Goal: Task Accomplishment & Management: Complete application form

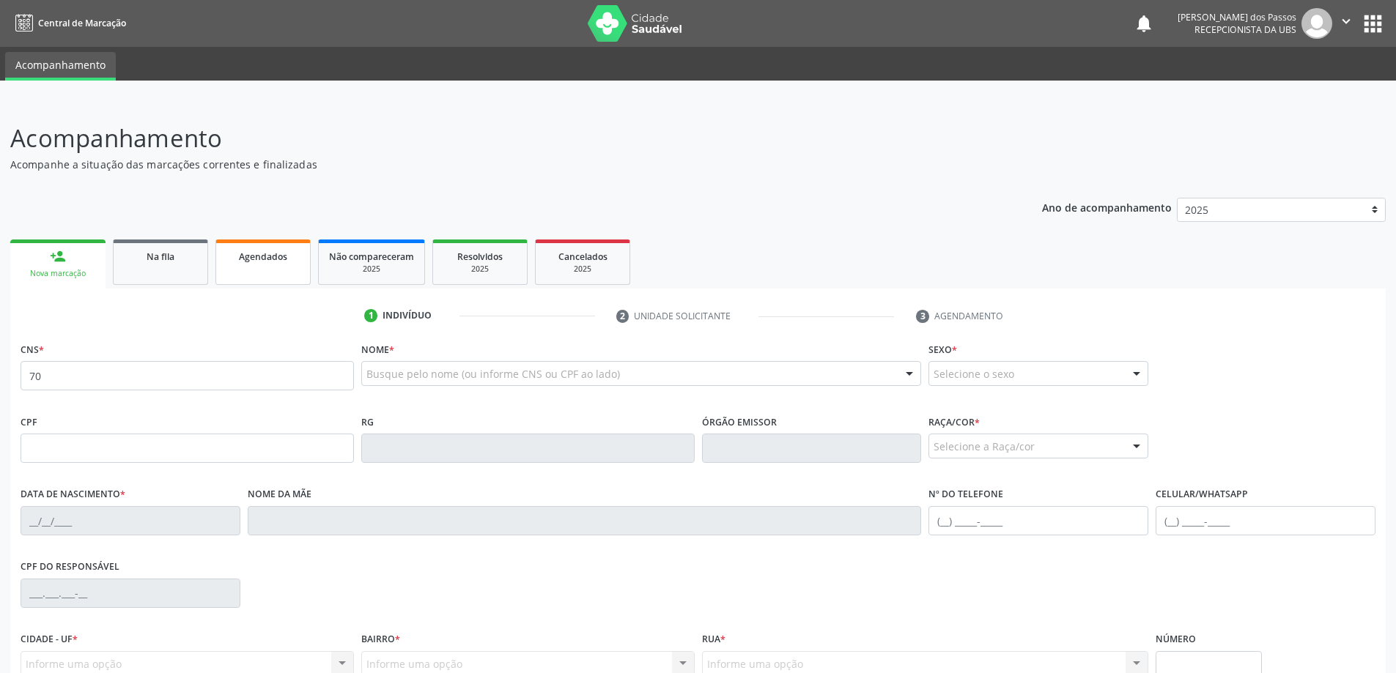
click at [255, 263] on div "Agendados" at bounding box center [262, 255] width 73 height 15
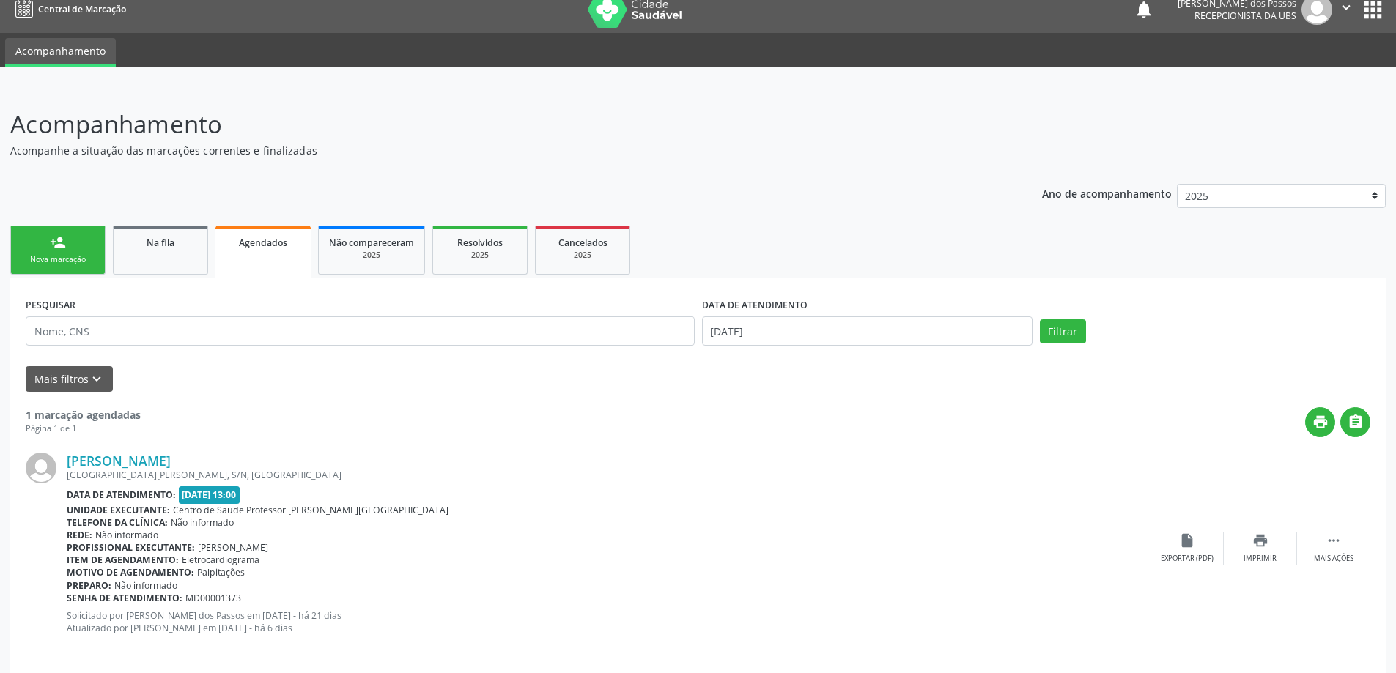
scroll to position [26, 0]
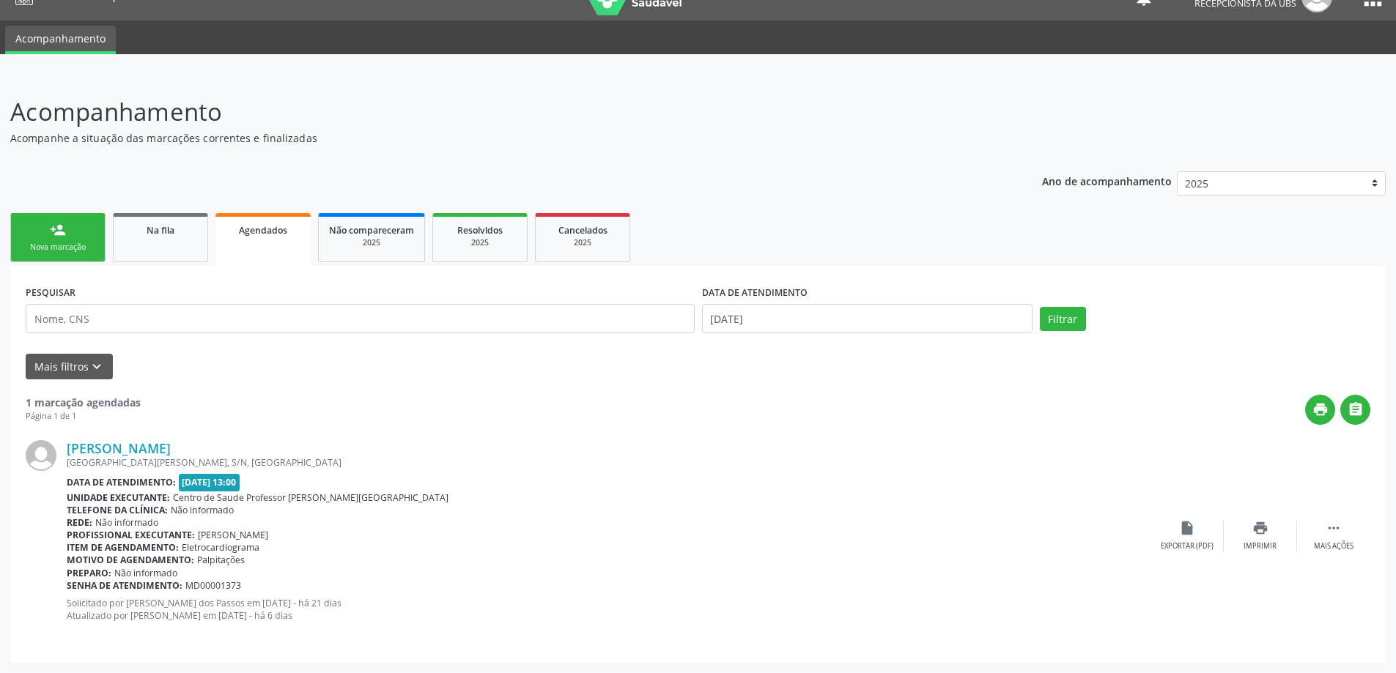
click at [60, 239] on link "person_add Nova marcação" at bounding box center [57, 237] width 95 height 49
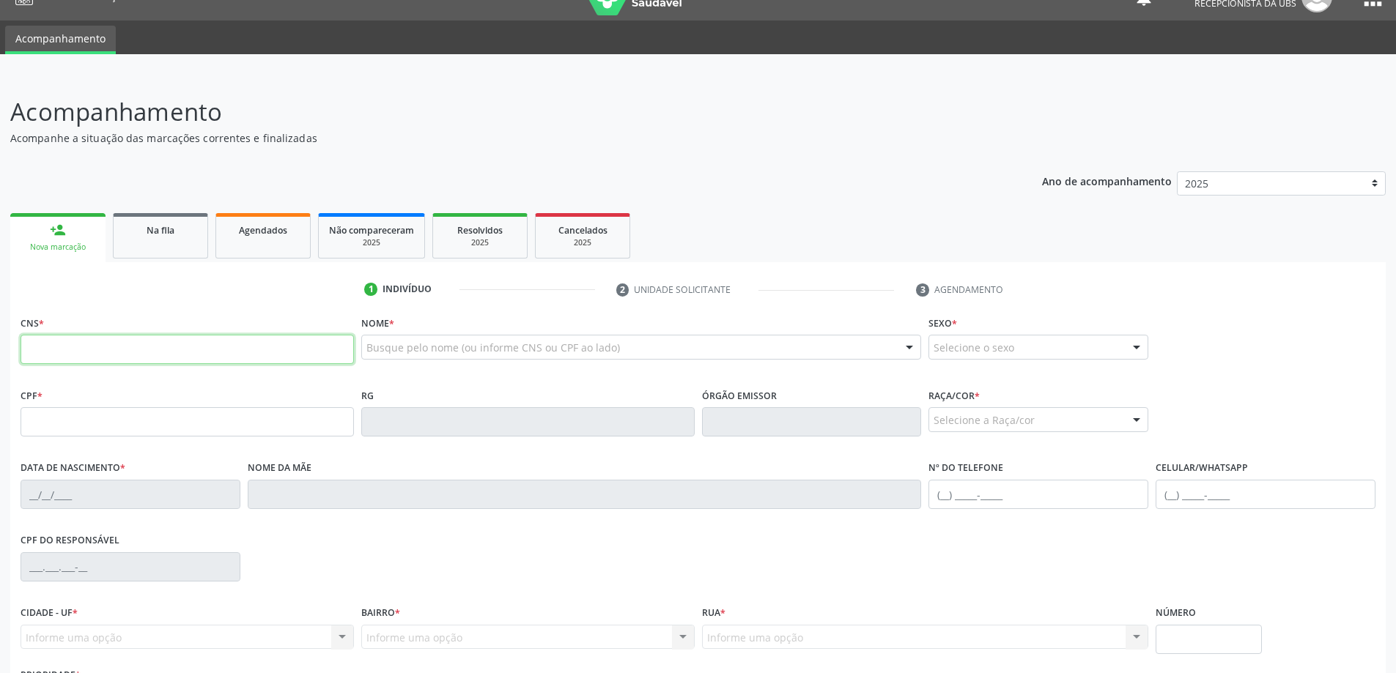
click at [64, 350] on input "text" at bounding box center [187, 349] width 333 height 29
type input "7"
type input "898 0058 0739 283"
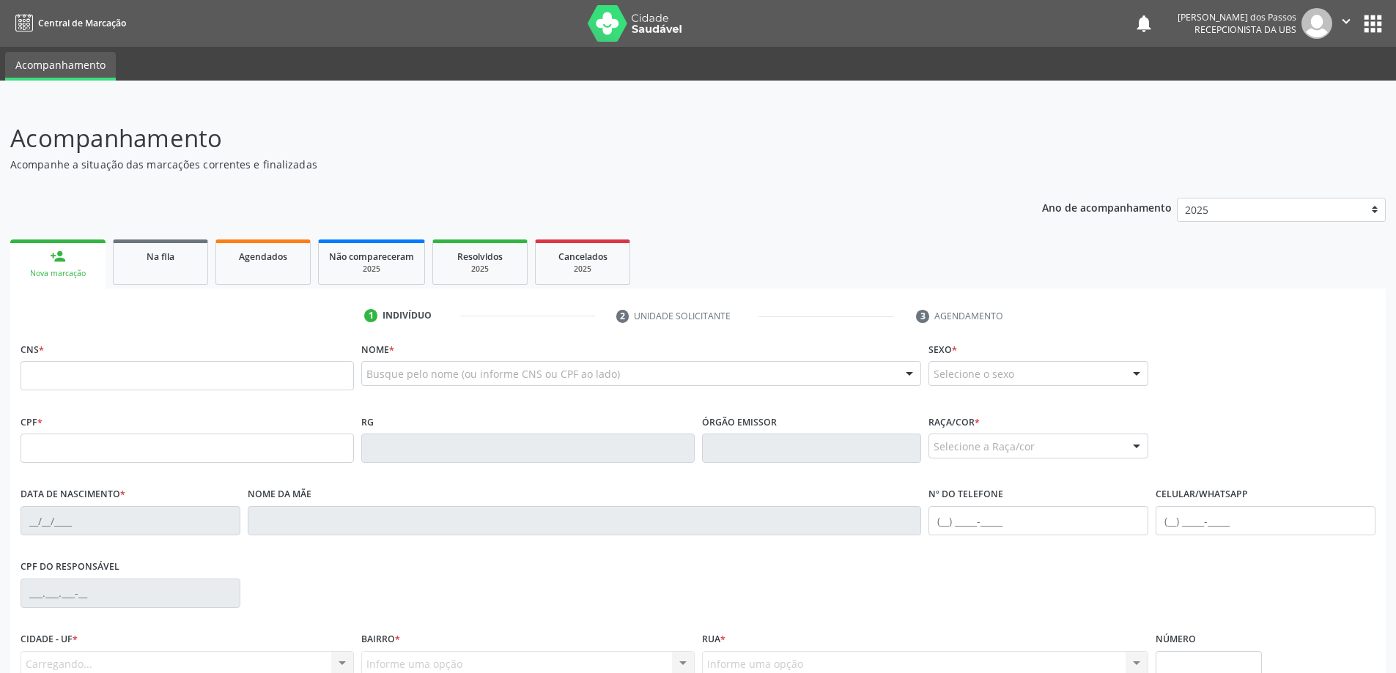
scroll to position [26, 0]
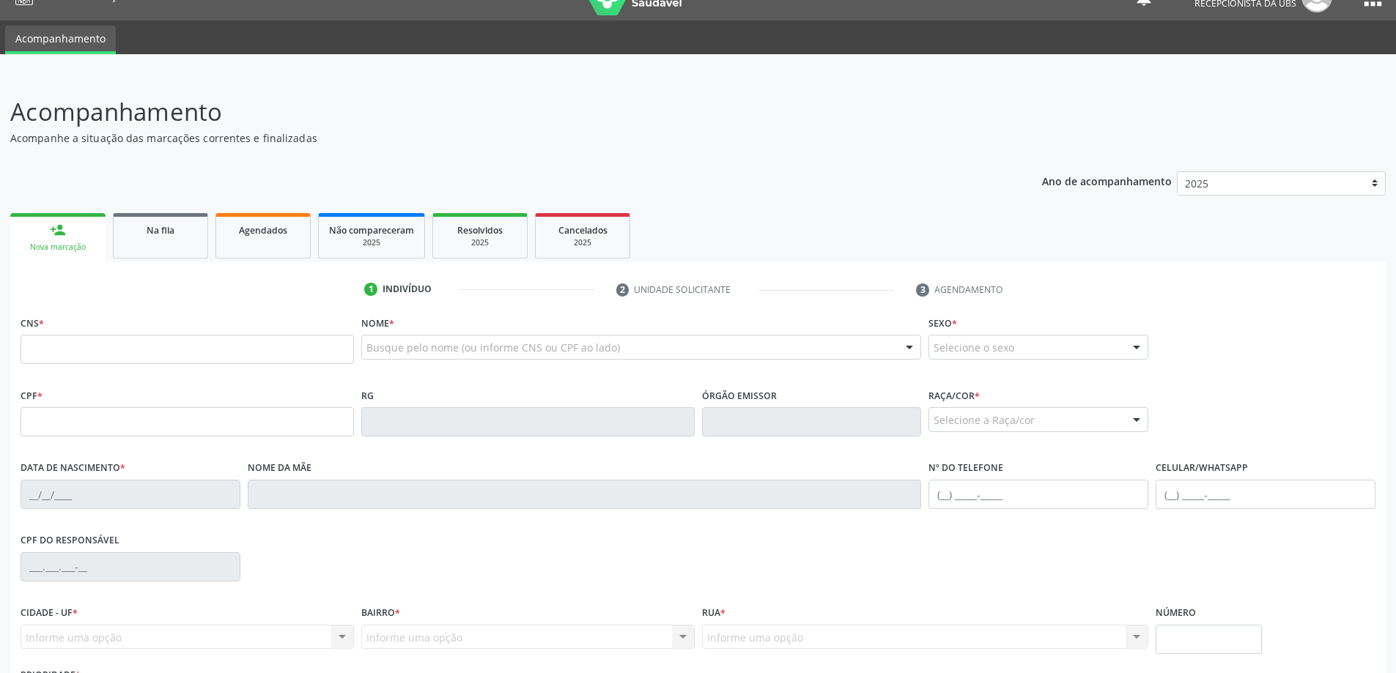
click at [67, 350] on input "text" at bounding box center [187, 349] width 333 height 29
click at [57, 424] on input "text" at bounding box center [187, 421] width 333 height 29
type input "147.800.004-08"
type input "898 0058 0739 2983"
type input "12/09/2017"
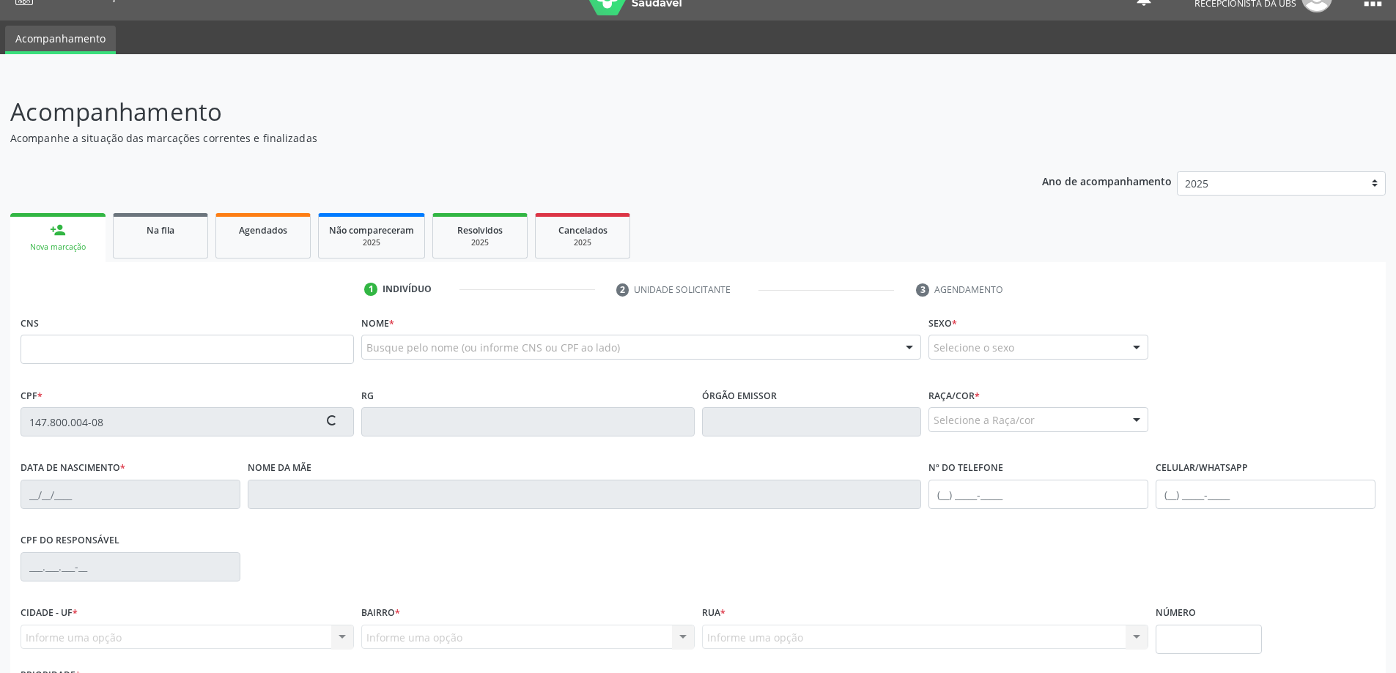
type input "Marta Geane de Souza Santos"
type input "(82) 98708-8124"
type input "22"
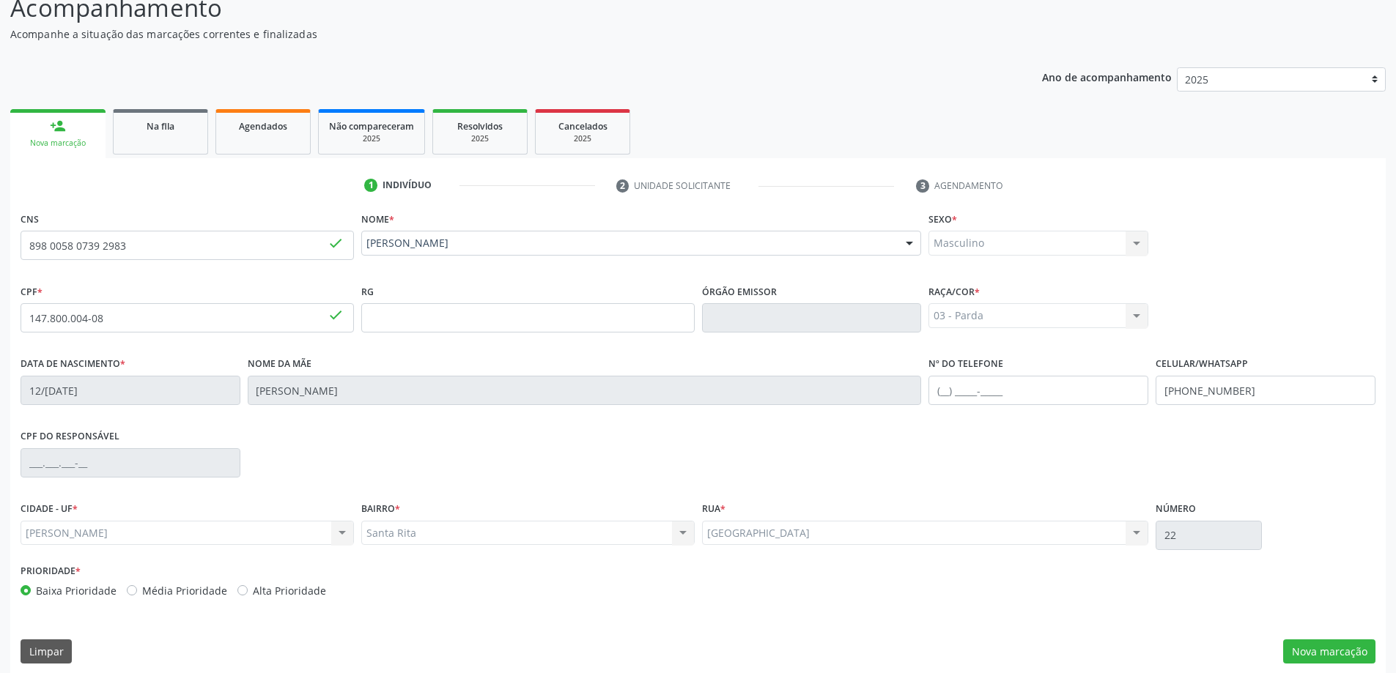
scroll to position [141, 0]
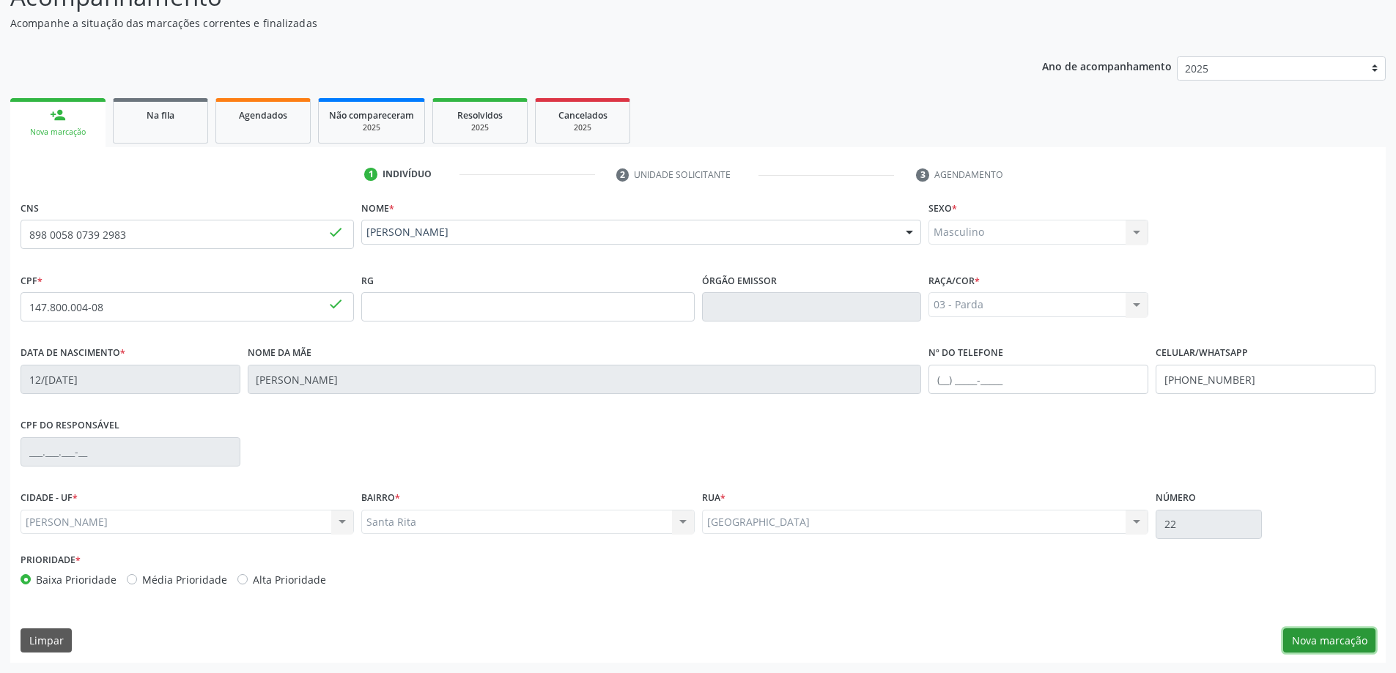
click at [1330, 640] on button "Nova marcação" at bounding box center [1329, 641] width 92 height 25
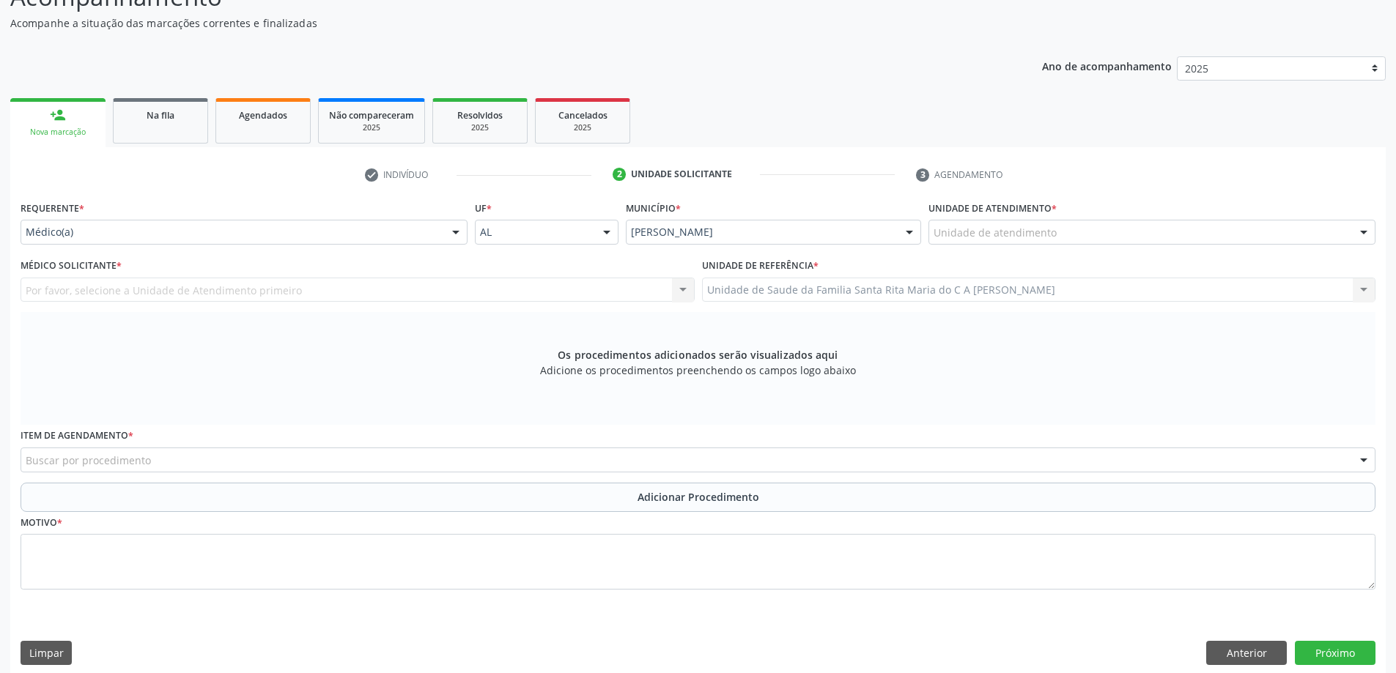
click at [1275, 233] on div "Unidade de atendimento" at bounding box center [1151, 232] width 447 height 25
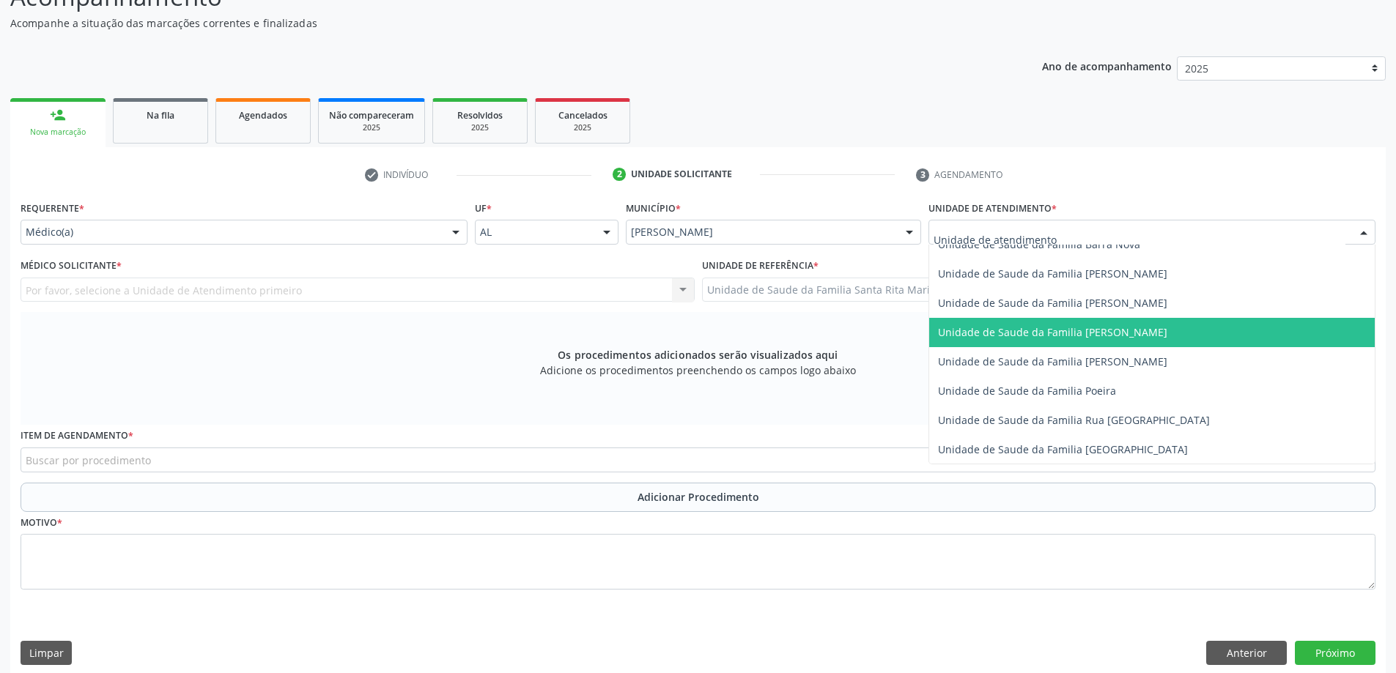
scroll to position [879, 0]
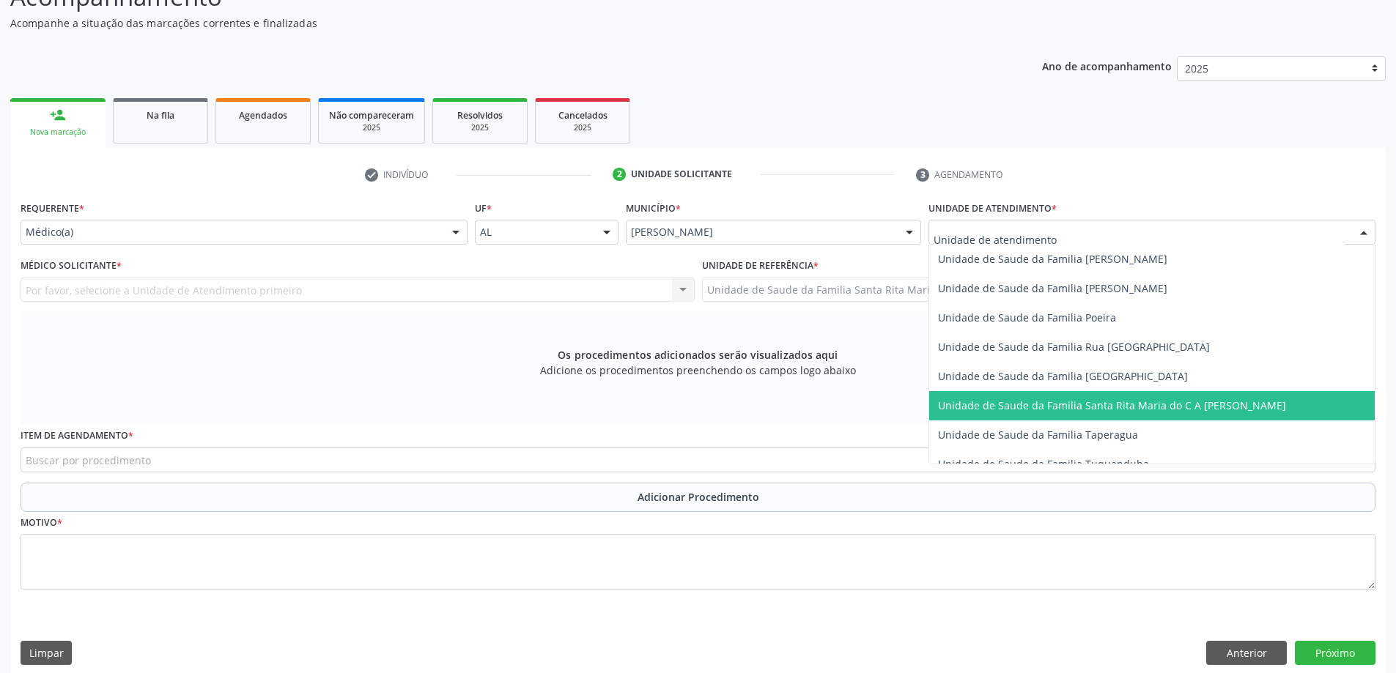
click at [1163, 404] on span "Unidade de Saude da Familia Santa Rita Maria do C A [PERSON_NAME]" at bounding box center [1112, 406] width 348 height 14
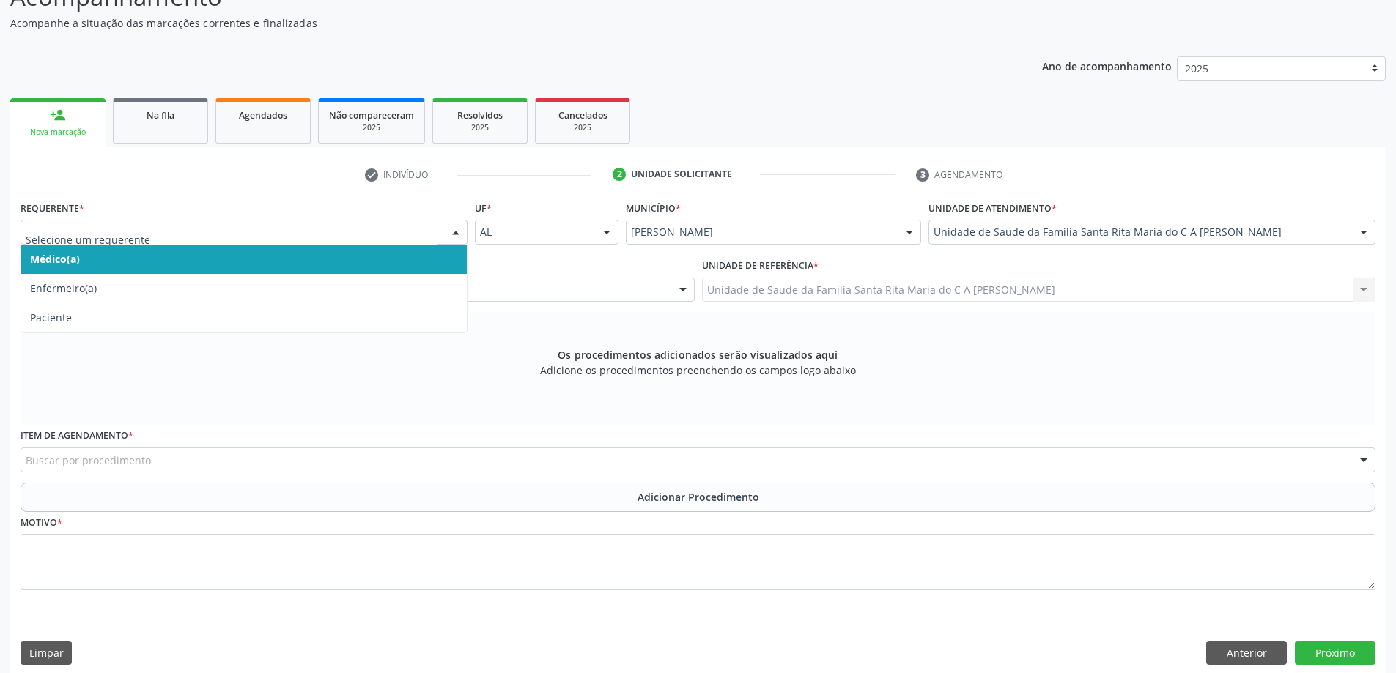
click at [317, 257] on span "Médico(a)" at bounding box center [243, 259] width 445 height 29
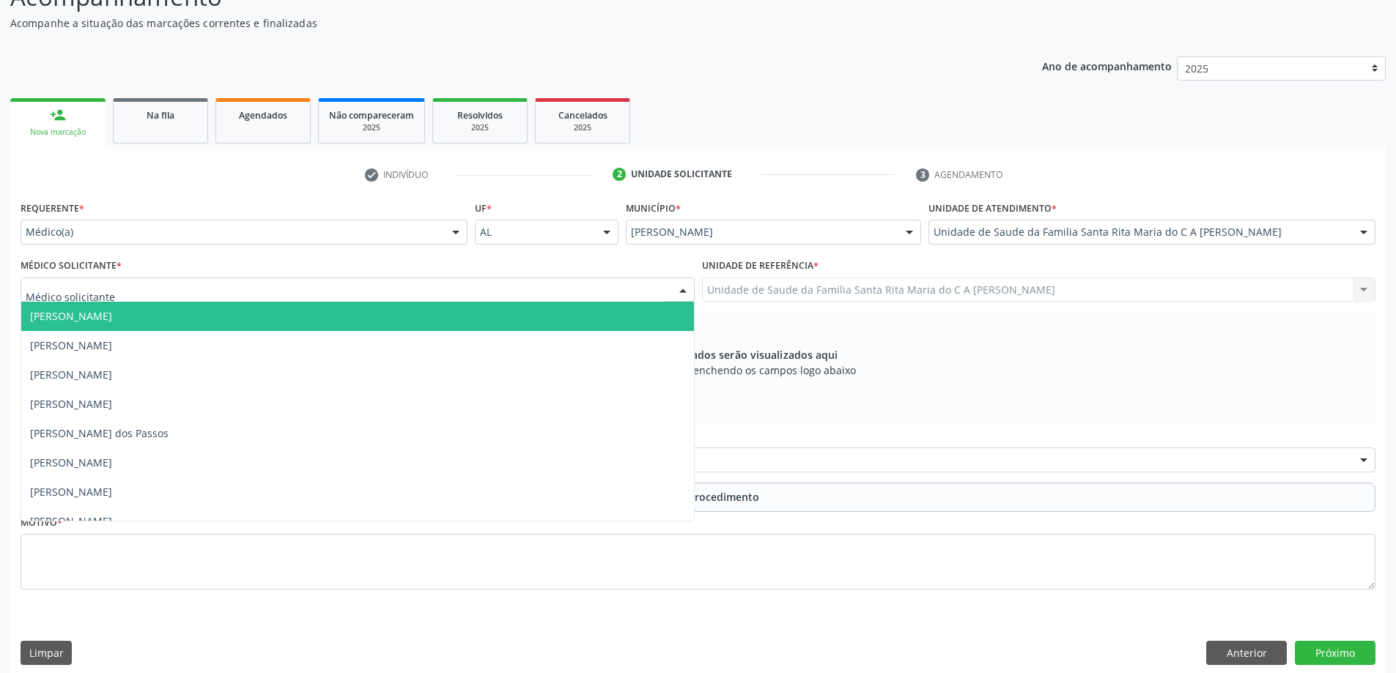
click at [406, 292] on div at bounding box center [358, 290] width 674 height 25
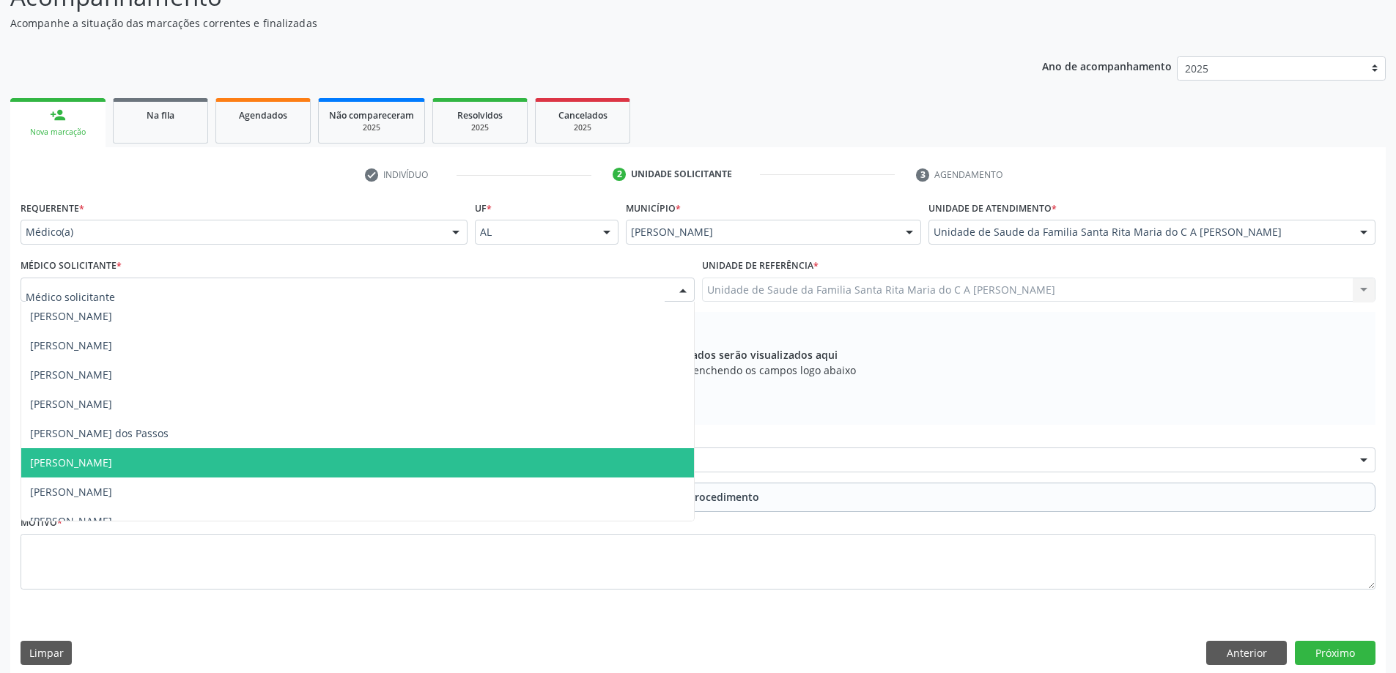
click at [363, 461] on span "[PERSON_NAME]" at bounding box center [357, 462] width 673 height 29
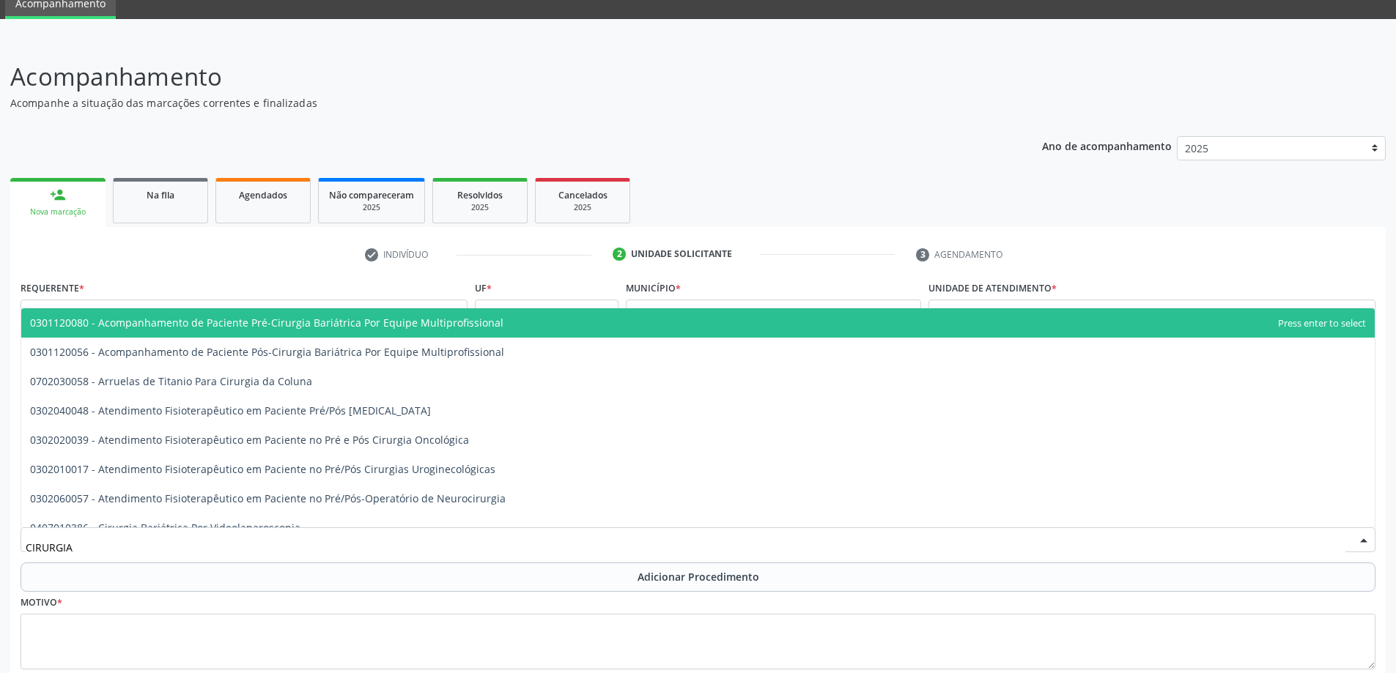
scroll to position [154, 0]
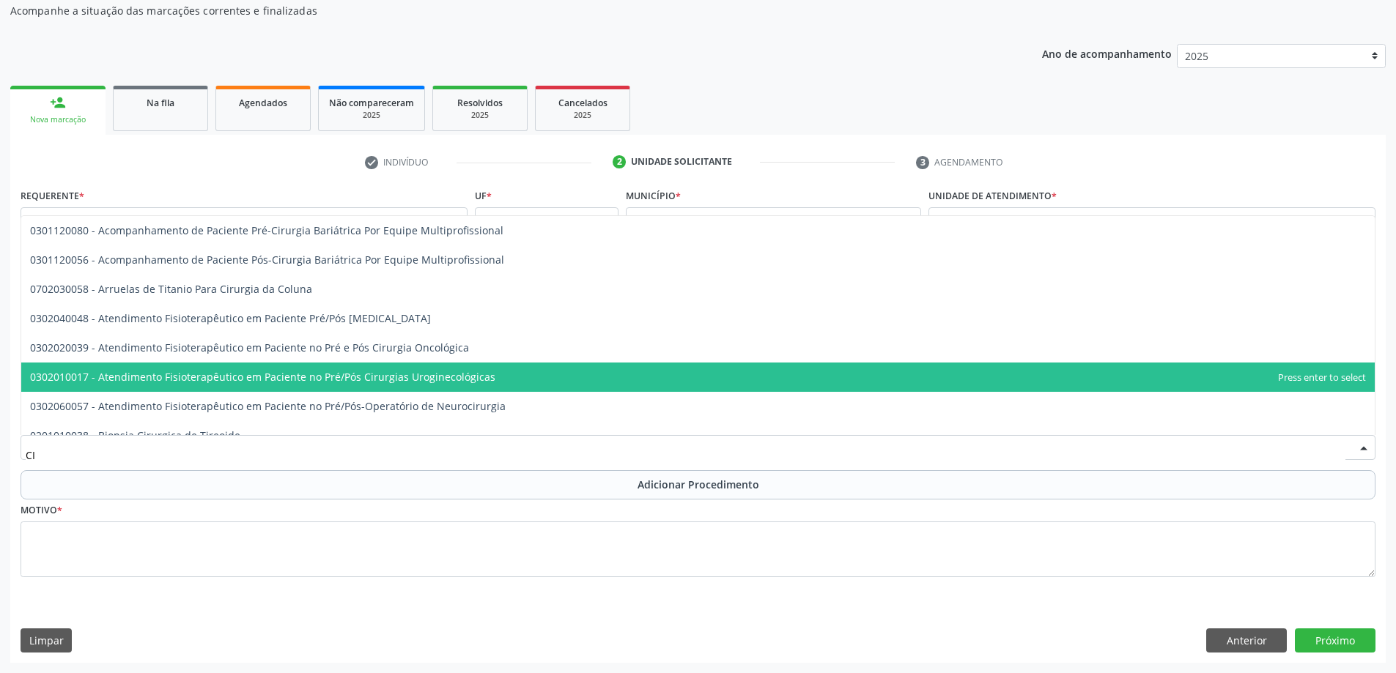
type input "C"
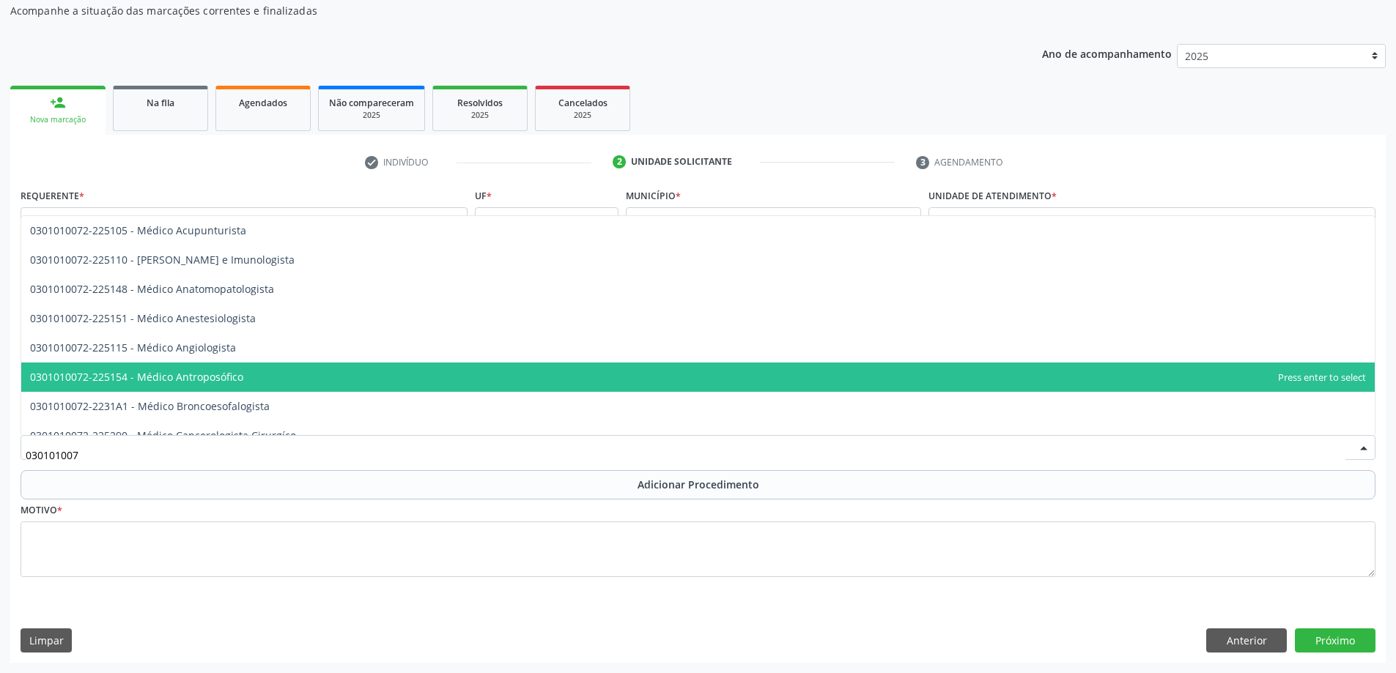
type input "0301010072"
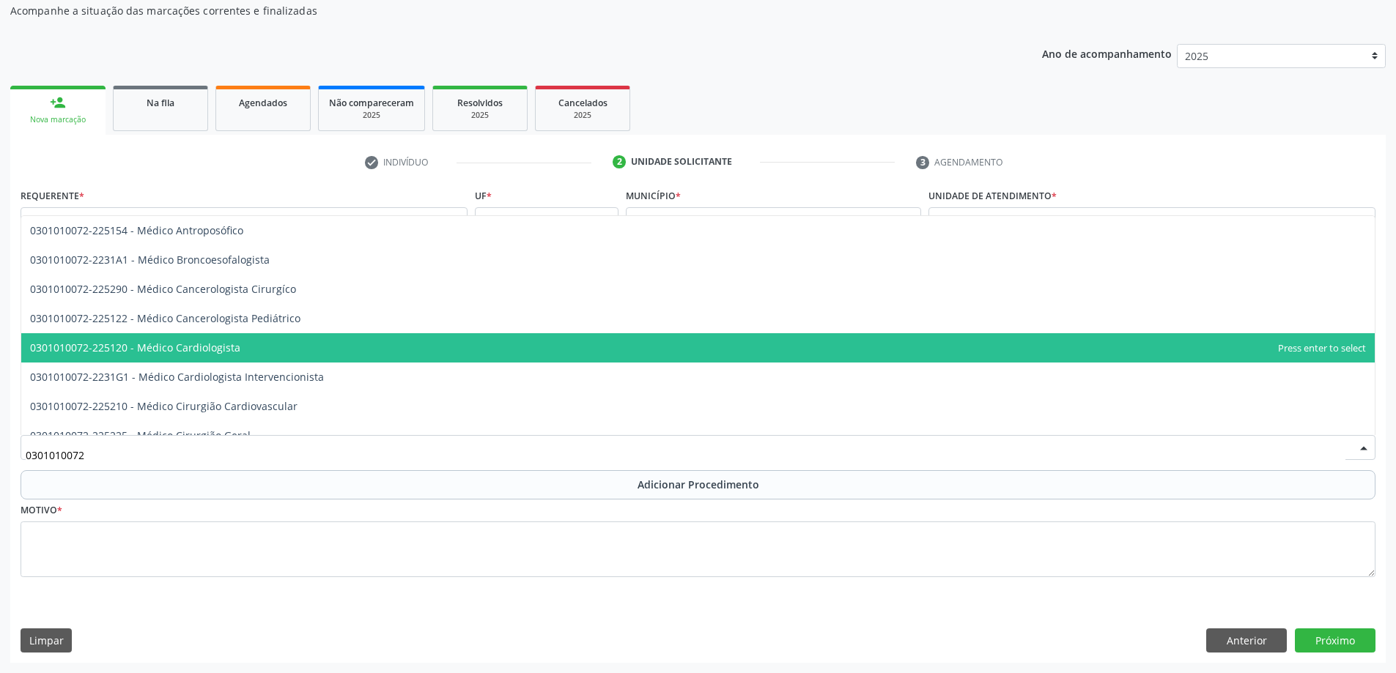
scroll to position [220, 0]
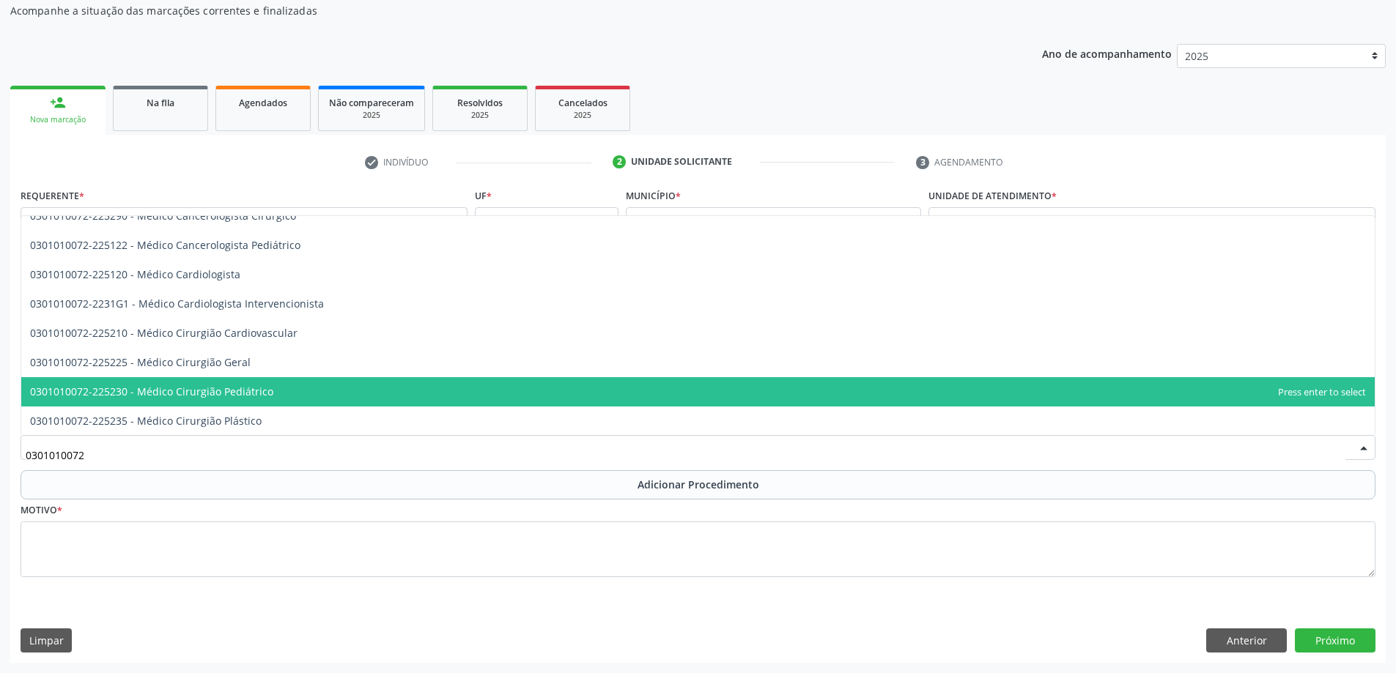
click at [280, 394] on span "0301010072-225230 - Médico Cirurgião Pediátrico" at bounding box center [697, 391] width 1353 height 29
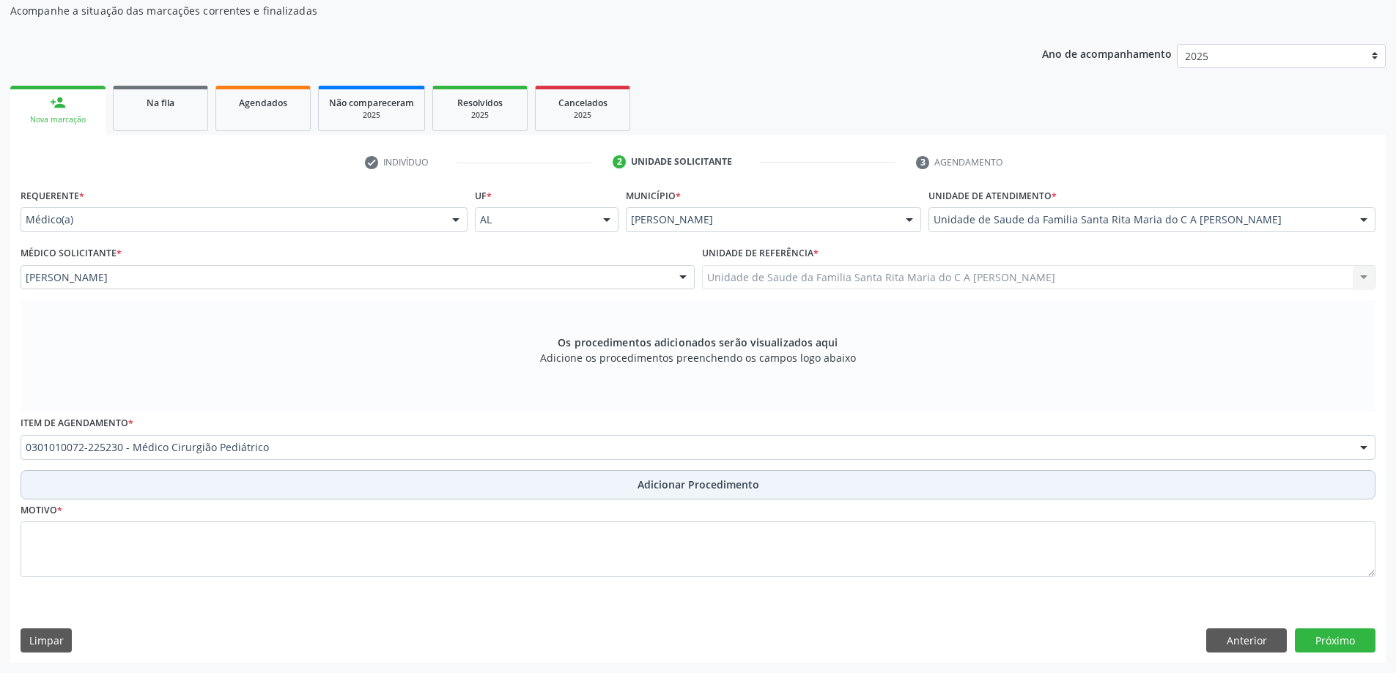
click at [187, 490] on button "Adicionar Procedimento" at bounding box center [698, 484] width 1355 height 29
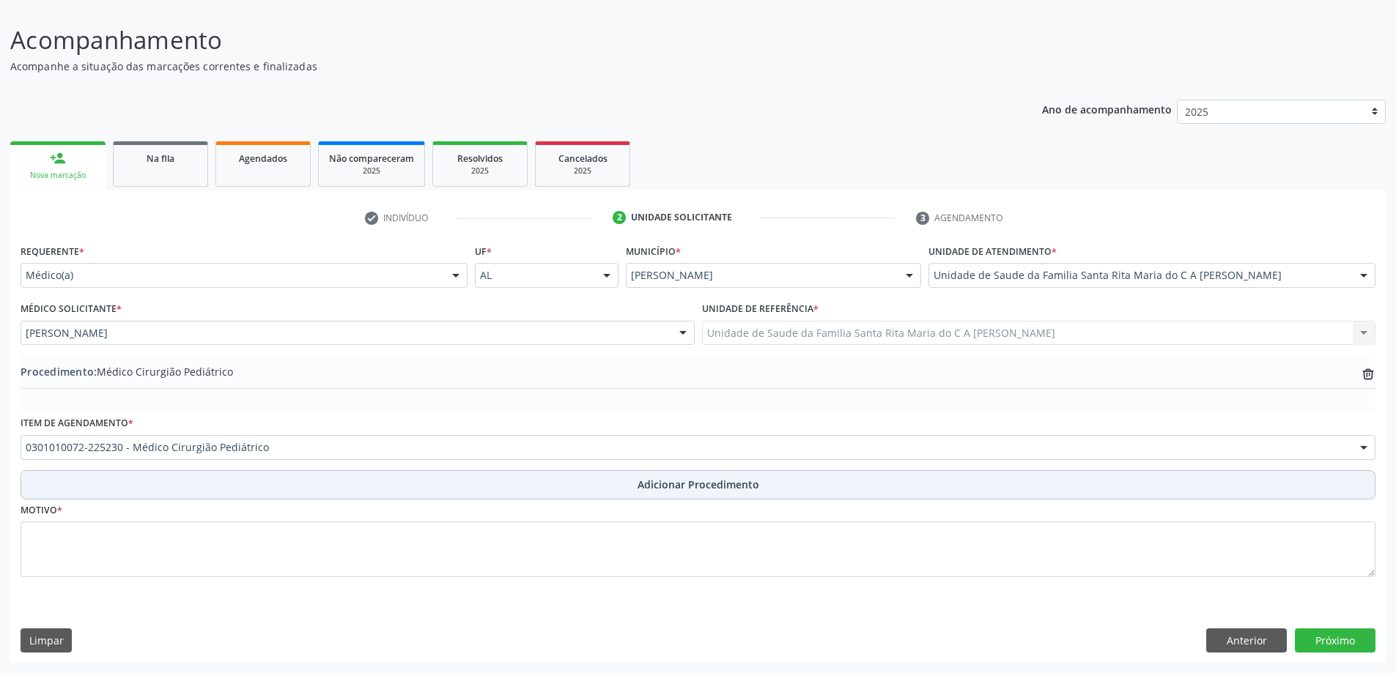
scroll to position [98, 0]
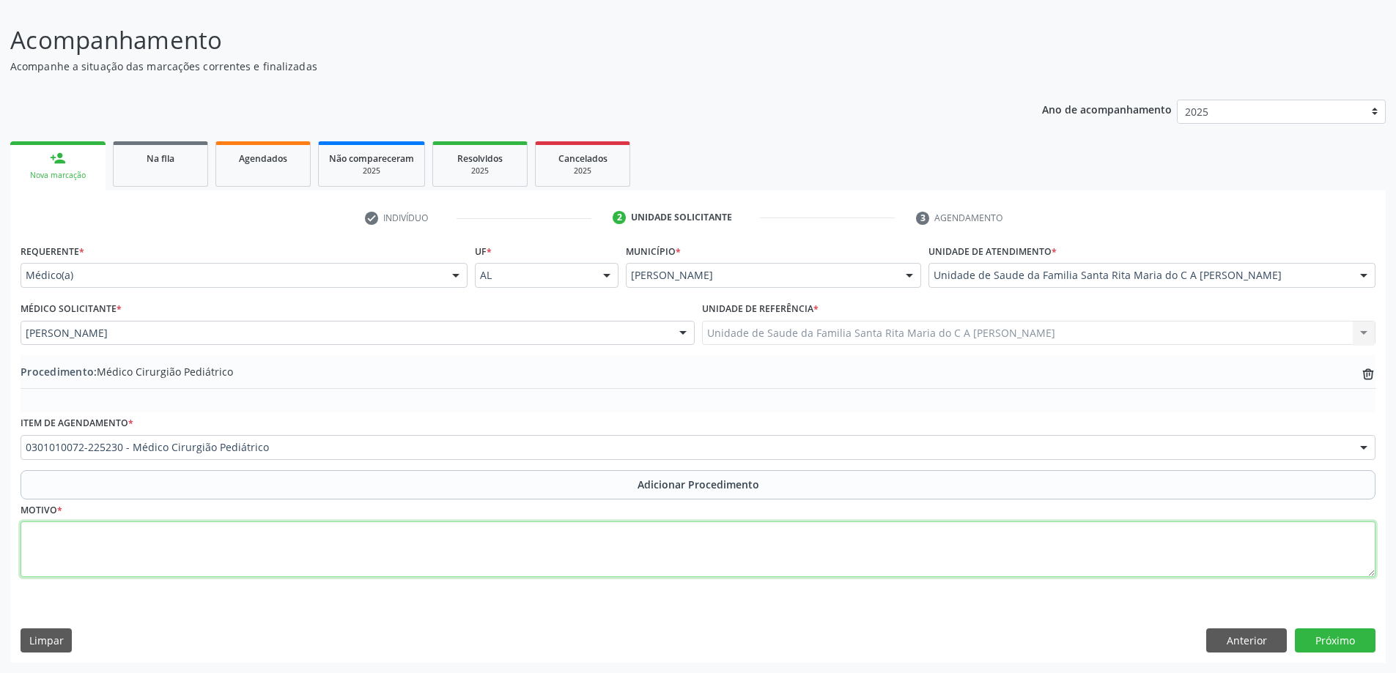
click at [170, 555] on textarea at bounding box center [698, 550] width 1355 height 56
type textarea "FIRMOSE"
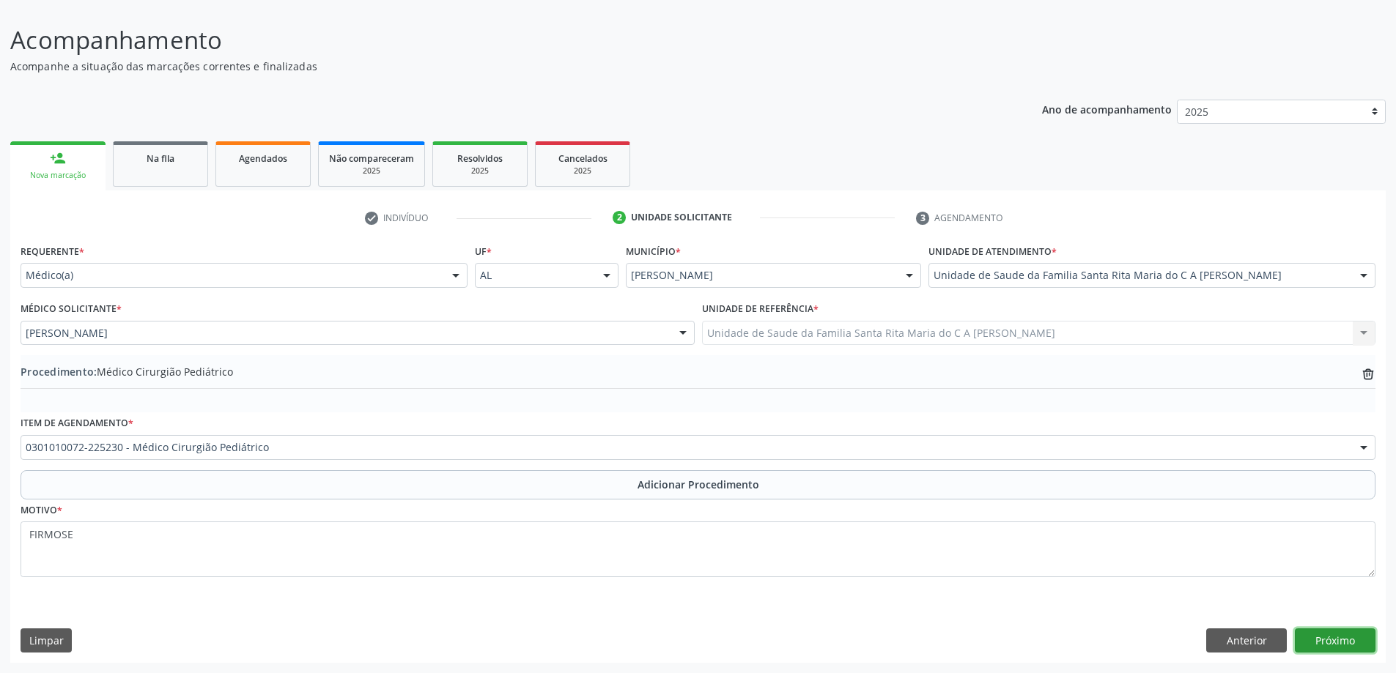
click at [1337, 648] on button "Próximo" at bounding box center [1334, 641] width 81 height 25
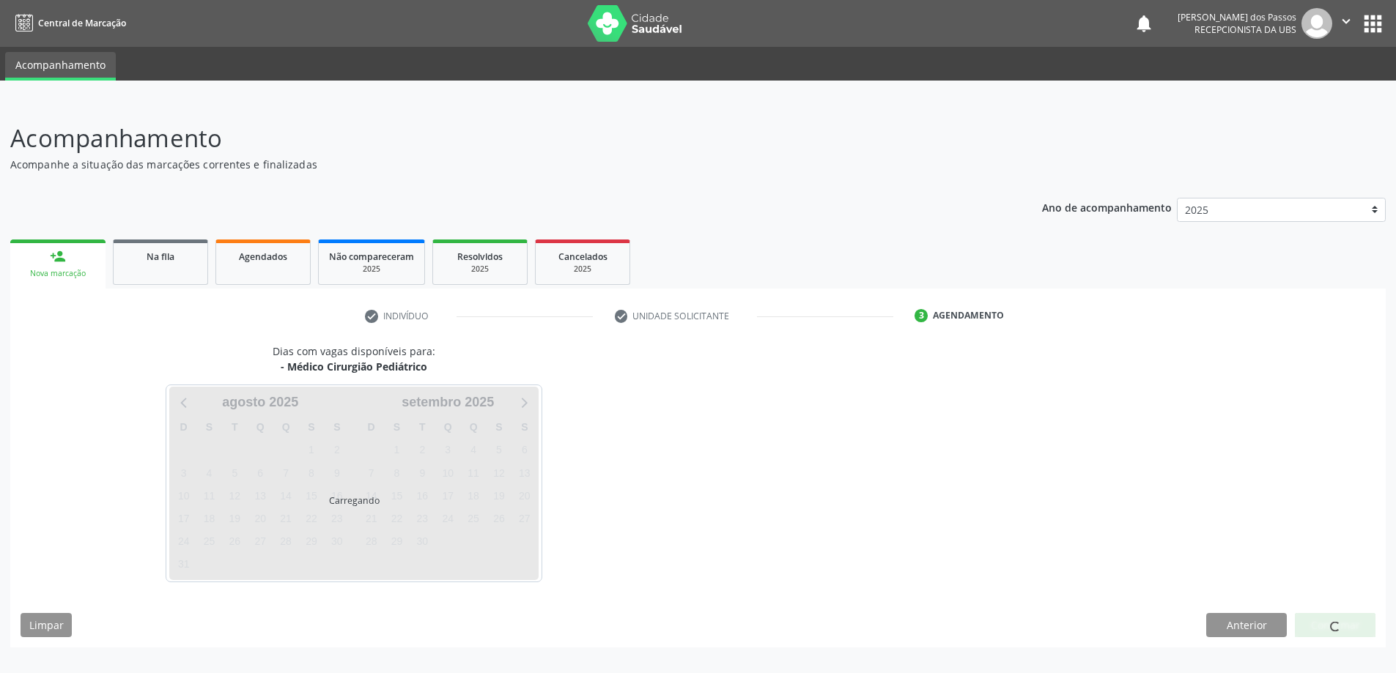
scroll to position [0, 0]
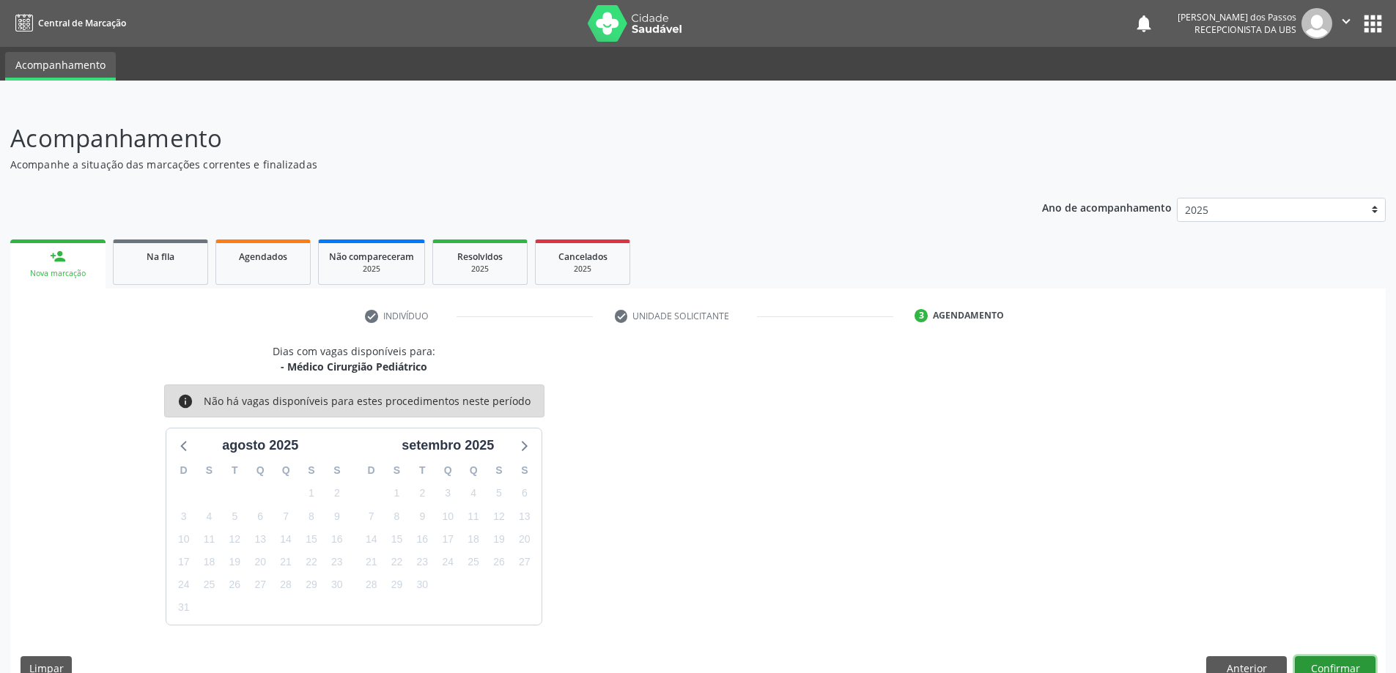
click at [1341, 667] on button "Confirmar" at bounding box center [1334, 668] width 81 height 25
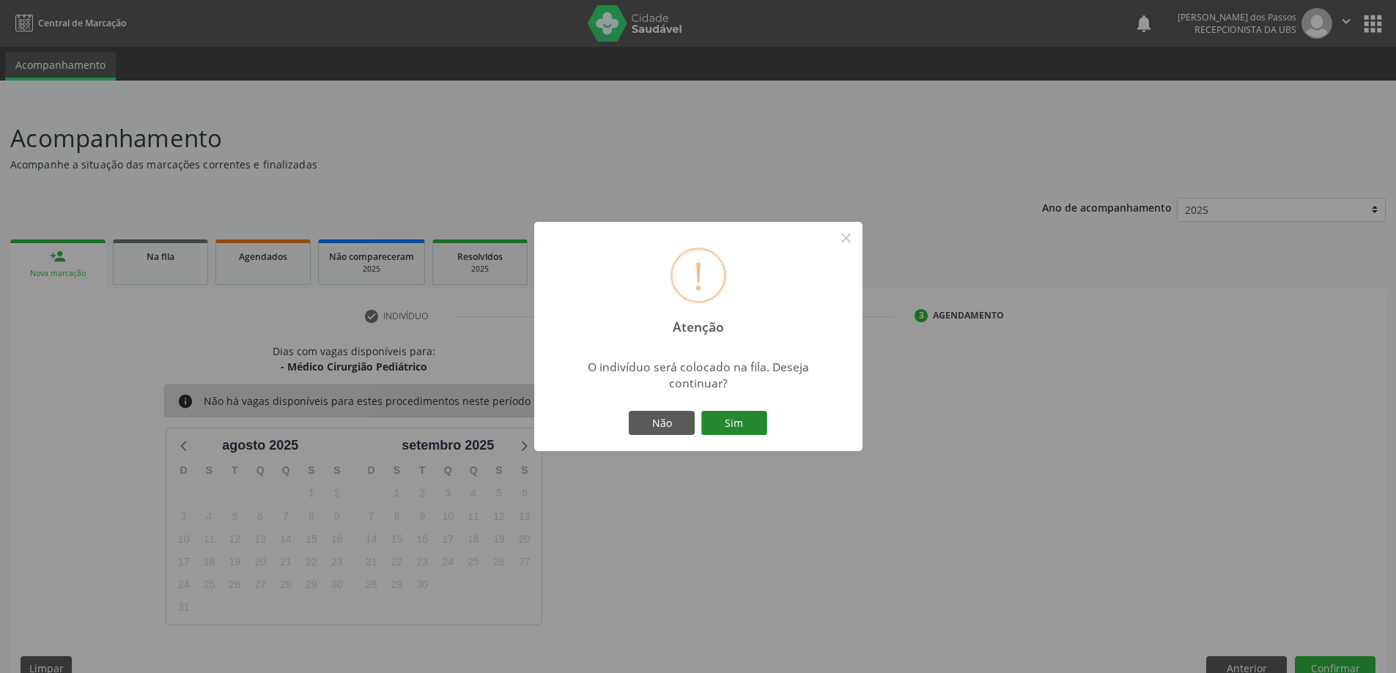
click at [739, 424] on button "Sim" at bounding box center [734, 423] width 66 height 25
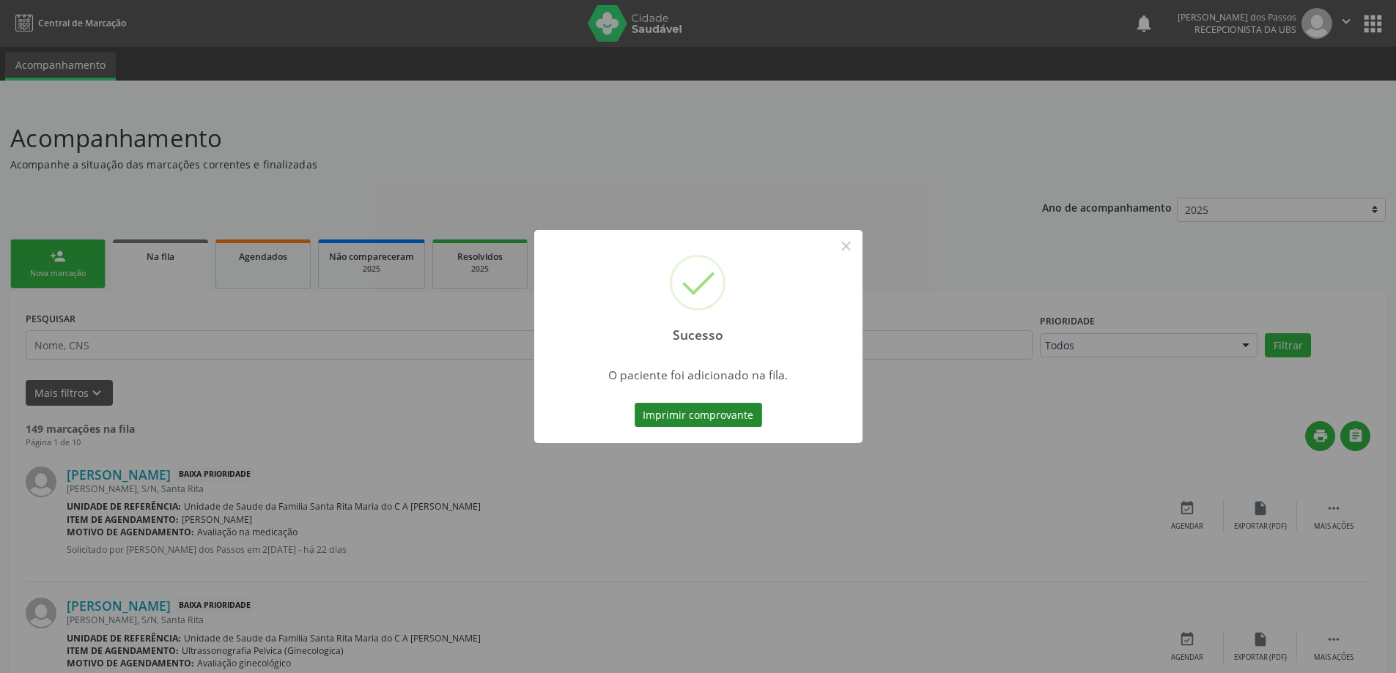
click at [703, 416] on button "Imprimir comprovante" at bounding box center [697, 415] width 127 height 25
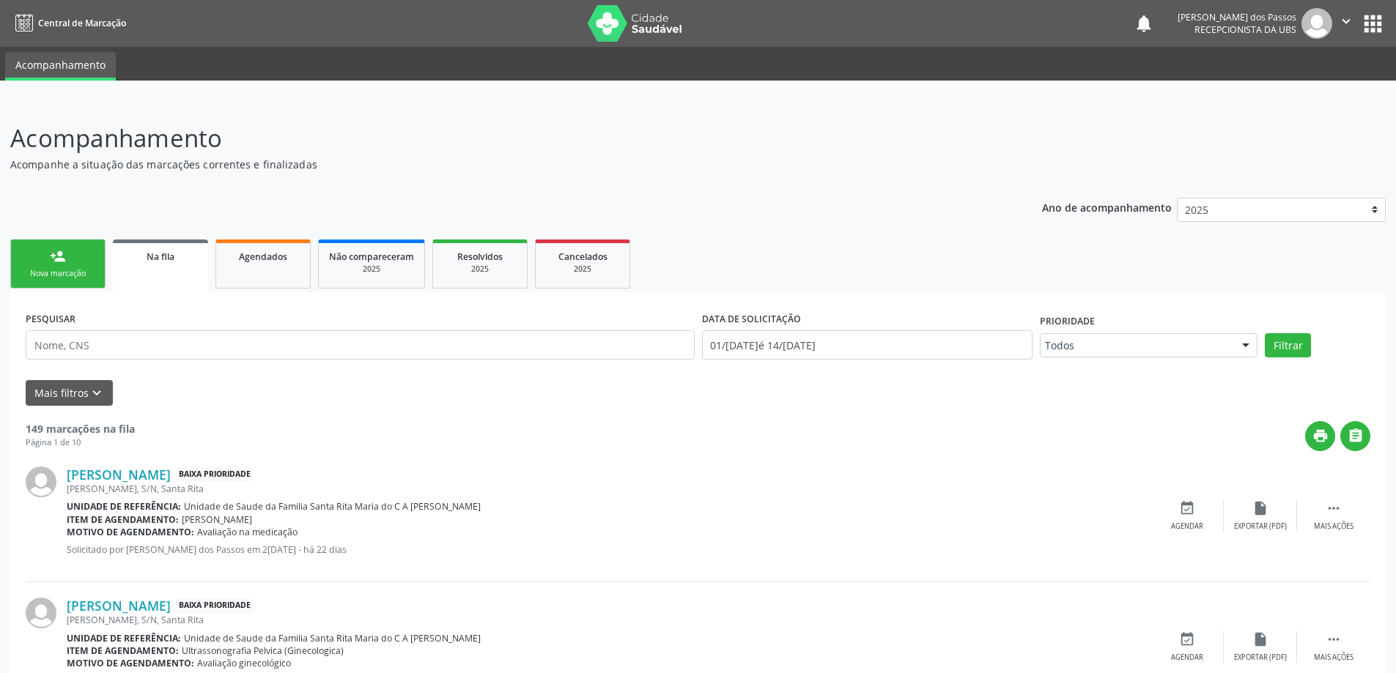
click at [65, 275] on div "Nova marcação" at bounding box center [57, 273] width 73 height 11
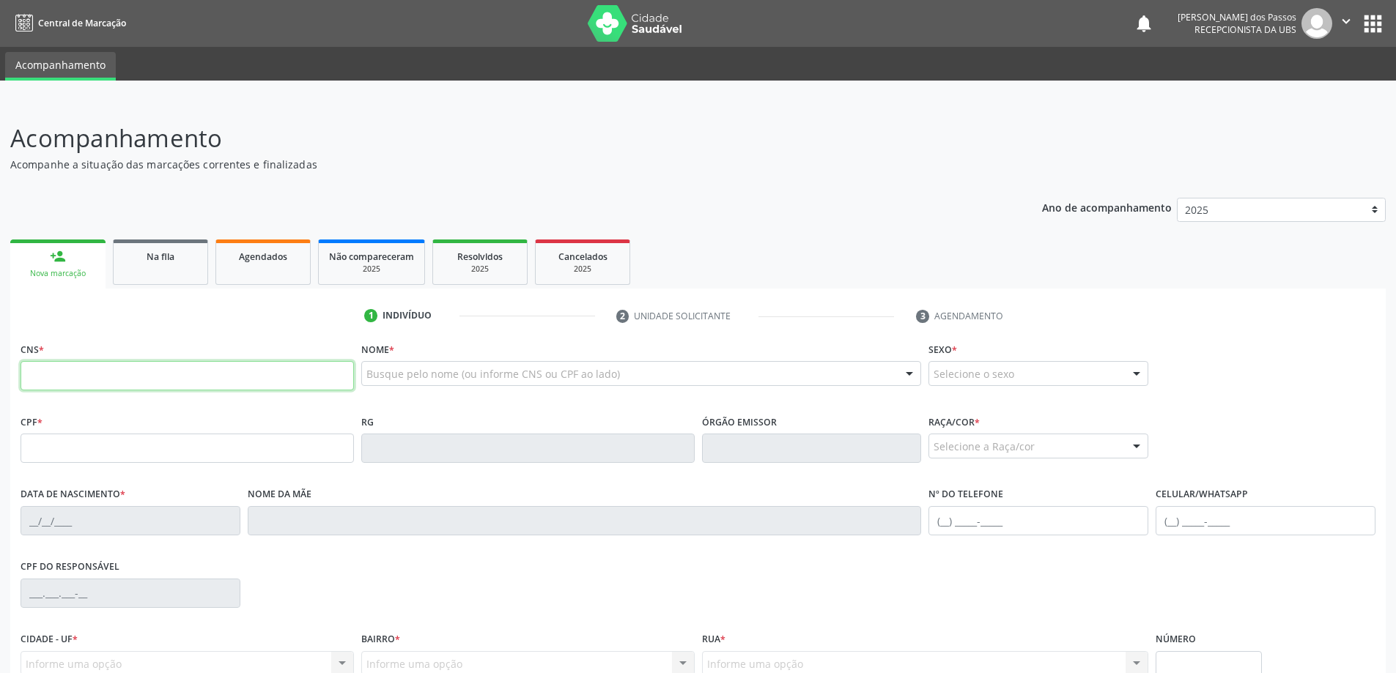
click at [108, 382] on input "text" at bounding box center [187, 375] width 333 height 29
type input "705 2004 9945 5979"
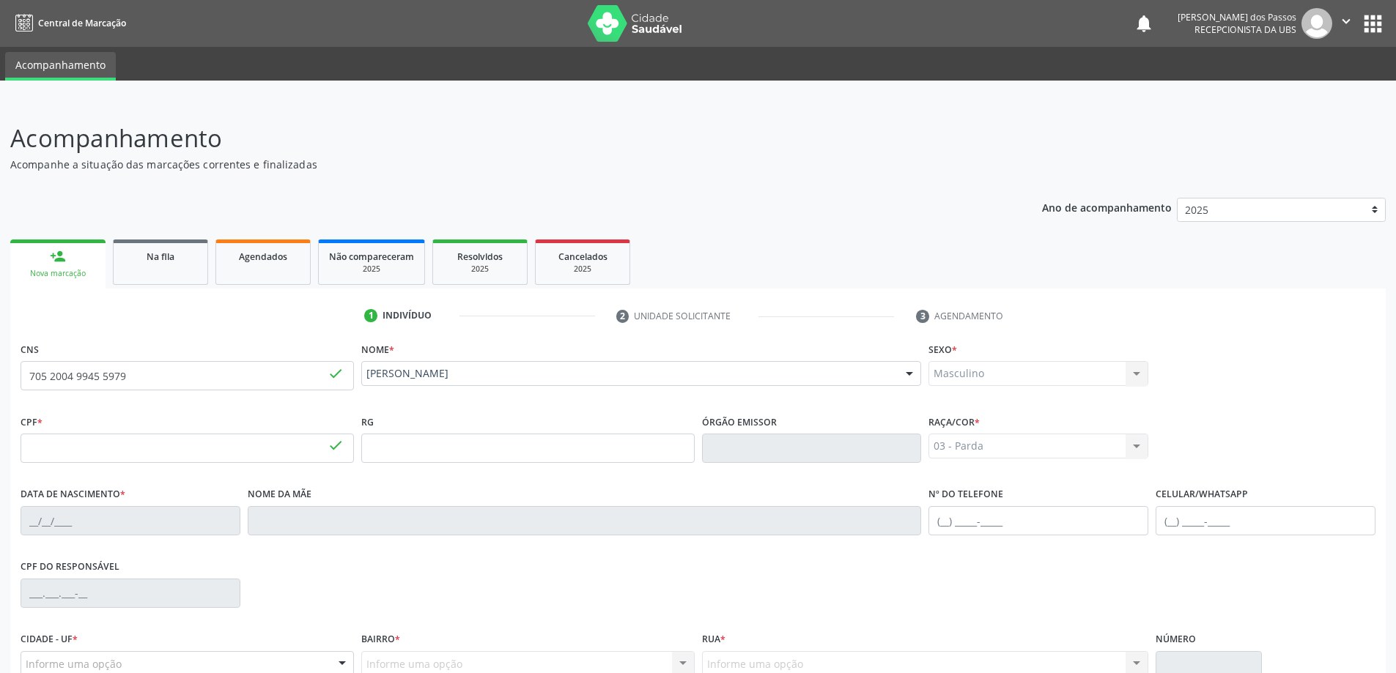
type input "058.781.984-79"
type input "[DATE]"
type input "[PERSON_NAME]"
type input "7"
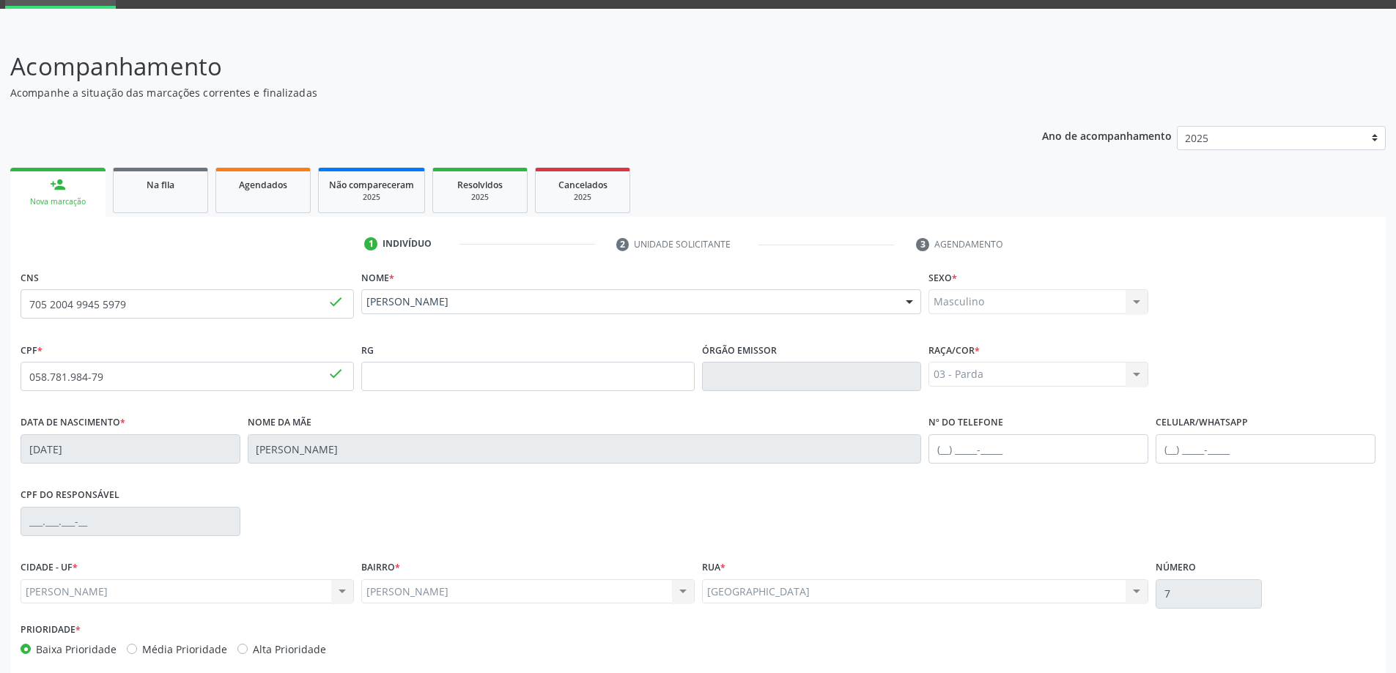
scroll to position [141, 0]
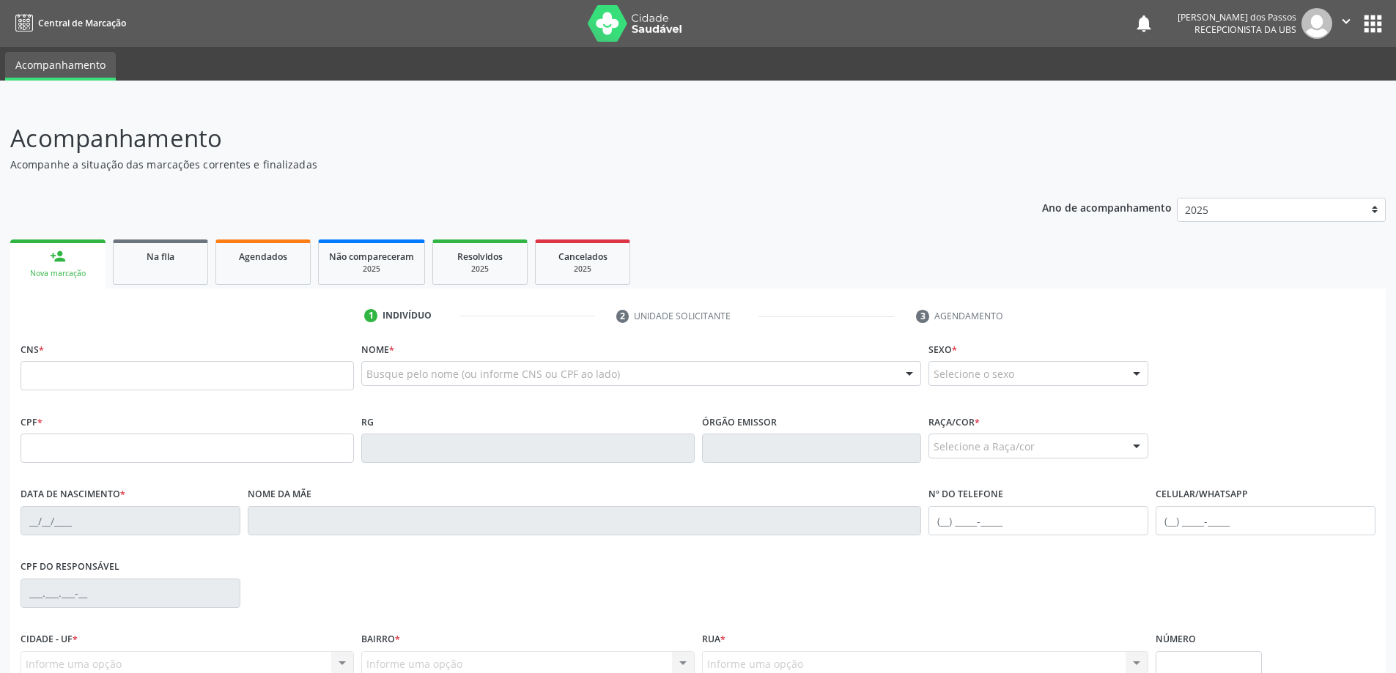
click at [35, 374] on input "text" at bounding box center [187, 375] width 333 height 29
type input "705 2004 9945 5979"
type input "058.781.984-79"
type input "[DATE]"
type input "[PERSON_NAME]"
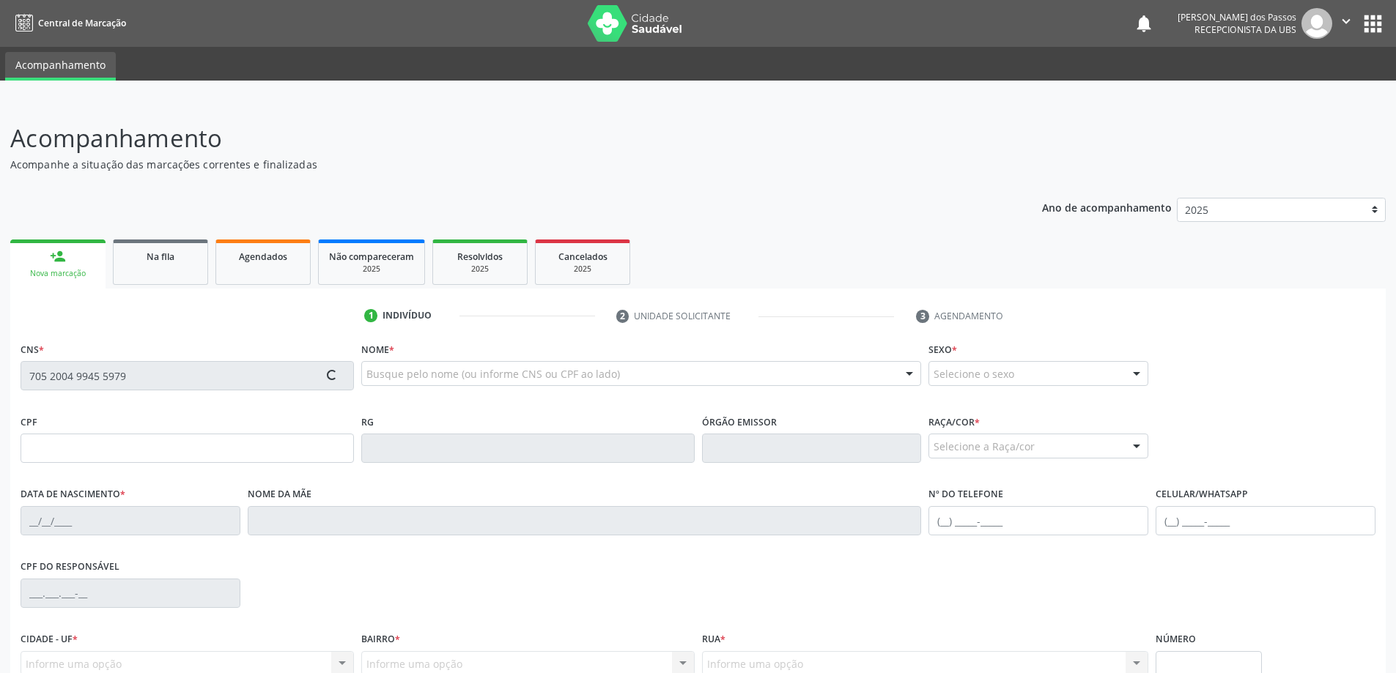
type input "7"
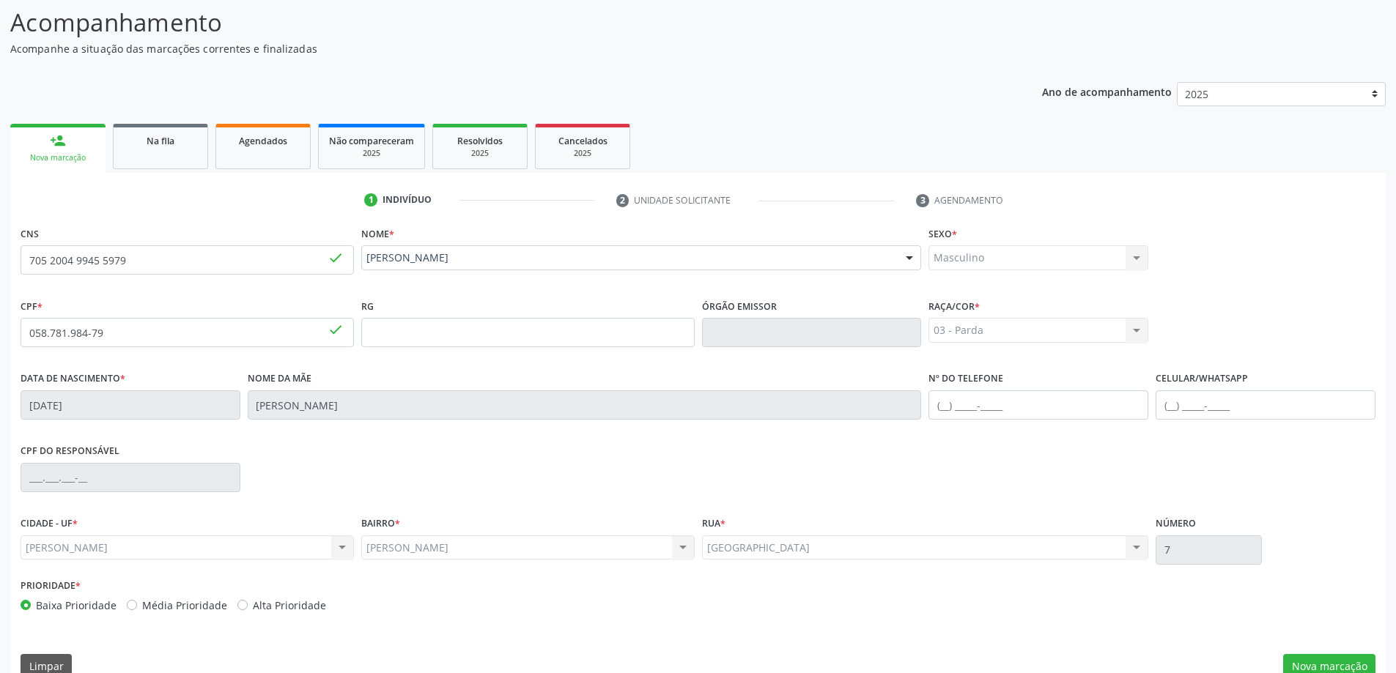
scroll to position [141, 0]
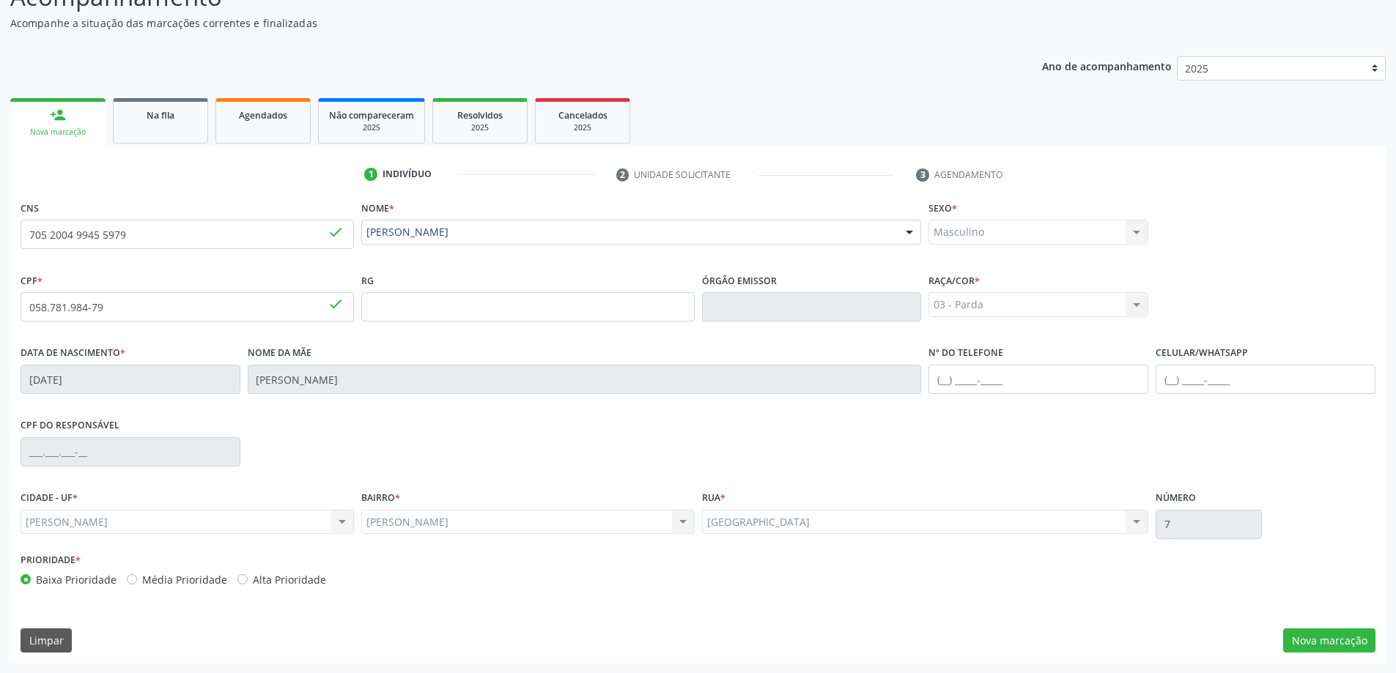
click at [71, 500] on label "CIDADE - UF *" at bounding box center [49, 498] width 57 height 23
click at [1299, 646] on button "Nova marcação" at bounding box center [1329, 641] width 92 height 25
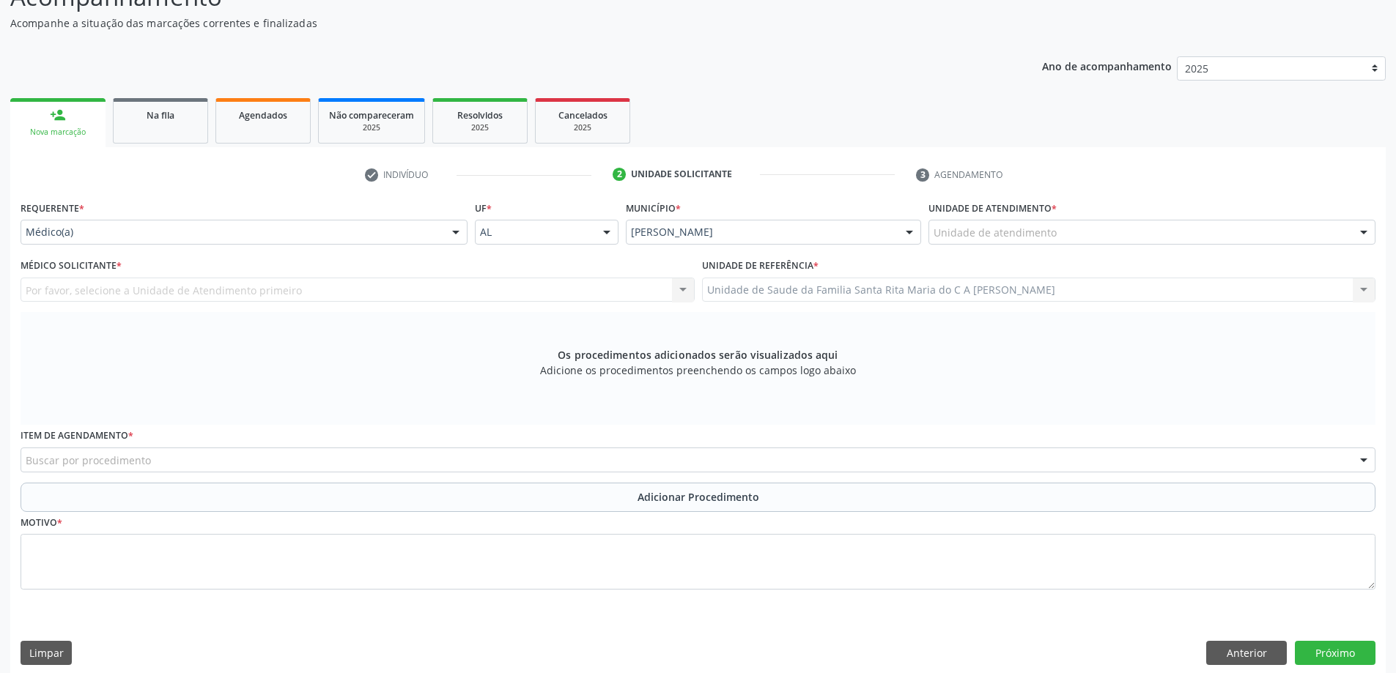
click at [1095, 234] on div "Unidade de atendimento" at bounding box center [1151, 232] width 447 height 25
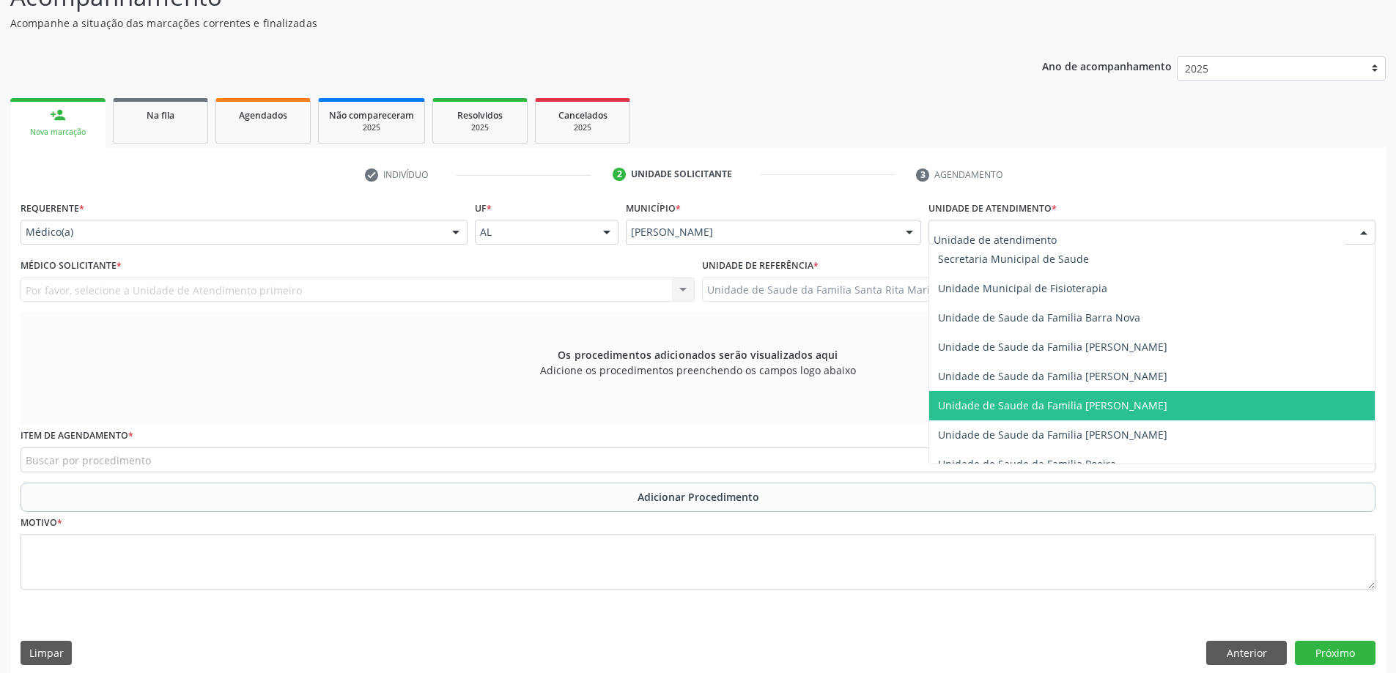
scroll to position [952, 0]
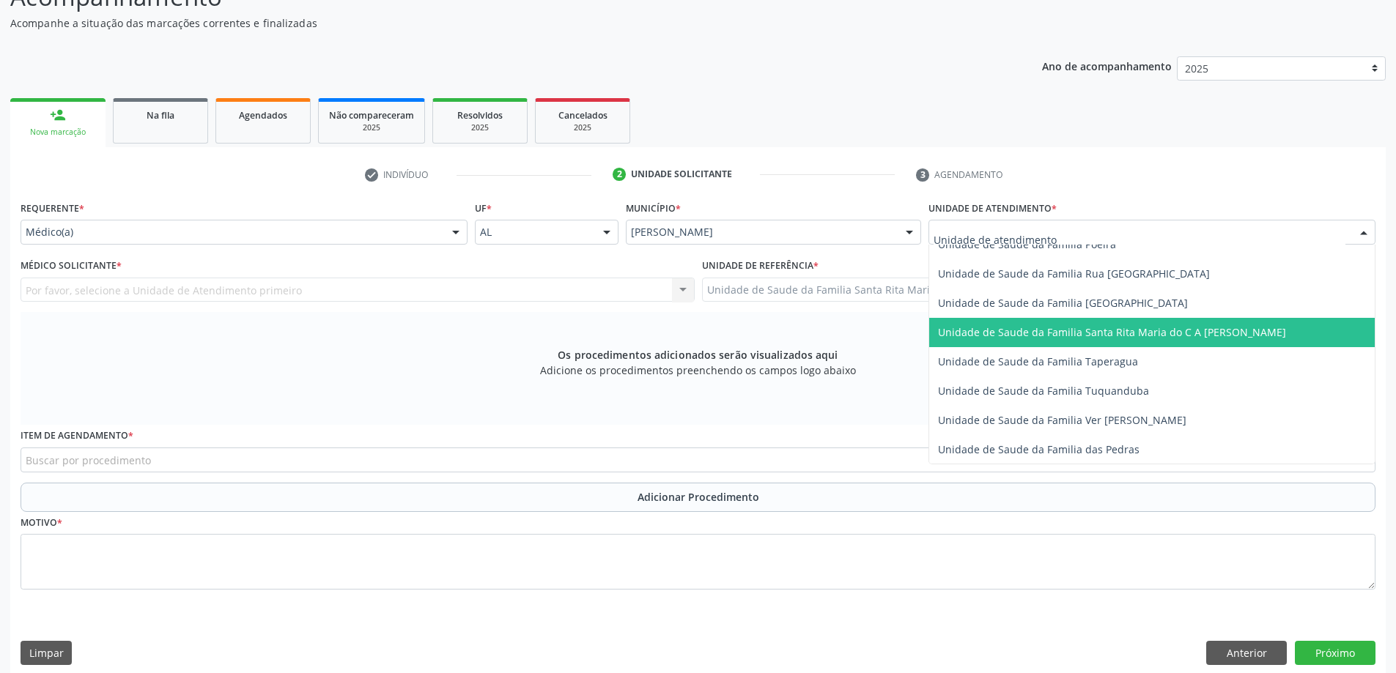
click at [1053, 336] on span "Unidade de Saude da Familia Santa Rita Maria do C A [PERSON_NAME]" at bounding box center [1112, 332] width 348 height 14
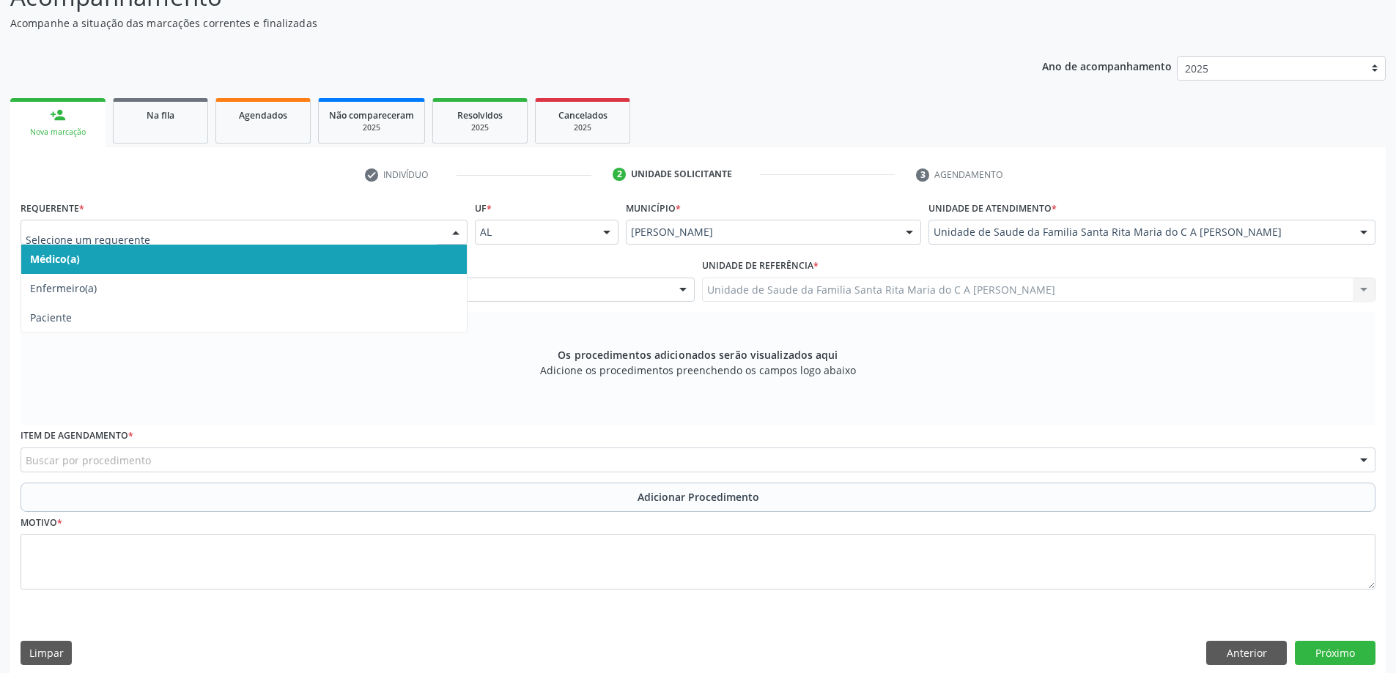
click at [309, 270] on span "Médico(a)" at bounding box center [243, 259] width 445 height 29
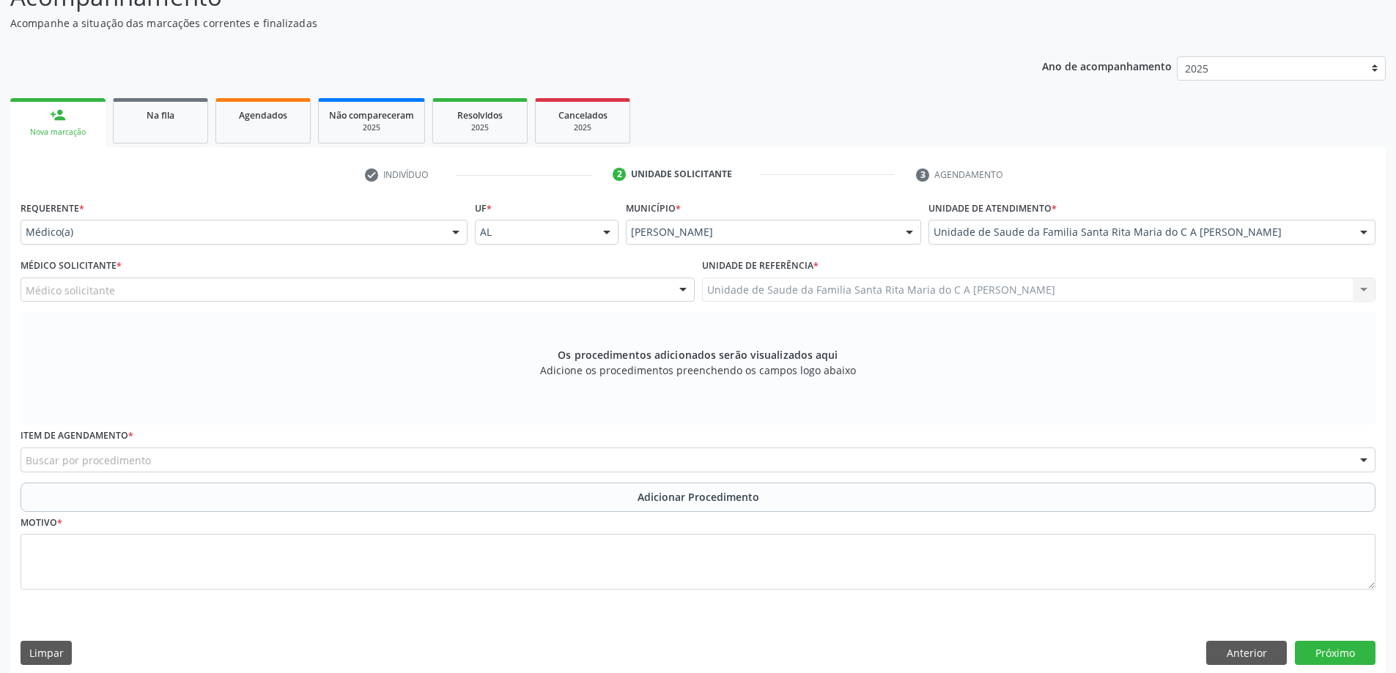
click at [280, 292] on div "Médico solicitante" at bounding box center [358, 290] width 674 height 25
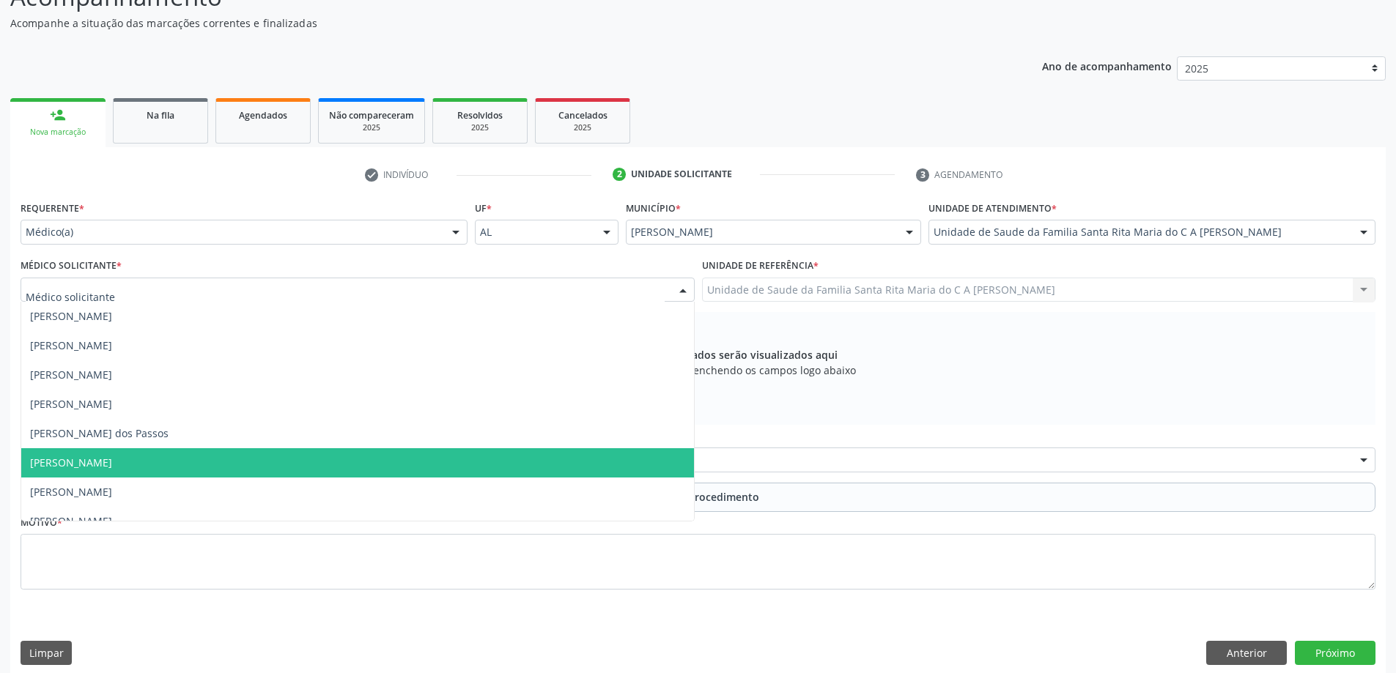
click at [249, 458] on span "[PERSON_NAME]" at bounding box center [357, 462] width 673 height 29
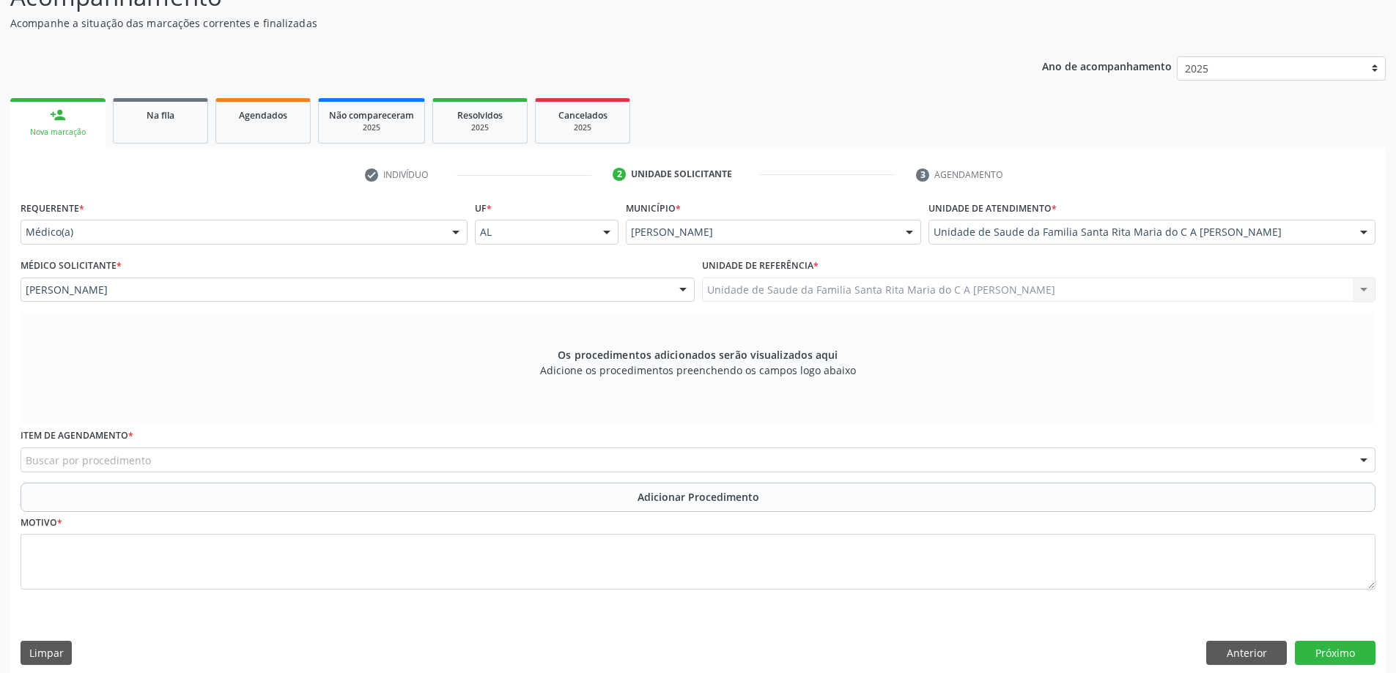
click at [248, 460] on div "Buscar por procedimento" at bounding box center [698, 460] width 1355 height 25
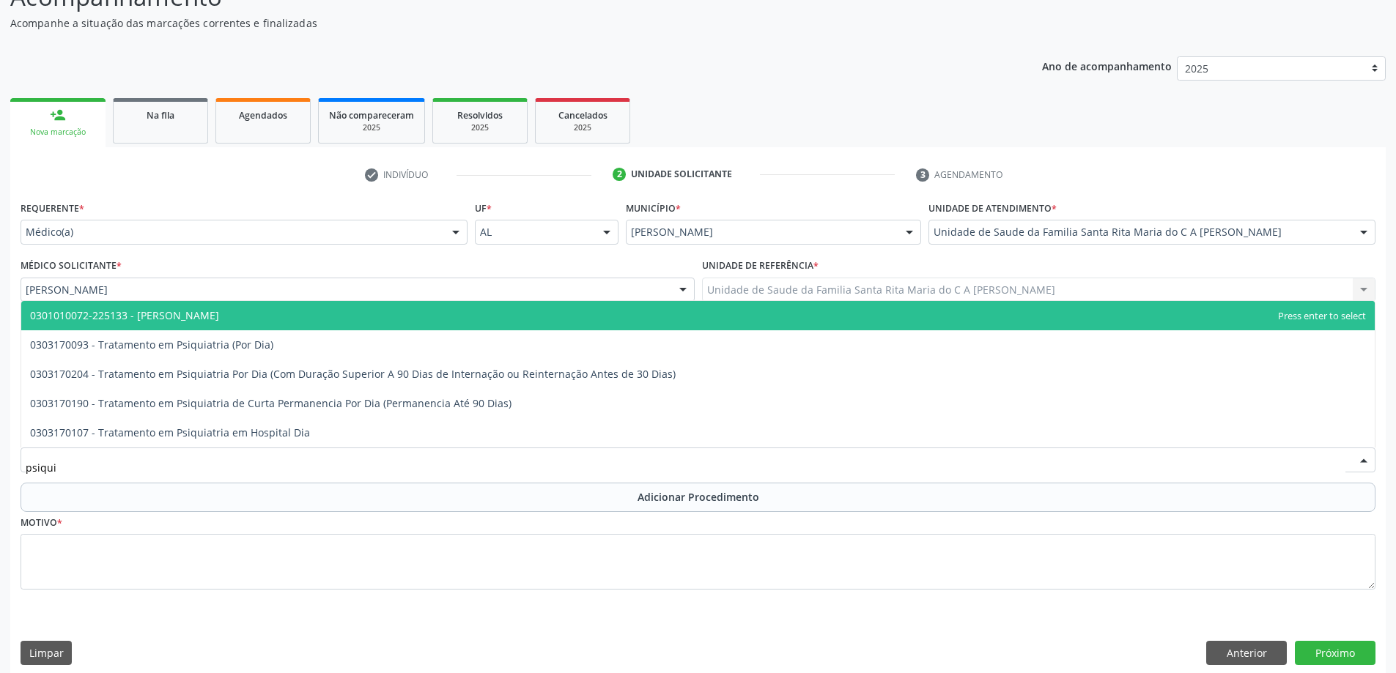
type input "psiquia"
click at [281, 312] on span "0301010072-225133 - [PERSON_NAME]" at bounding box center [697, 315] width 1353 height 29
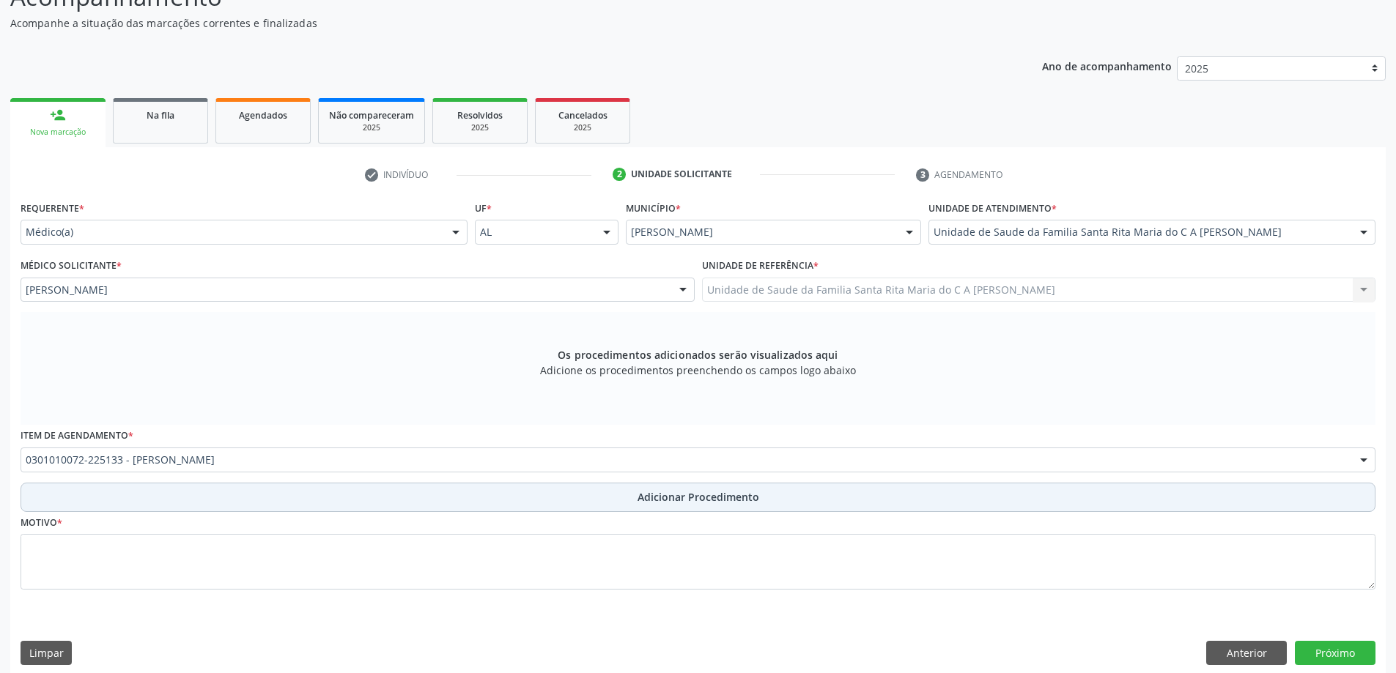
click at [250, 505] on button "Adicionar Procedimento" at bounding box center [698, 497] width 1355 height 29
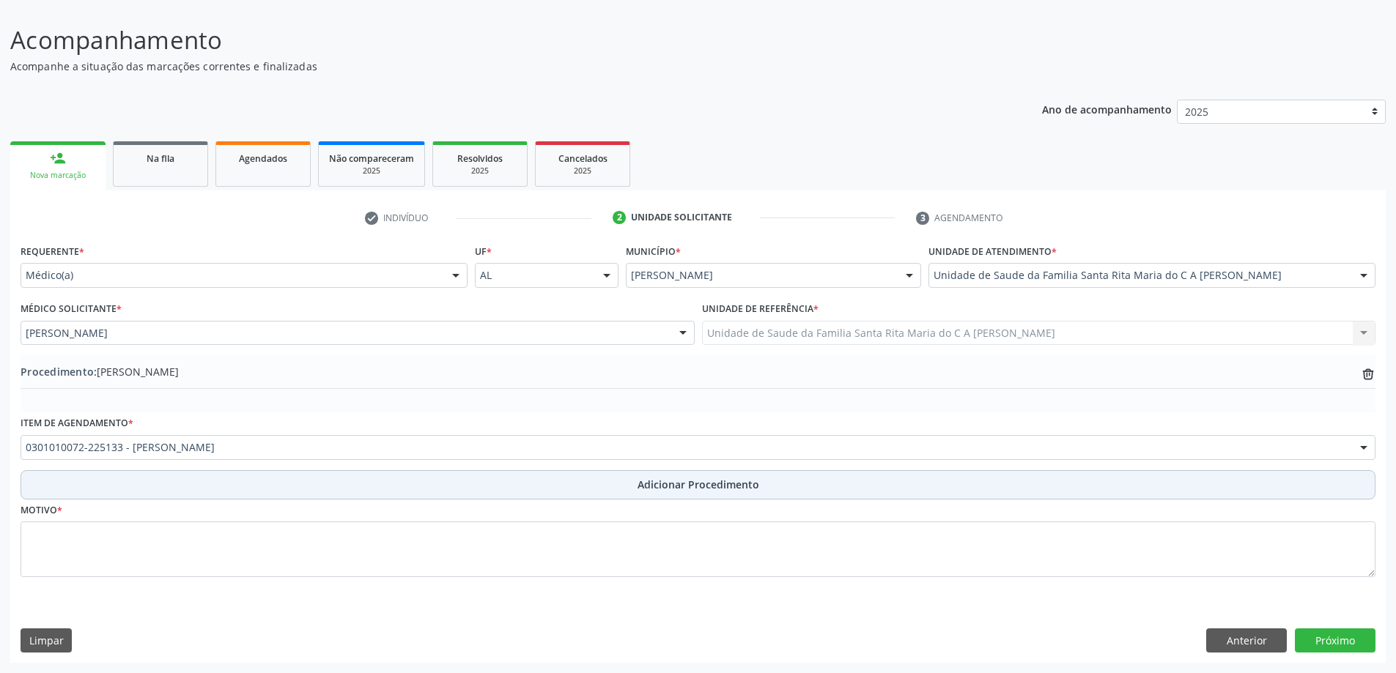
scroll to position [98, 0]
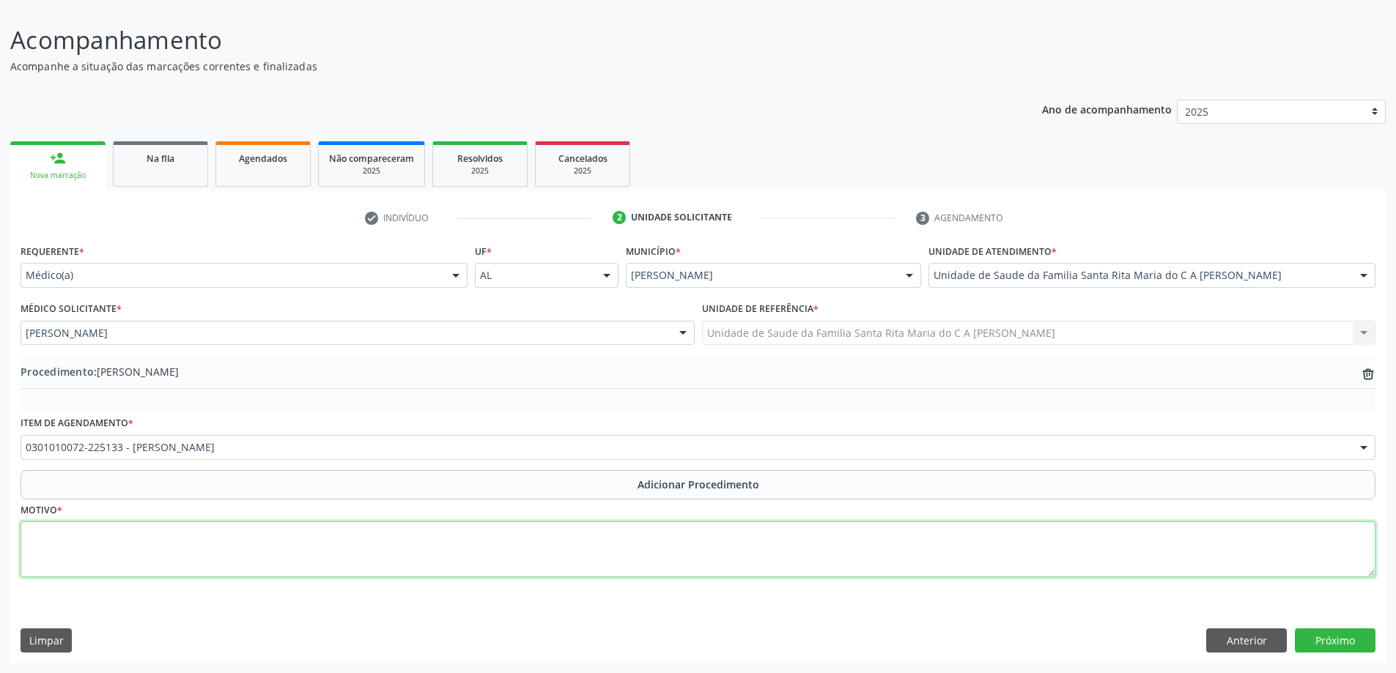
click at [225, 547] on textarea at bounding box center [698, 550] width 1355 height 56
type textarea "retorno"
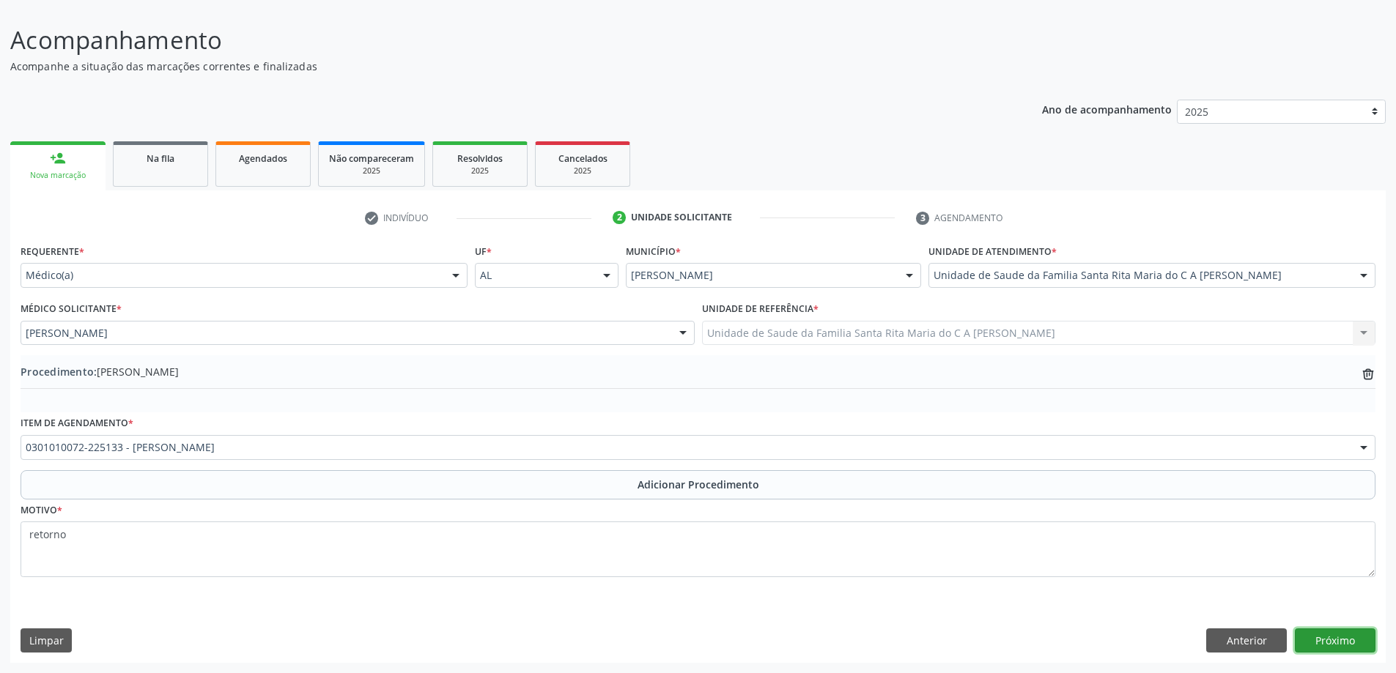
click at [1328, 642] on button "Próximo" at bounding box center [1334, 641] width 81 height 25
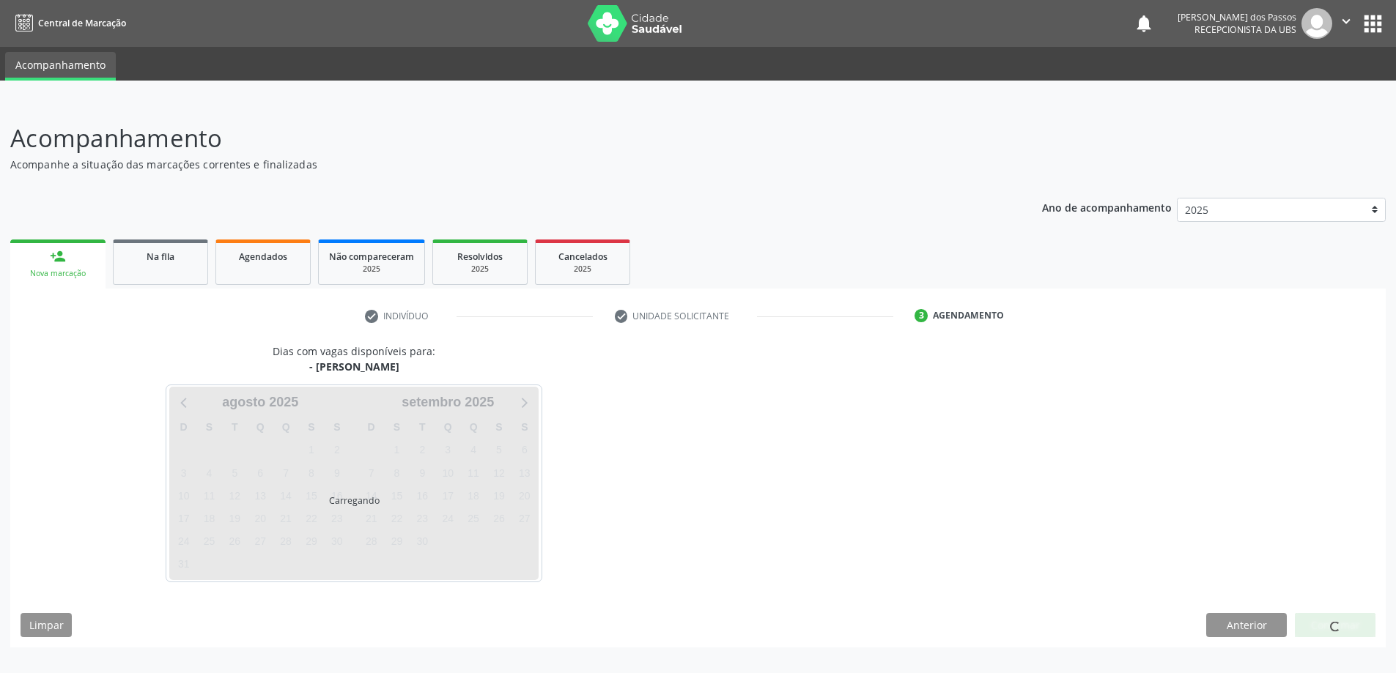
scroll to position [0, 0]
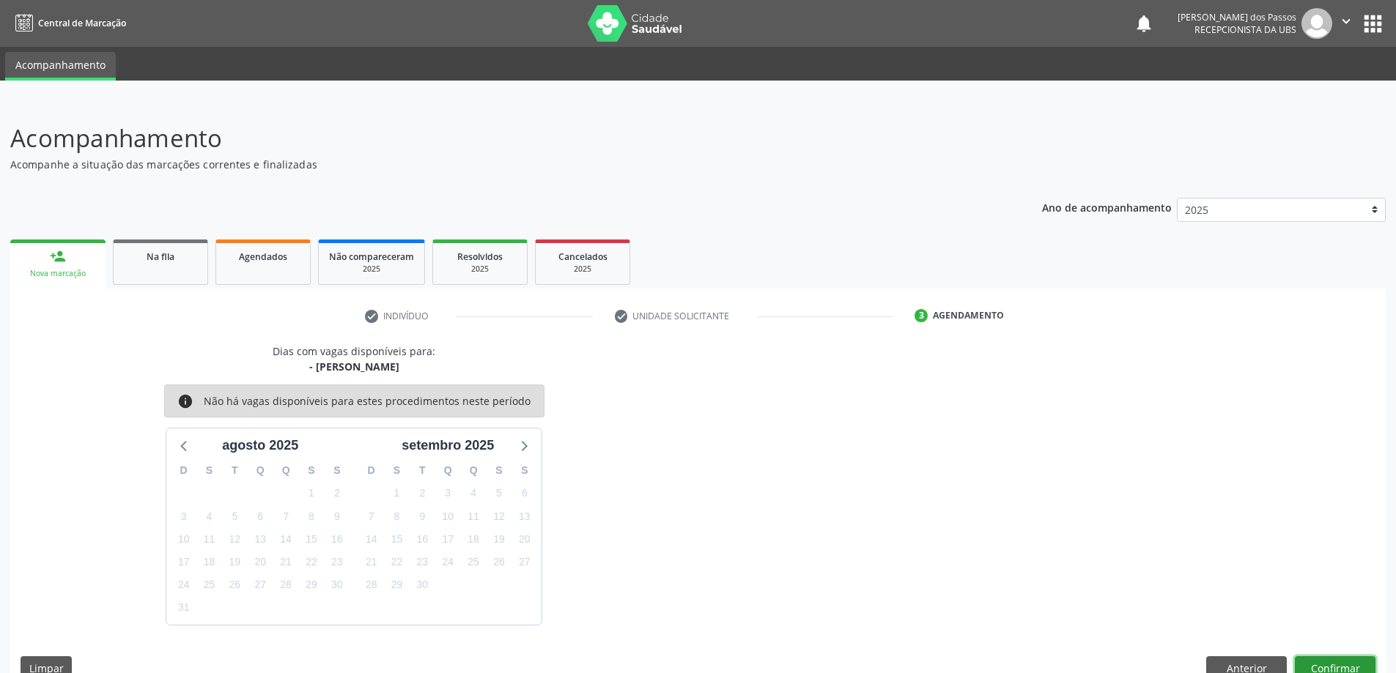
click at [1327, 661] on button "Confirmar" at bounding box center [1334, 668] width 81 height 25
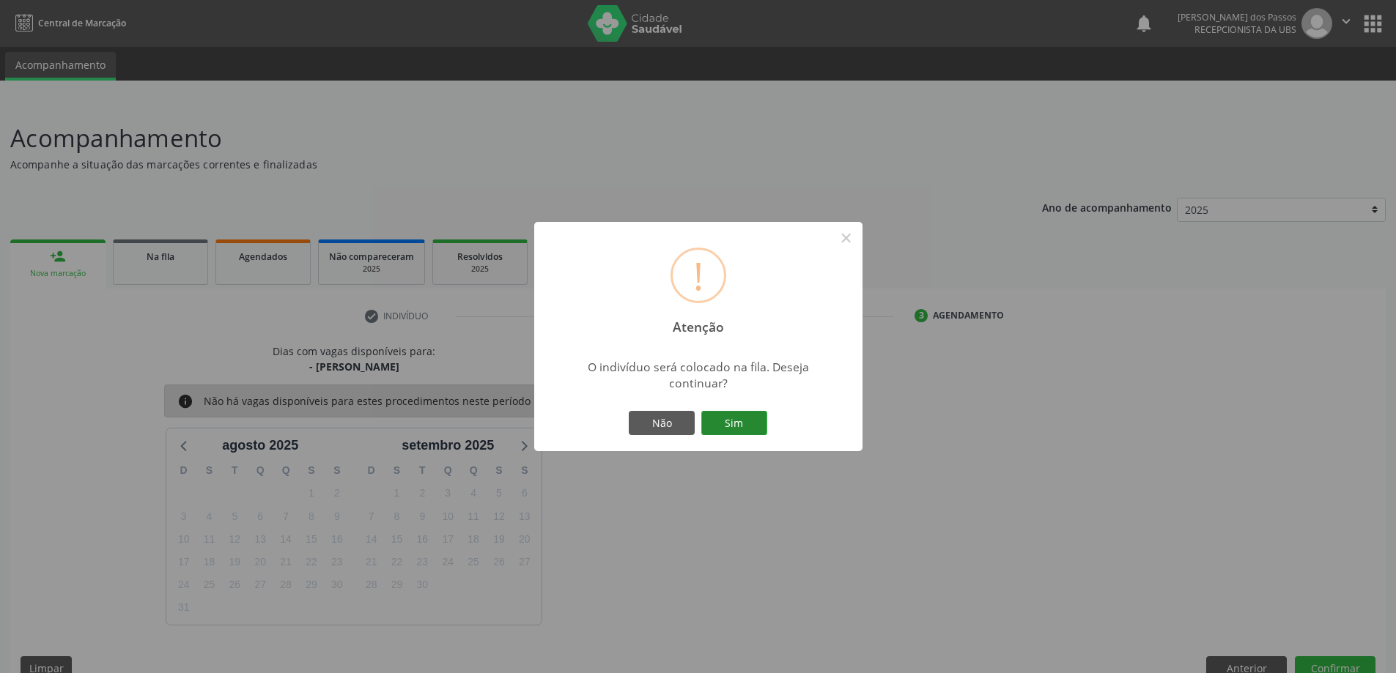
click at [741, 431] on button "Sim" at bounding box center [734, 423] width 66 height 25
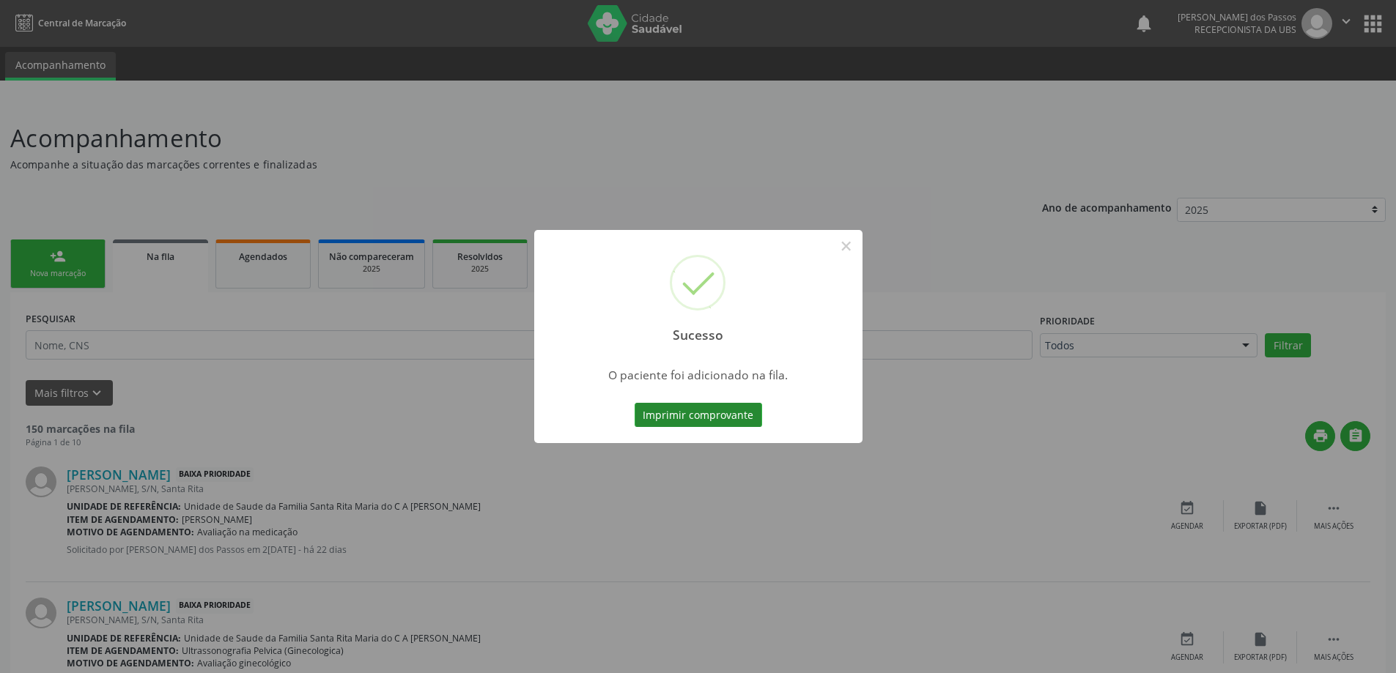
click at [731, 415] on button "Imprimir comprovante" at bounding box center [697, 415] width 127 height 25
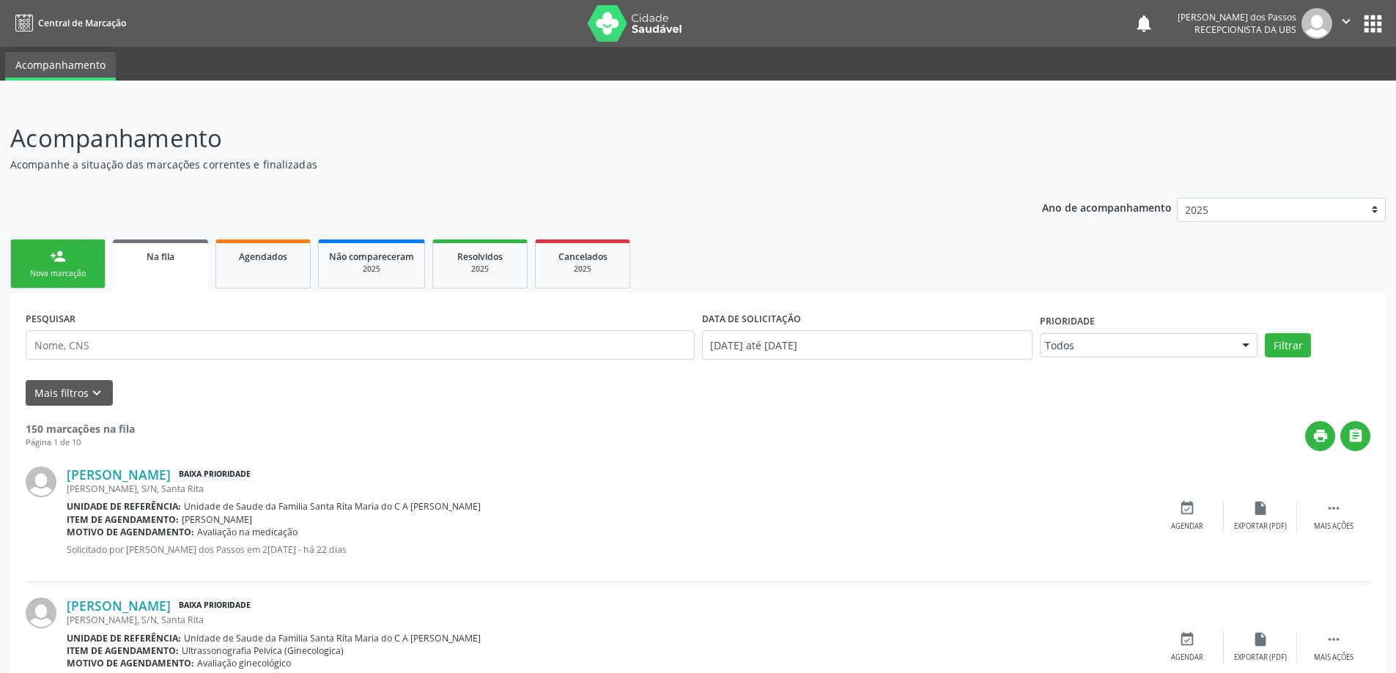
click at [72, 270] on div "Nova marcação" at bounding box center [57, 273] width 73 height 11
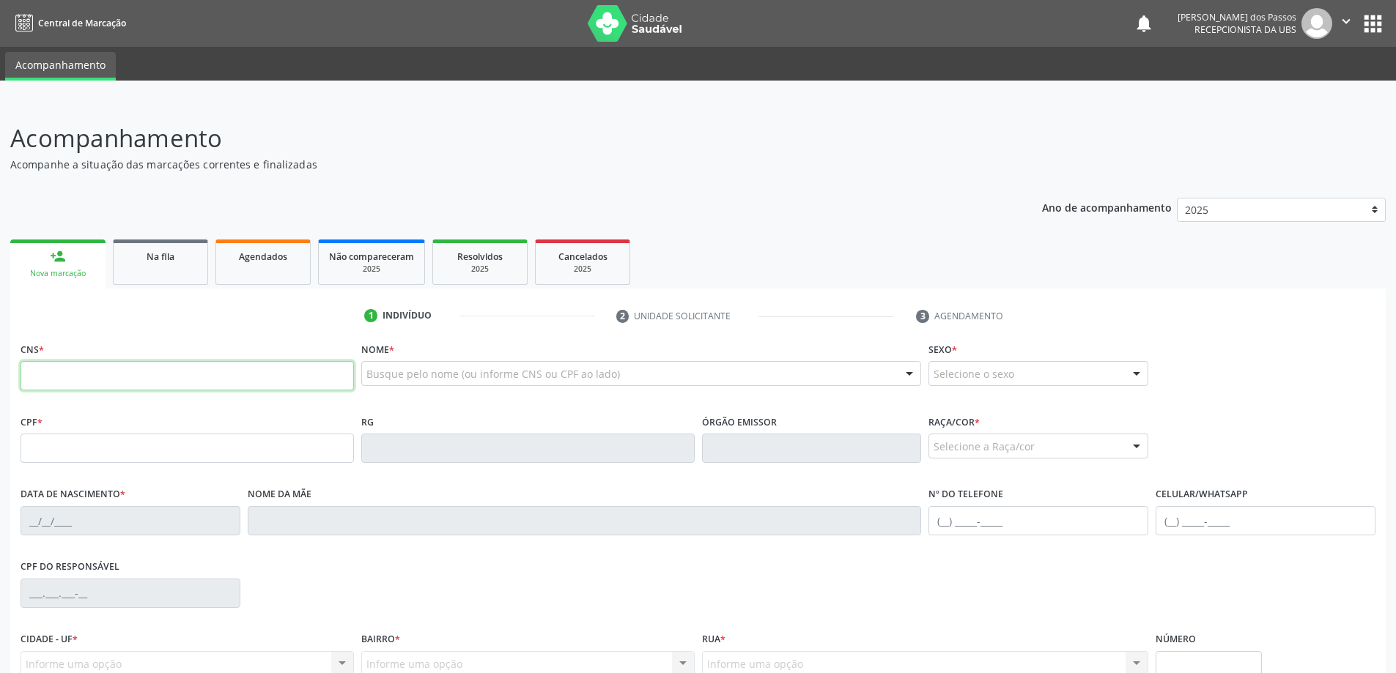
click at [108, 374] on input "text" at bounding box center [187, 375] width 333 height 29
click at [304, 376] on input "text" at bounding box center [187, 375] width 333 height 29
type input "7"
type input "0"
type input "1"
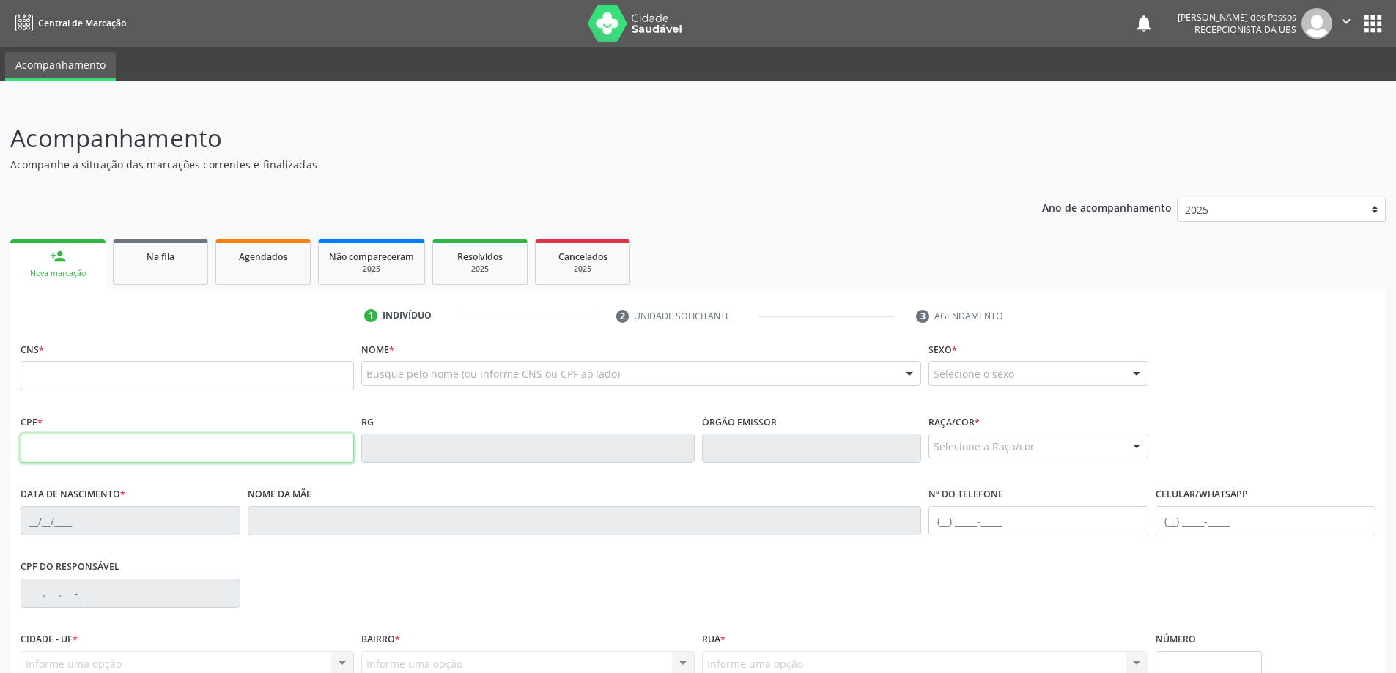
click at [290, 446] on input "text" at bounding box center [187, 448] width 333 height 29
type input "1"
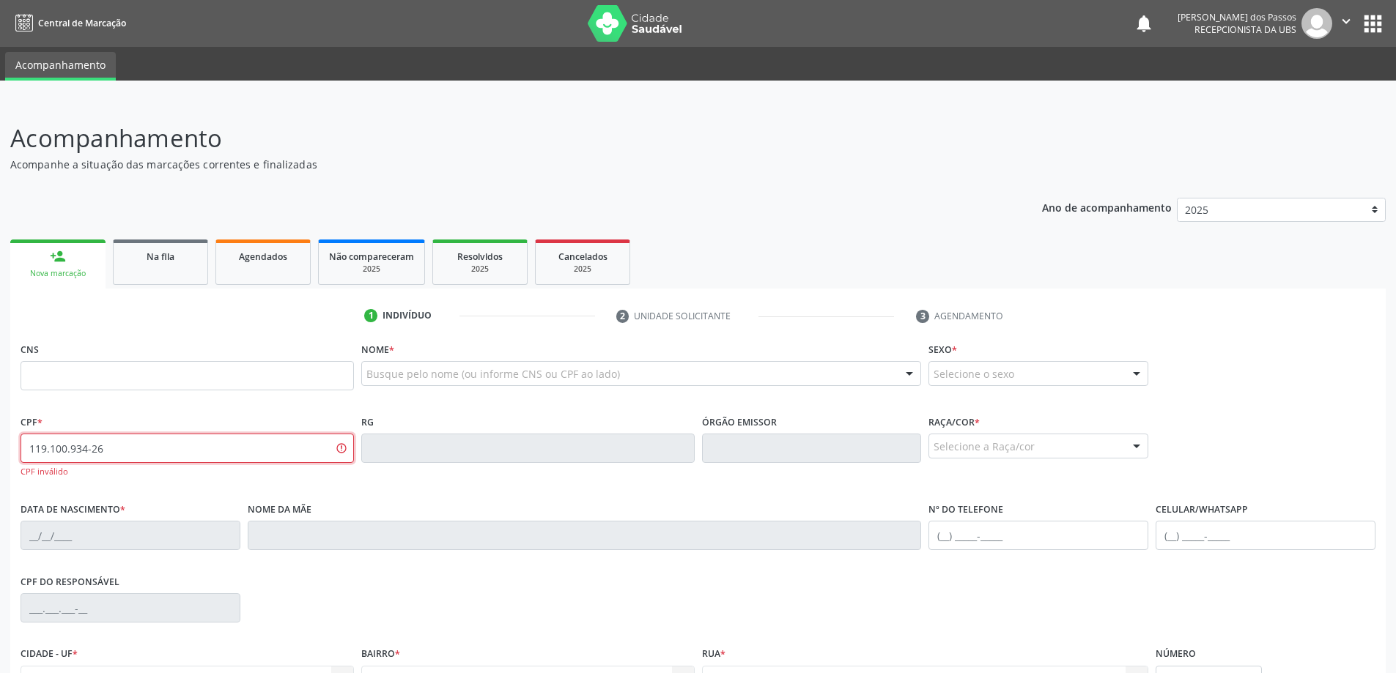
click at [124, 445] on input "119.100.934-26" at bounding box center [187, 448] width 333 height 29
type input "1"
click at [193, 375] on input "text" at bounding box center [187, 375] width 333 height 29
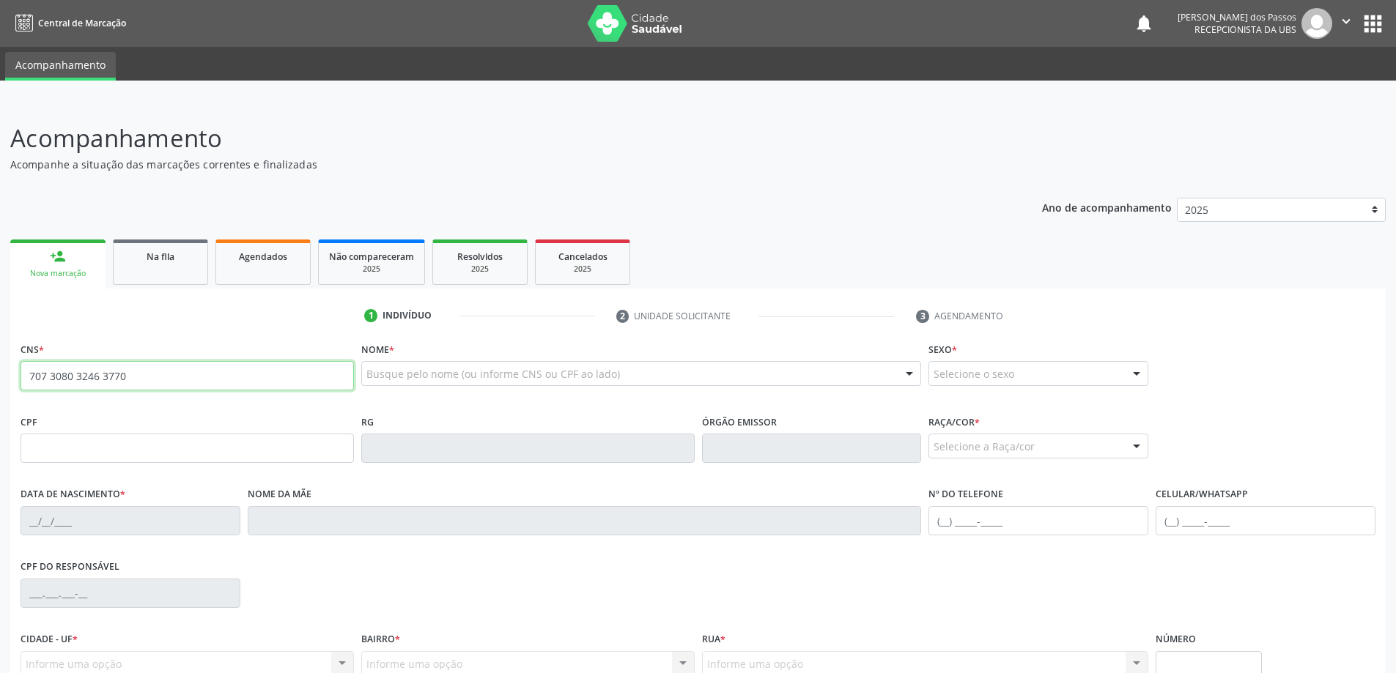
type input "707 3080 3246 3770"
type input "119.100.934-32"
type input "[DATE]"
type input "[PERSON_NAME]"
type input "[PHONE_NUMBER]"
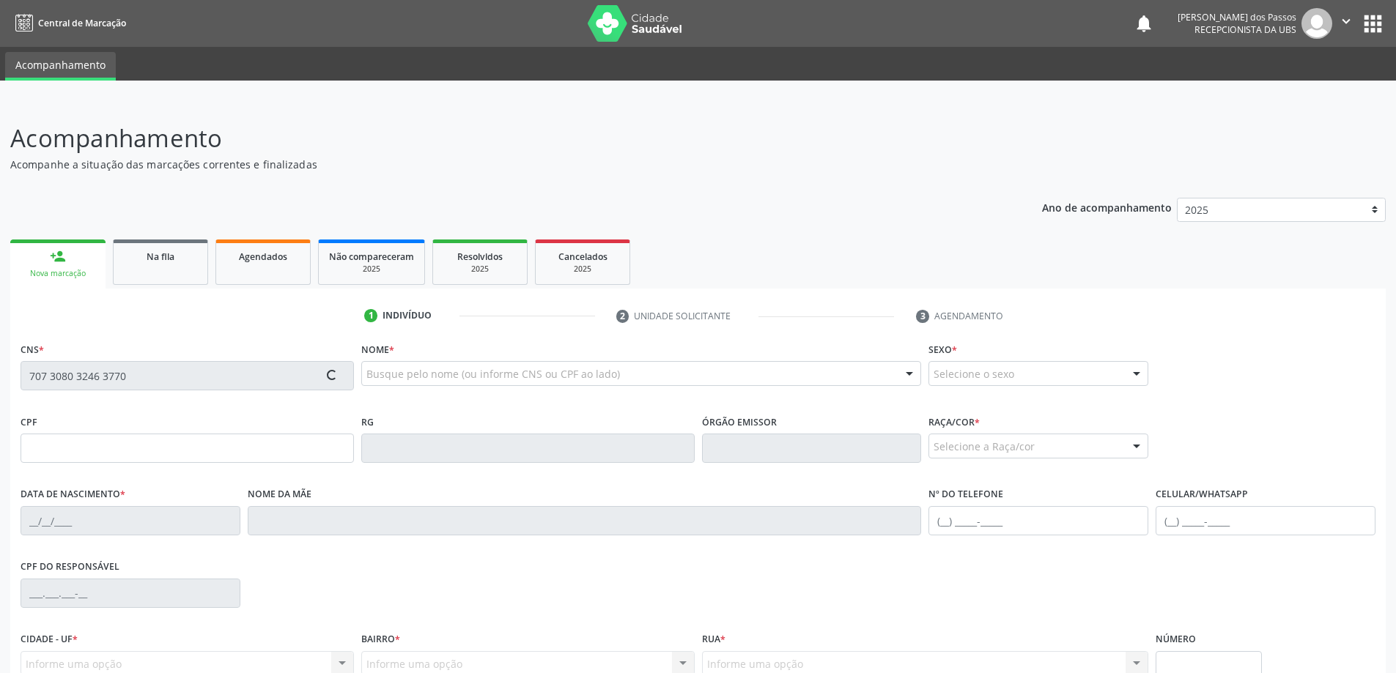
type input "S/N"
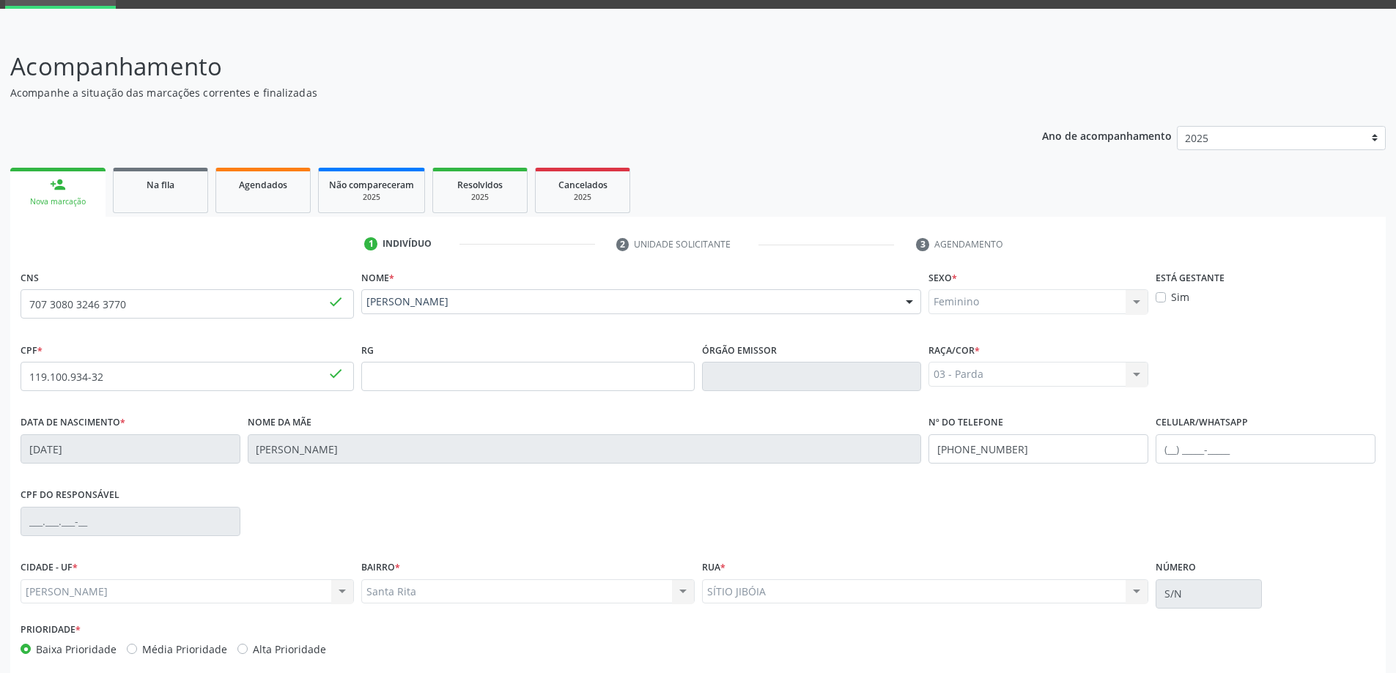
scroll to position [141, 0]
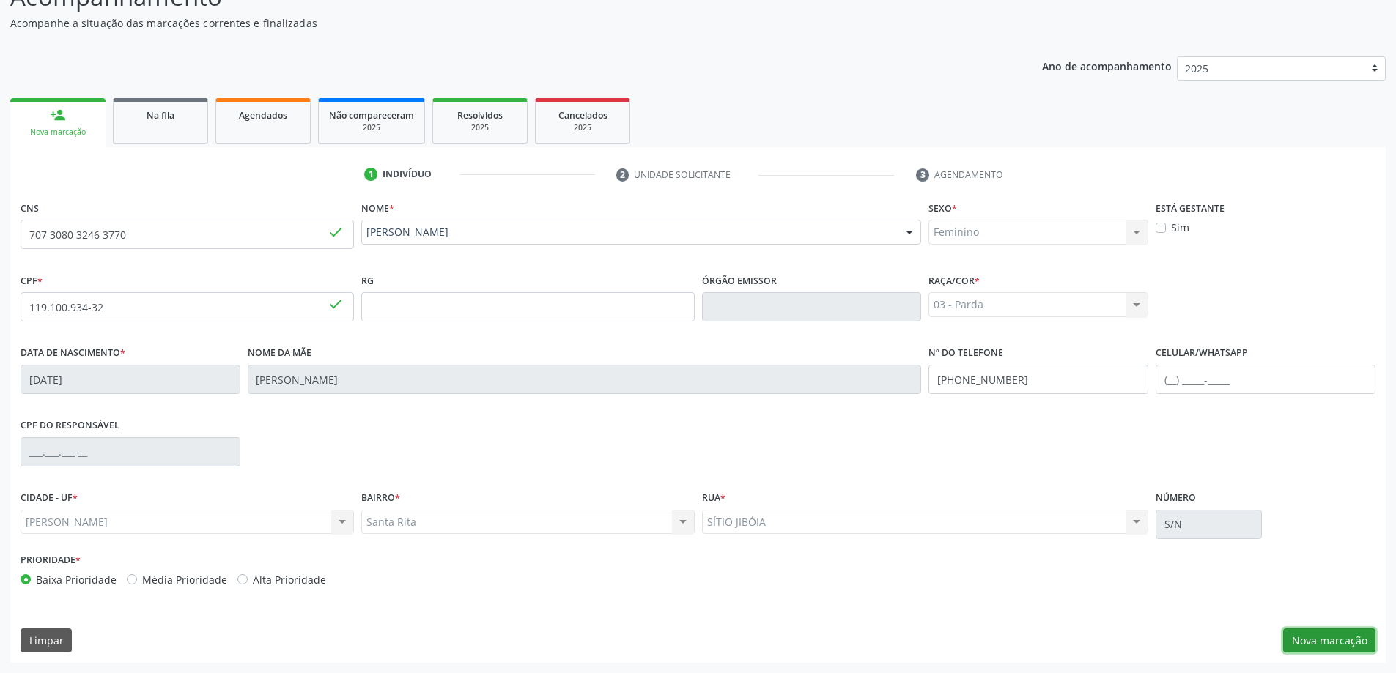
click at [1318, 647] on button "Nova marcação" at bounding box center [1329, 641] width 92 height 25
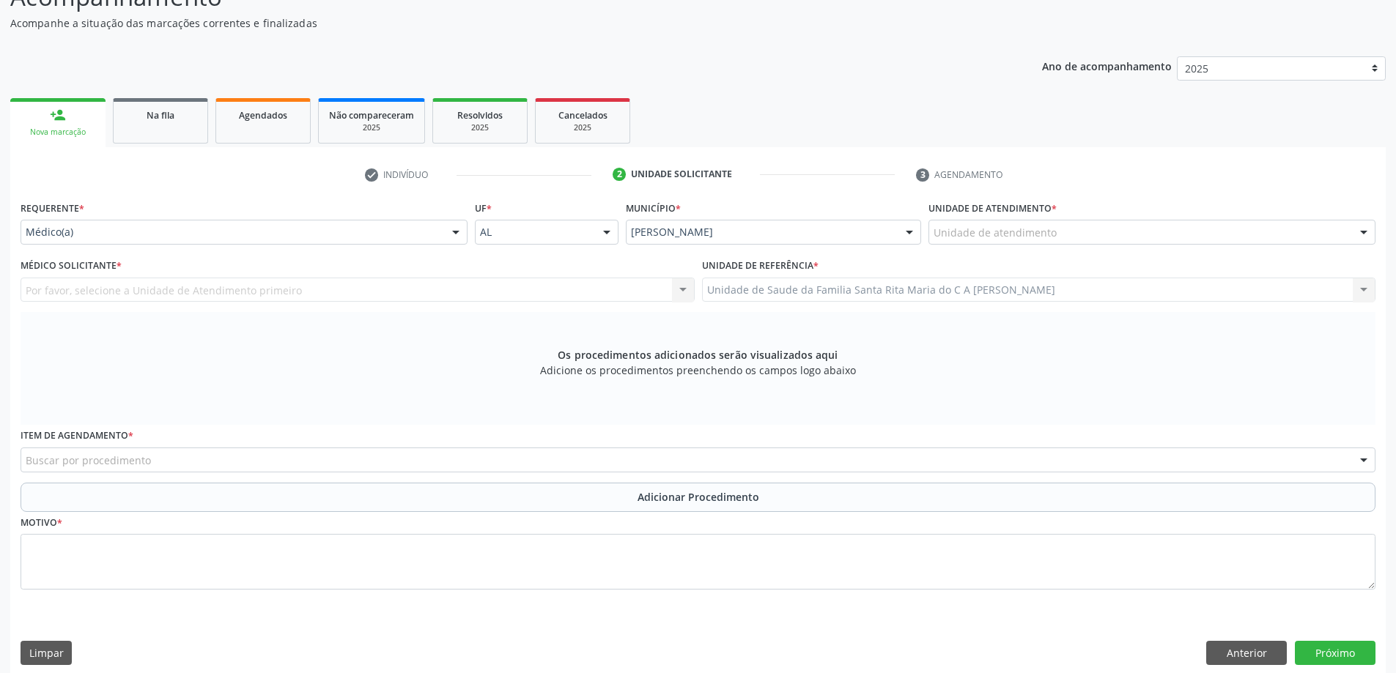
click at [1062, 233] on div "Unidade de atendimento" at bounding box center [1151, 232] width 447 height 25
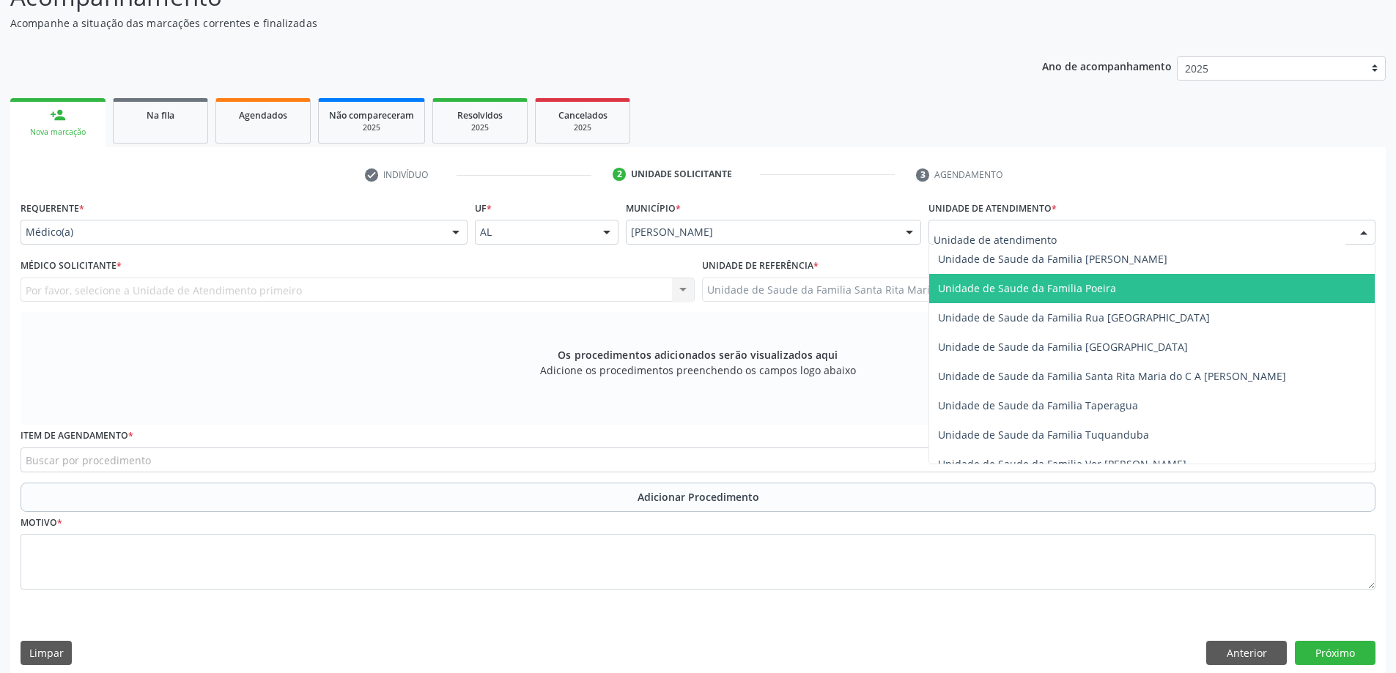
scroll to position [952, 0]
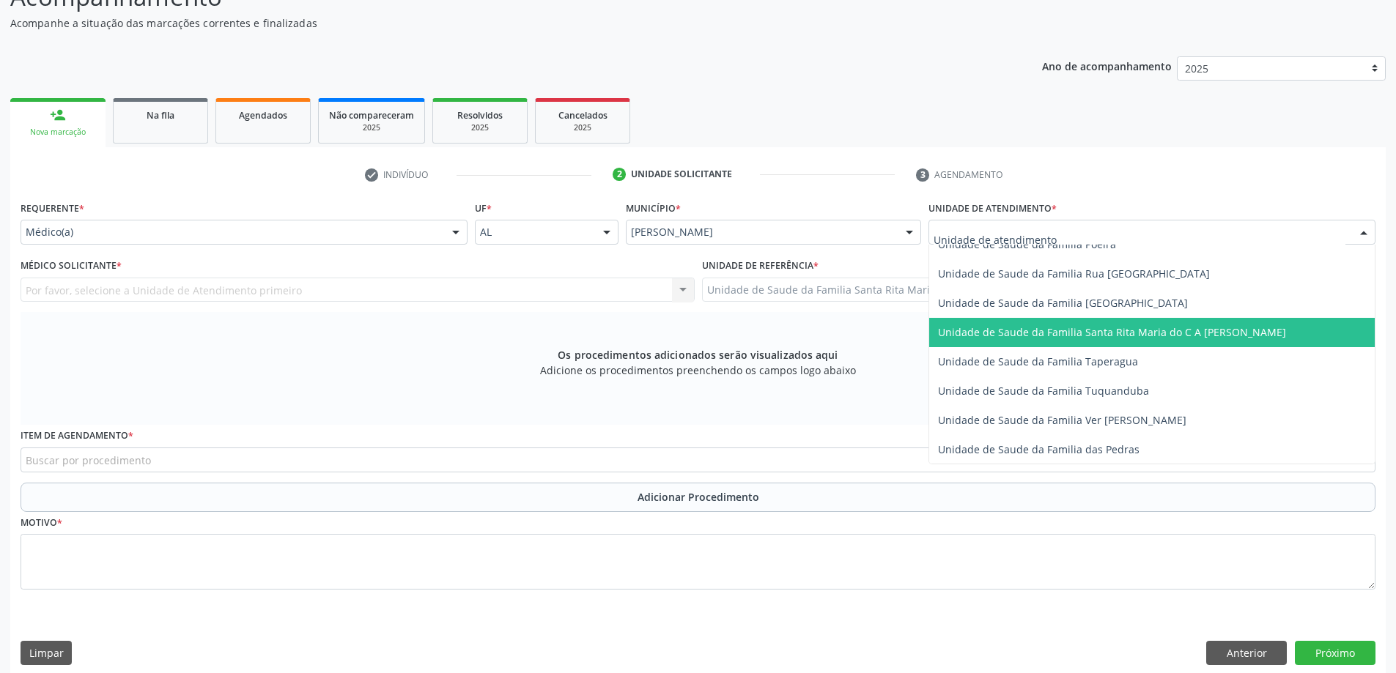
click at [1056, 328] on span "Unidade de Saude da Familia Santa Rita Maria do C A [PERSON_NAME]" at bounding box center [1112, 332] width 348 height 14
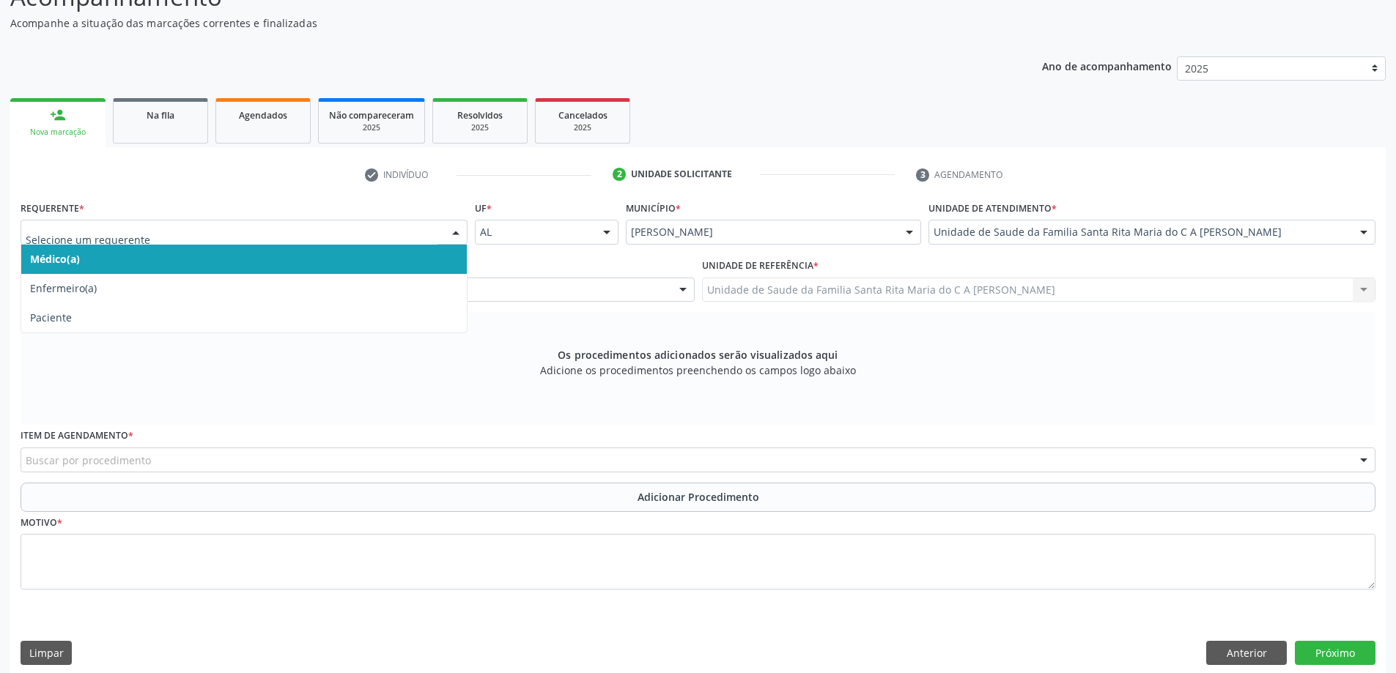
click at [152, 258] on span "Médico(a)" at bounding box center [243, 259] width 445 height 29
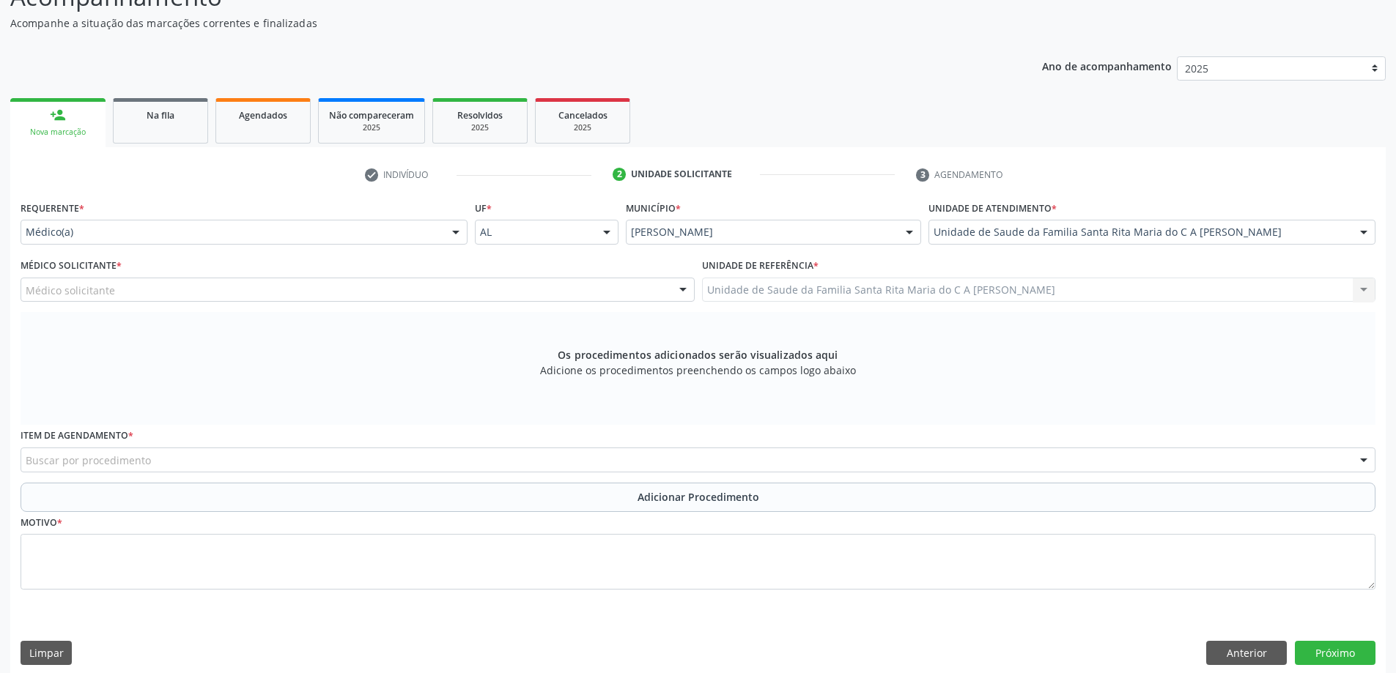
click at [201, 288] on div "Médico solicitante" at bounding box center [358, 290] width 674 height 25
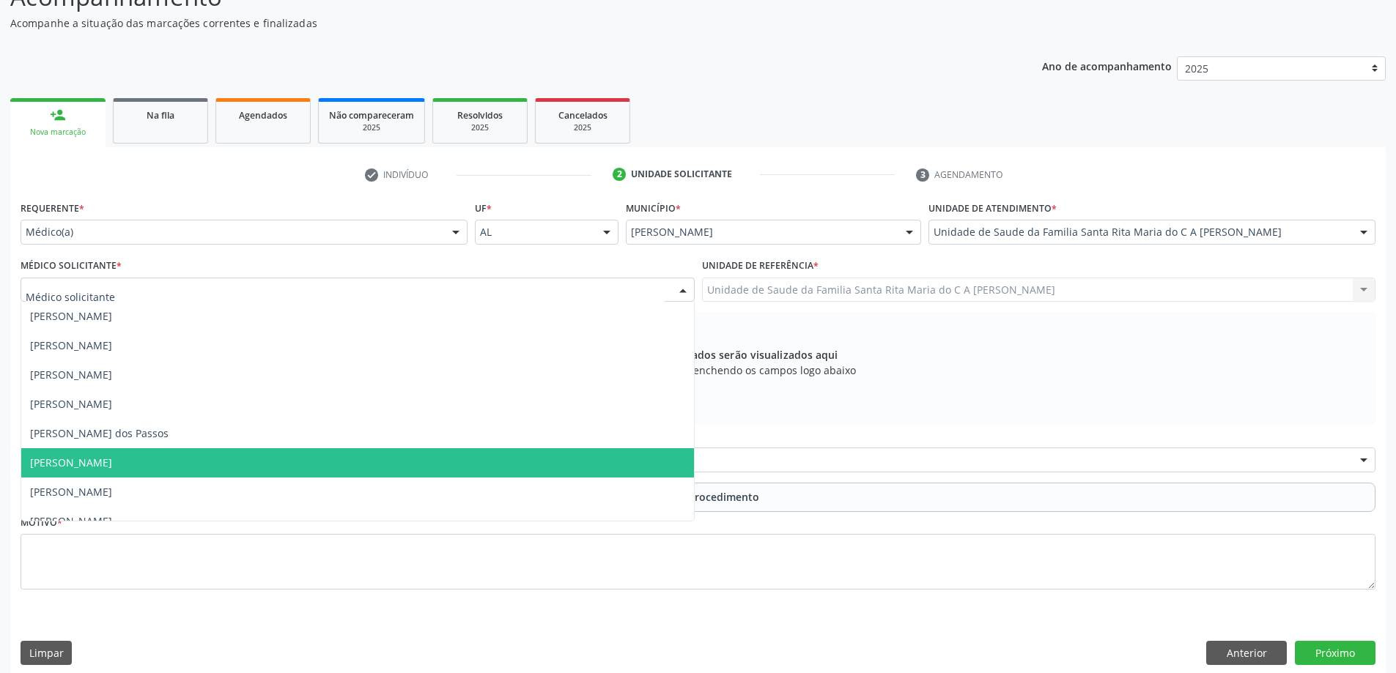
click at [193, 455] on span "[PERSON_NAME]" at bounding box center [357, 462] width 673 height 29
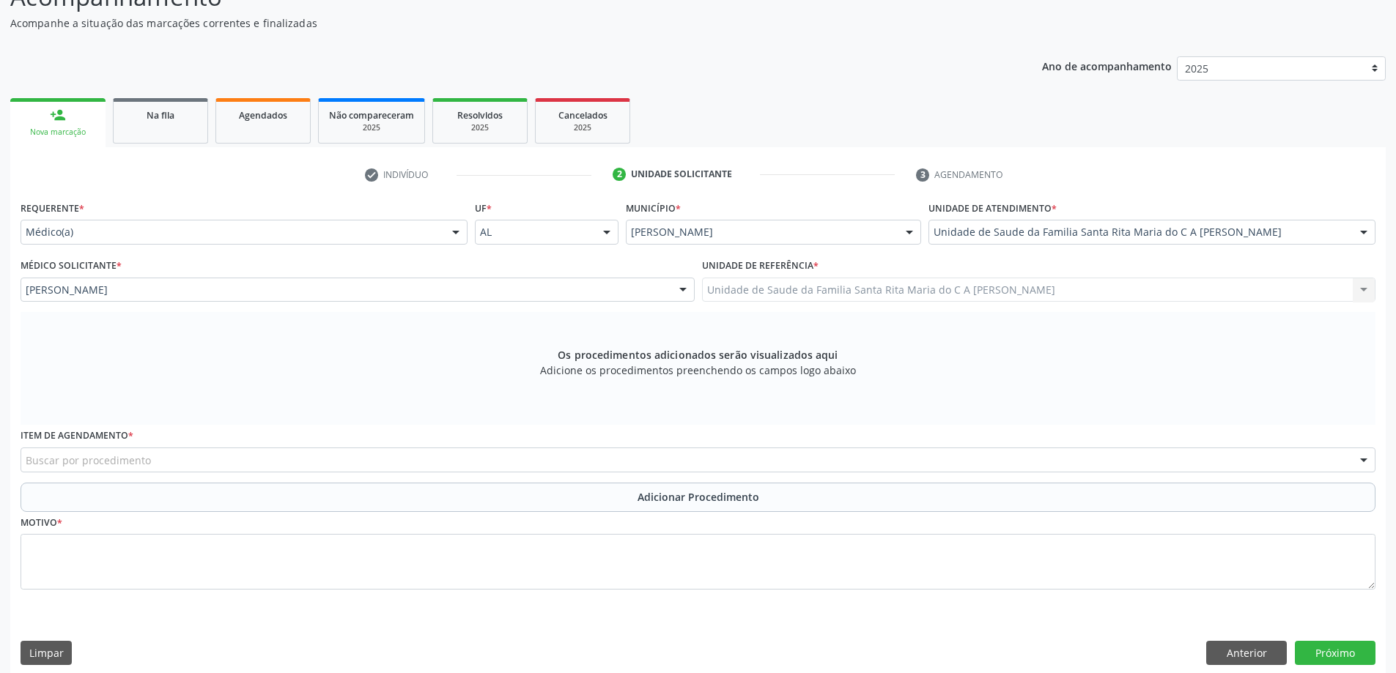
click at [190, 465] on div "Buscar por procedimento" at bounding box center [698, 460] width 1355 height 25
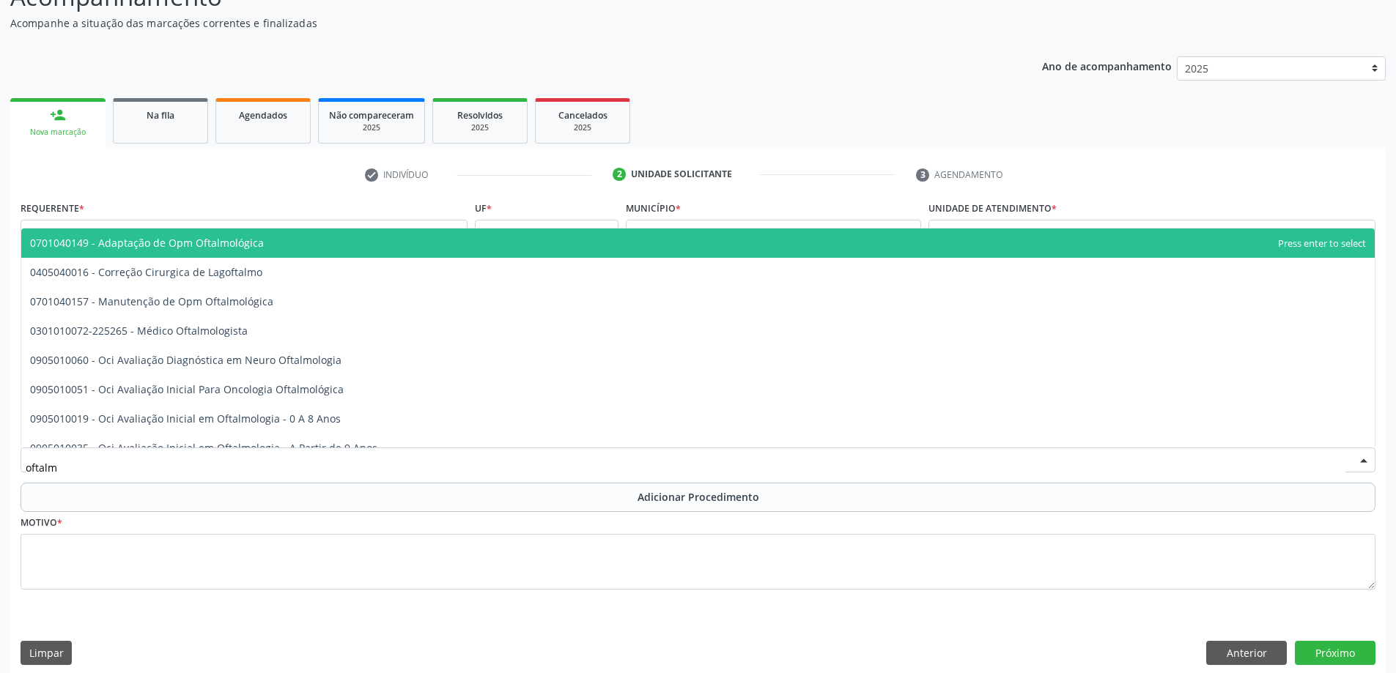
type input "oftalmo"
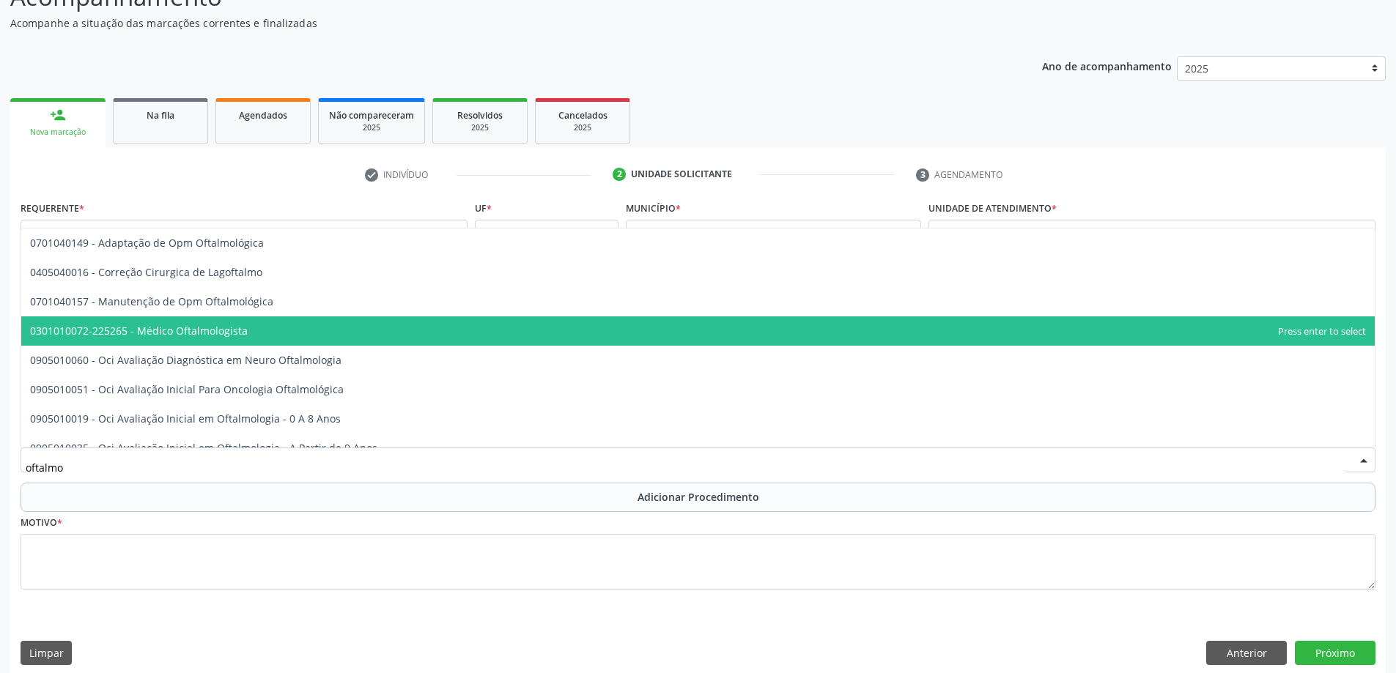
click at [256, 333] on span "0301010072-225265 - Médico Oftalmologista" at bounding box center [697, 330] width 1353 height 29
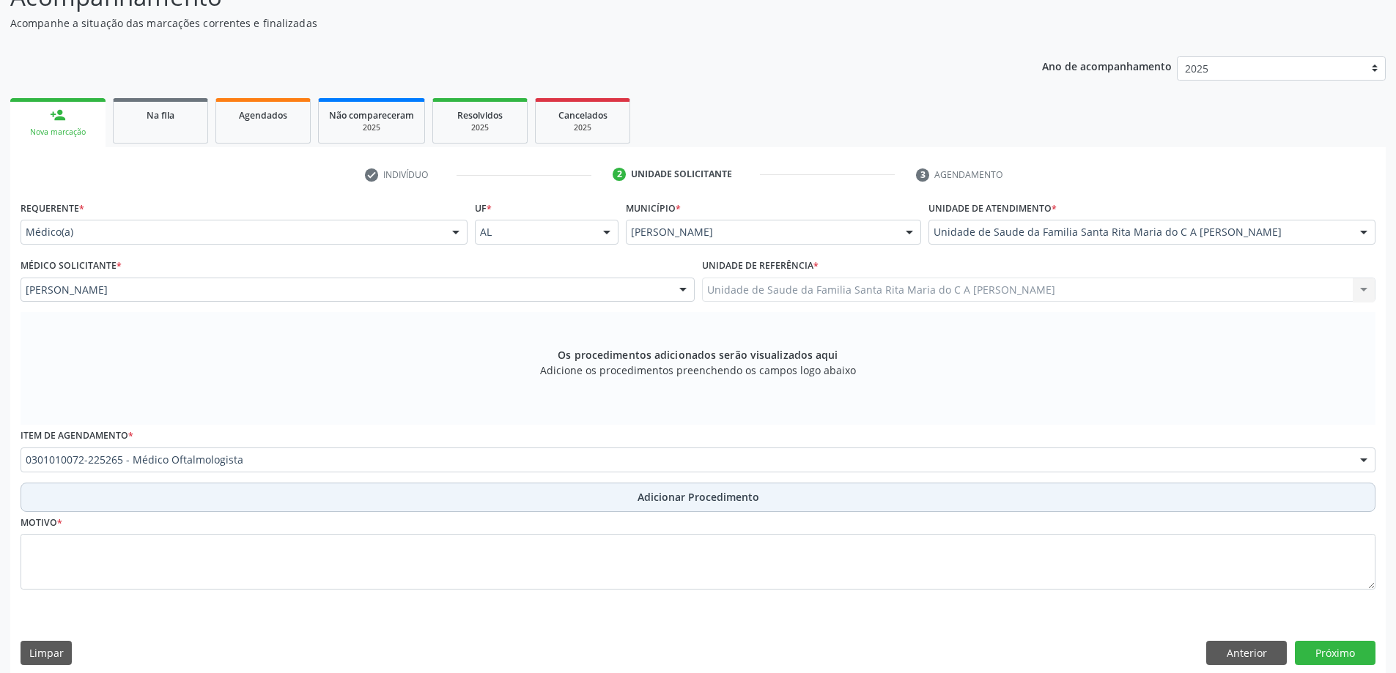
click at [256, 500] on button "Adicionar Procedimento" at bounding box center [698, 497] width 1355 height 29
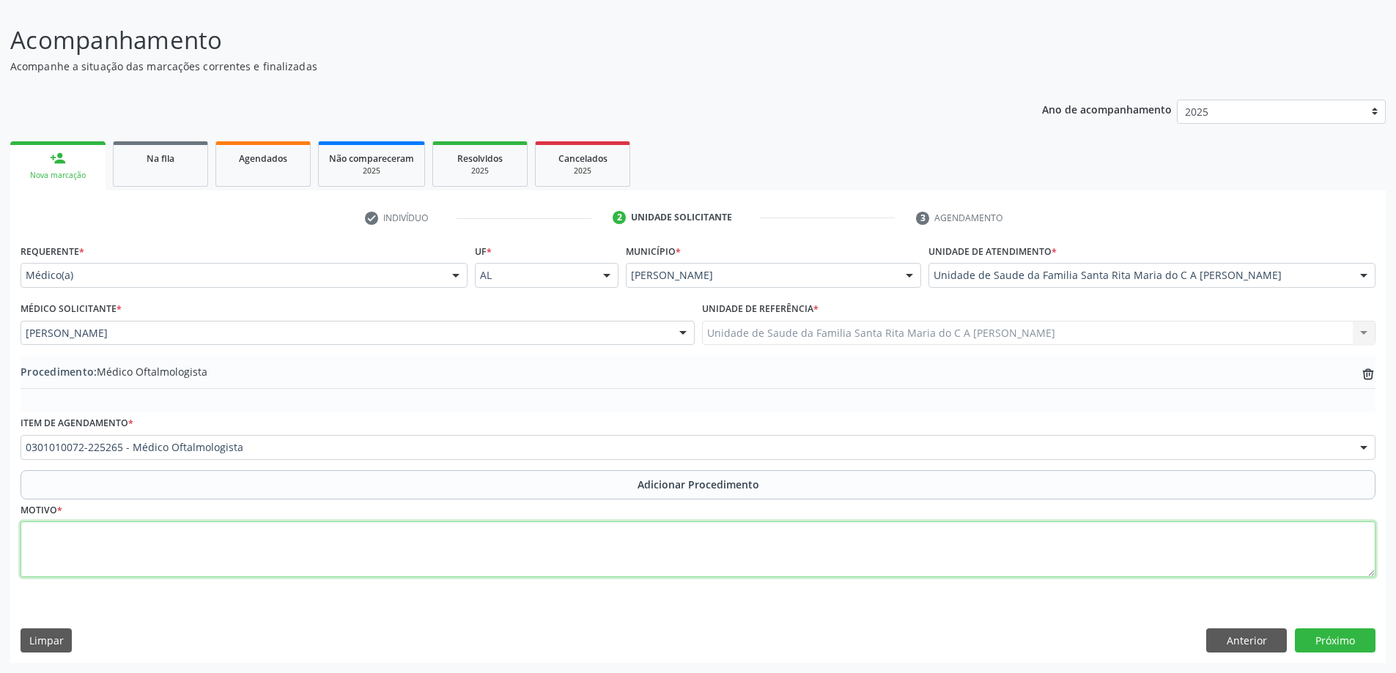
click at [253, 542] on textarea at bounding box center [698, 550] width 1355 height 56
click at [39, 539] on textarea "aquidade visual" at bounding box center [698, 550] width 1355 height 56
click at [41, 539] on textarea "aquidade visual" at bounding box center [698, 550] width 1355 height 56
click at [81, 540] on textarea "aquidade visual" at bounding box center [698, 550] width 1355 height 56
click at [76, 537] on textarea "aquidade visual" at bounding box center [698, 550] width 1355 height 56
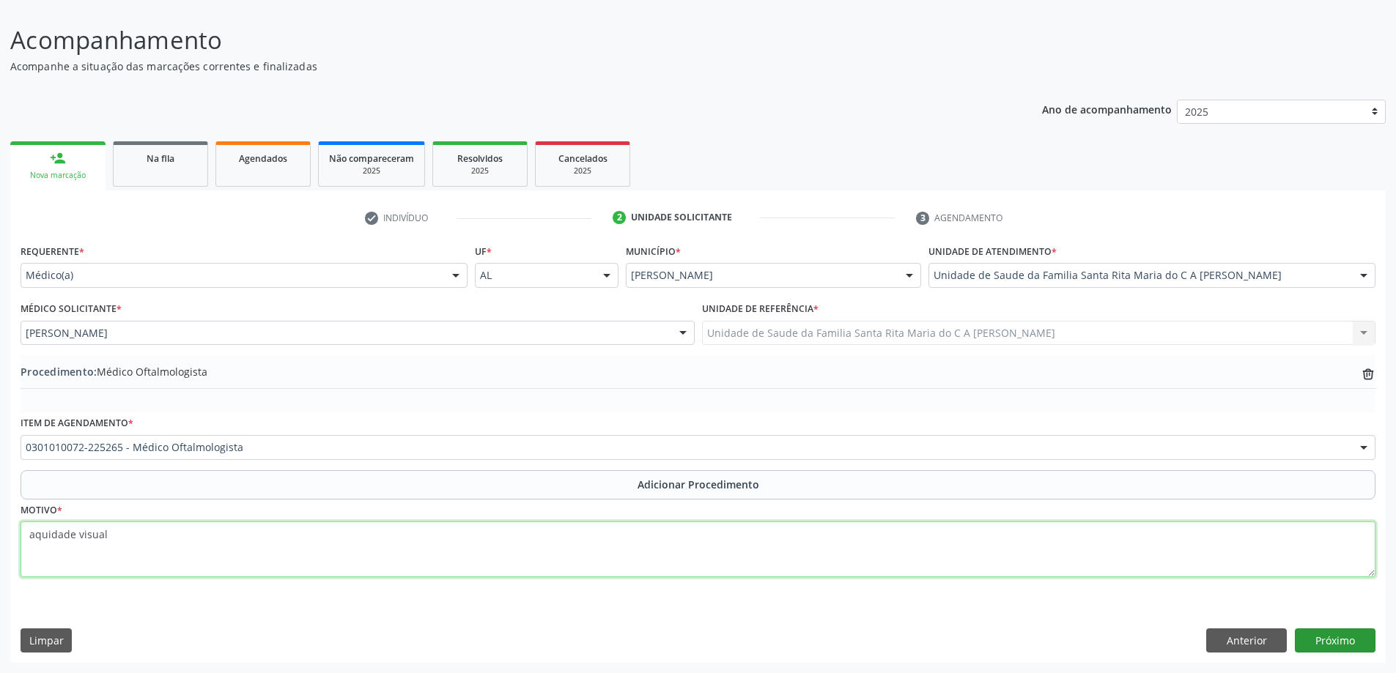
type textarea "aquidade visual"
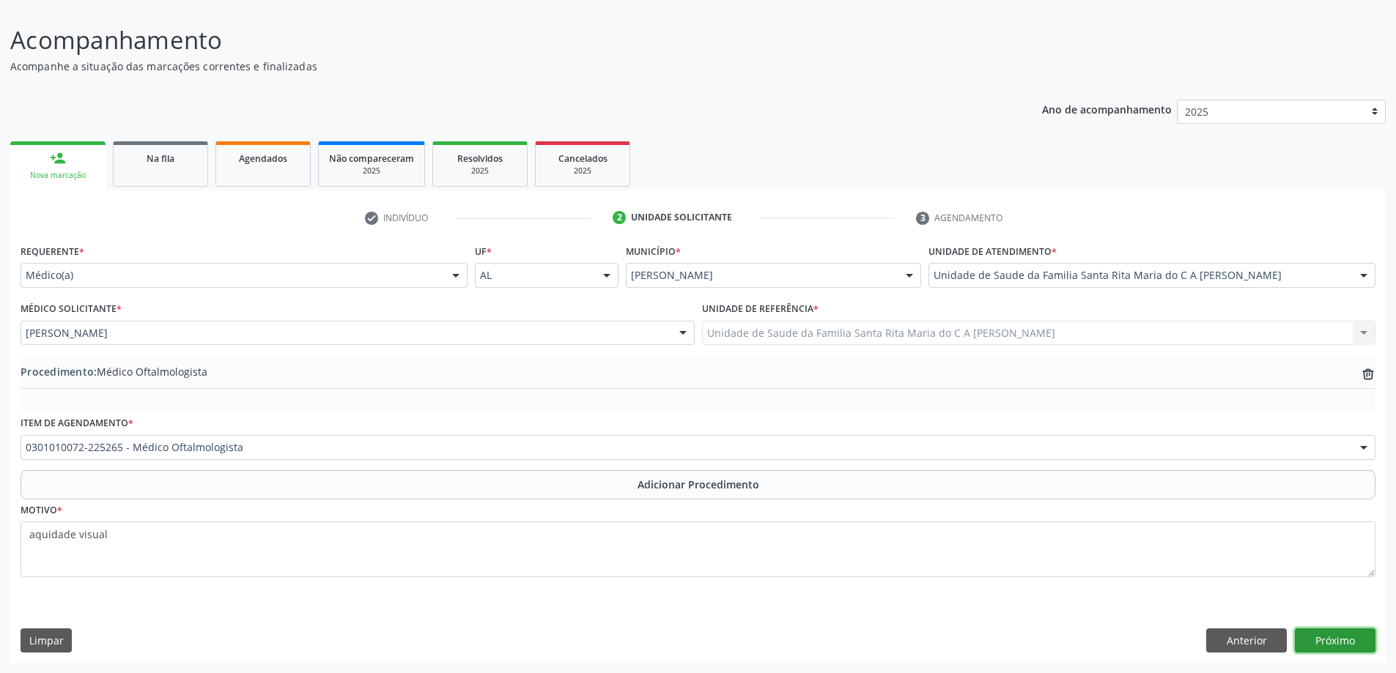
click at [1333, 648] on button "Próximo" at bounding box center [1334, 641] width 81 height 25
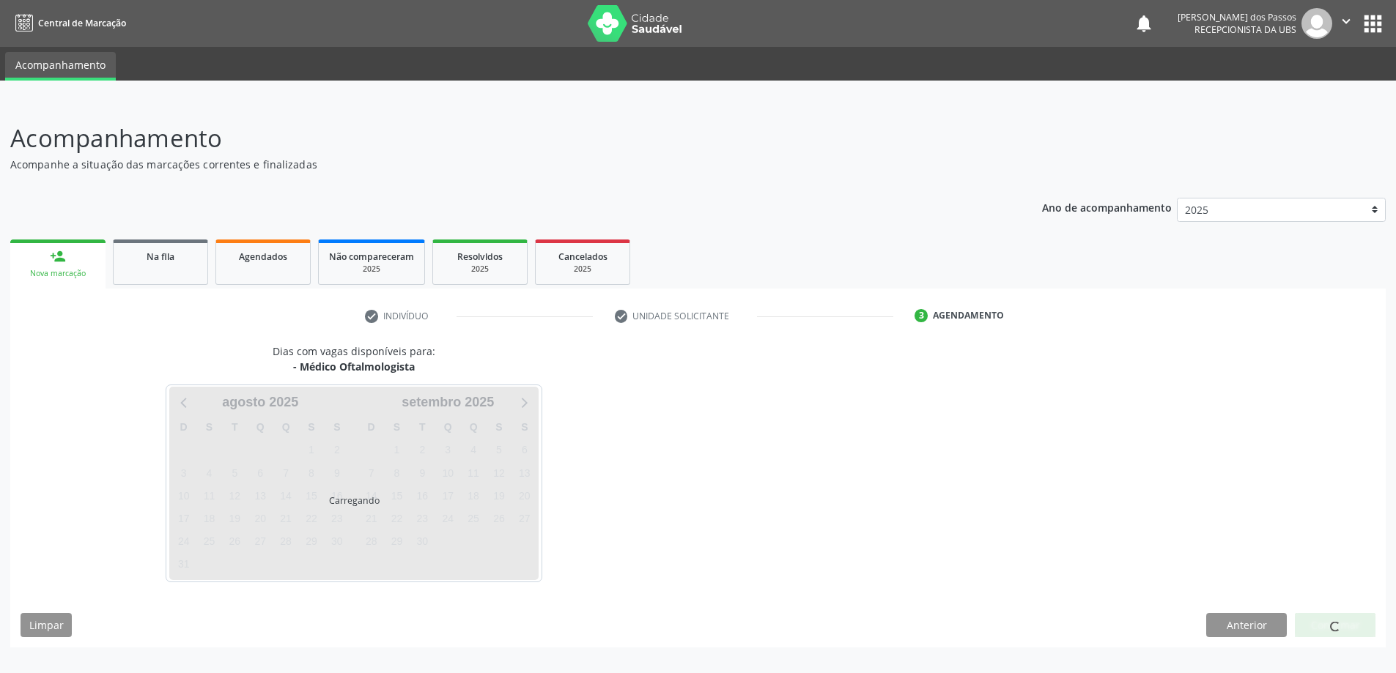
scroll to position [0, 0]
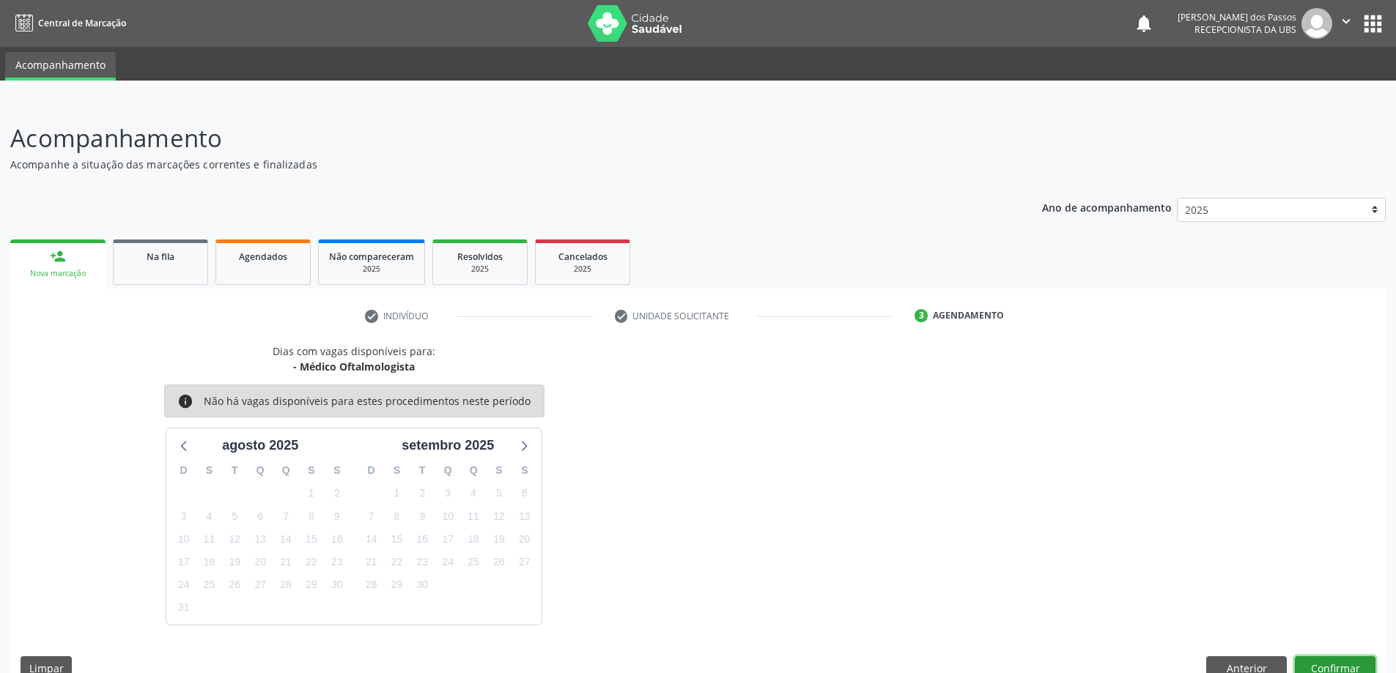
click at [1318, 667] on button "Confirmar" at bounding box center [1334, 668] width 81 height 25
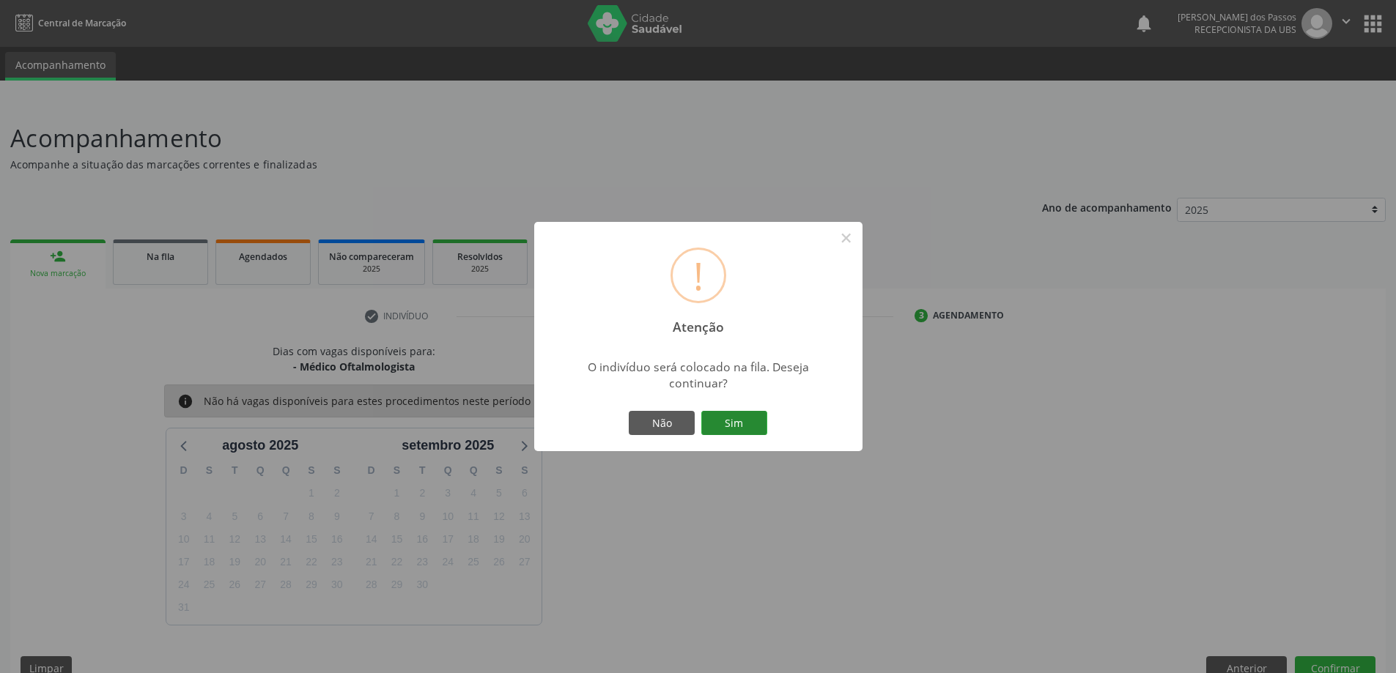
click at [719, 430] on button "Sim" at bounding box center [734, 423] width 66 height 25
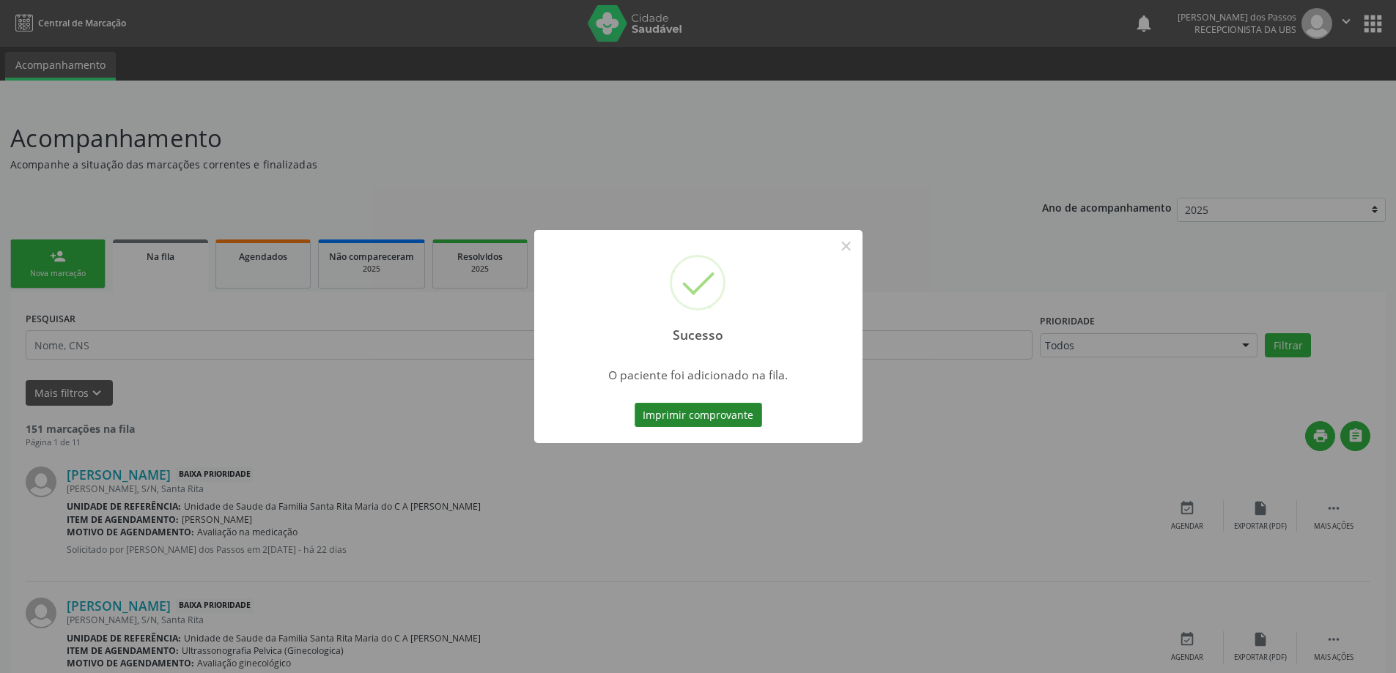
click at [730, 418] on button "Imprimir comprovante" at bounding box center [697, 415] width 127 height 25
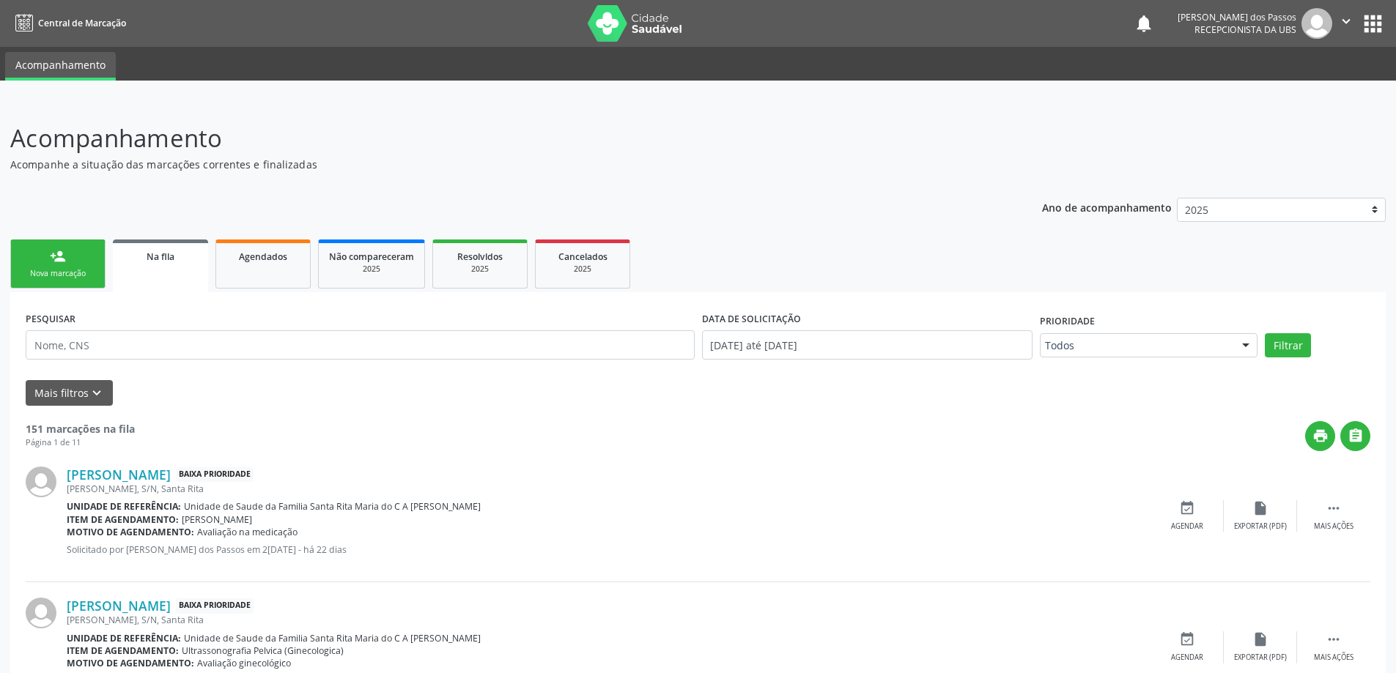
click at [62, 267] on link "person_add Nova marcação" at bounding box center [57, 264] width 95 height 49
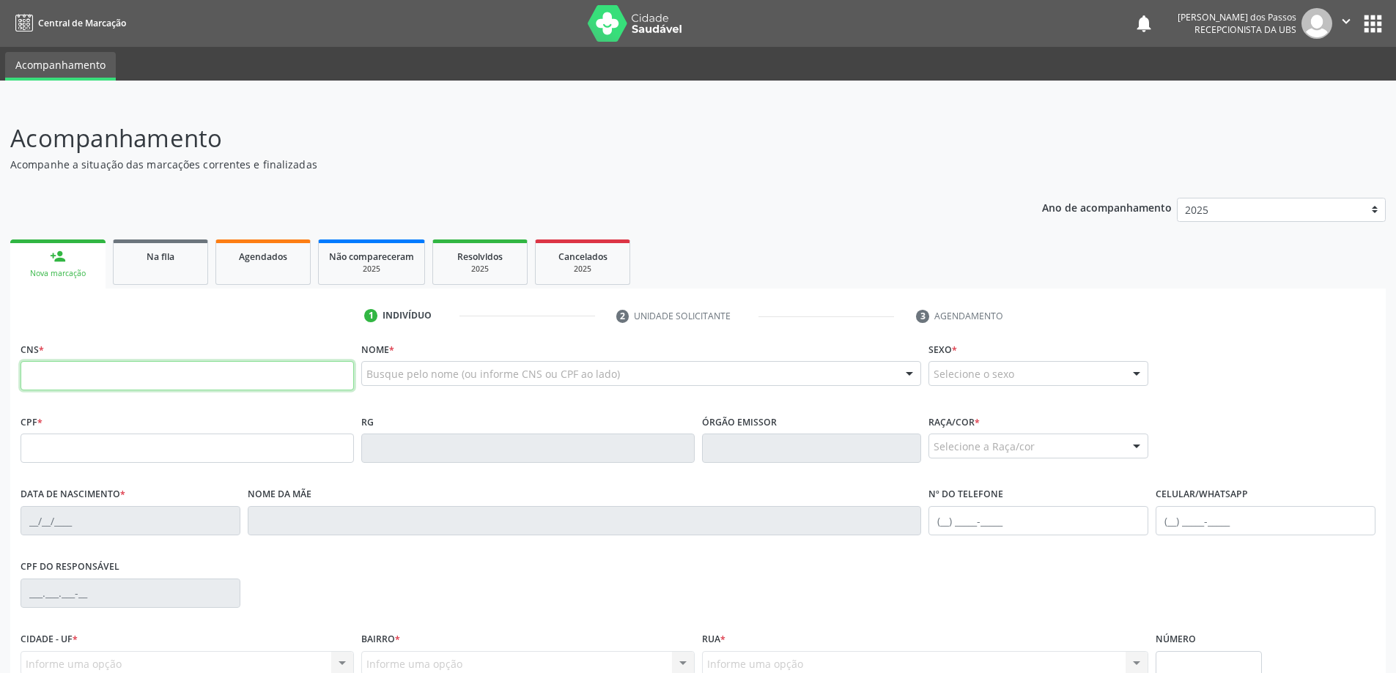
click at [67, 379] on input "text" at bounding box center [187, 375] width 333 height 29
type input "700 5031 8796 7558"
type input "072.265.184-81"
type input "19[DATE]"
type input "[PERSON_NAME]"
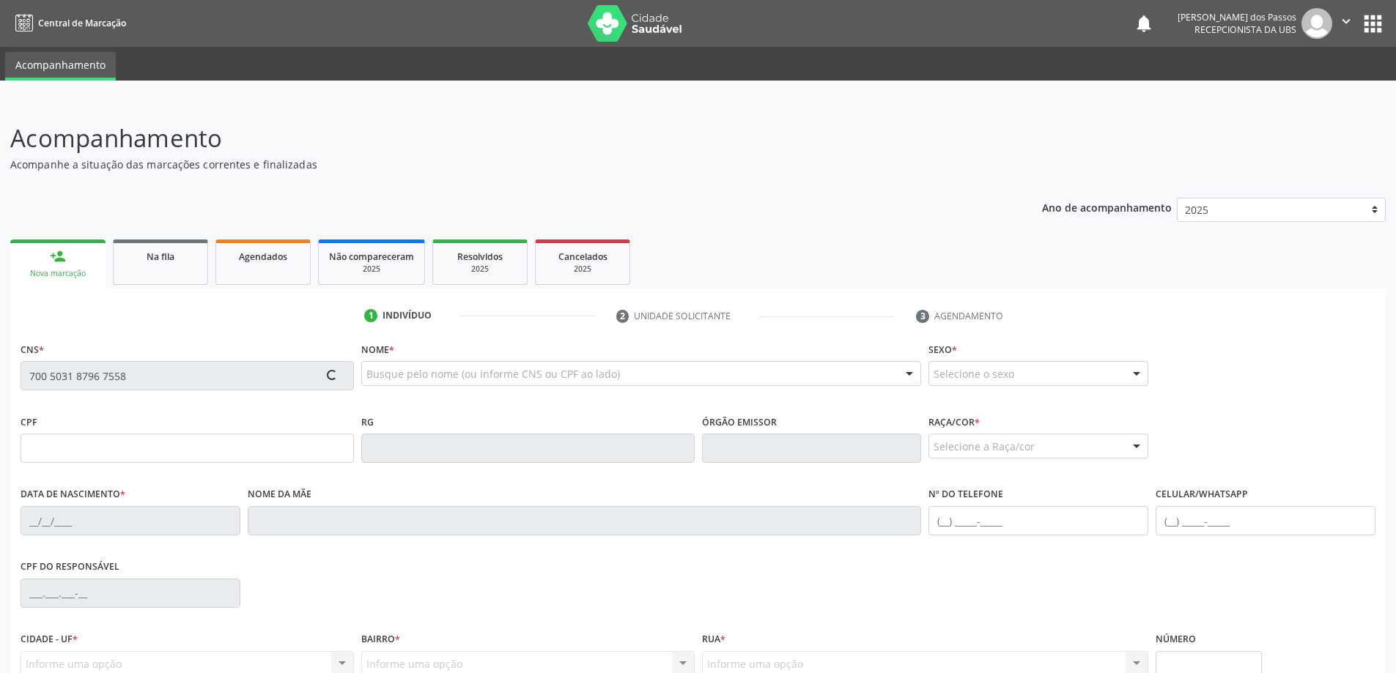
type input "[PHONE_NUMBER]"
type input "S/N"
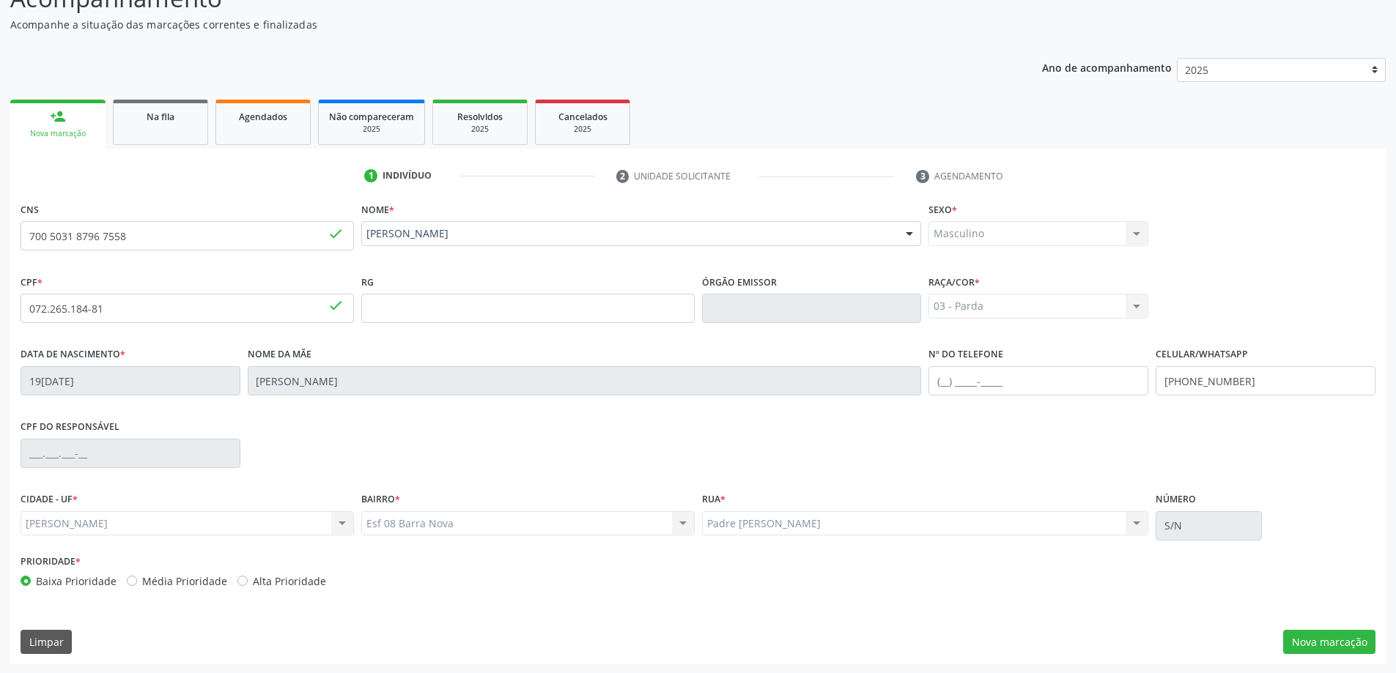
scroll to position [141, 0]
click at [1316, 646] on button "Nova marcação" at bounding box center [1329, 641] width 92 height 25
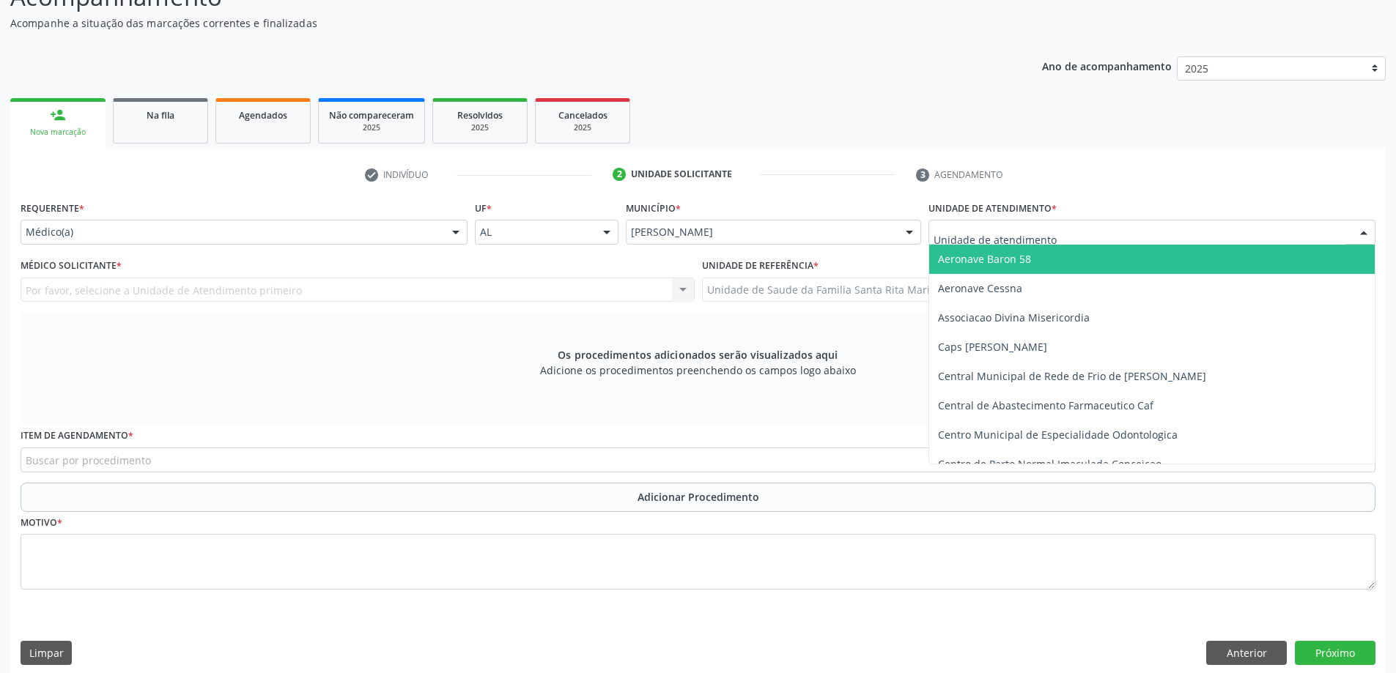
click at [1161, 230] on div at bounding box center [1151, 232] width 447 height 25
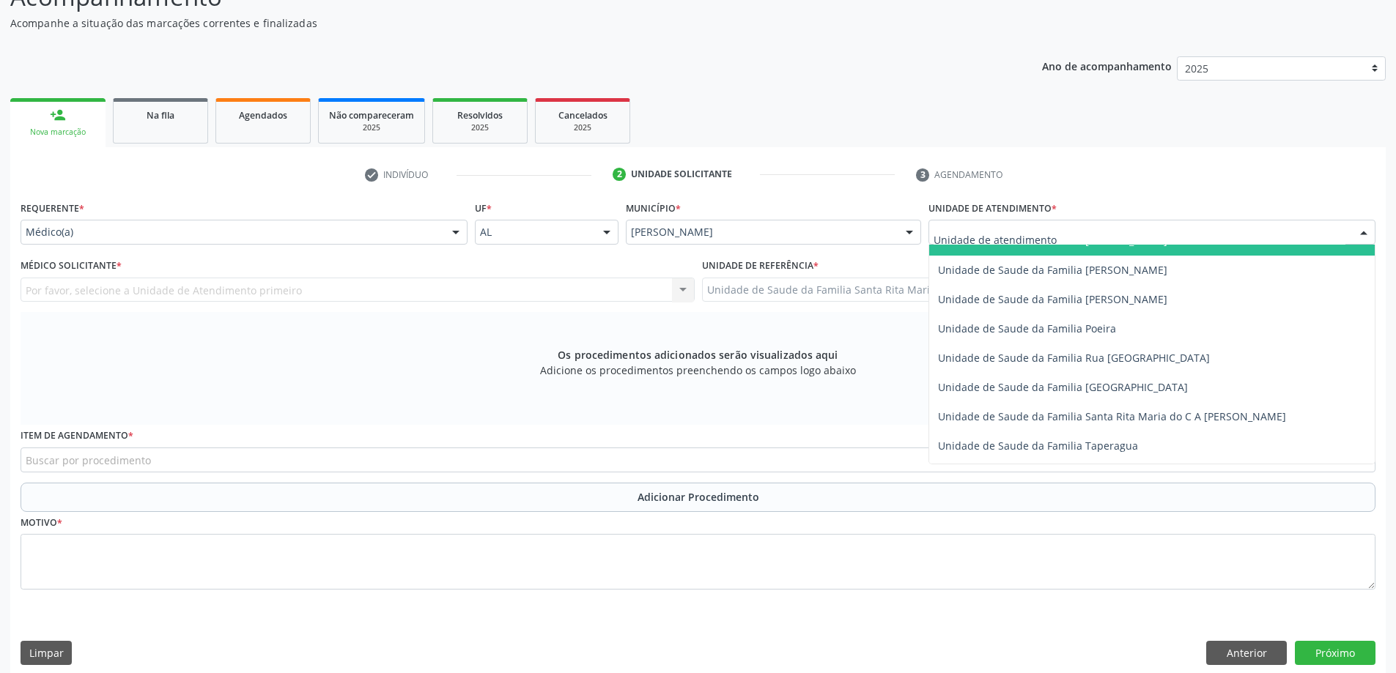
scroll to position [879, 0]
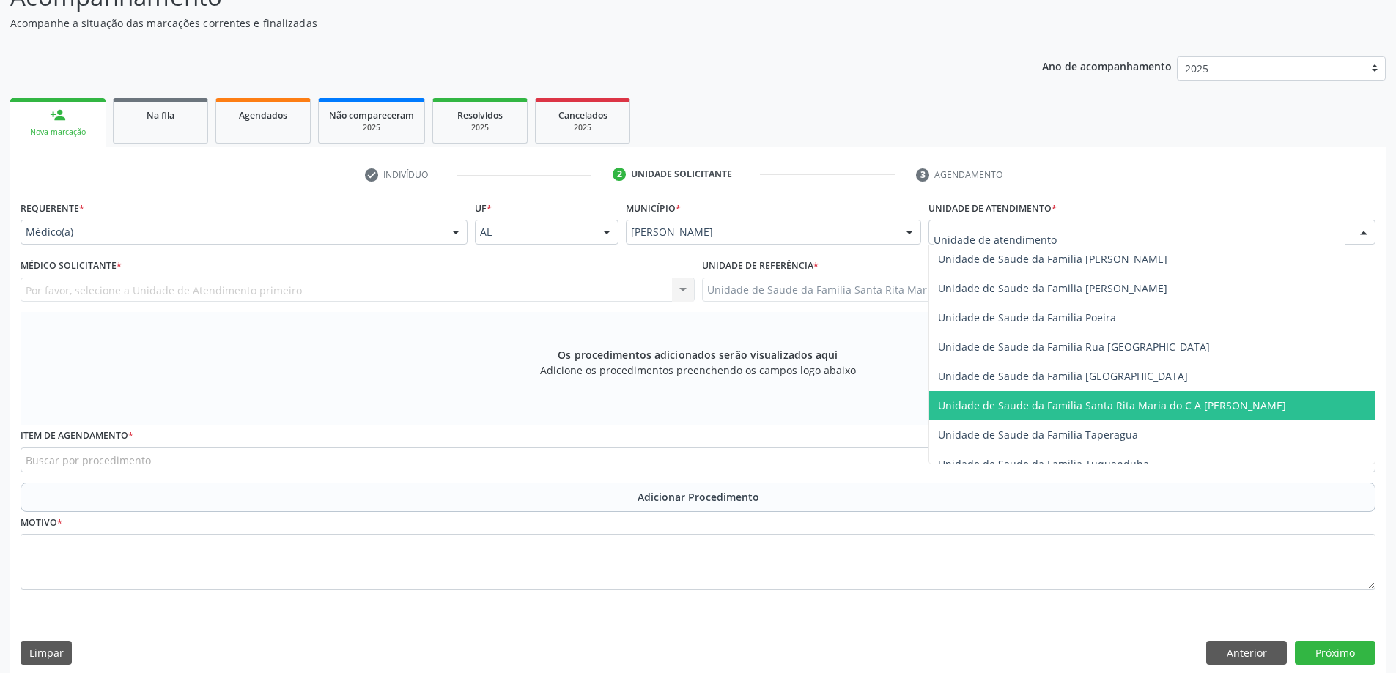
click at [1079, 407] on span "Unidade de Saude da Familia Santa Rita Maria do C A [PERSON_NAME]" at bounding box center [1112, 406] width 348 height 14
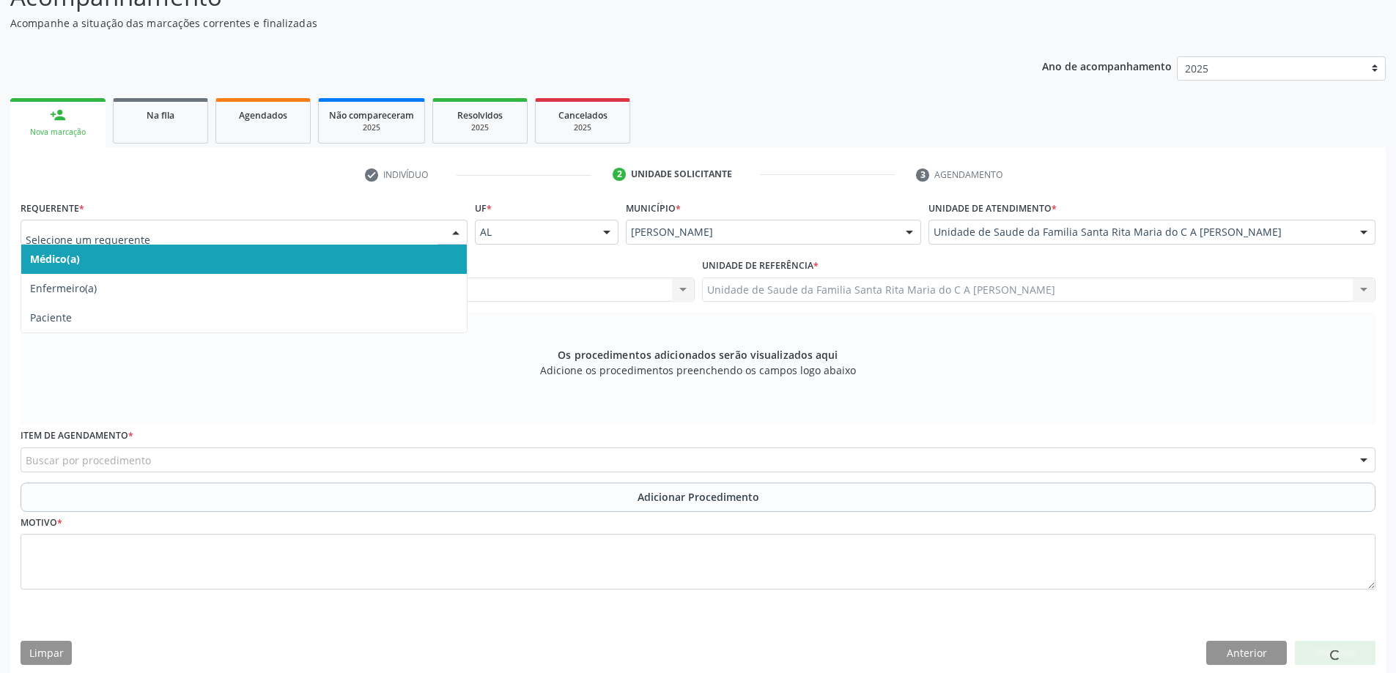
click at [249, 262] on span "Médico(a)" at bounding box center [243, 259] width 445 height 29
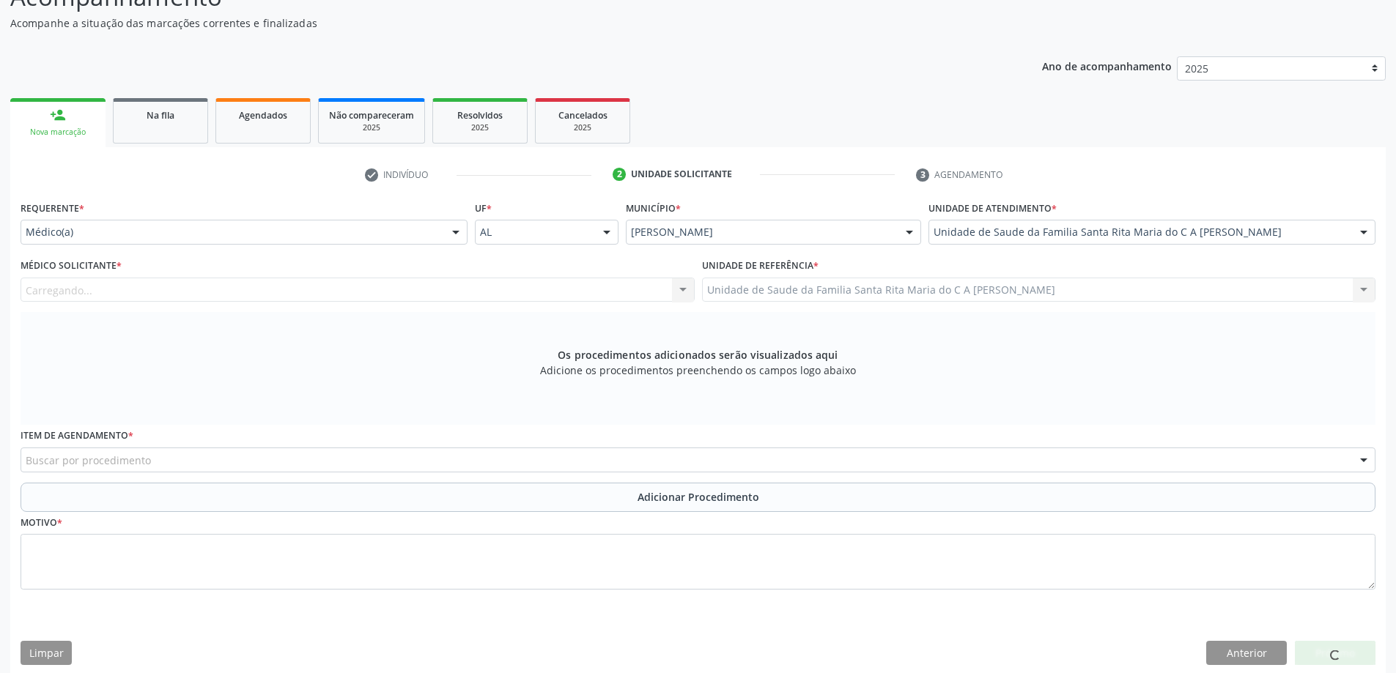
click at [229, 296] on div "Carregando... Nenhum resultado encontrado para: " " Não há nenhuma opção para s…" at bounding box center [358, 290] width 674 height 25
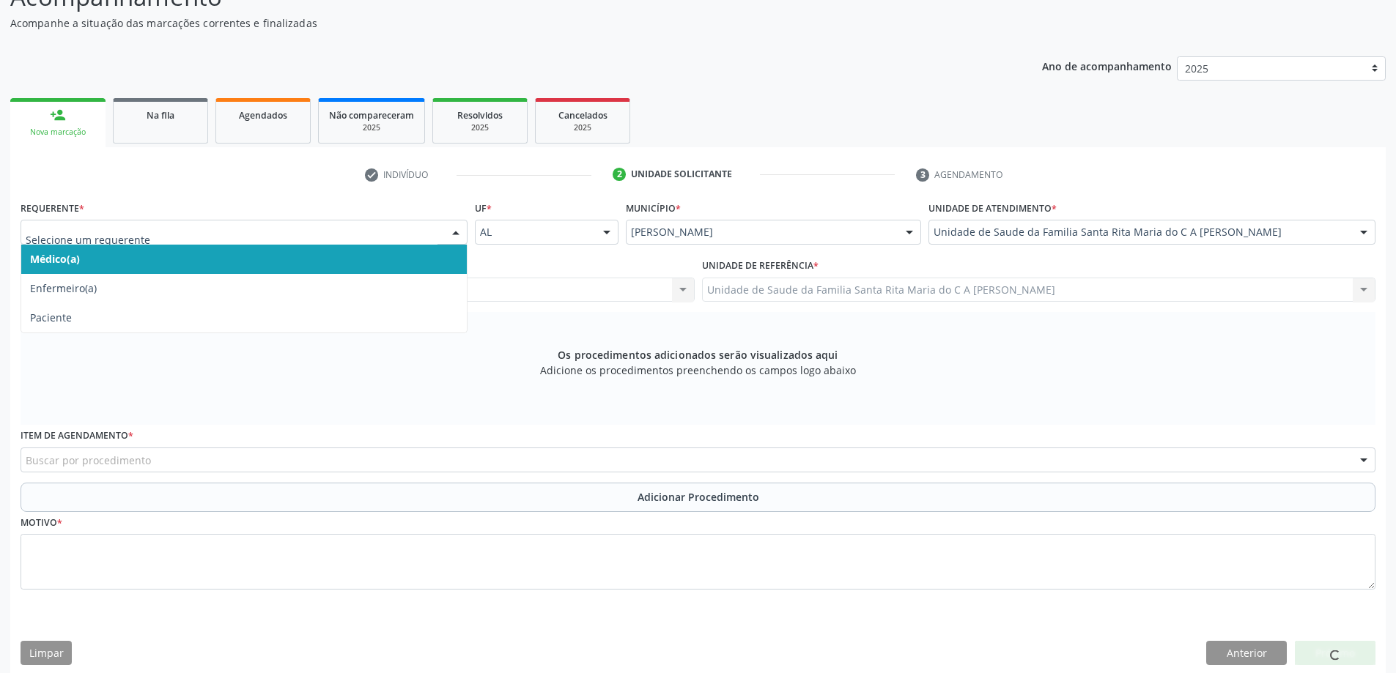
click at [335, 261] on span "Médico(a)" at bounding box center [243, 259] width 445 height 29
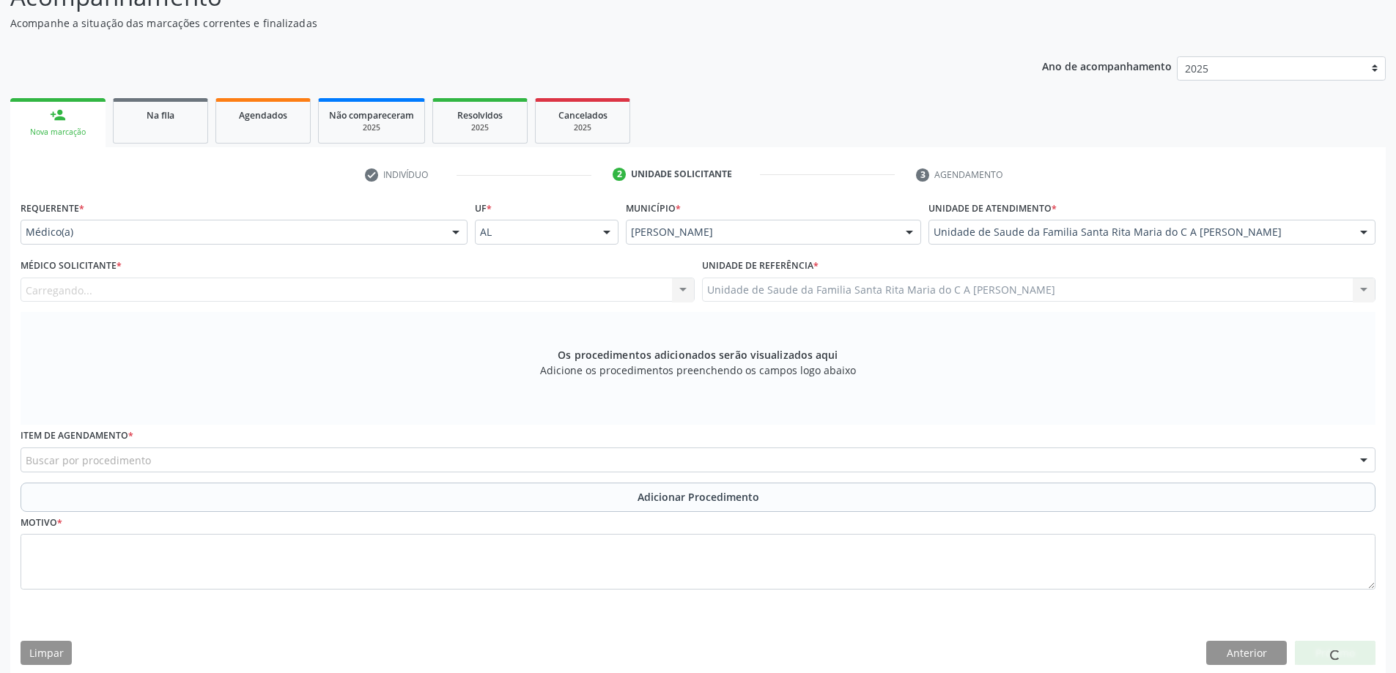
click at [681, 292] on div "Carregando... Nenhum resultado encontrado para: " " Não há nenhuma opção para s…" at bounding box center [358, 290] width 674 height 25
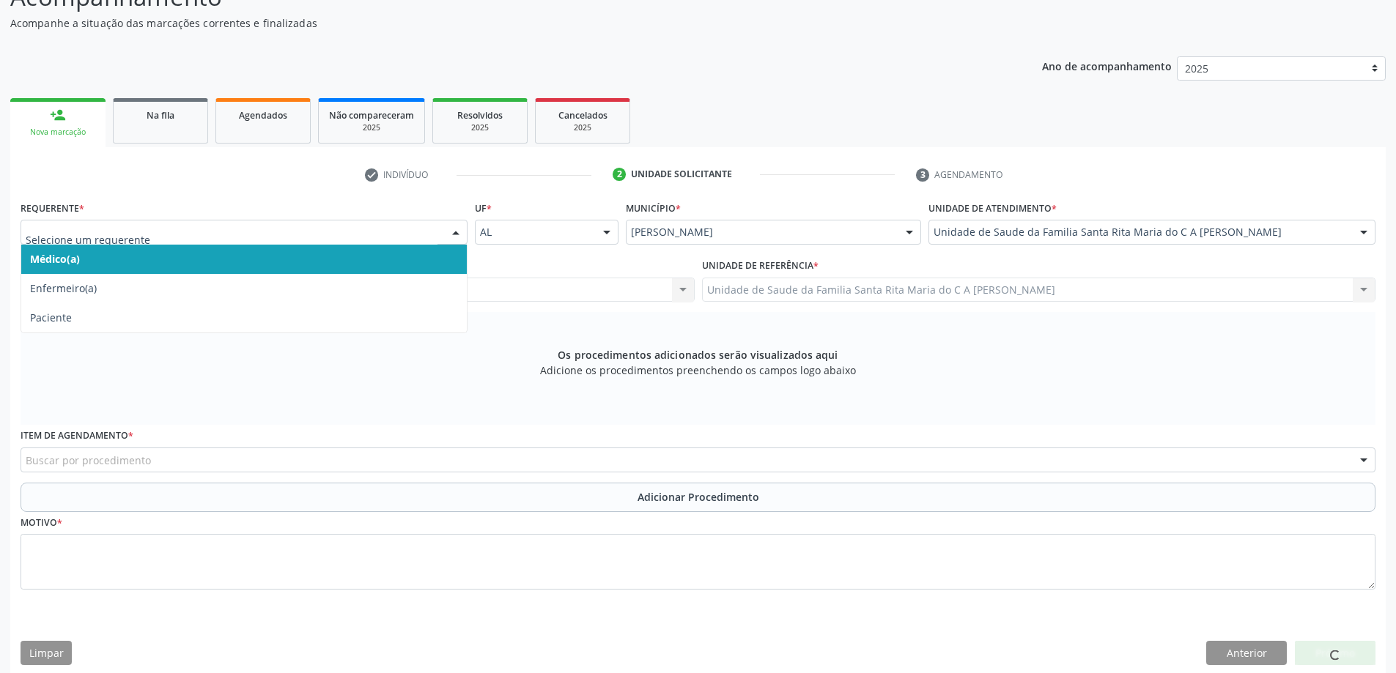
click at [165, 255] on span "Médico(a)" at bounding box center [243, 259] width 445 height 29
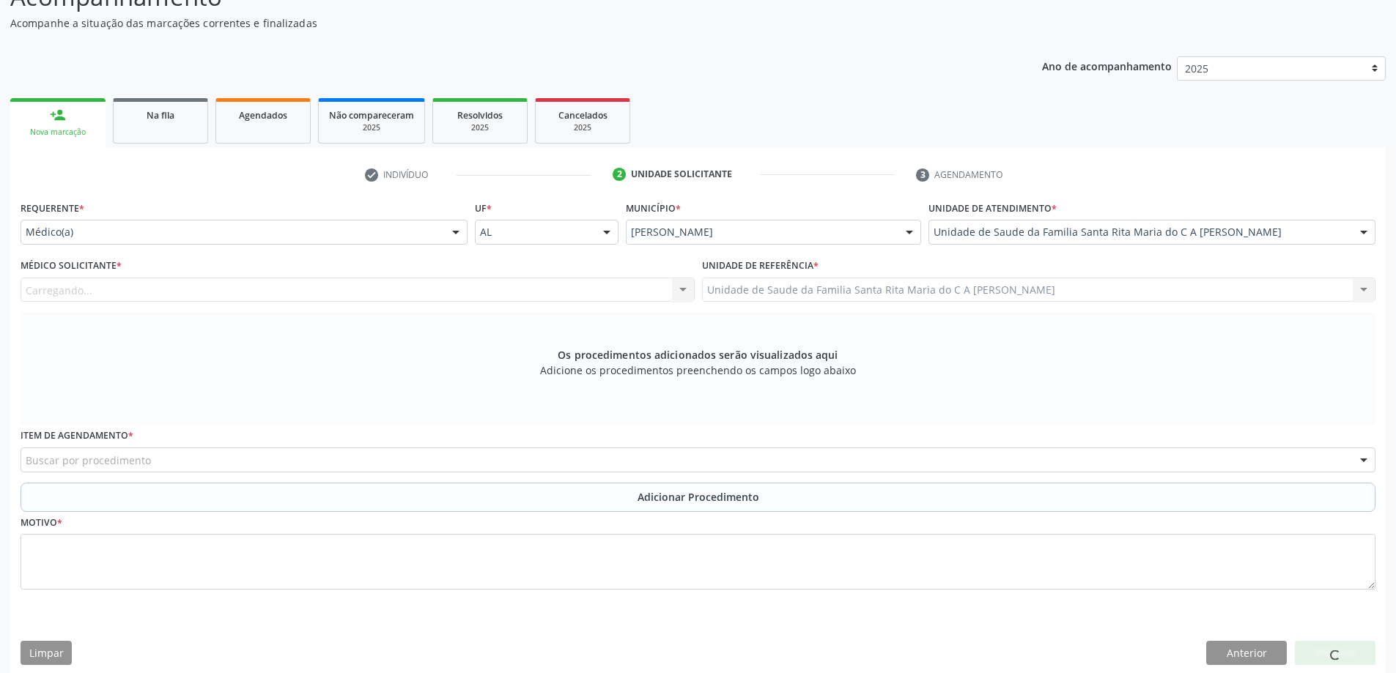
click at [168, 287] on div "Carregando... Nenhum resultado encontrado para: " " Não há nenhuma opção para s…" at bounding box center [358, 290] width 674 height 25
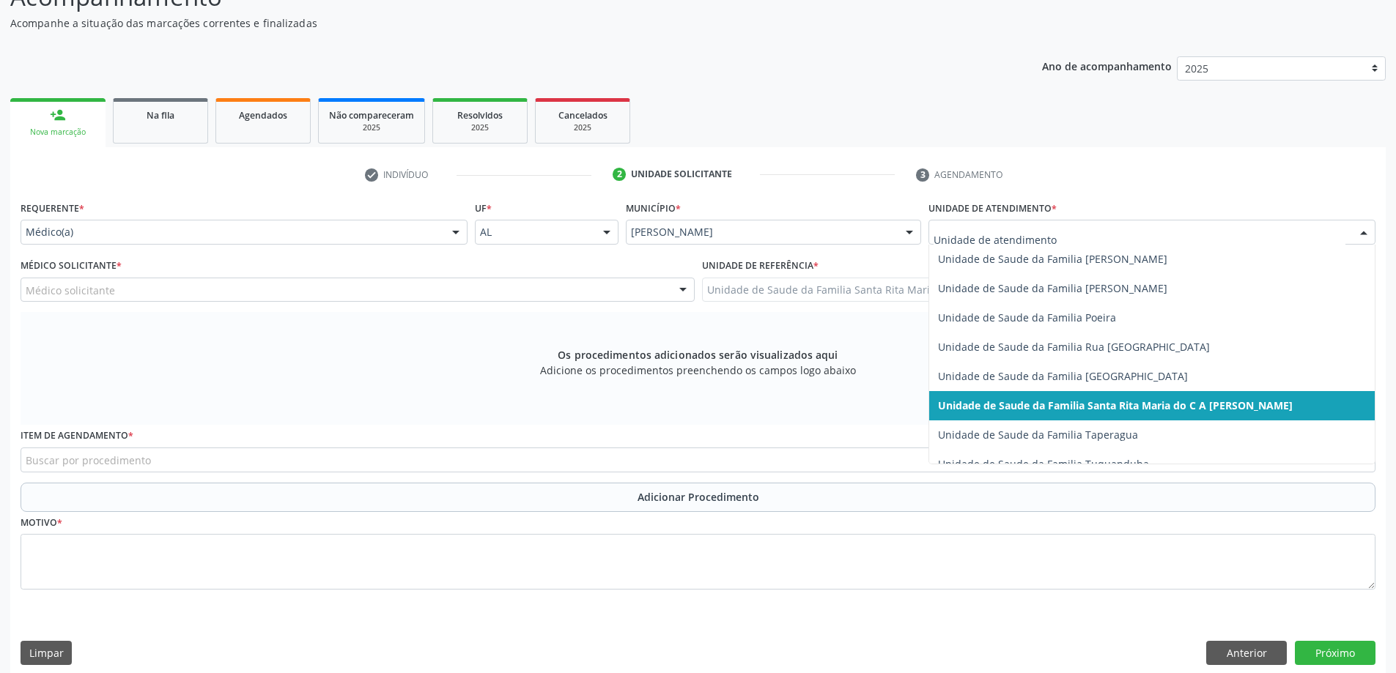
click at [1200, 404] on span "Unidade de Saude da Familia Santa Rita Maria do C A [PERSON_NAME]" at bounding box center [1115, 406] width 355 height 14
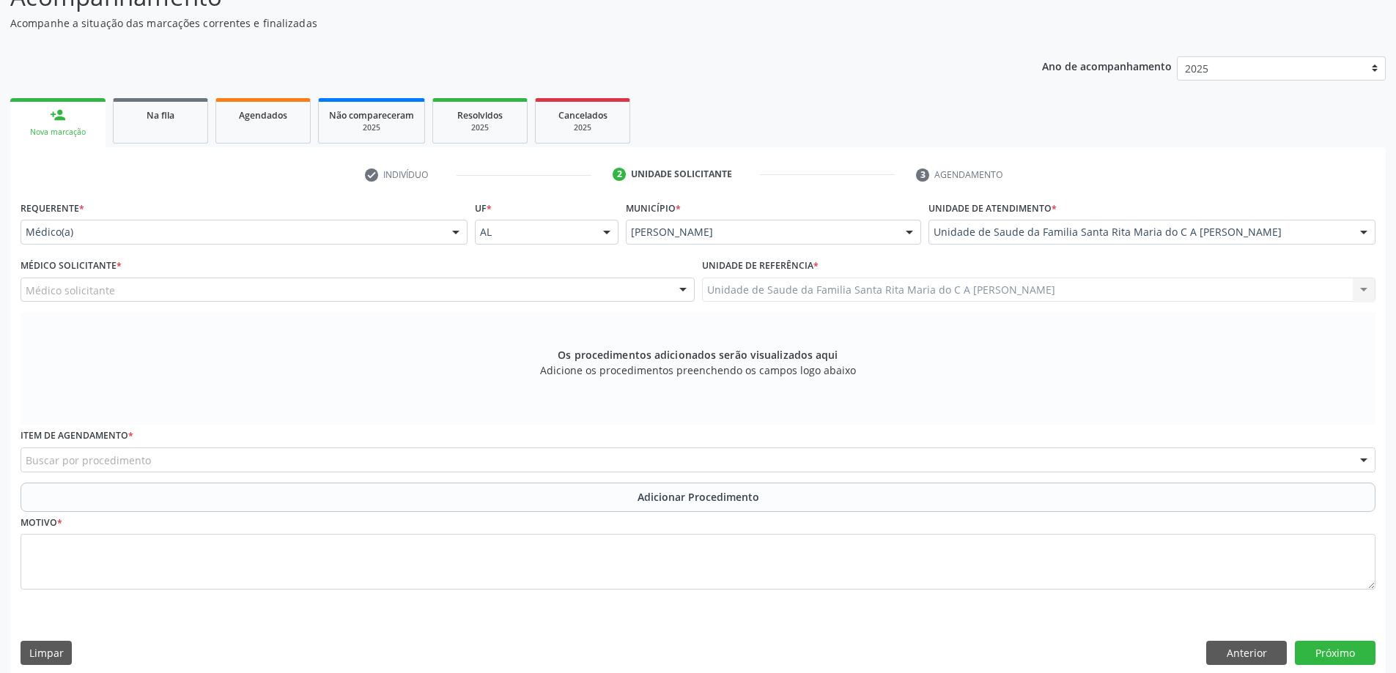
click at [617, 292] on div "Médico solicitante" at bounding box center [358, 290] width 674 height 25
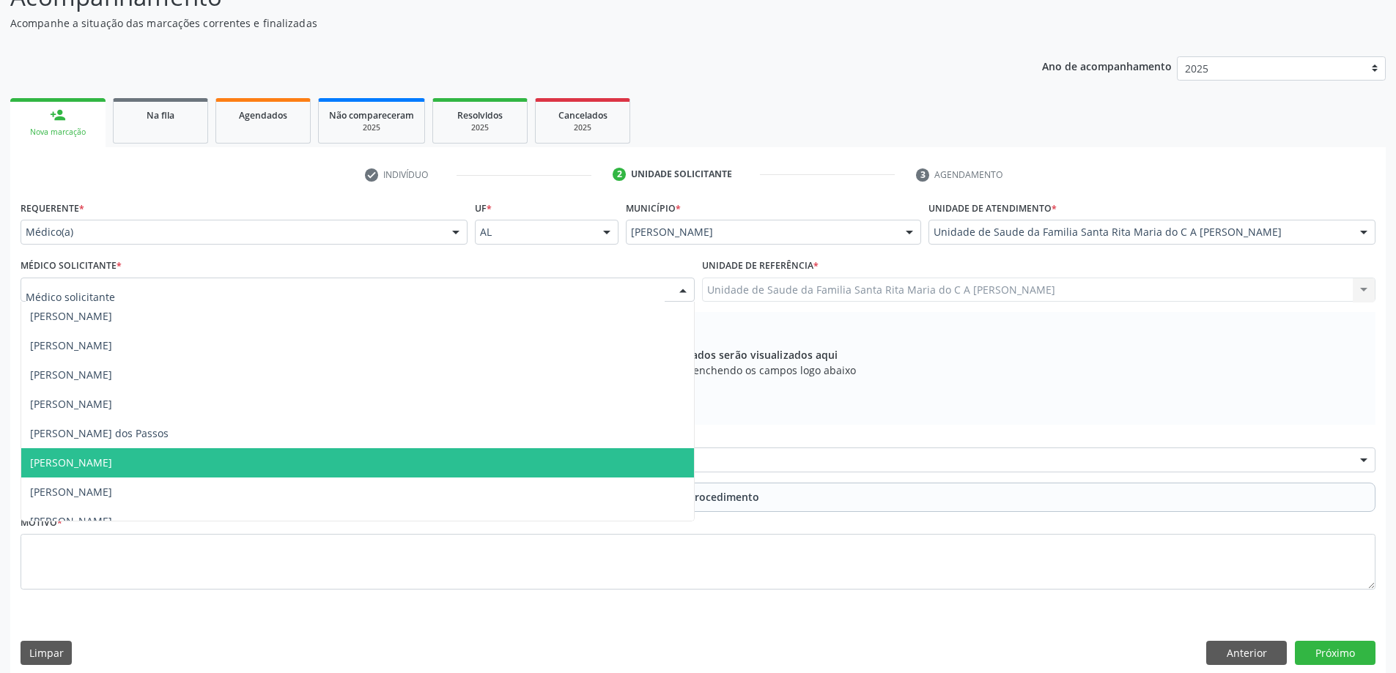
click at [173, 465] on span "[PERSON_NAME]" at bounding box center [357, 462] width 673 height 29
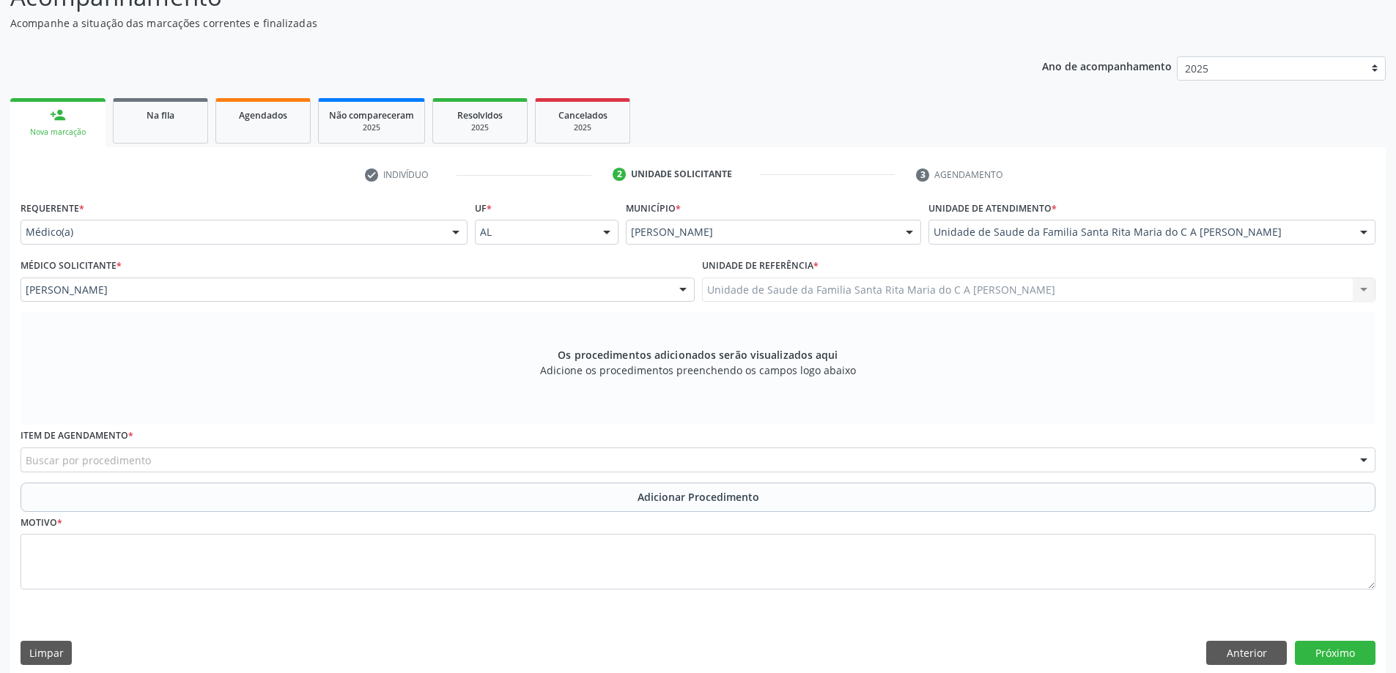
click at [164, 463] on div "Buscar por procedimento" at bounding box center [698, 460] width 1355 height 25
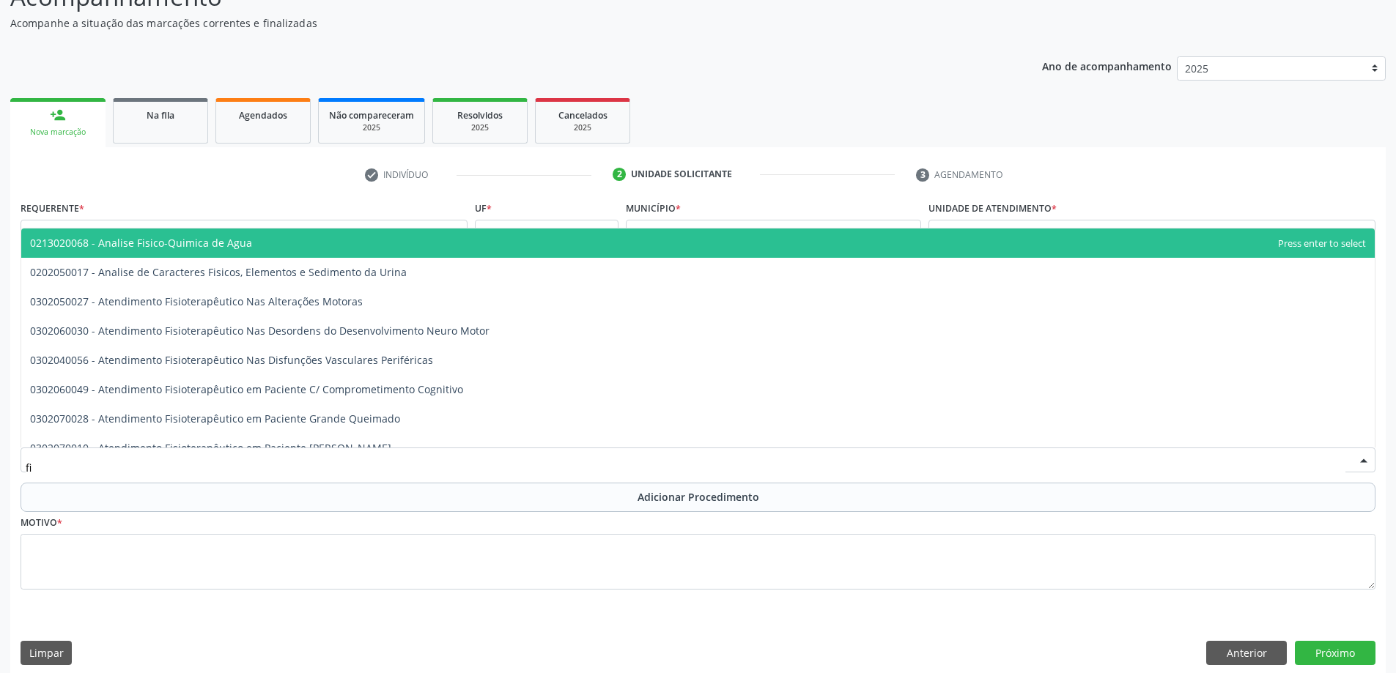
type input "f"
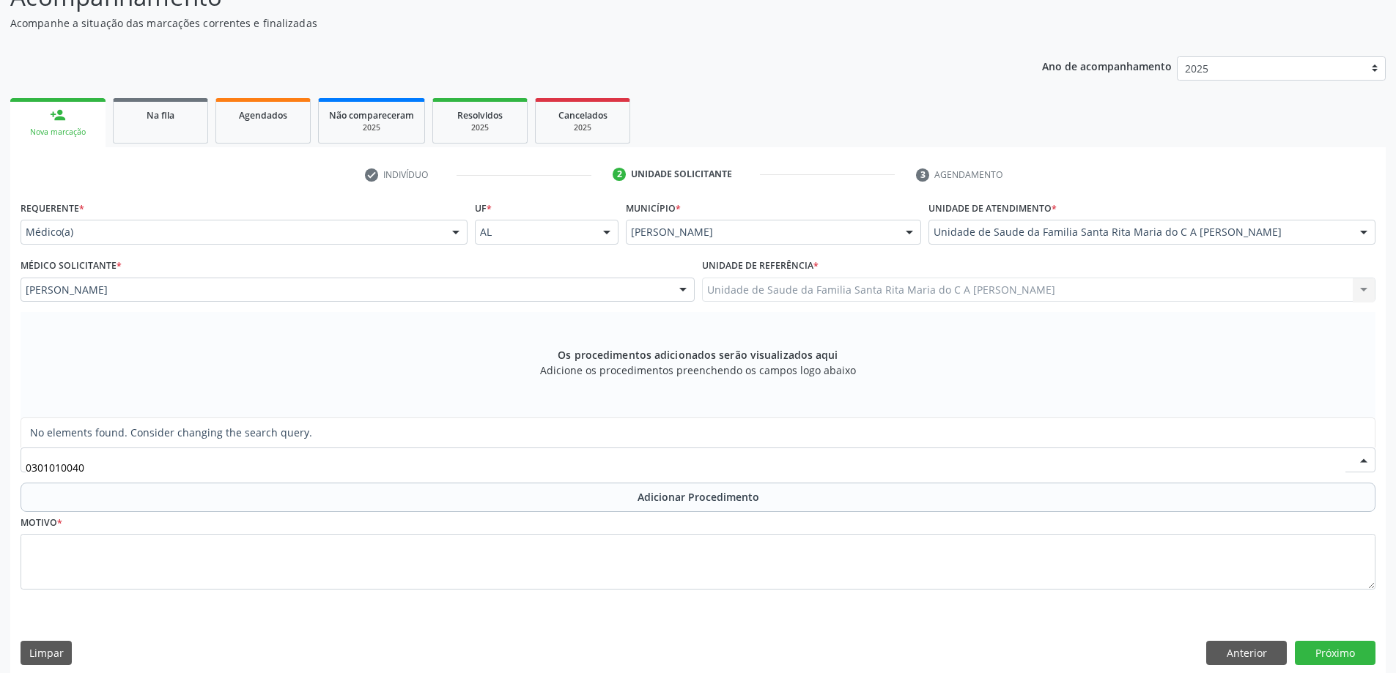
type input "030101004"
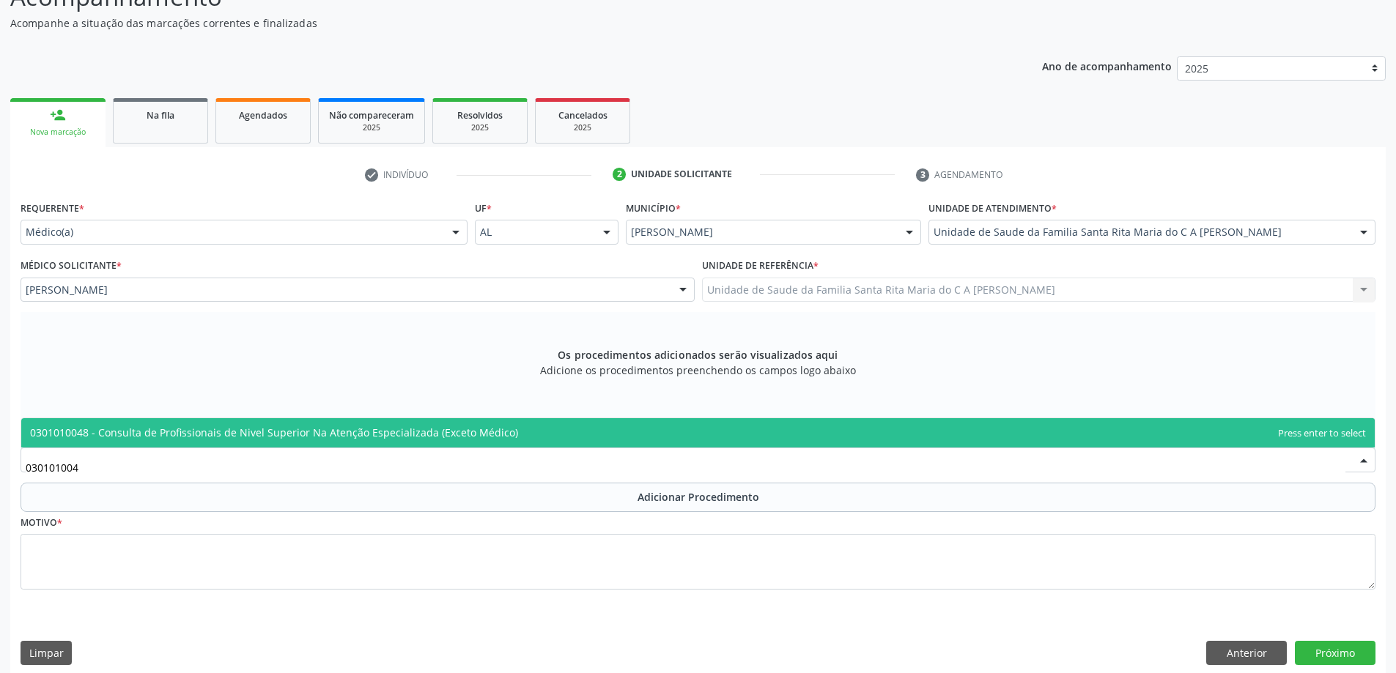
click at [194, 440] on span "0301010048 - Consulta de Profissionais de Nivel Superior Na Atenção Especializa…" at bounding box center [697, 432] width 1353 height 29
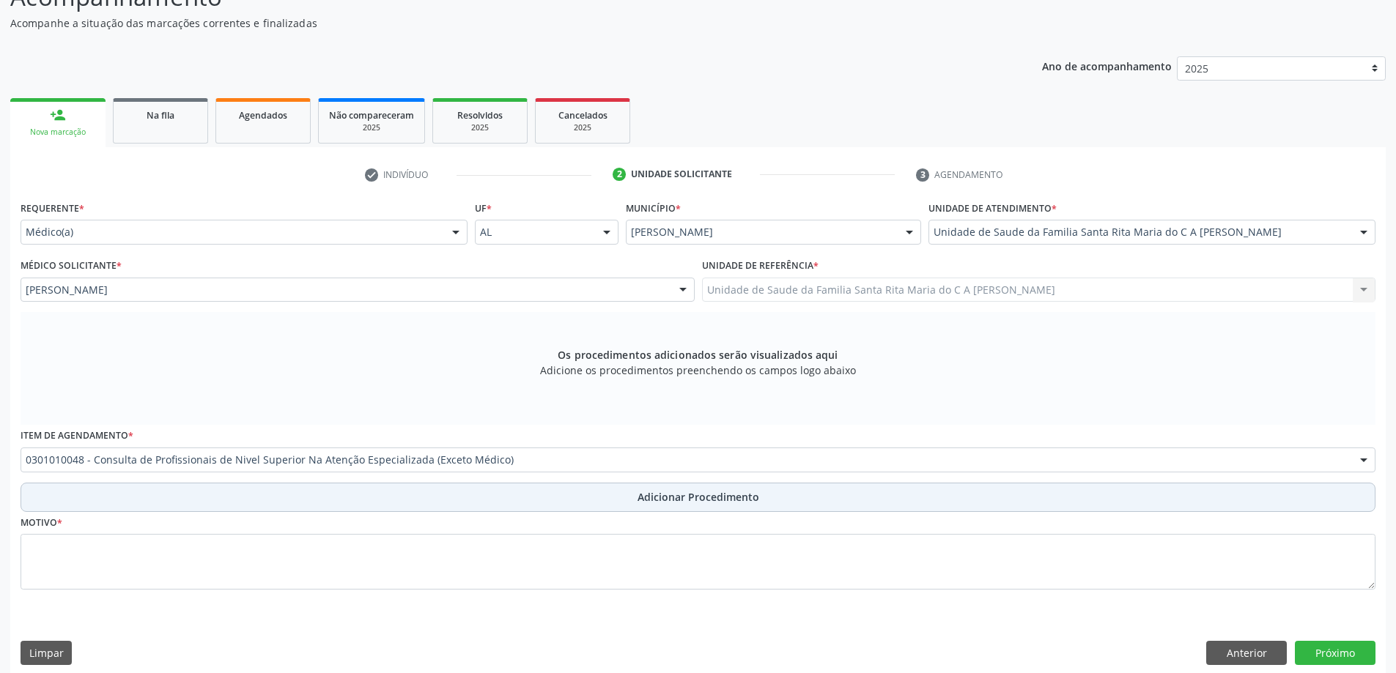
click at [148, 497] on button "Adicionar Procedimento" at bounding box center [698, 497] width 1355 height 29
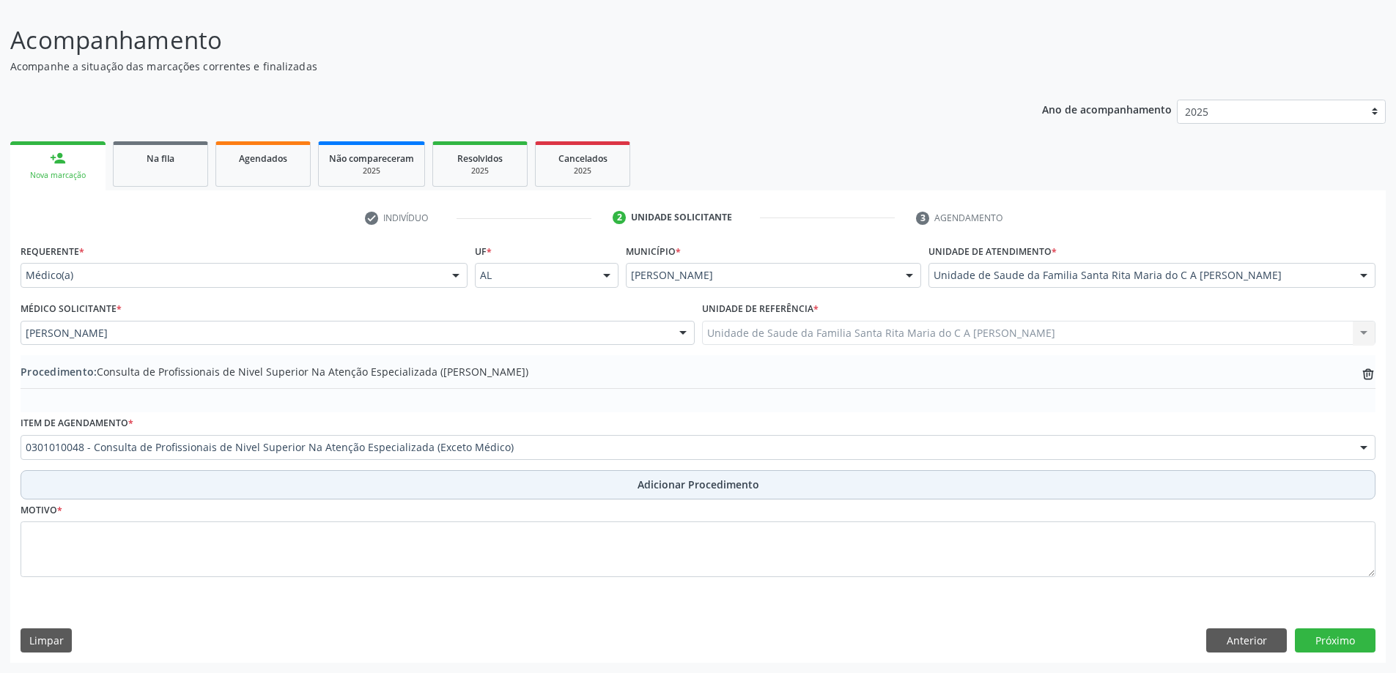
scroll to position [98, 0]
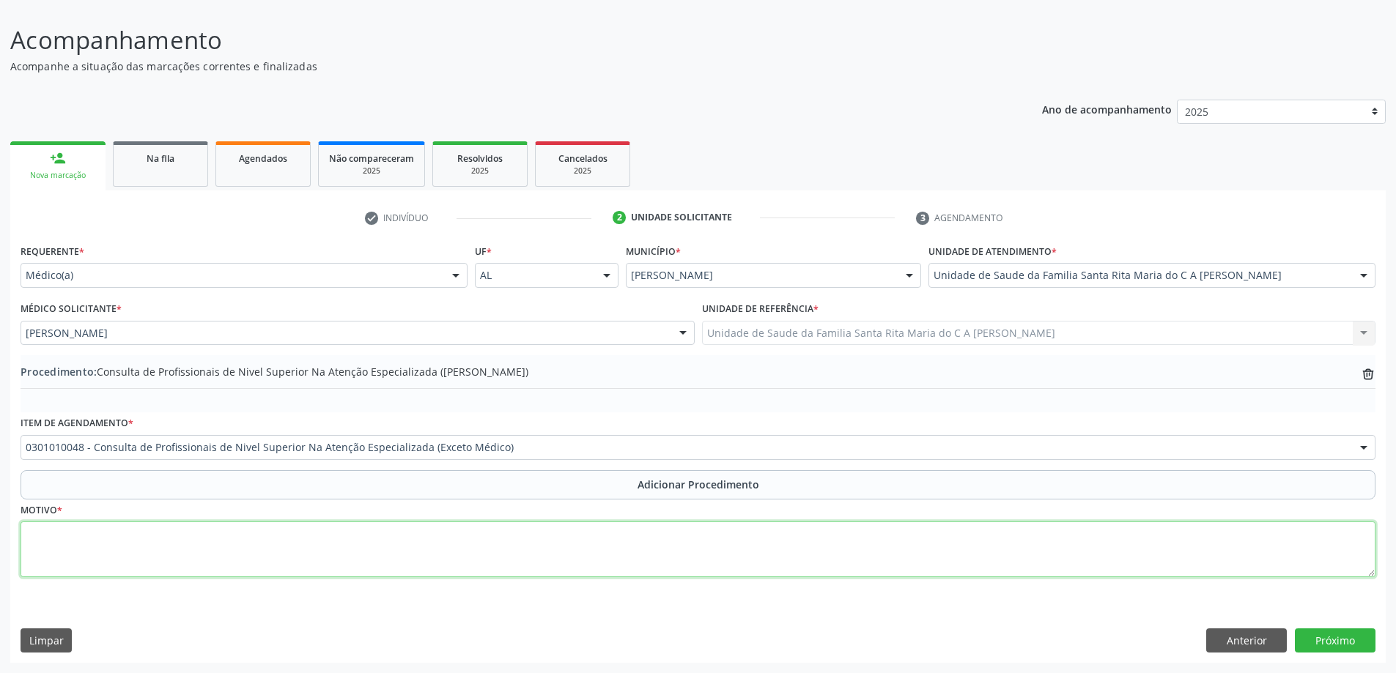
click at [127, 547] on textarea at bounding box center [698, 550] width 1355 height 56
click at [178, 536] on textarea "fisioterapia 20 sessoes cid m545" at bounding box center [698, 550] width 1355 height 56
type textarea "fisioterapia 20 sessoes cid m545"
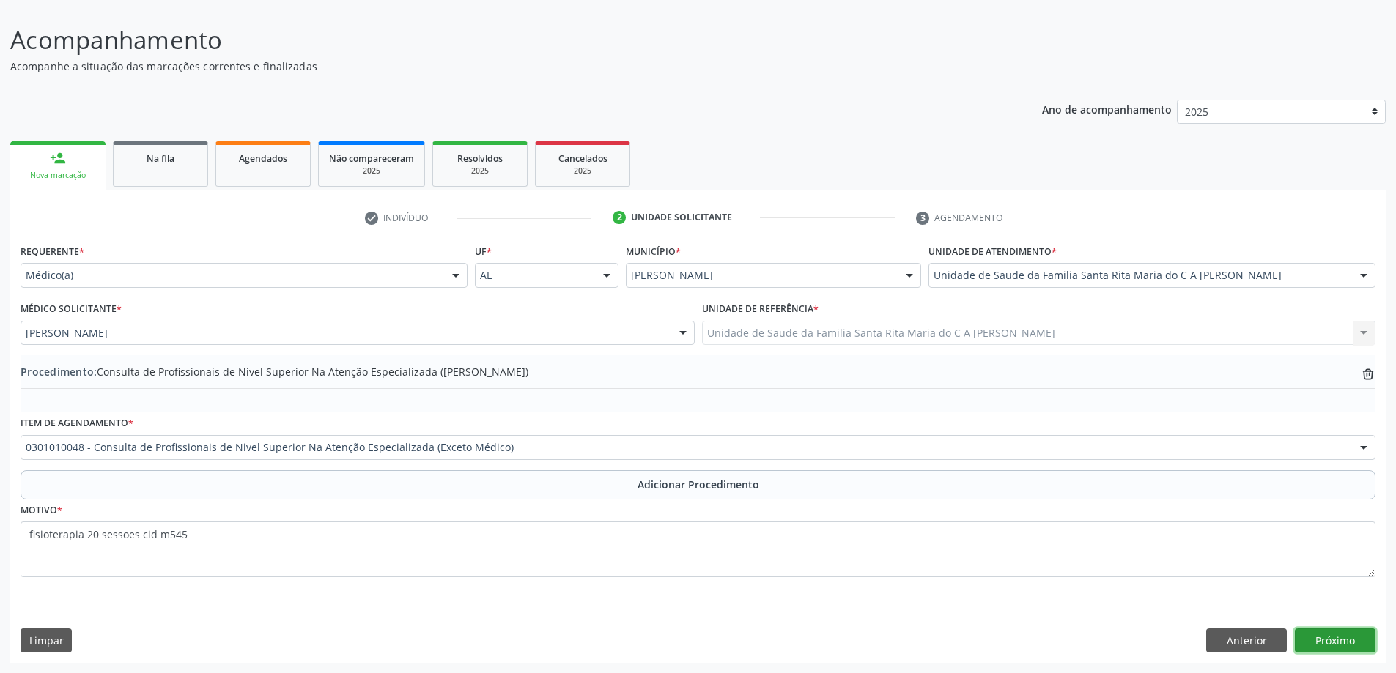
click at [1337, 642] on button "Próximo" at bounding box center [1334, 641] width 81 height 25
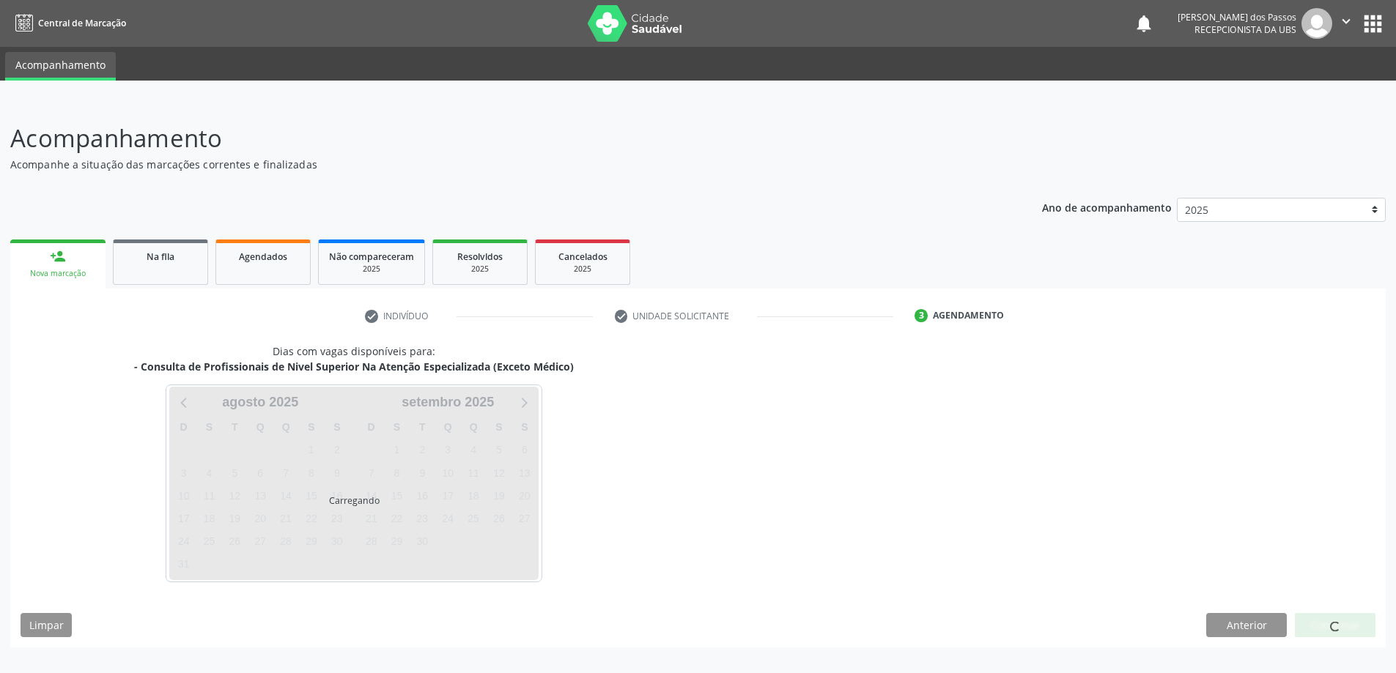
scroll to position [0, 0]
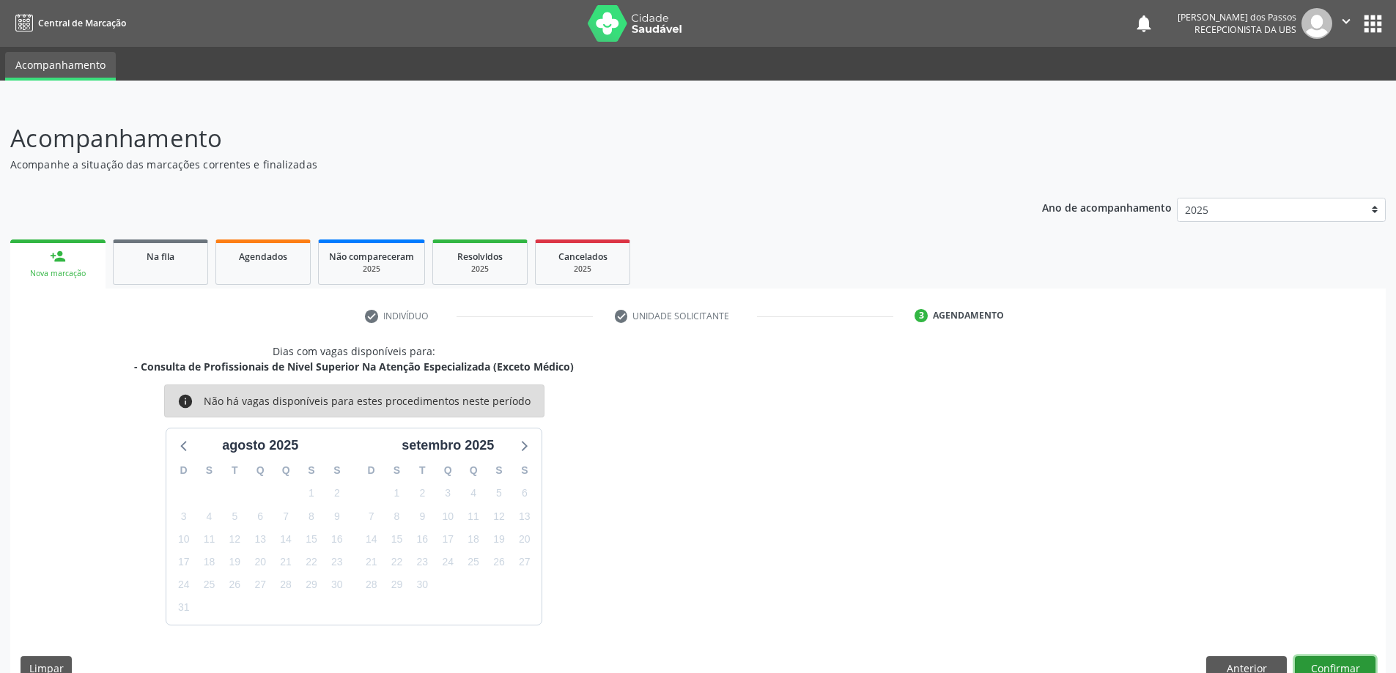
click at [1315, 664] on button "Confirmar" at bounding box center [1334, 668] width 81 height 25
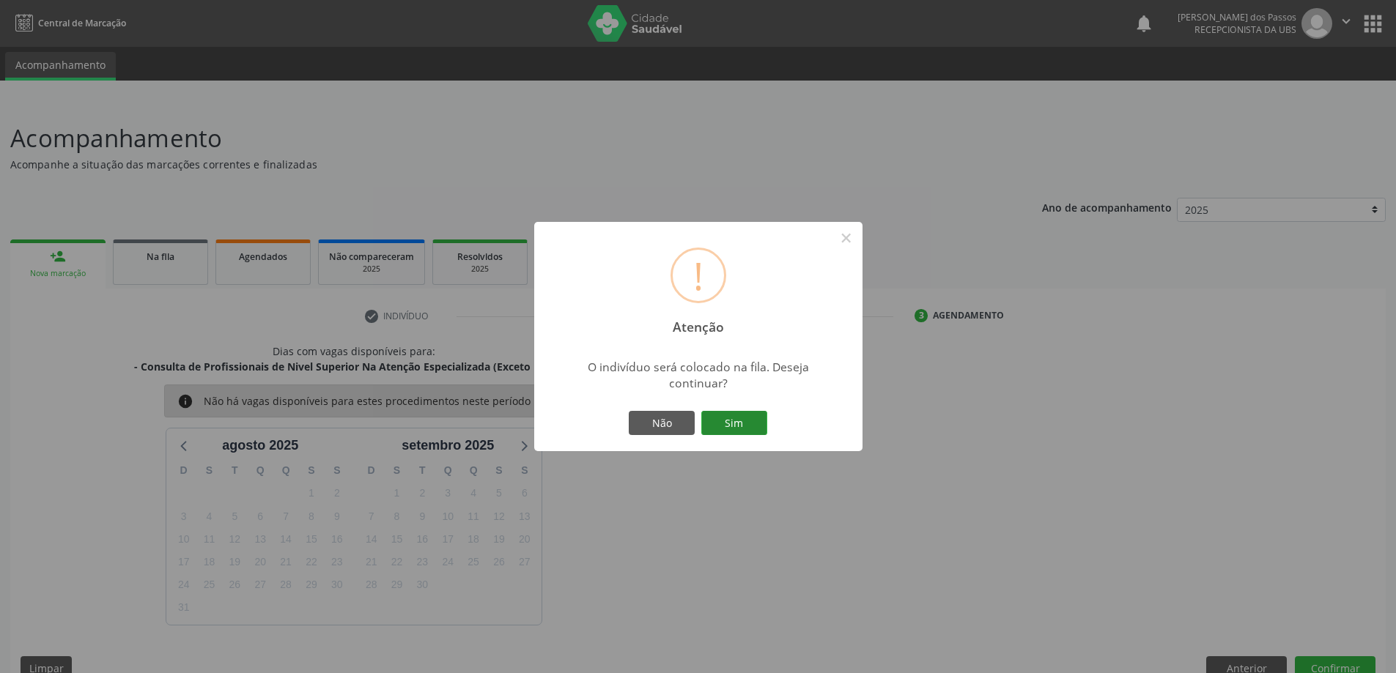
click at [744, 423] on button "Sim" at bounding box center [734, 423] width 66 height 25
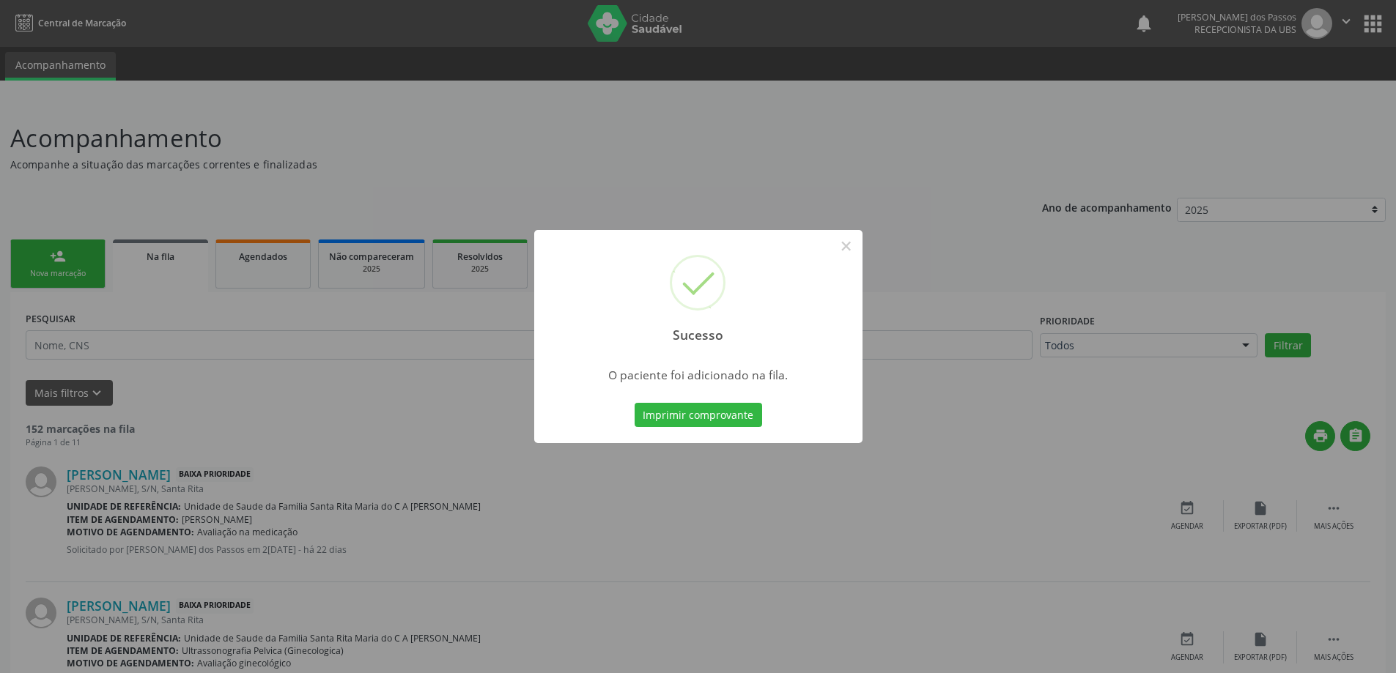
click at [744, 421] on button "Imprimir comprovante" at bounding box center [697, 415] width 127 height 25
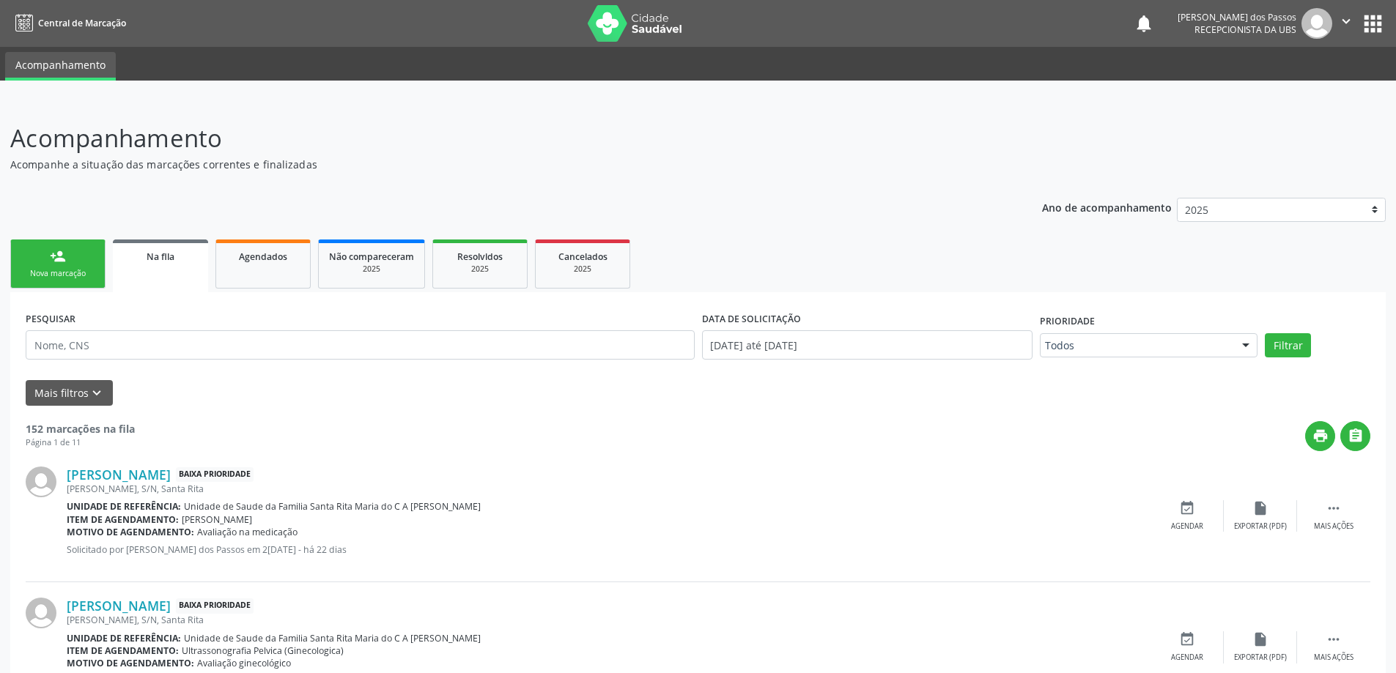
click at [67, 275] on div "Nova marcação" at bounding box center [57, 273] width 73 height 11
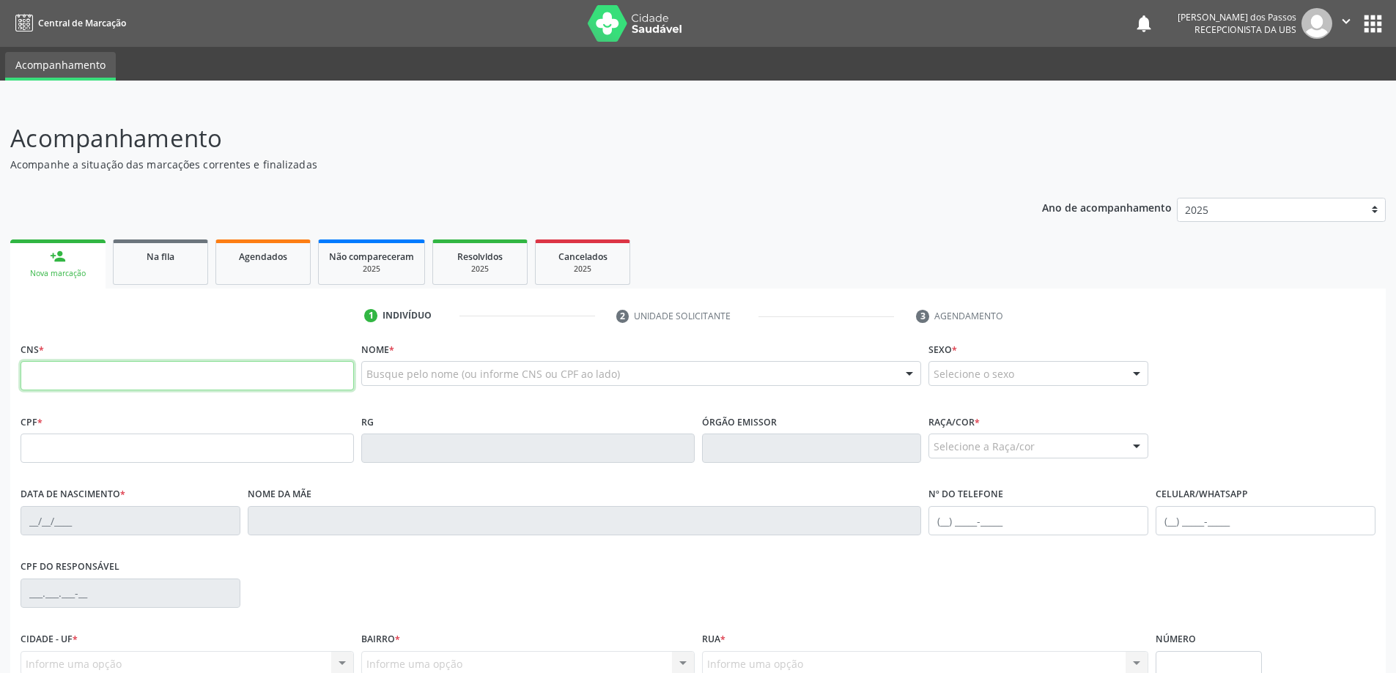
click at [127, 376] on input "text" at bounding box center [187, 375] width 333 height 29
type input "700 4044 0576 3942"
type input "889.019.123-68"
type input "[DATE]"
type input "[PERSON_NAME] das Graças Melo"
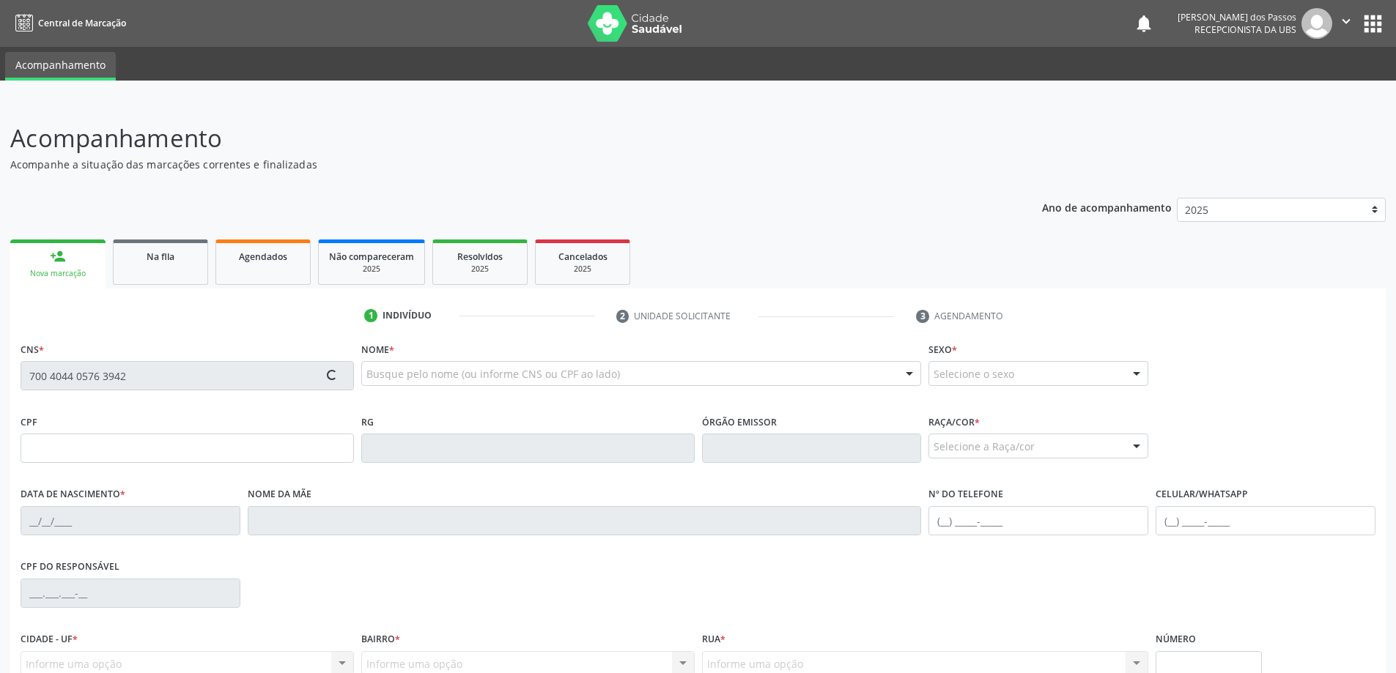
type input "[PHONE_NUMBER]"
type input "S/N"
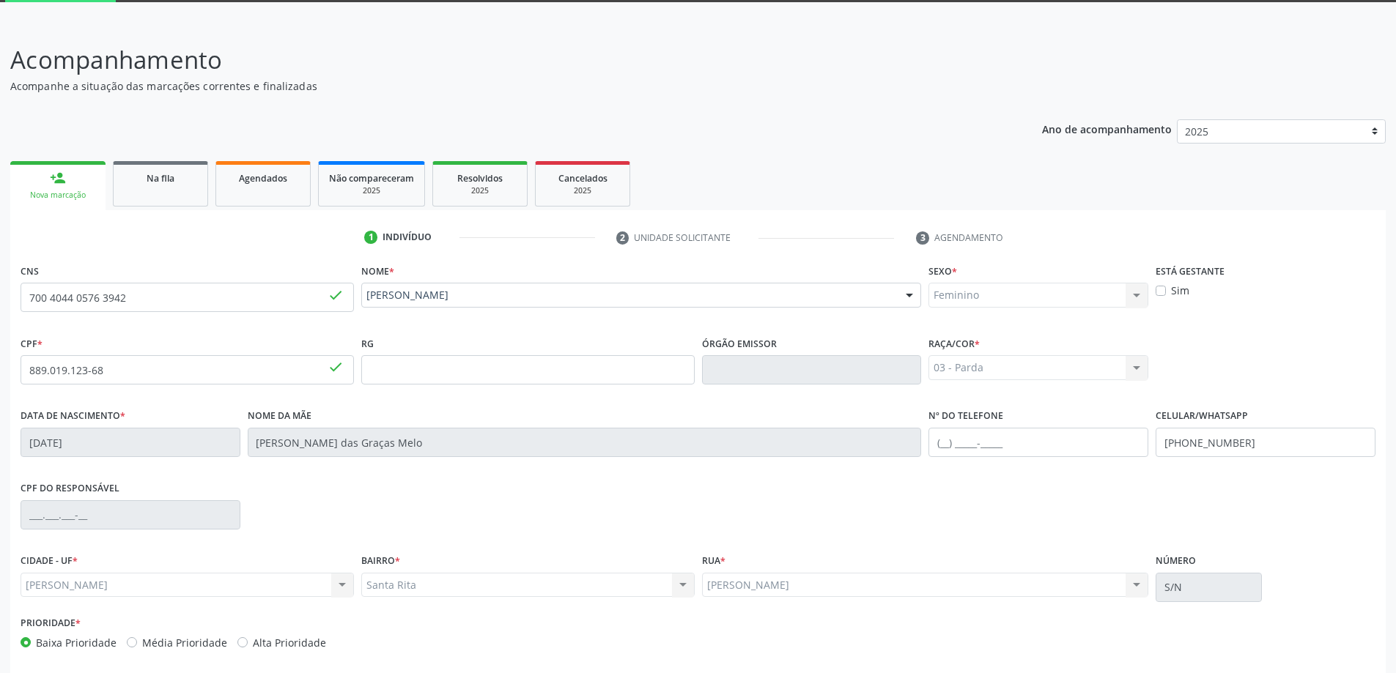
scroll to position [141, 0]
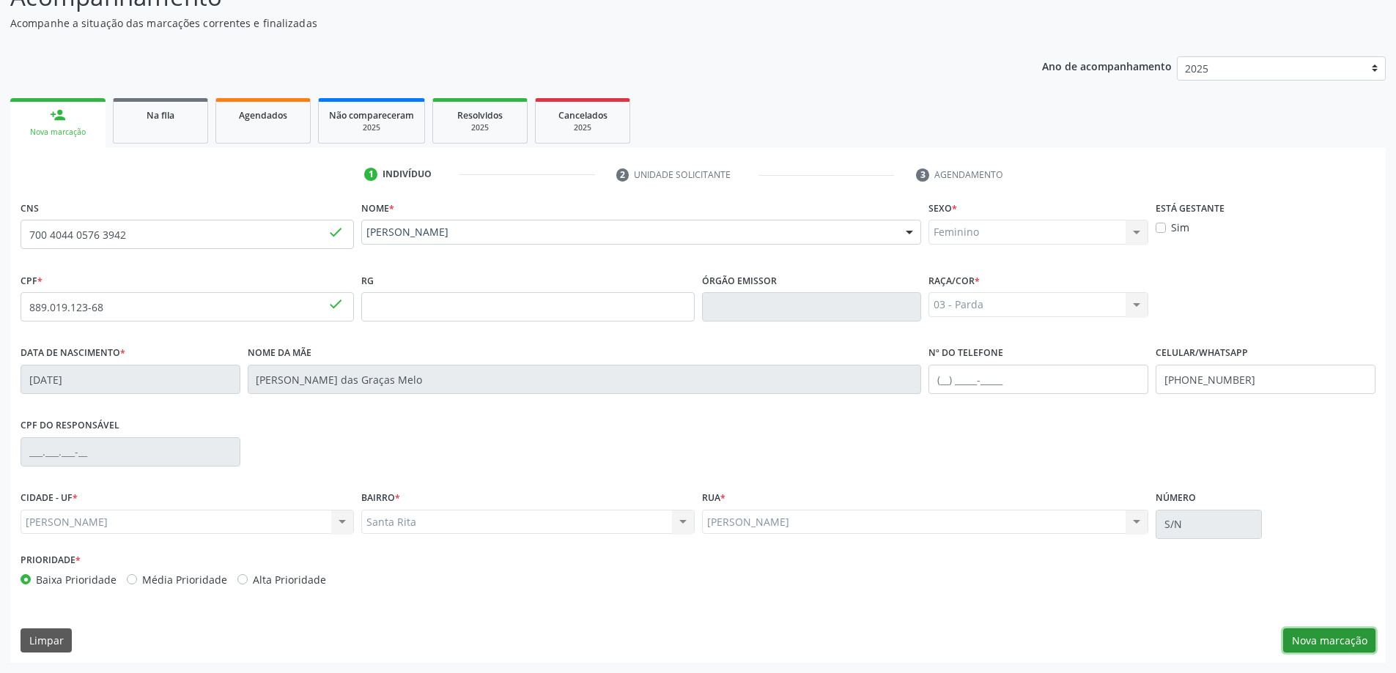
click at [1318, 644] on button "Nova marcação" at bounding box center [1329, 641] width 92 height 25
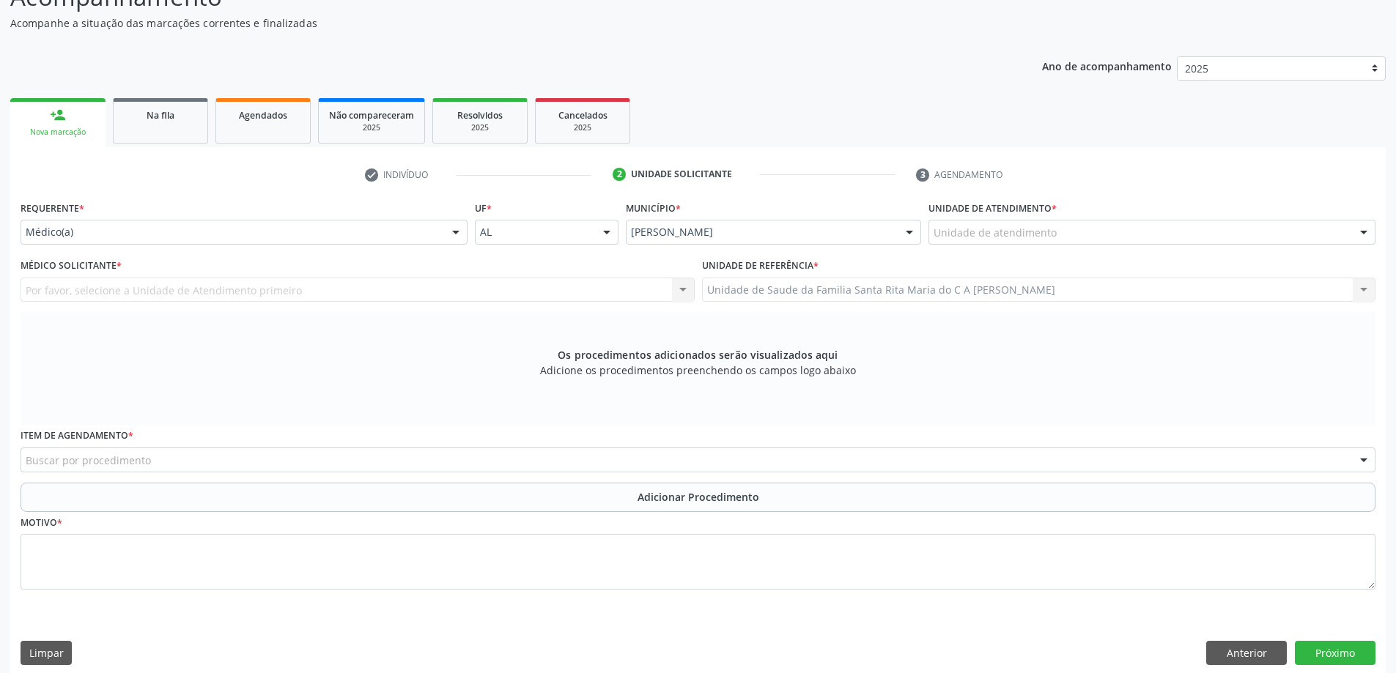
click at [1204, 235] on div "Unidade de atendimento" at bounding box center [1151, 232] width 447 height 25
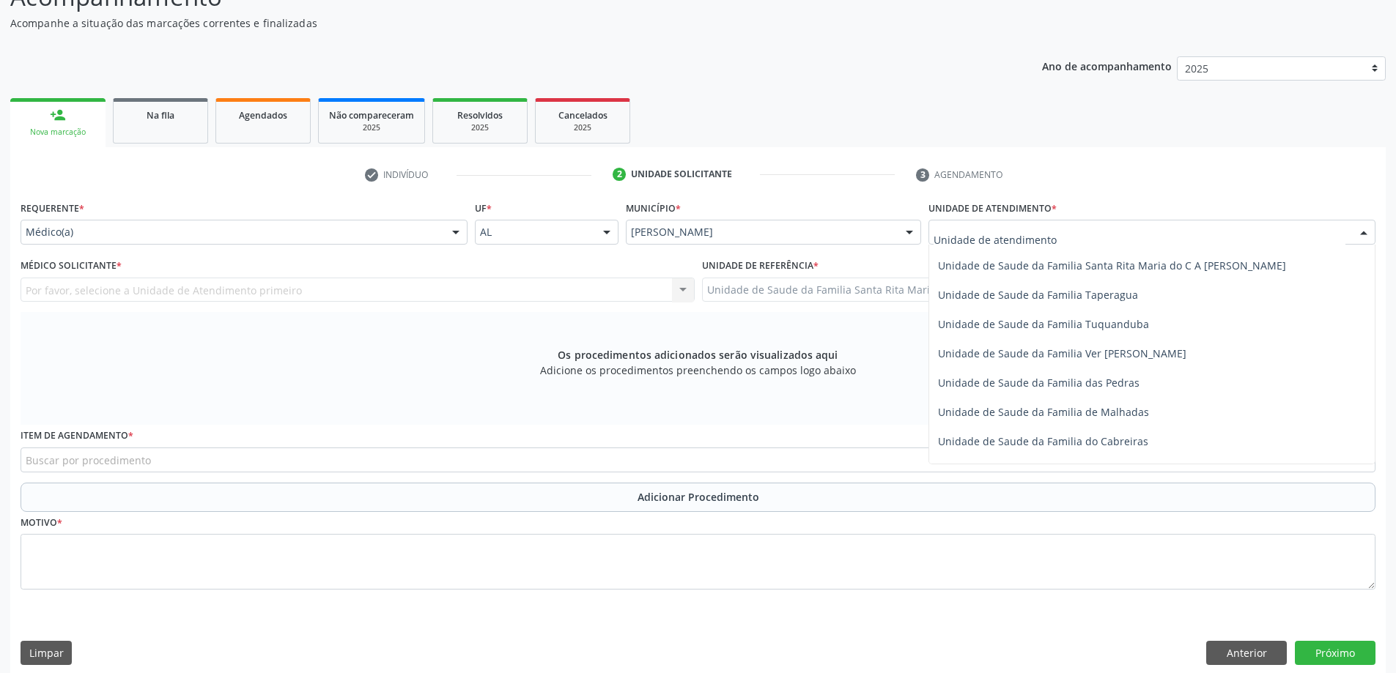
scroll to position [1026, 0]
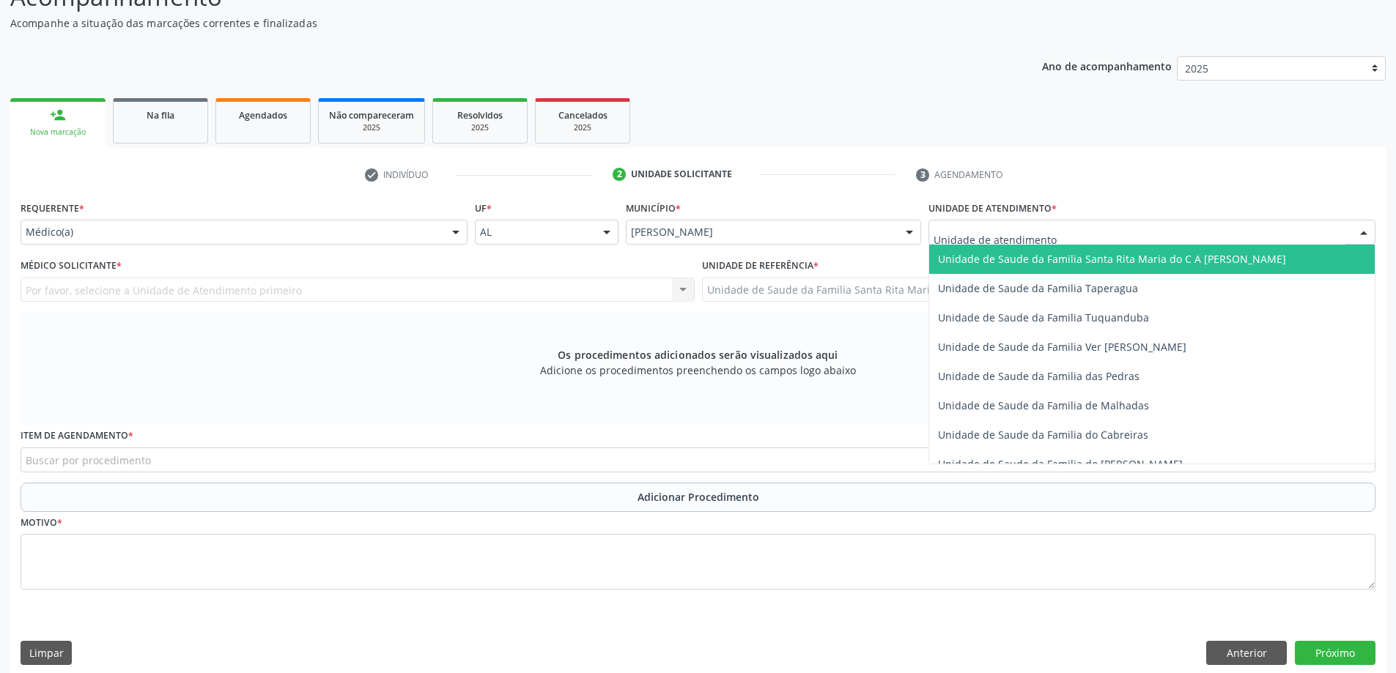
click at [1127, 259] on span "Unidade de Saude da Familia Santa Rita Maria do C A [PERSON_NAME]" at bounding box center [1112, 259] width 348 height 14
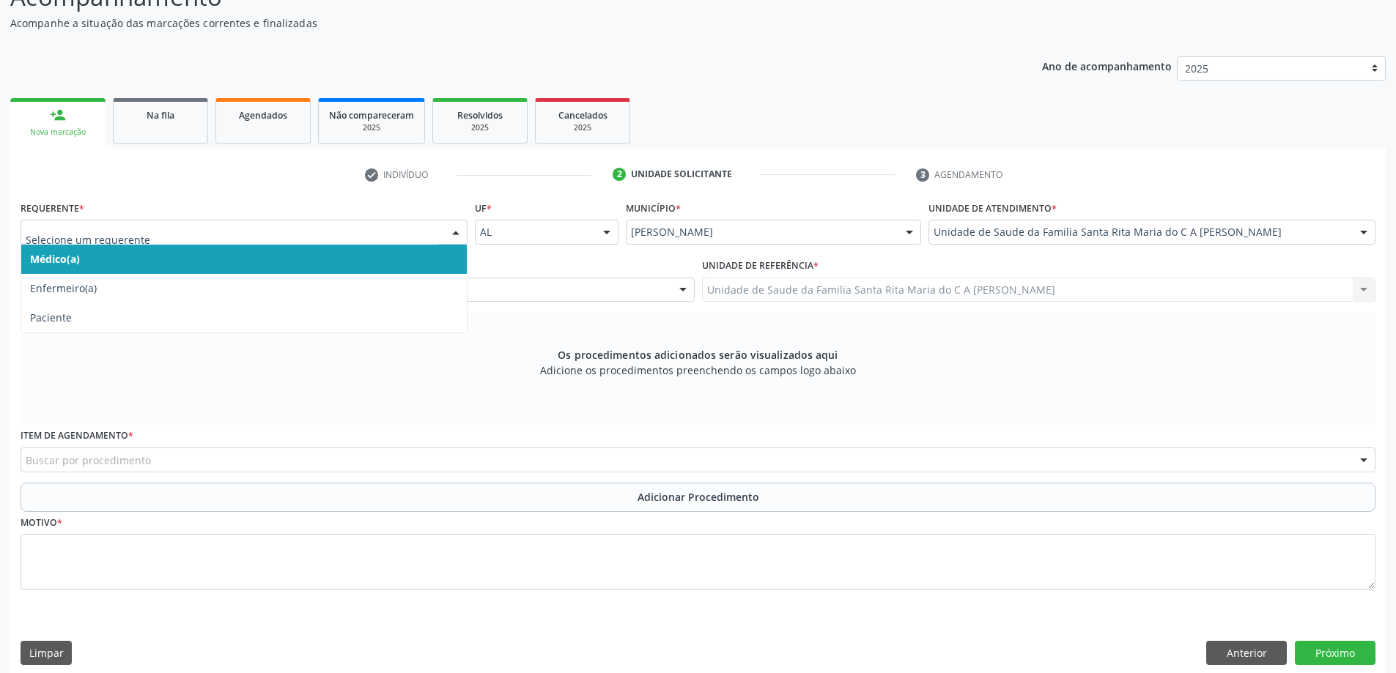
click at [320, 266] on span "Médico(a)" at bounding box center [243, 259] width 445 height 29
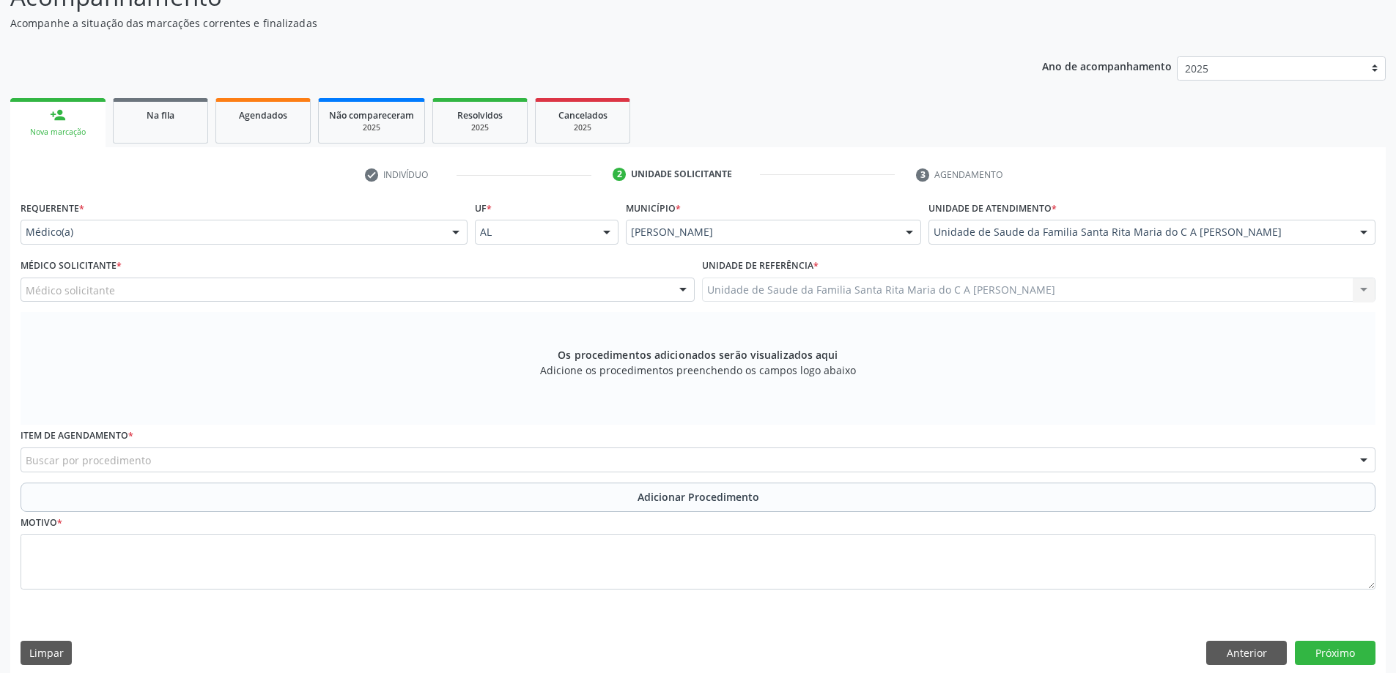
click at [311, 289] on div "Médico solicitante" at bounding box center [358, 290] width 674 height 25
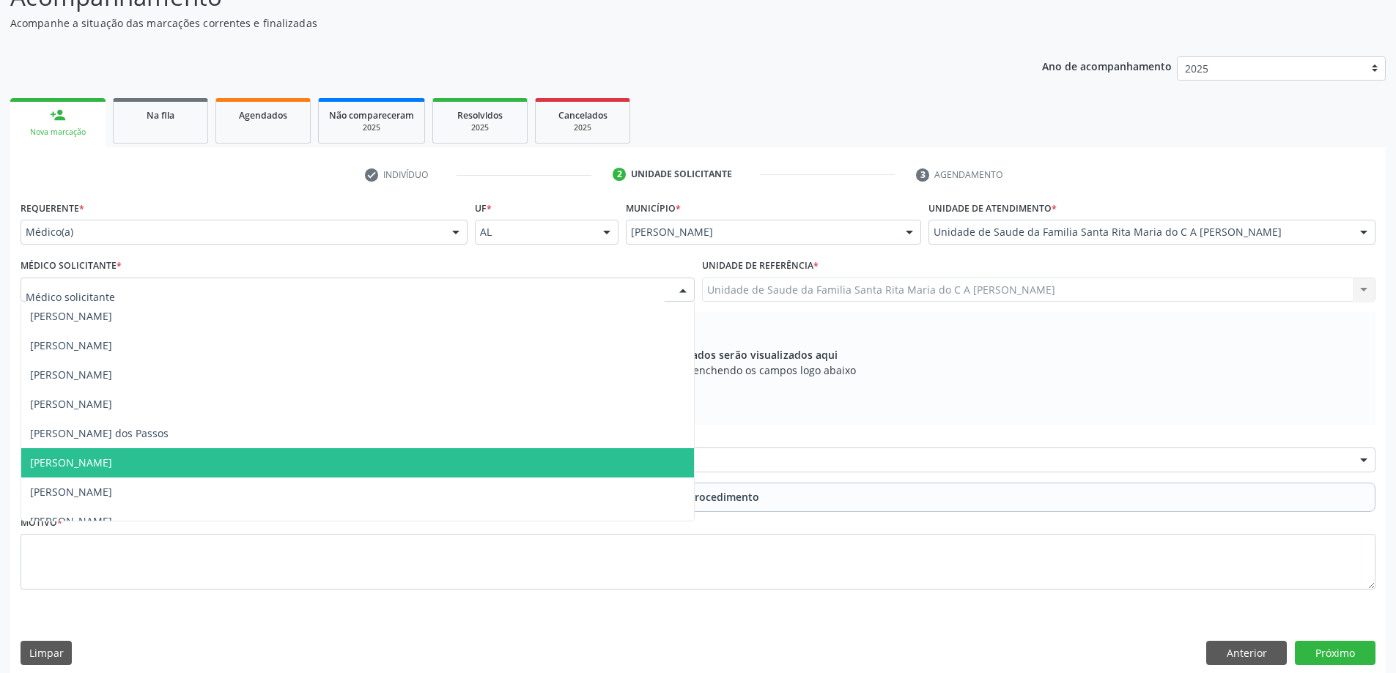
click at [278, 458] on span "[PERSON_NAME]" at bounding box center [357, 462] width 673 height 29
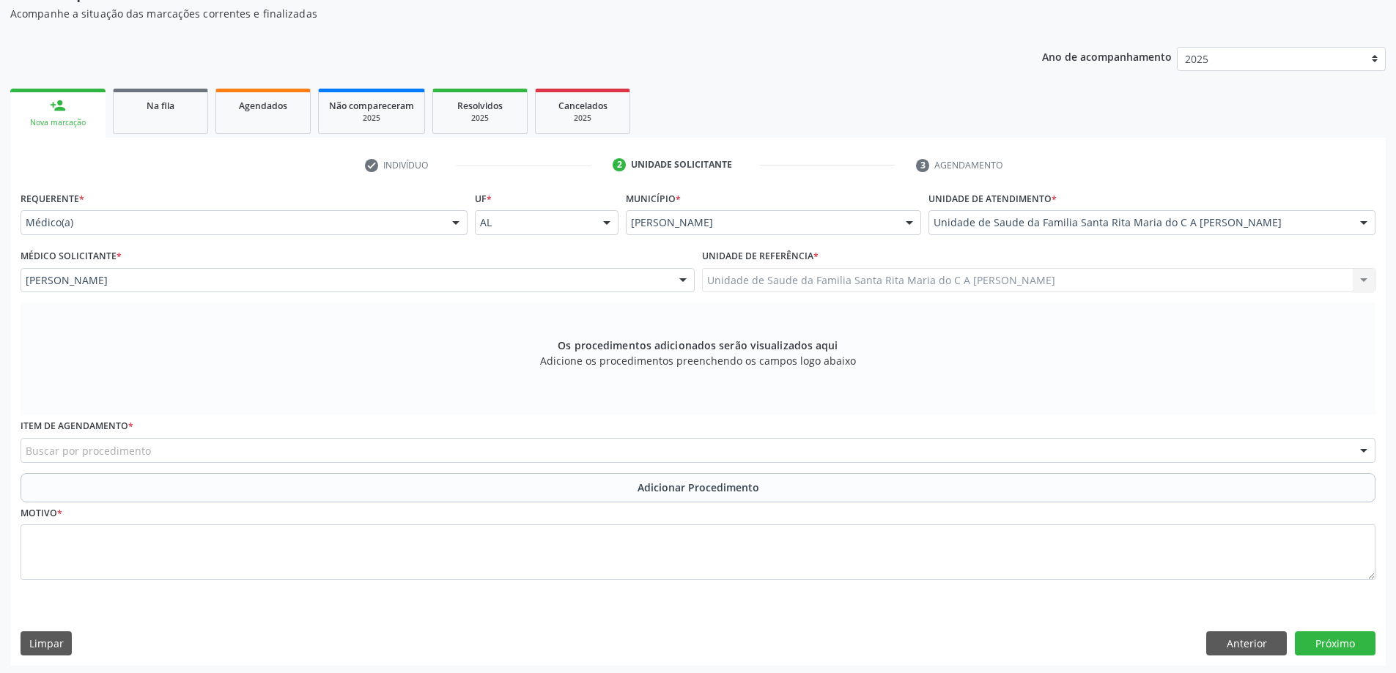
scroll to position [154, 0]
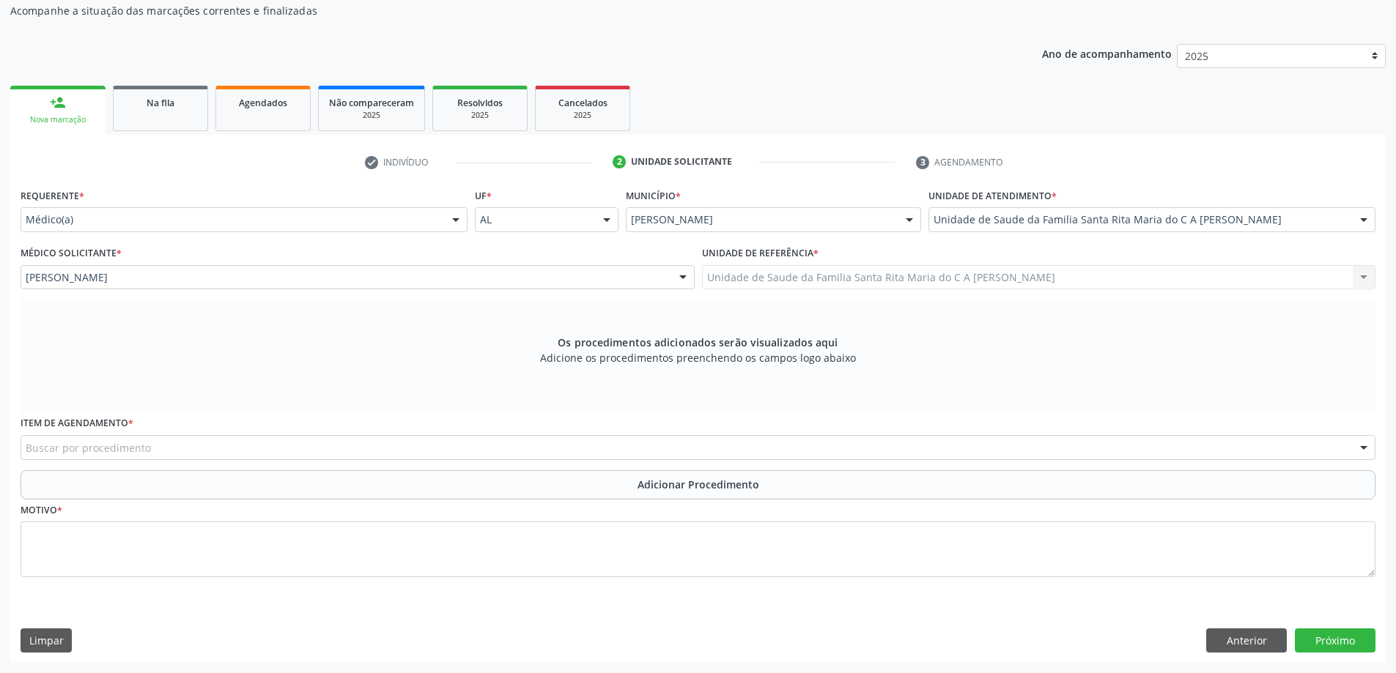
click at [225, 445] on div "Buscar por procedimento" at bounding box center [698, 447] width 1355 height 25
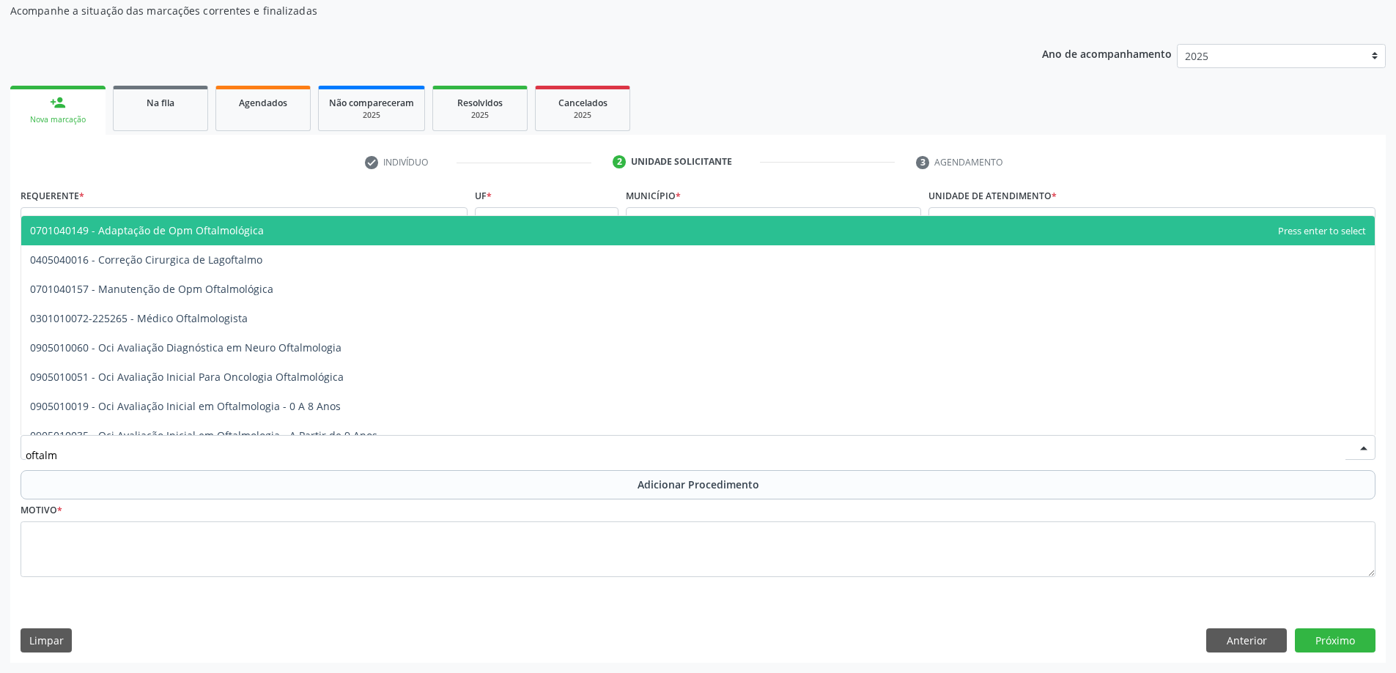
type input "oftalmo"
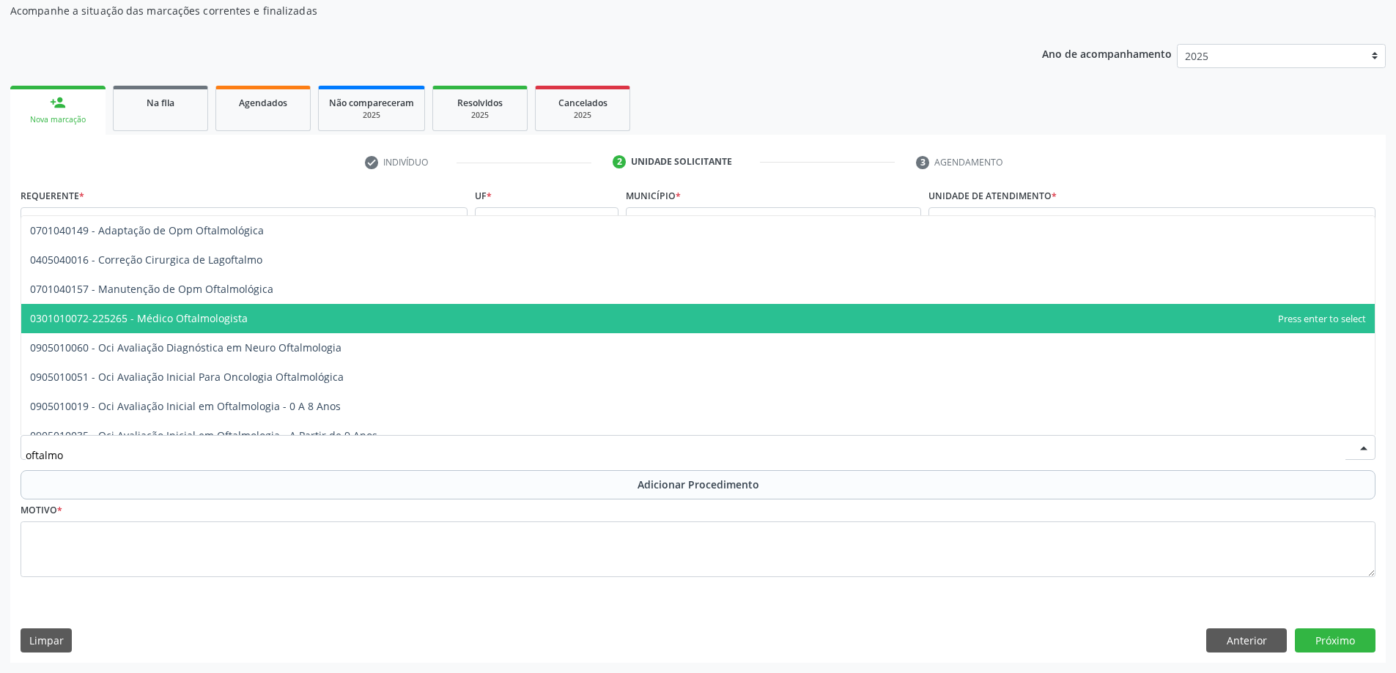
click at [252, 319] on span "0301010072-225265 - Médico Oftalmologista" at bounding box center [697, 318] width 1353 height 29
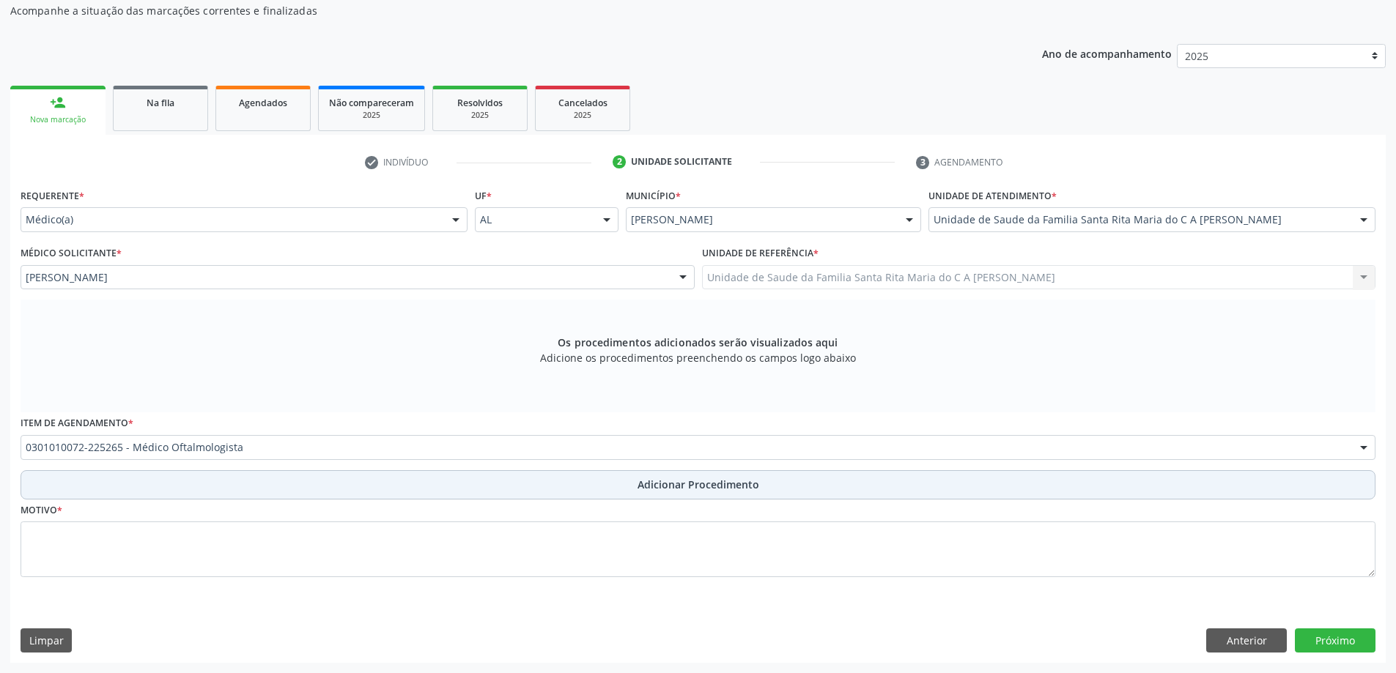
click at [257, 495] on button "Adicionar Procedimento" at bounding box center [698, 484] width 1355 height 29
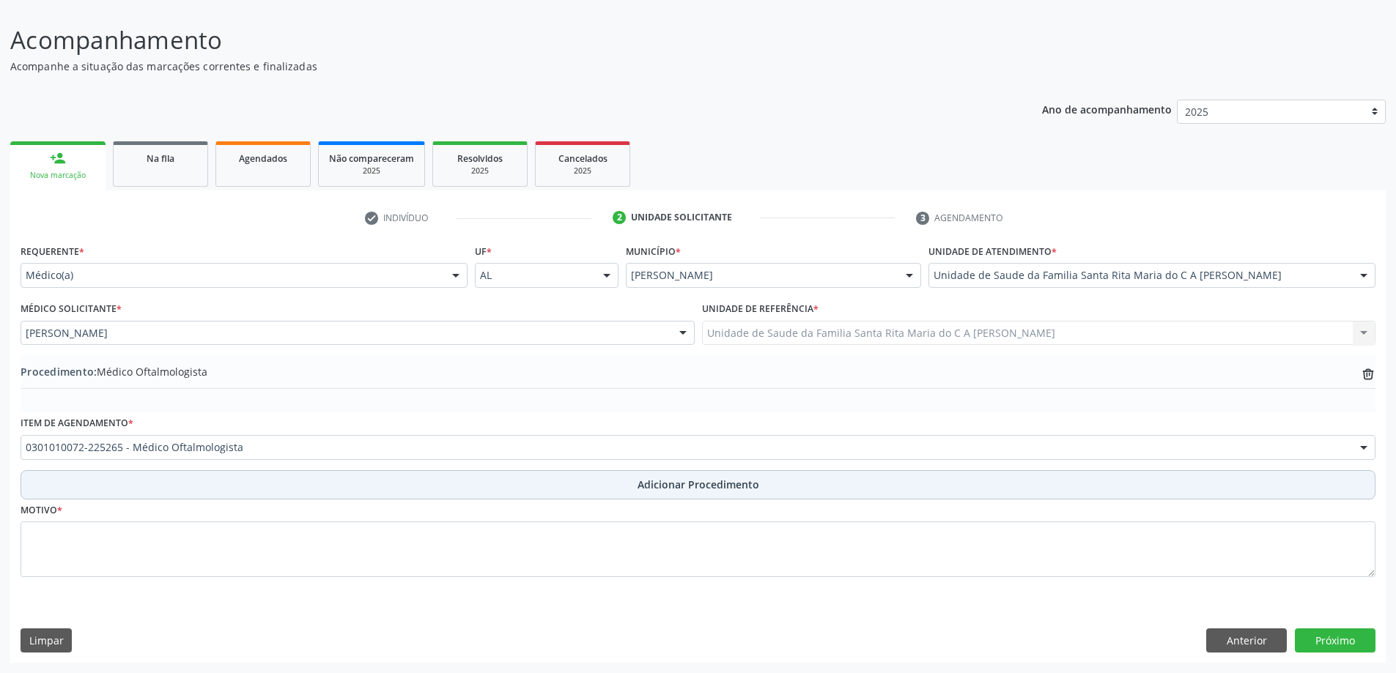
scroll to position [98, 0]
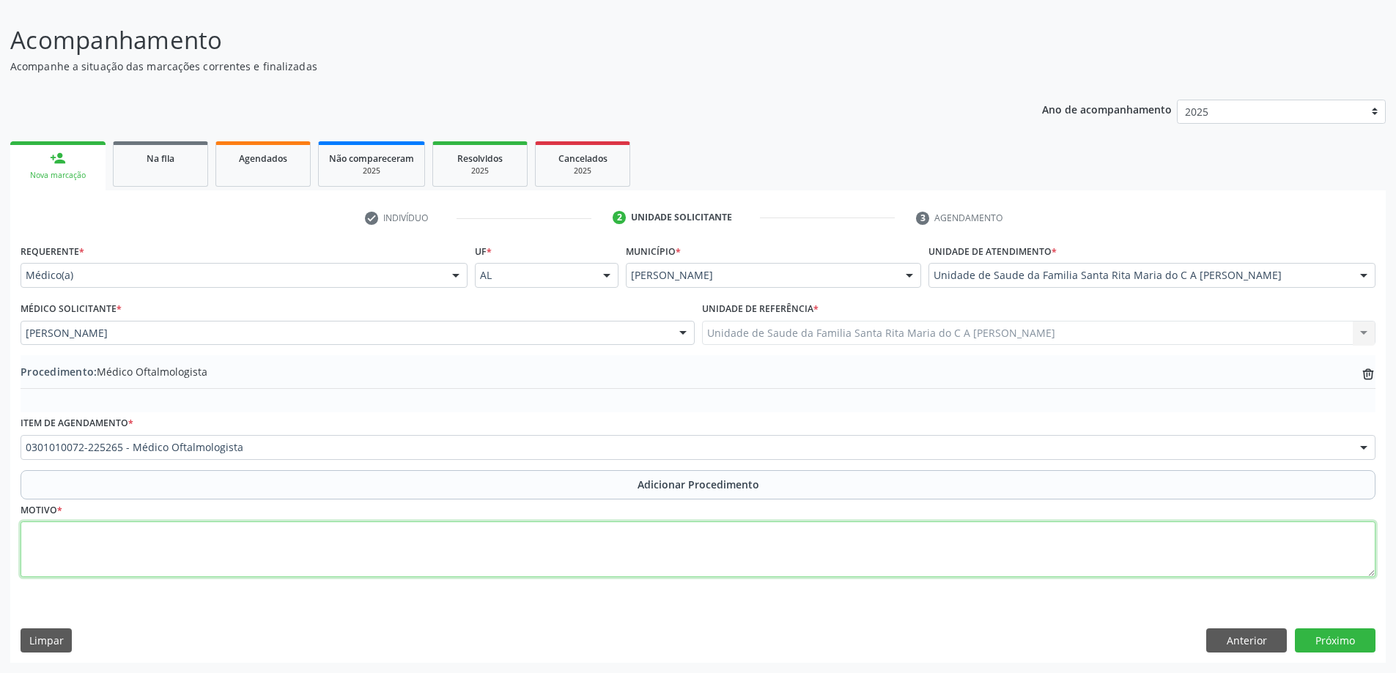
click at [256, 534] on textarea at bounding box center [698, 550] width 1355 height 56
type textarea "aquidade visual"
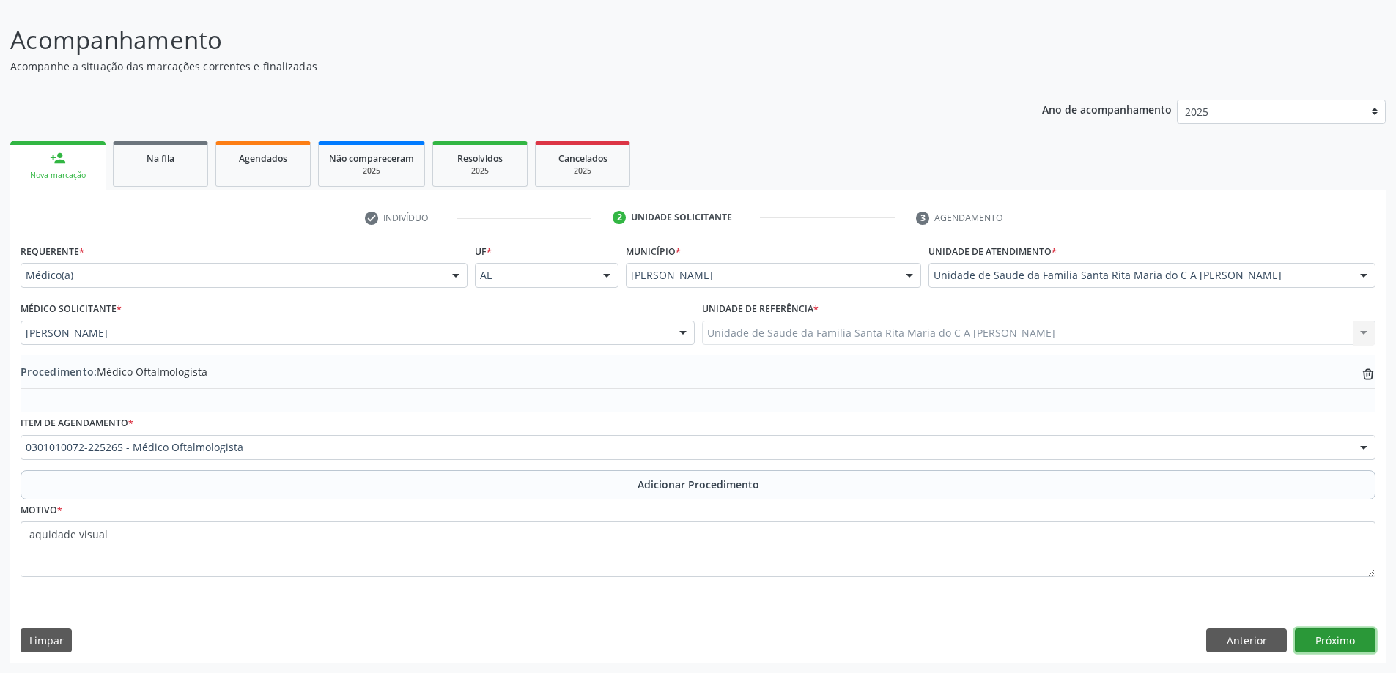
click at [1344, 642] on button "Próximo" at bounding box center [1334, 641] width 81 height 25
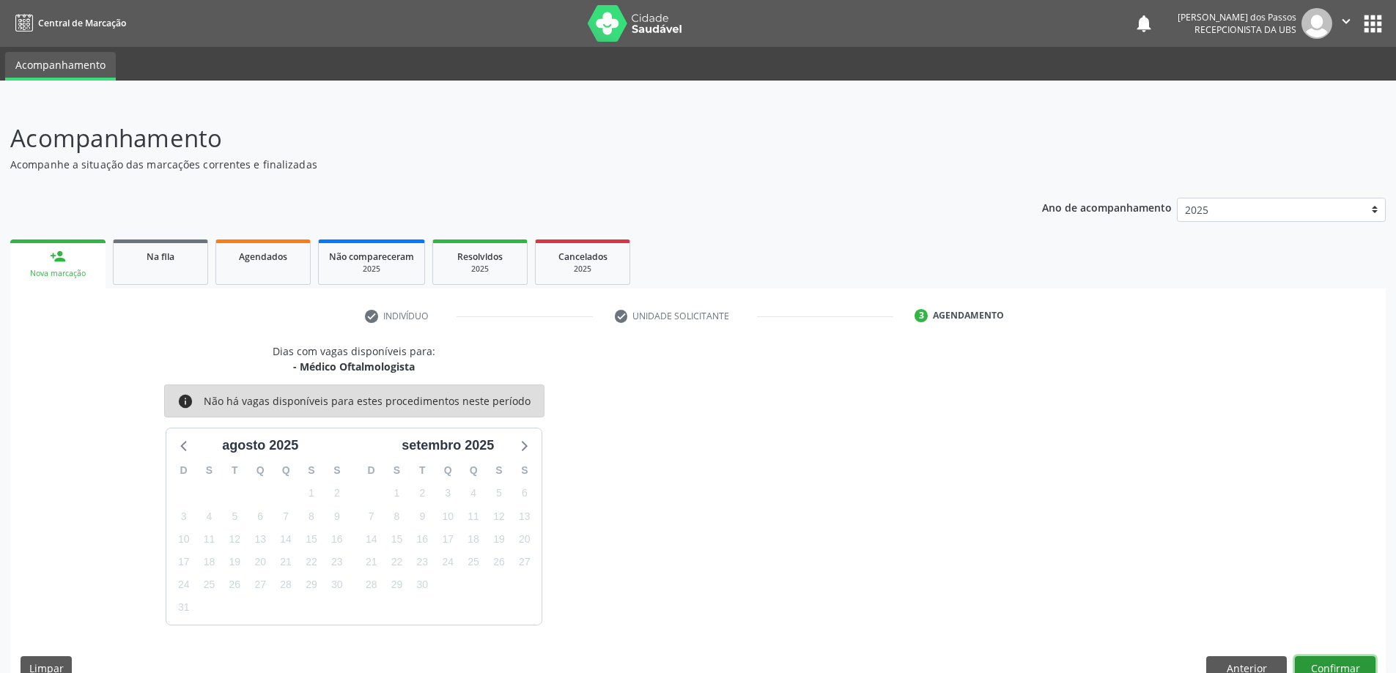
click at [1316, 670] on button "Confirmar" at bounding box center [1334, 668] width 81 height 25
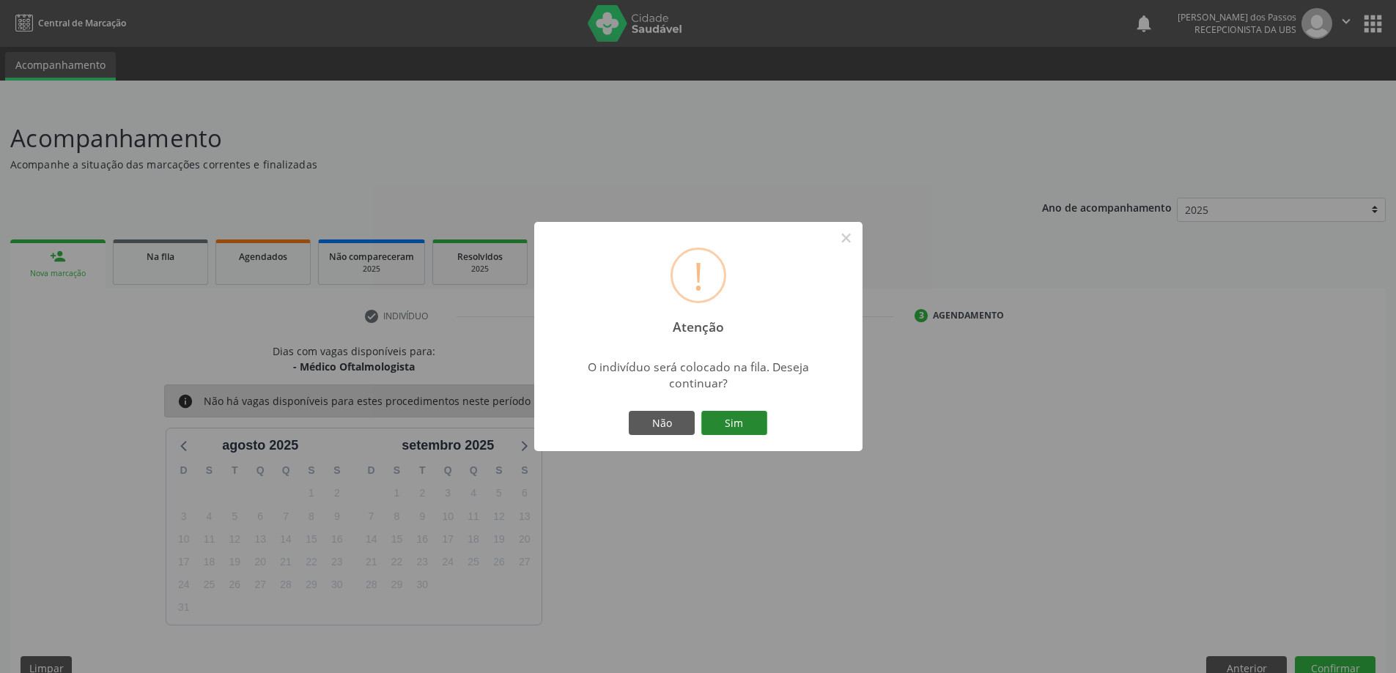
click at [725, 422] on button "Sim" at bounding box center [734, 423] width 66 height 25
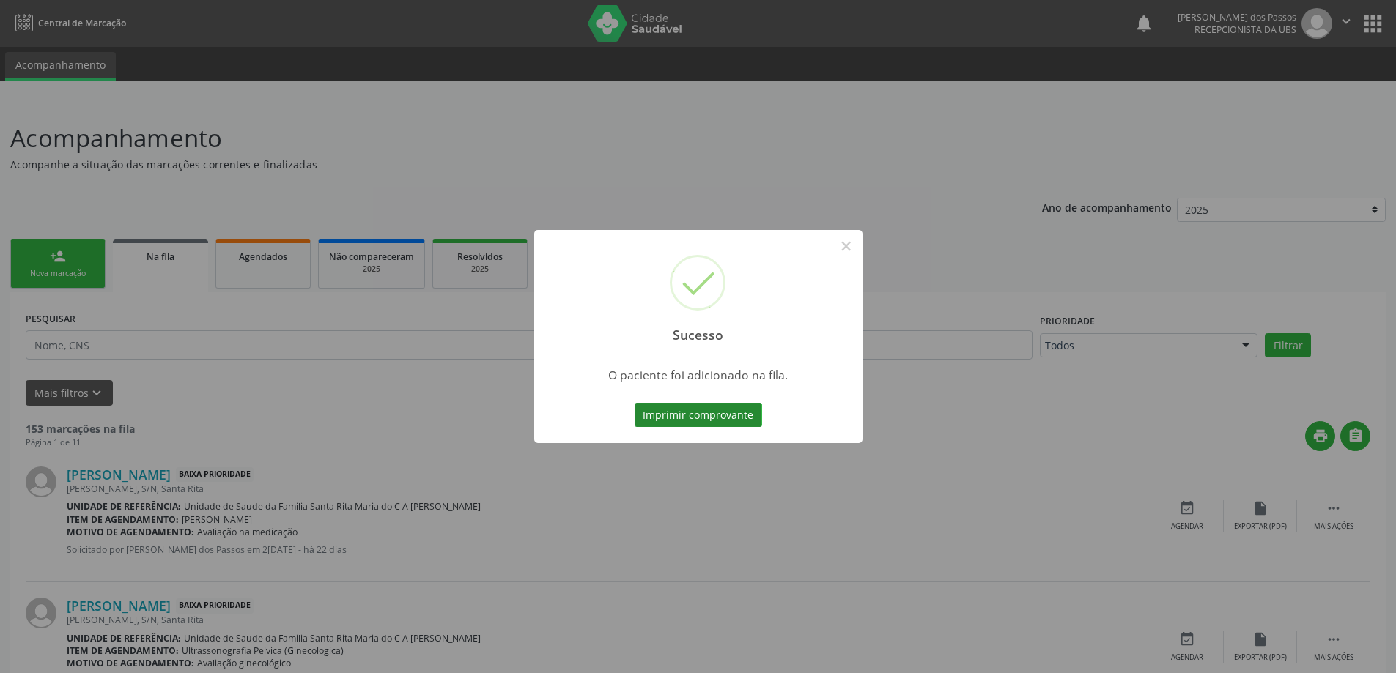
click at [721, 415] on button "Imprimir comprovante" at bounding box center [697, 415] width 127 height 25
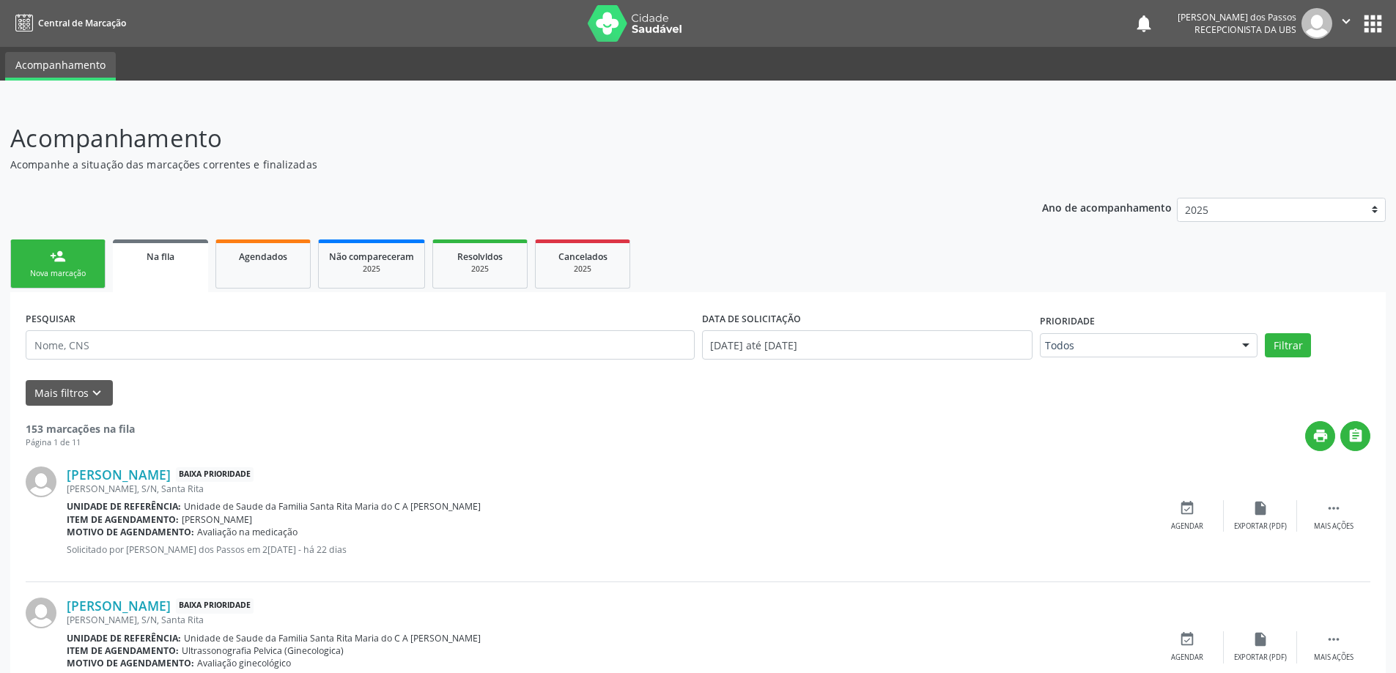
click at [39, 264] on link "person_add Nova marcação" at bounding box center [57, 264] width 95 height 49
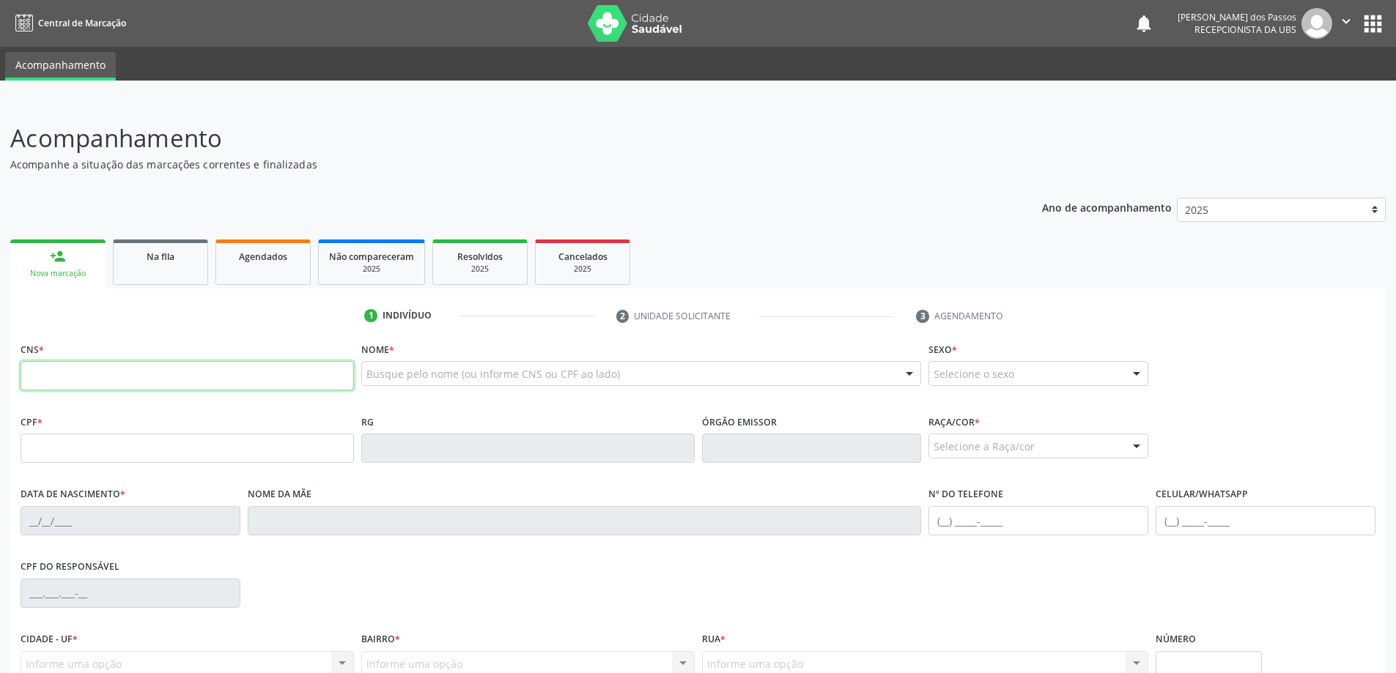
click at [158, 376] on input "text" at bounding box center [187, 375] width 333 height 29
type input "700 4044 0576 3942"
type input "889.019.123-68"
type input "[DATE]"
type input "[PERSON_NAME] das Graças Melo"
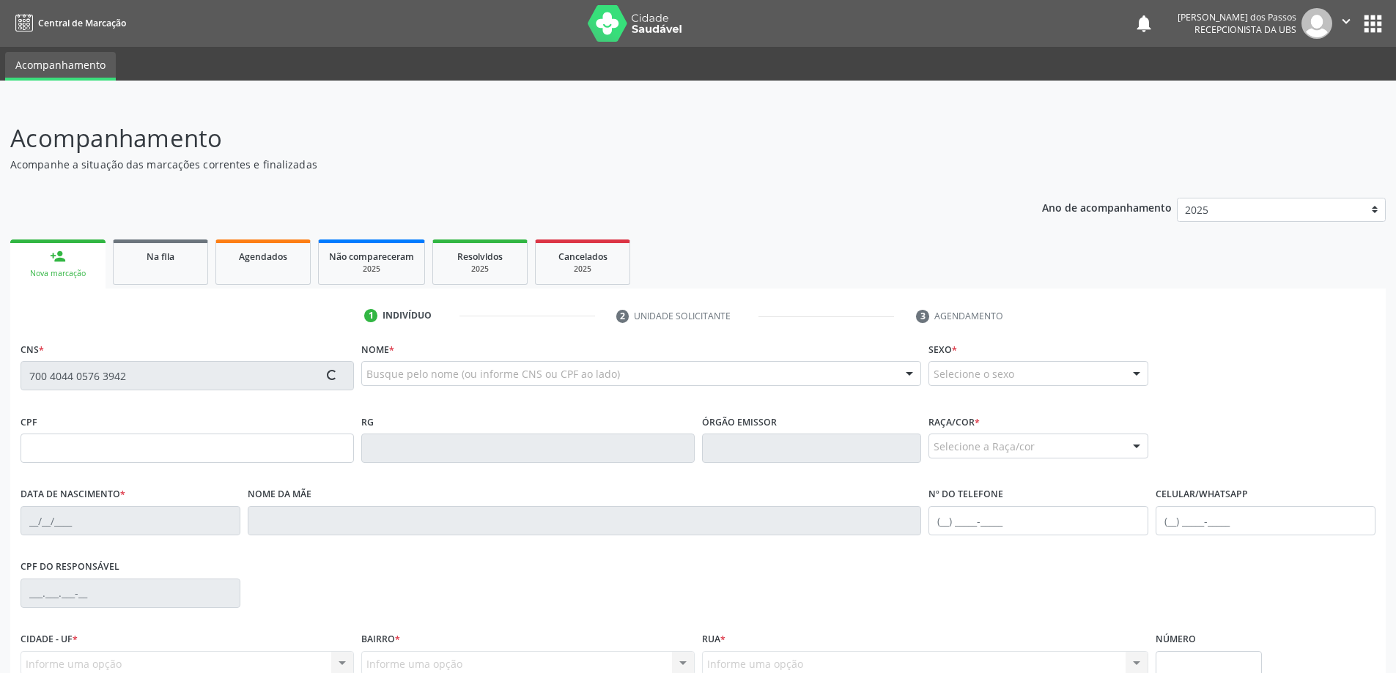
type input "[PHONE_NUMBER]"
type input "S/N"
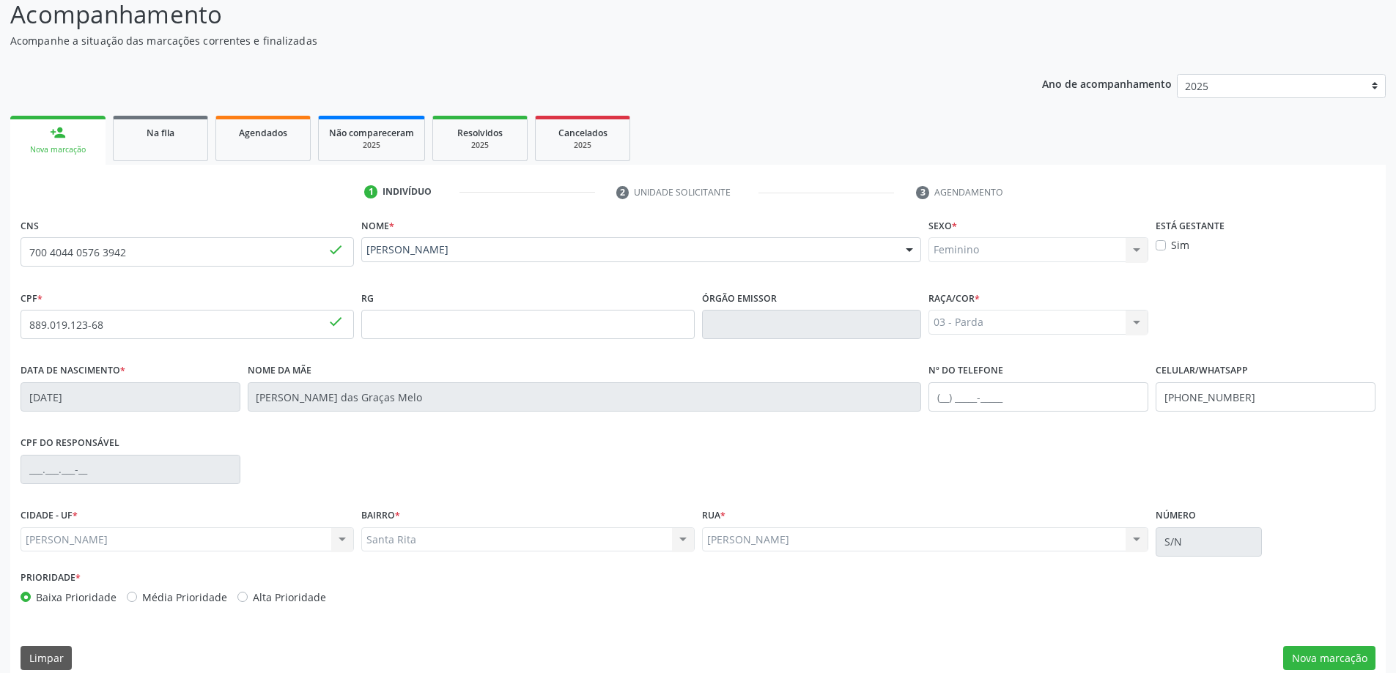
scroll to position [141, 0]
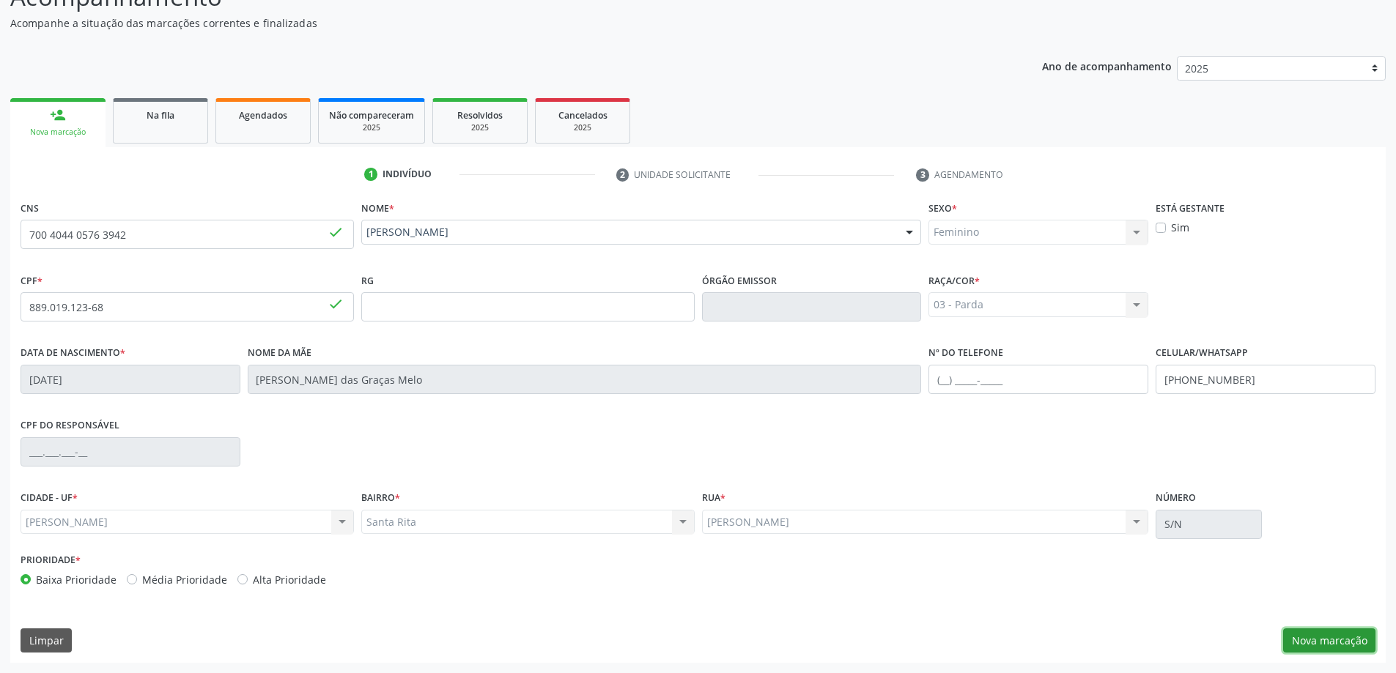
click at [1322, 648] on button "Nova marcação" at bounding box center [1329, 641] width 92 height 25
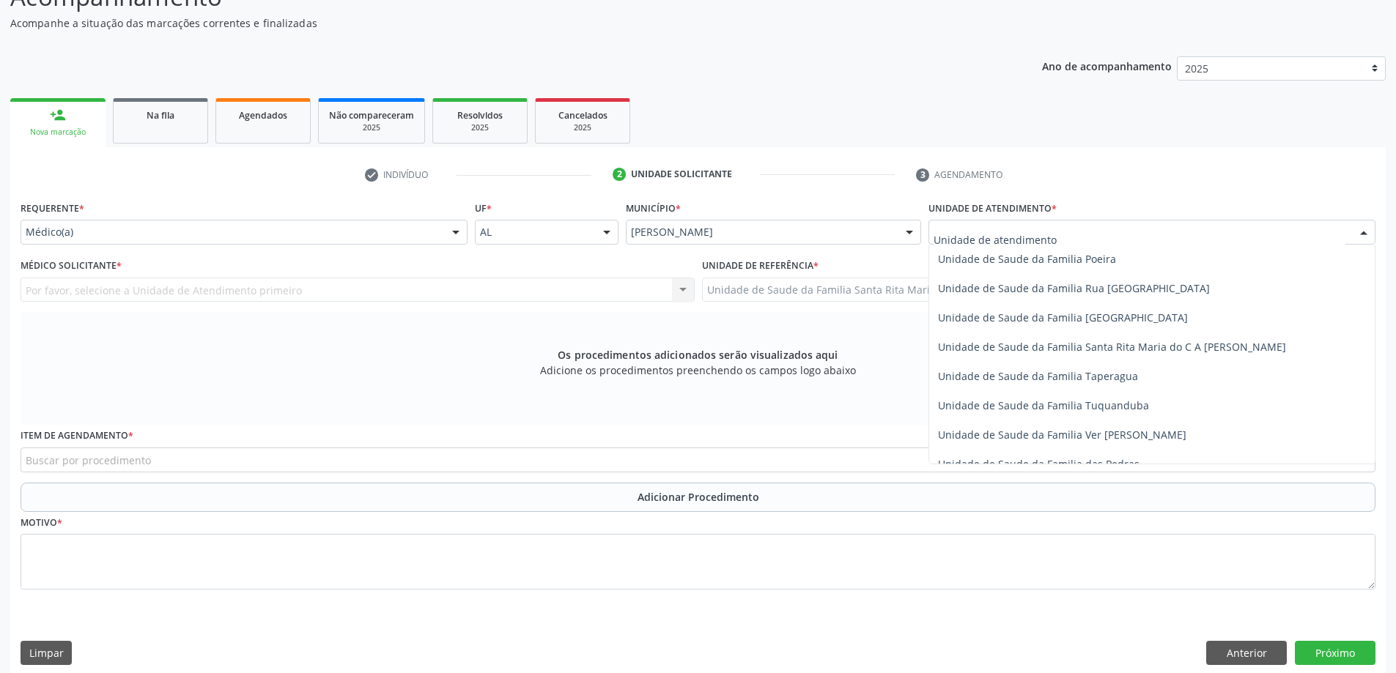
scroll to position [952, 0]
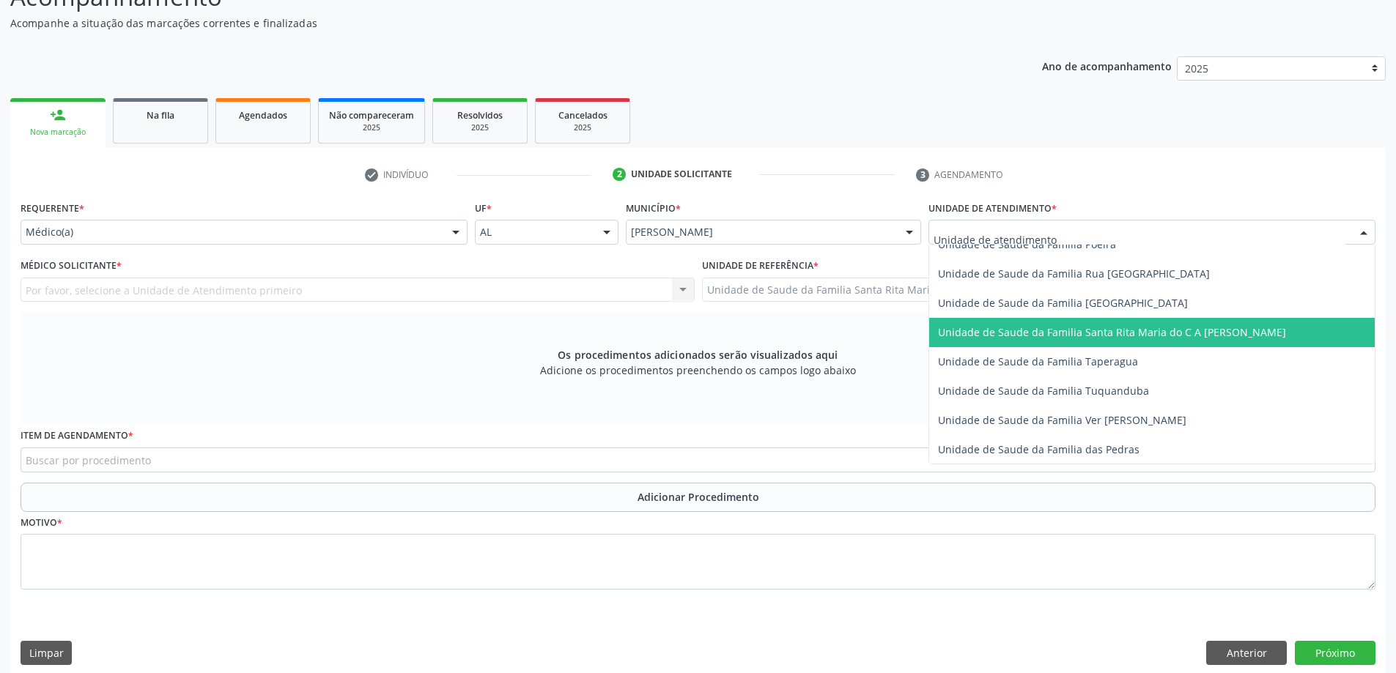
click at [1009, 340] on span "Unidade de Saude da Familia Santa Rita Maria do C A [PERSON_NAME]" at bounding box center [1151, 332] width 445 height 29
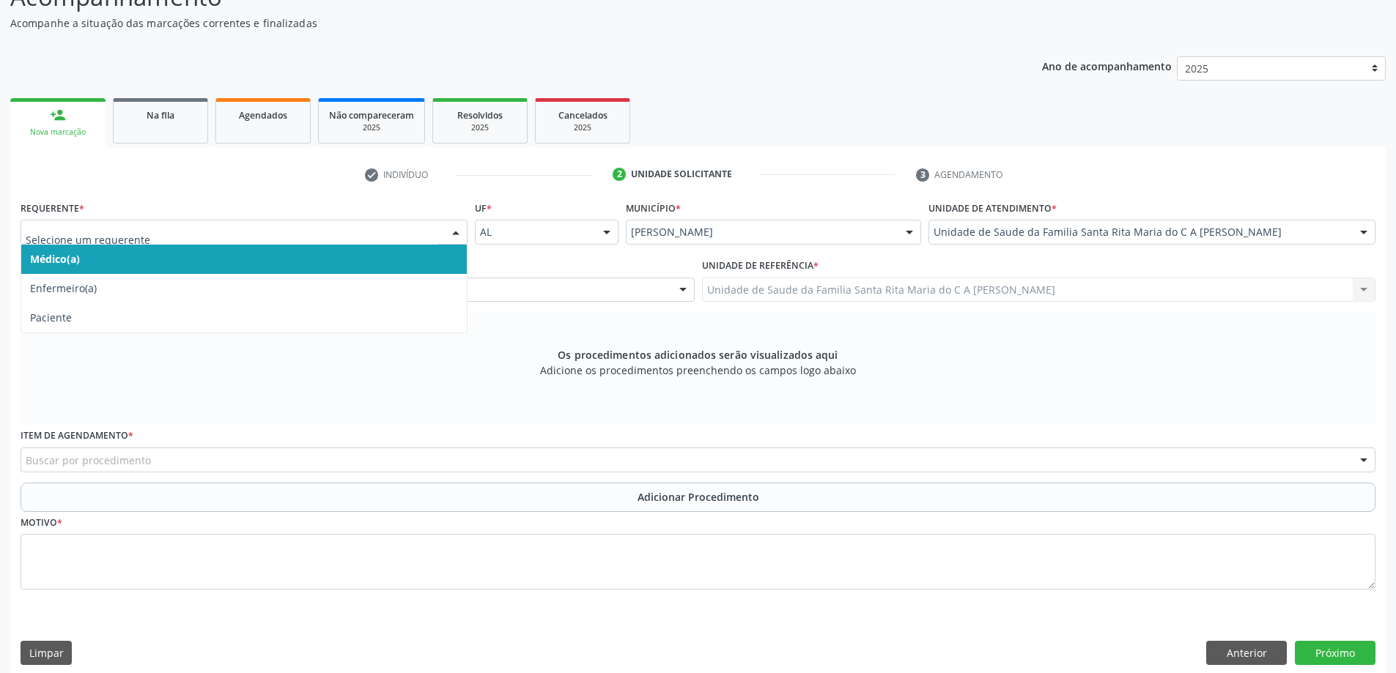
click at [327, 253] on span "Médico(a)" at bounding box center [243, 259] width 445 height 29
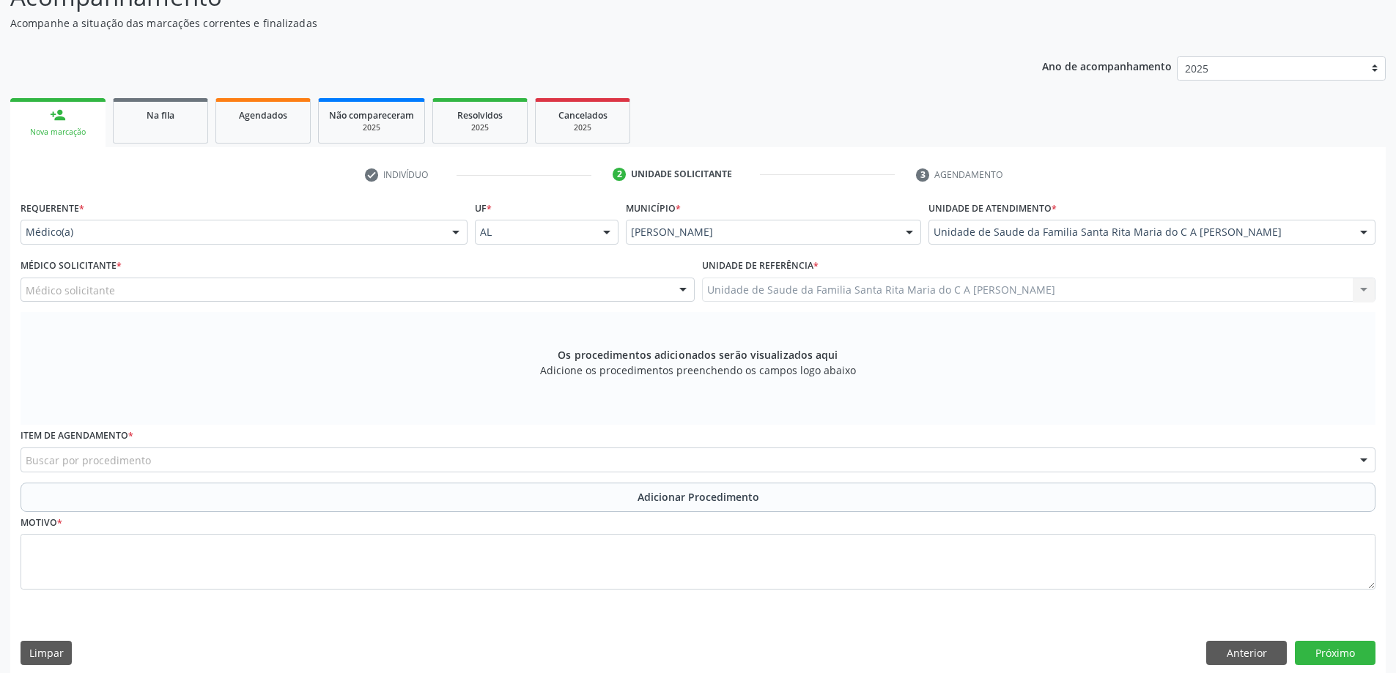
click at [313, 293] on div "Médico solicitante" at bounding box center [358, 290] width 674 height 25
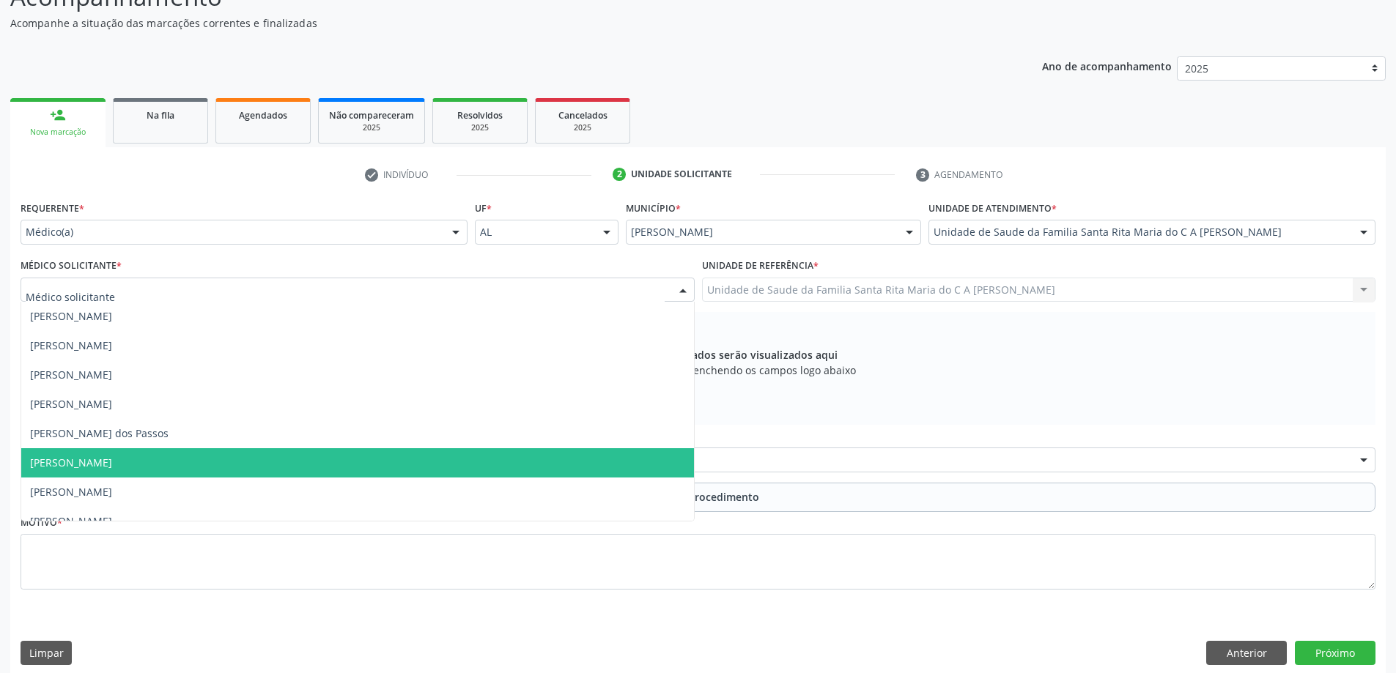
click at [305, 470] on span "[PERSON_NAME]" at bounding box center [357, 462] width 673 height 29
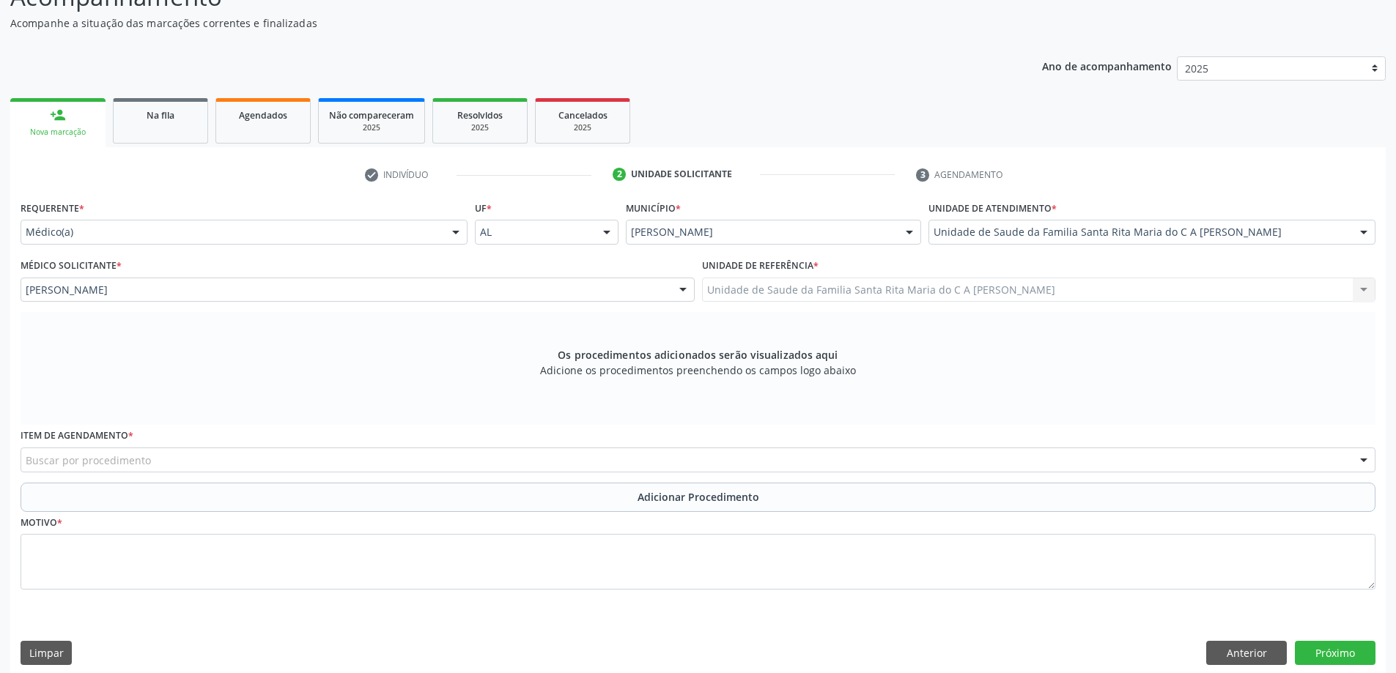
click at [305, 462] on div "Buscar por procedimento" at bounding box center [698, 460] width 1355 height 25
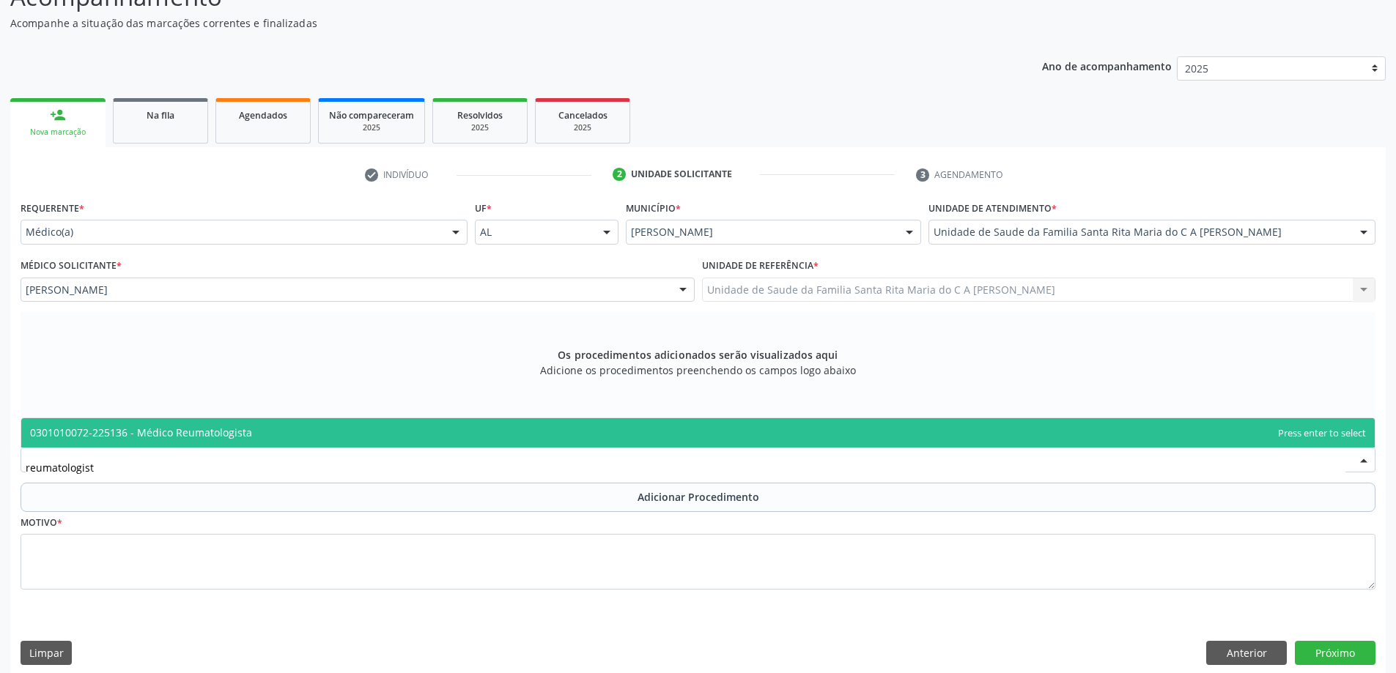
type input "reumatologista"
click at [303, 437] on span "0301010072-225136 - Médico Reumatologista" at bounding box center [697, 432] width 1353 height 29
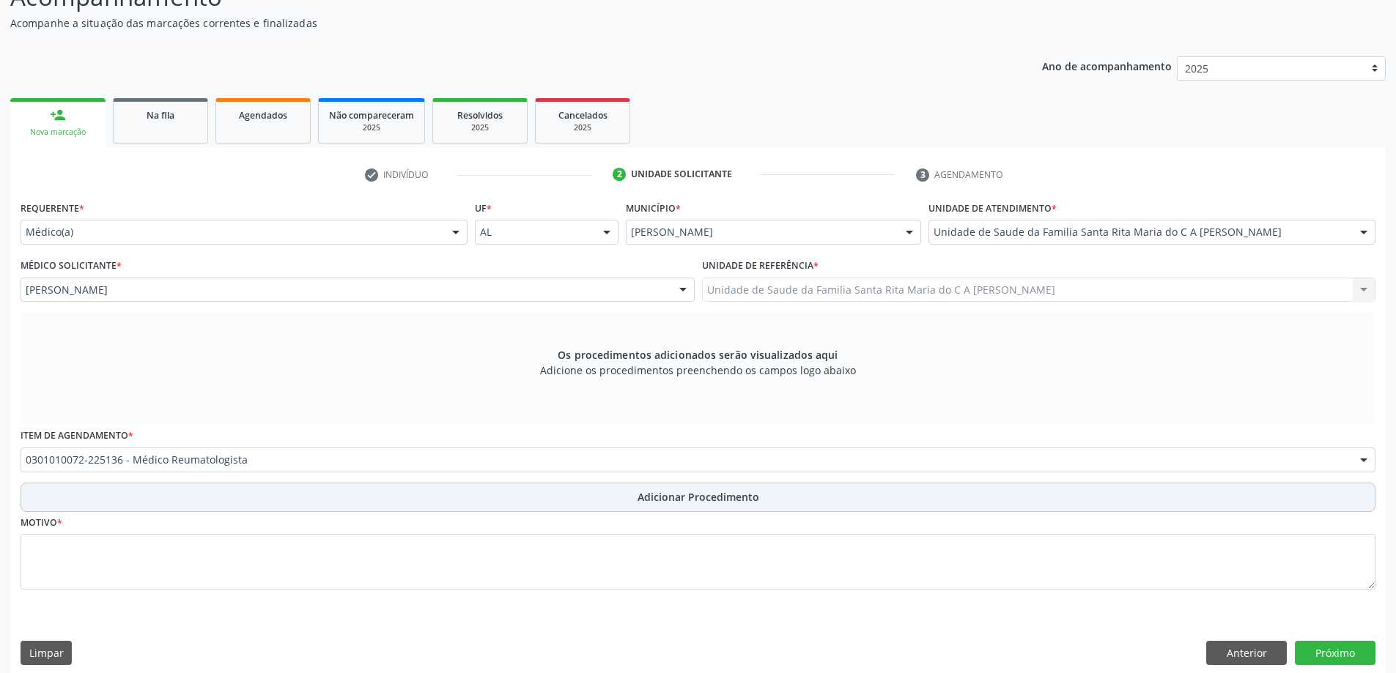
click at [300, 496] on button "Adicionar Procedimento" at bounding box center [698, 497] width 1355 height 29
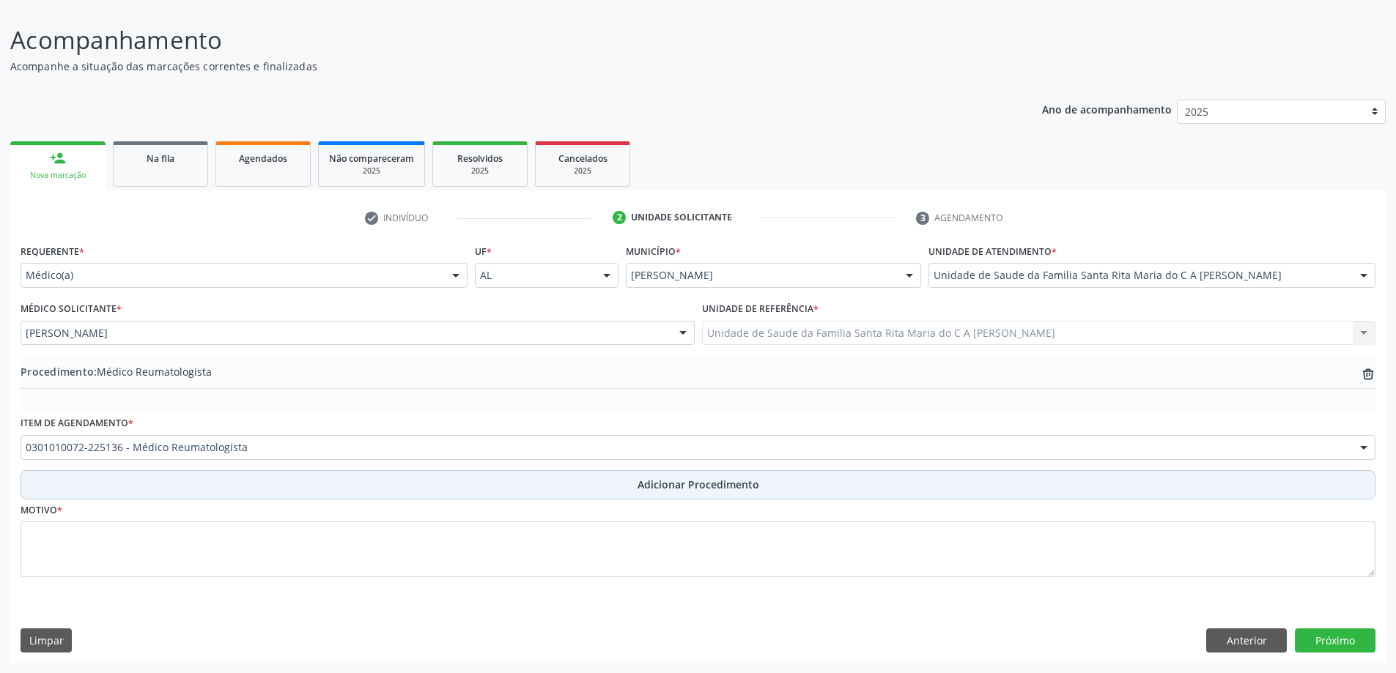
scroll to position [98, 0]
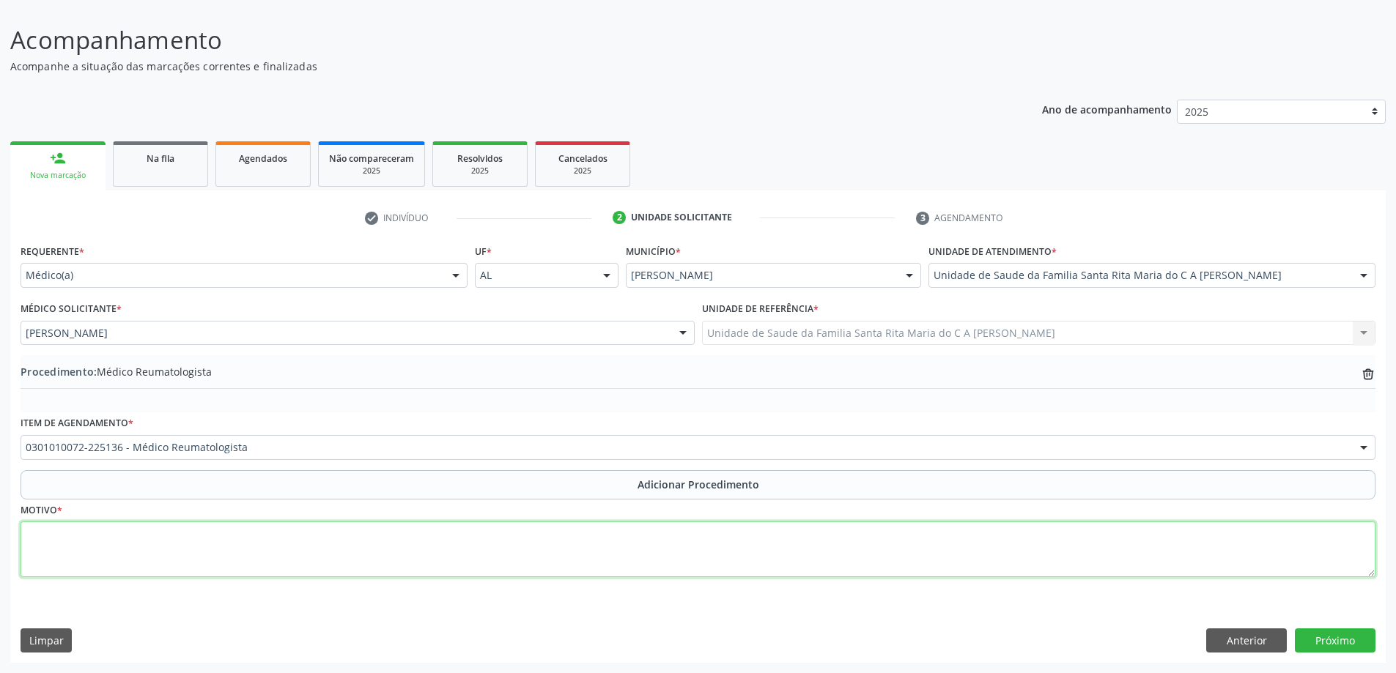
click at [292, 549] on textarea at bounding box center [698, 550] width 1355 height 56
type textarea "retorno"
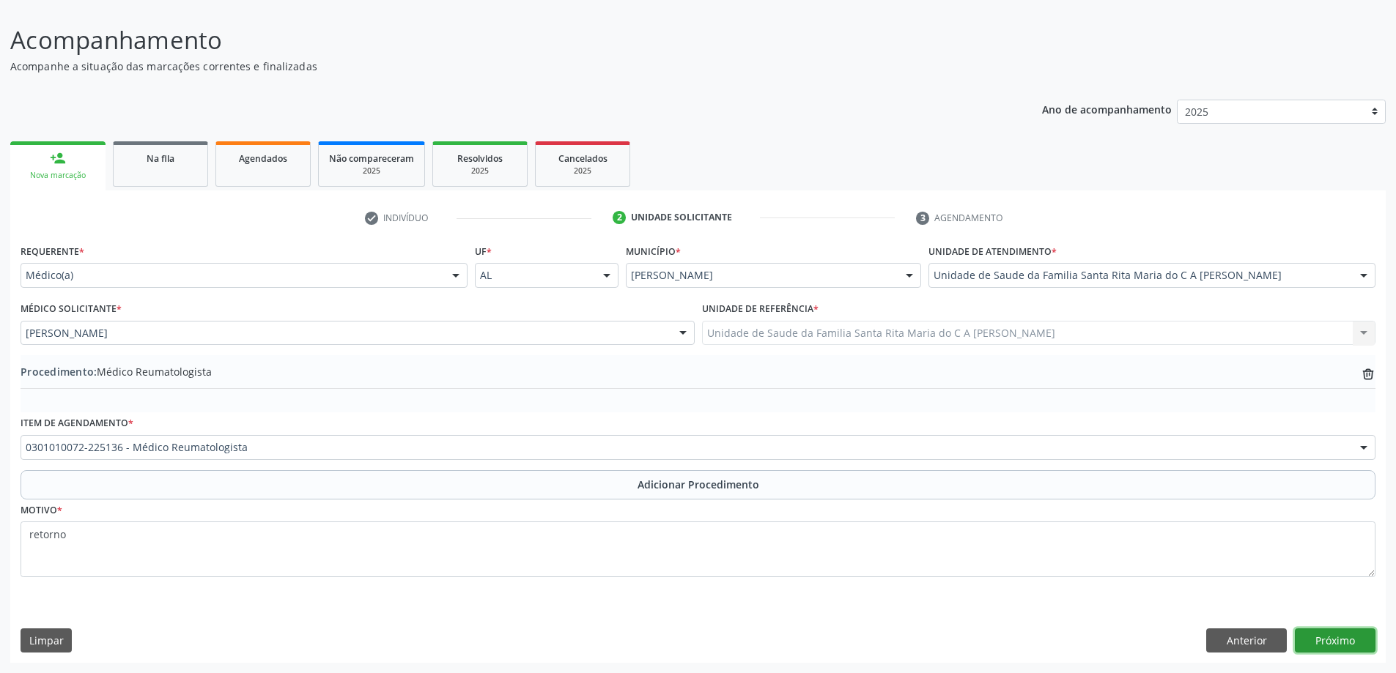
click at [1326, 643] on button "Próximo" at bounding box center [1334, 641] width 81 height 25
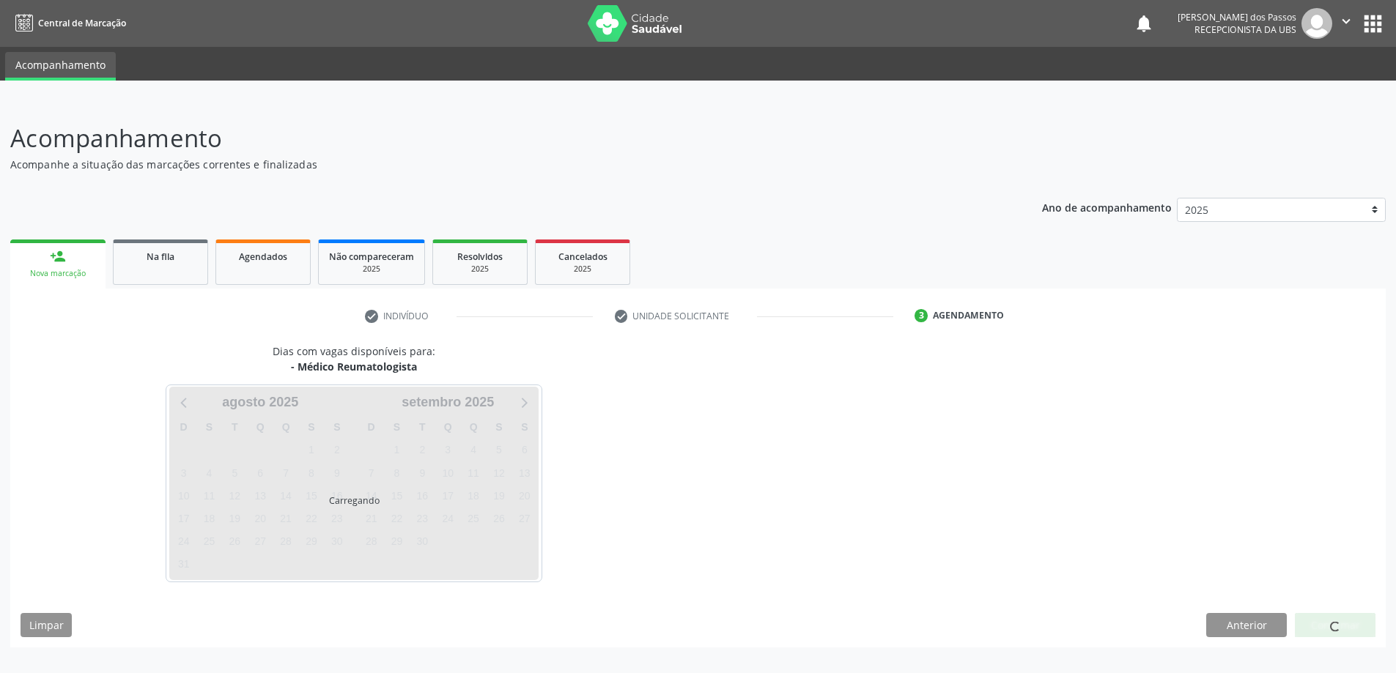
scroll to position [0, 0]
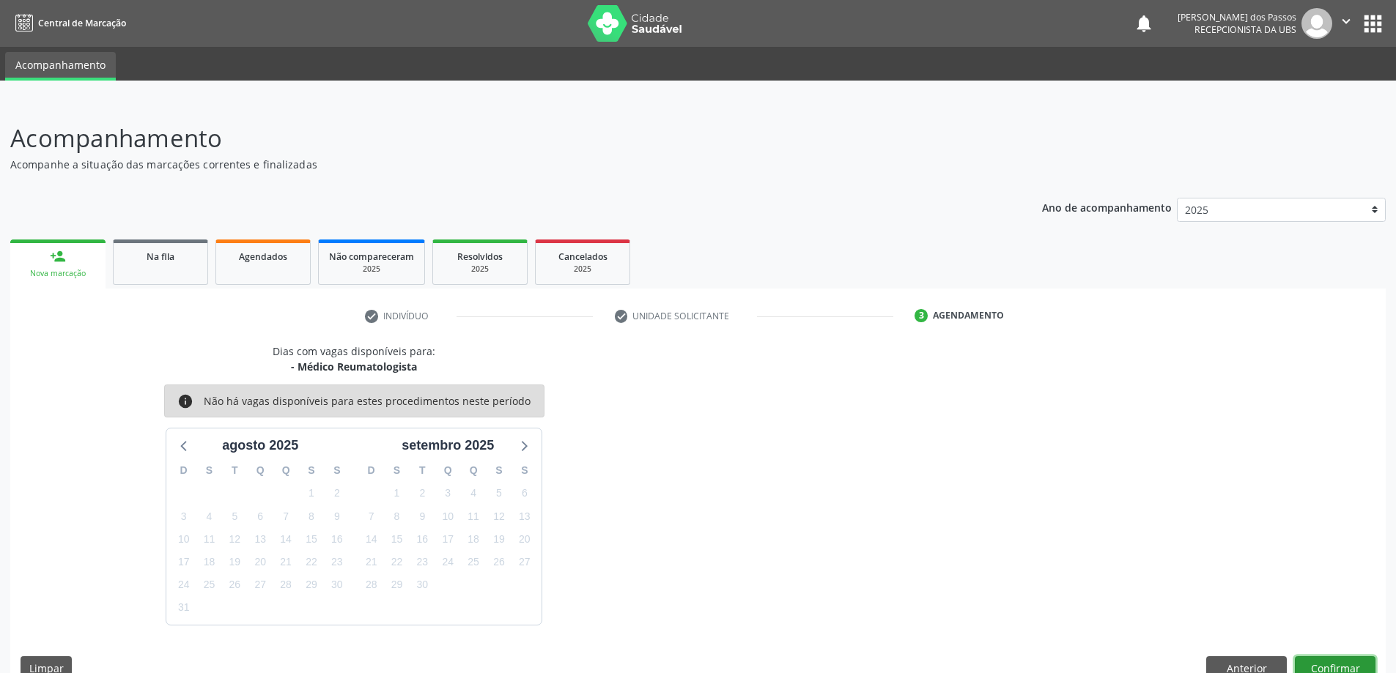
click at [1321, 667] on button "Confirmar" at bounding box center [1334, 668] width 81 height 25
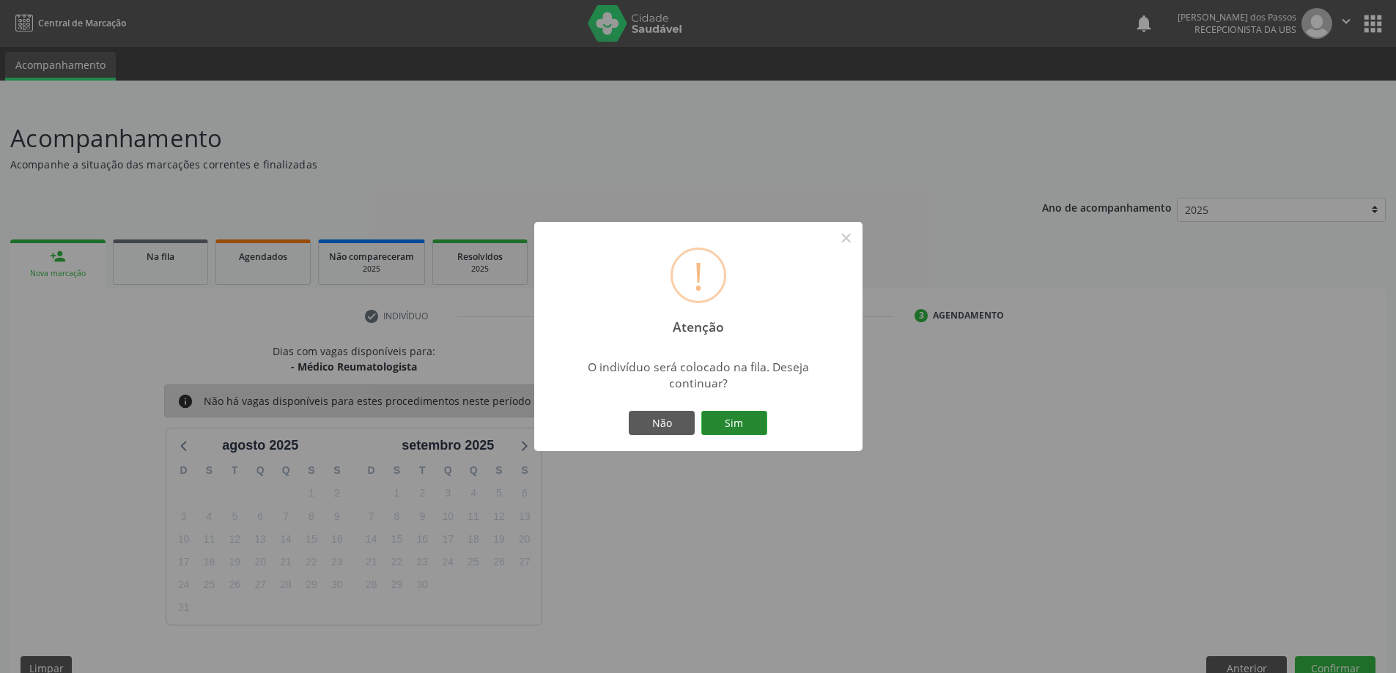
click at [749, 421] on button "Sim" at bounding box center [734, 423] width 66 height 25
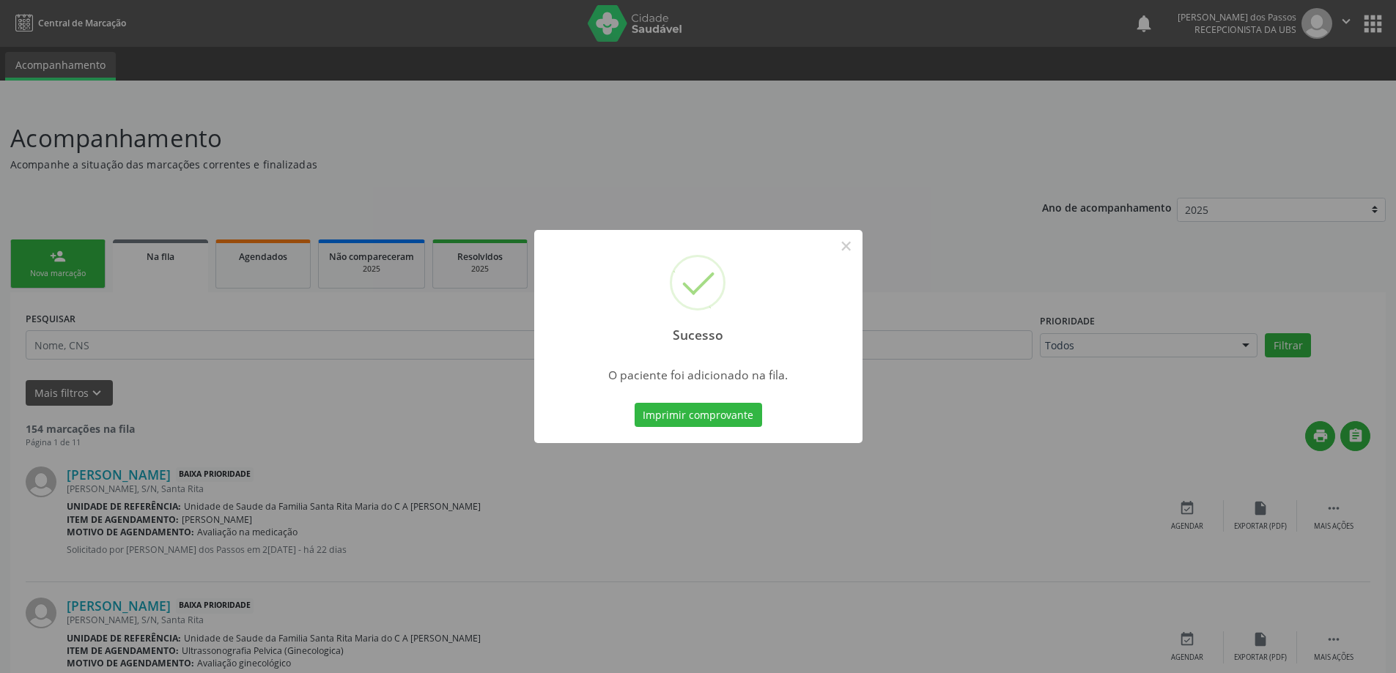
click at [749, 421] on button "Imprimir comprovante" at bounding box center [697, 415] width 127 height 25
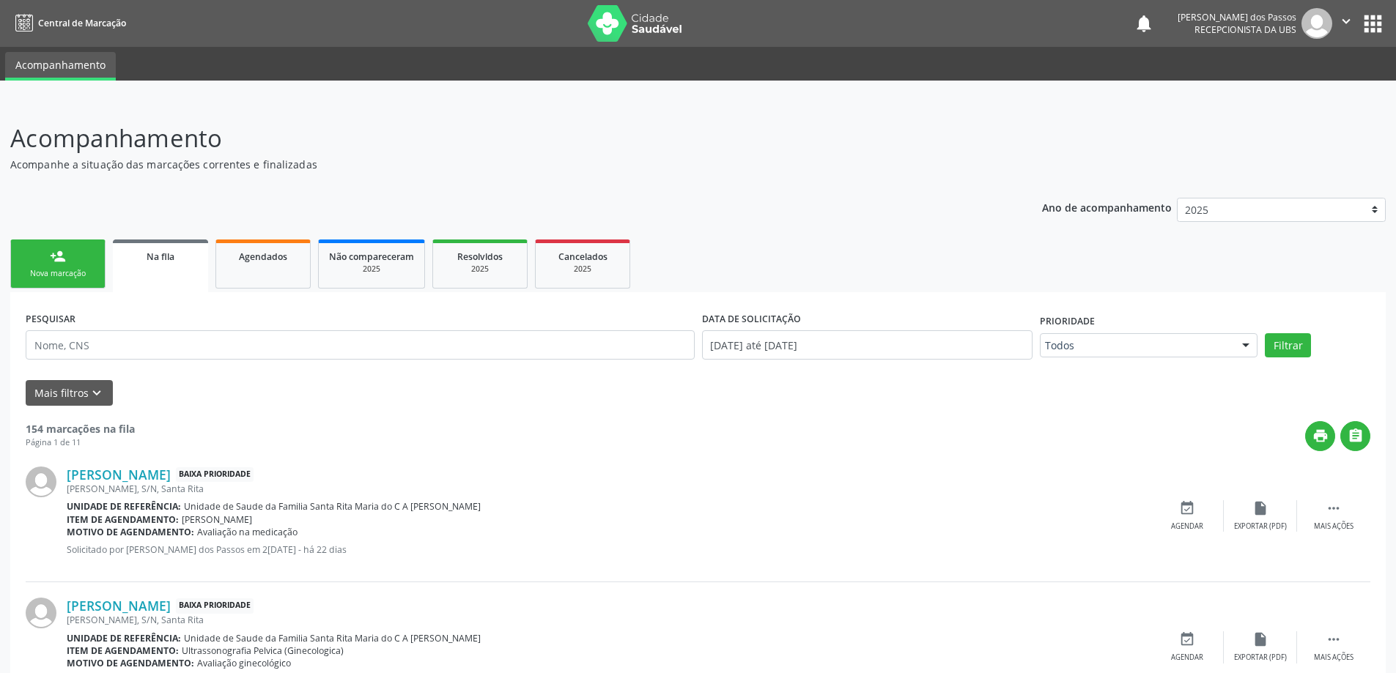
click at [68, 267] on link "person_add Nova marcação" at bounding box center [57, 264] width 95 height 49
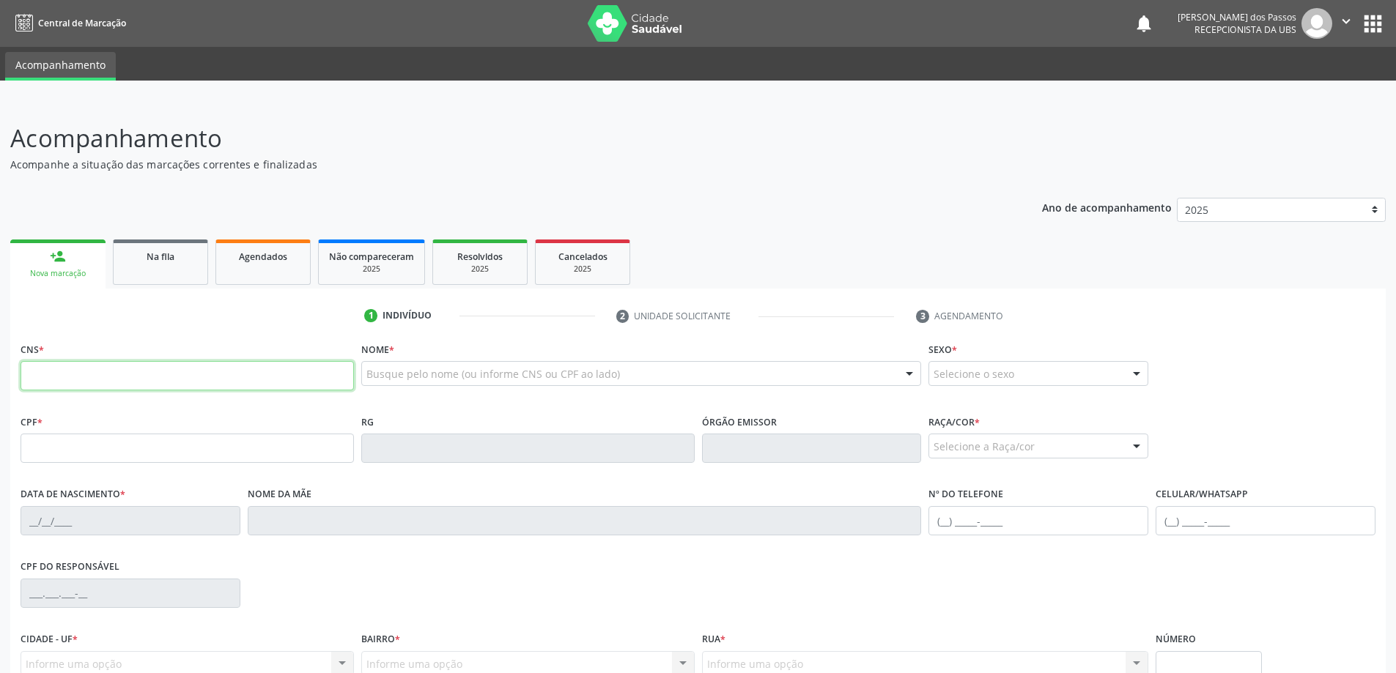
click at [85, 380] on input "text" at bounding box center [187, 375] width 333 height 29
type input "700 5061 8576 8550"
type input "174.569.054-95"
type input "[DATE]"
type input "Leide [PERSON_NAME]"
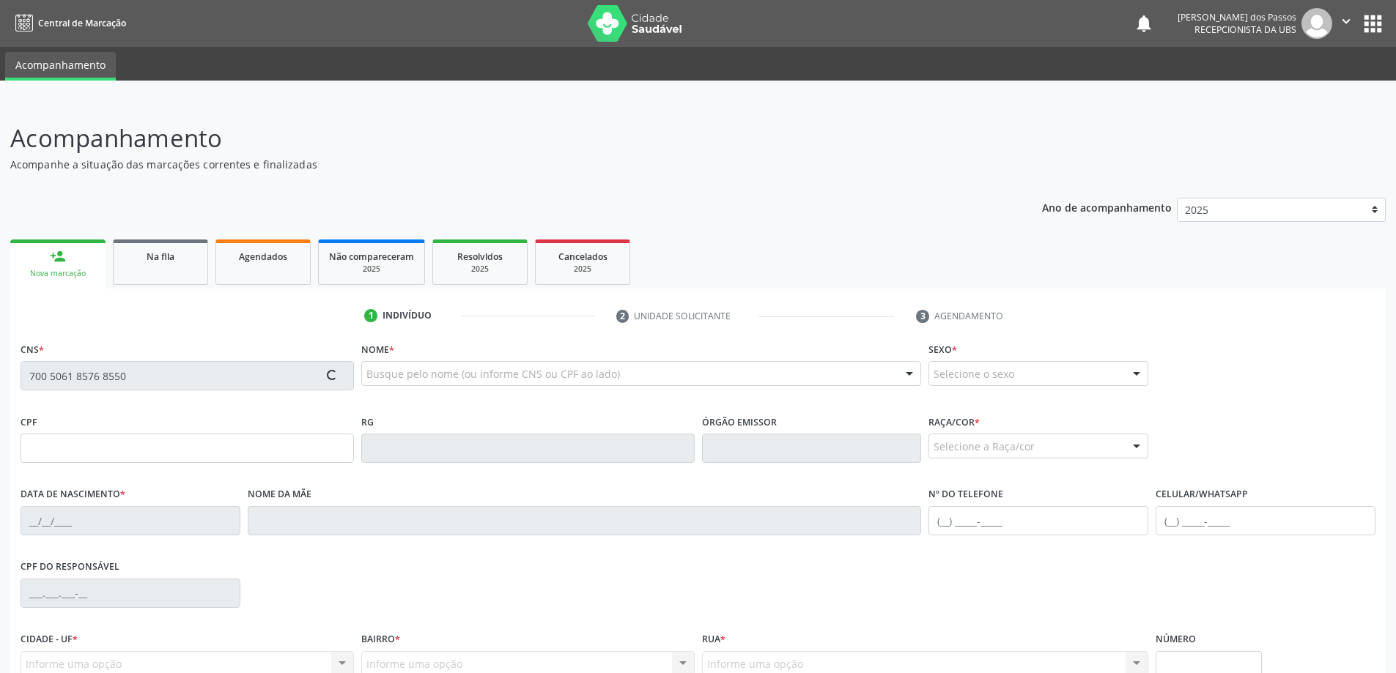
type input "[PHONE_NUMBER]"
type input "S/N"
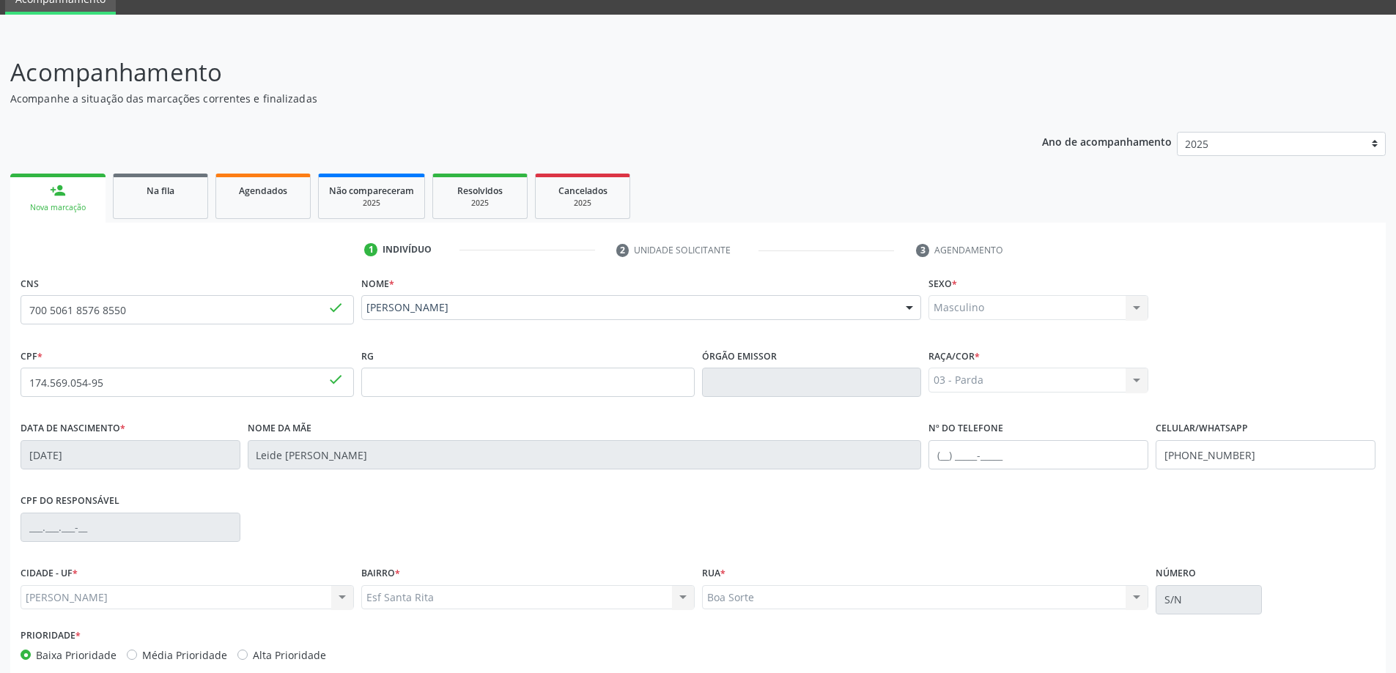
scroll to position [141, 0]
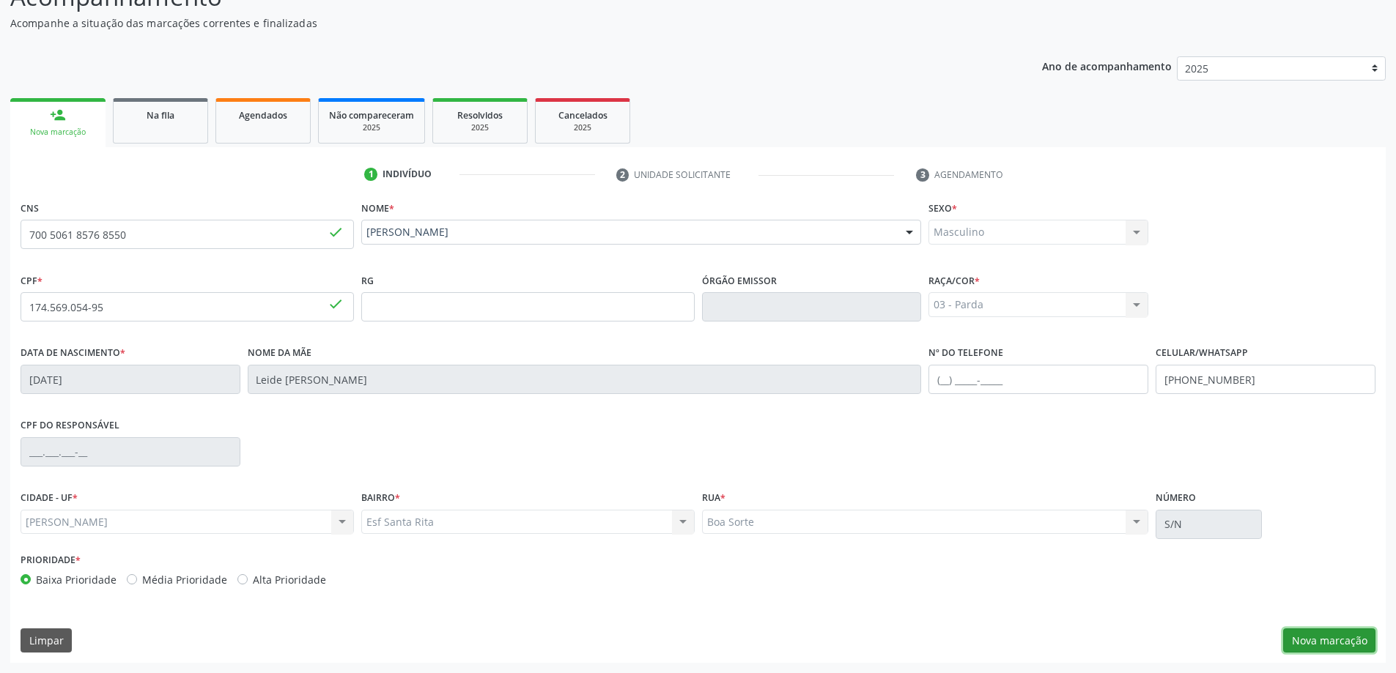
click at [1355, 648] on button "Nova marcação" at bounding box center [1329, 641] width 92 height 25
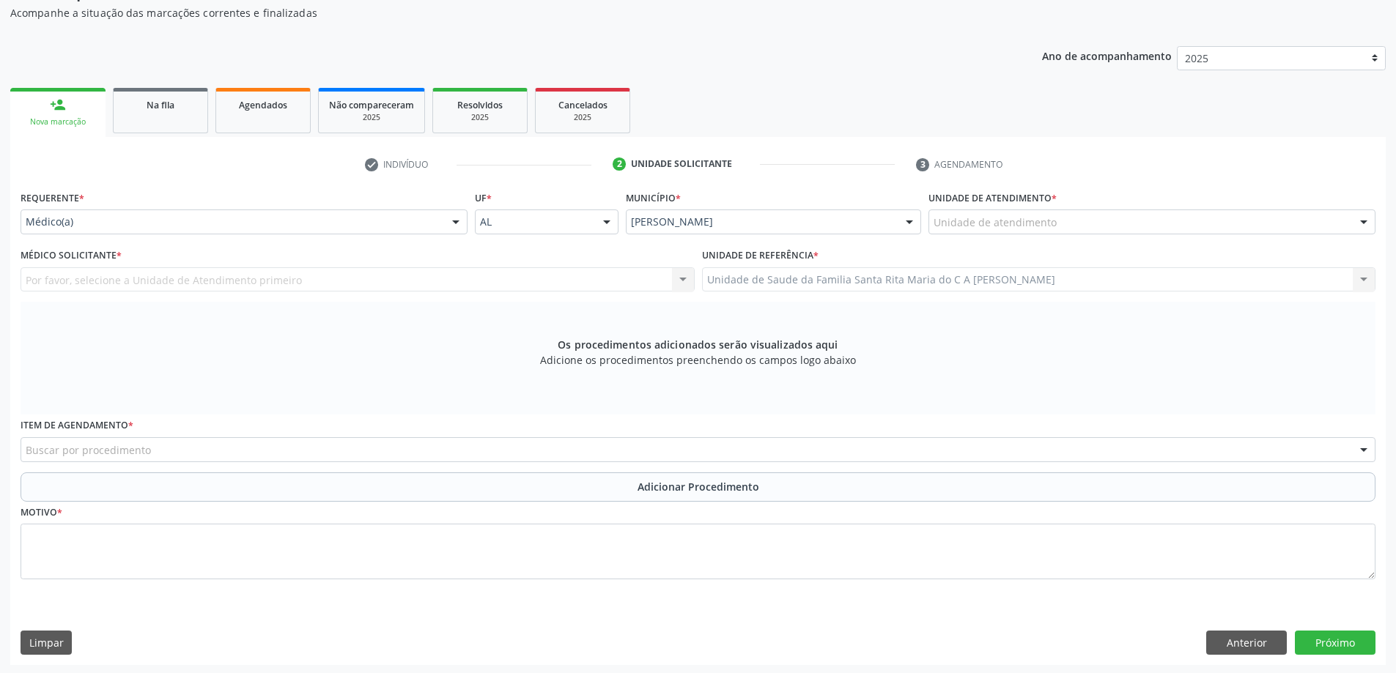
scroll to position [154, 0]
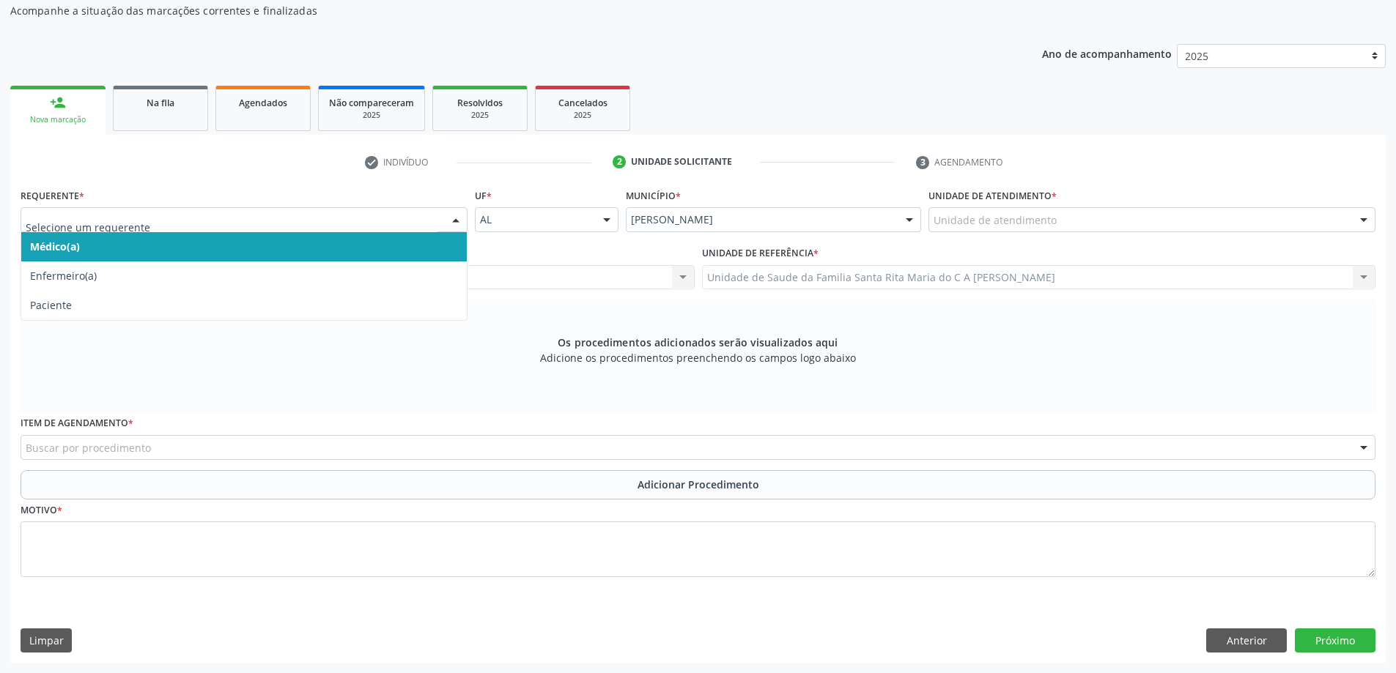
click at [352, 248] on span "Médico(a)" at bounding box center [243, 246] width 445 height 29
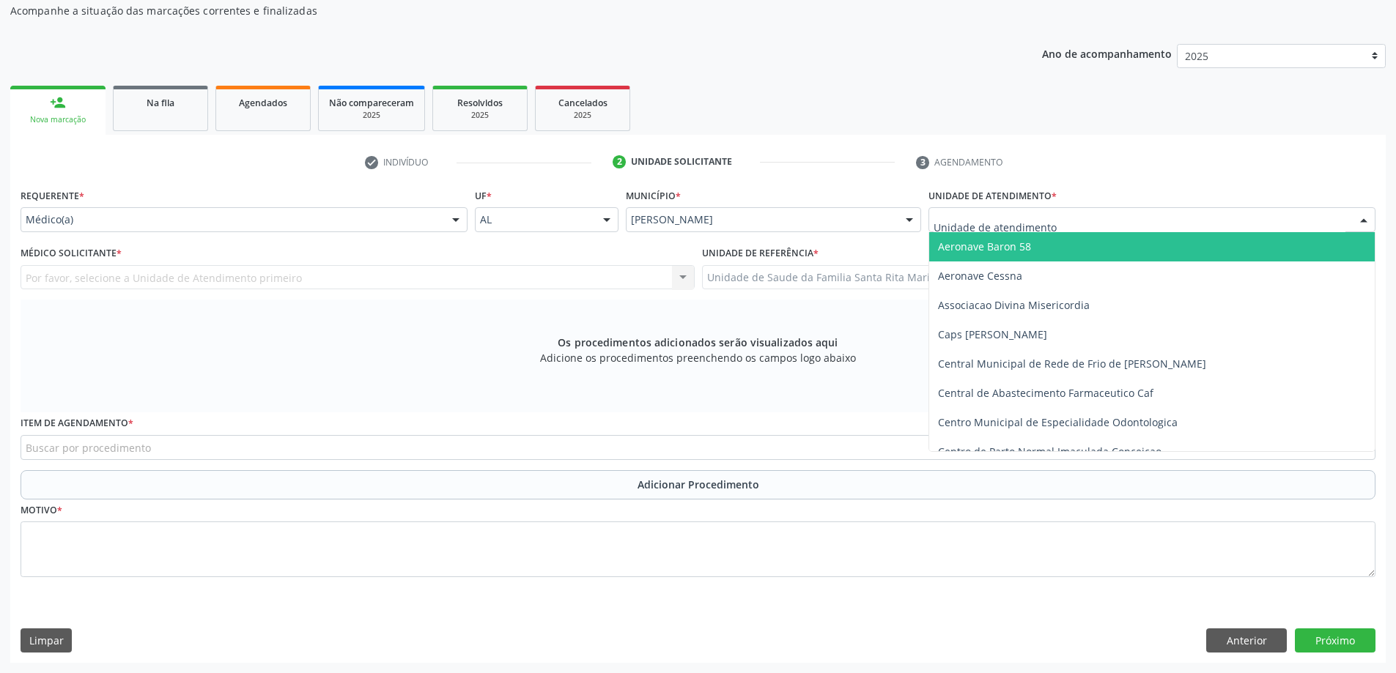
click at [1245, 222] on div at bounding box center [1151, 219] width 447 height 25
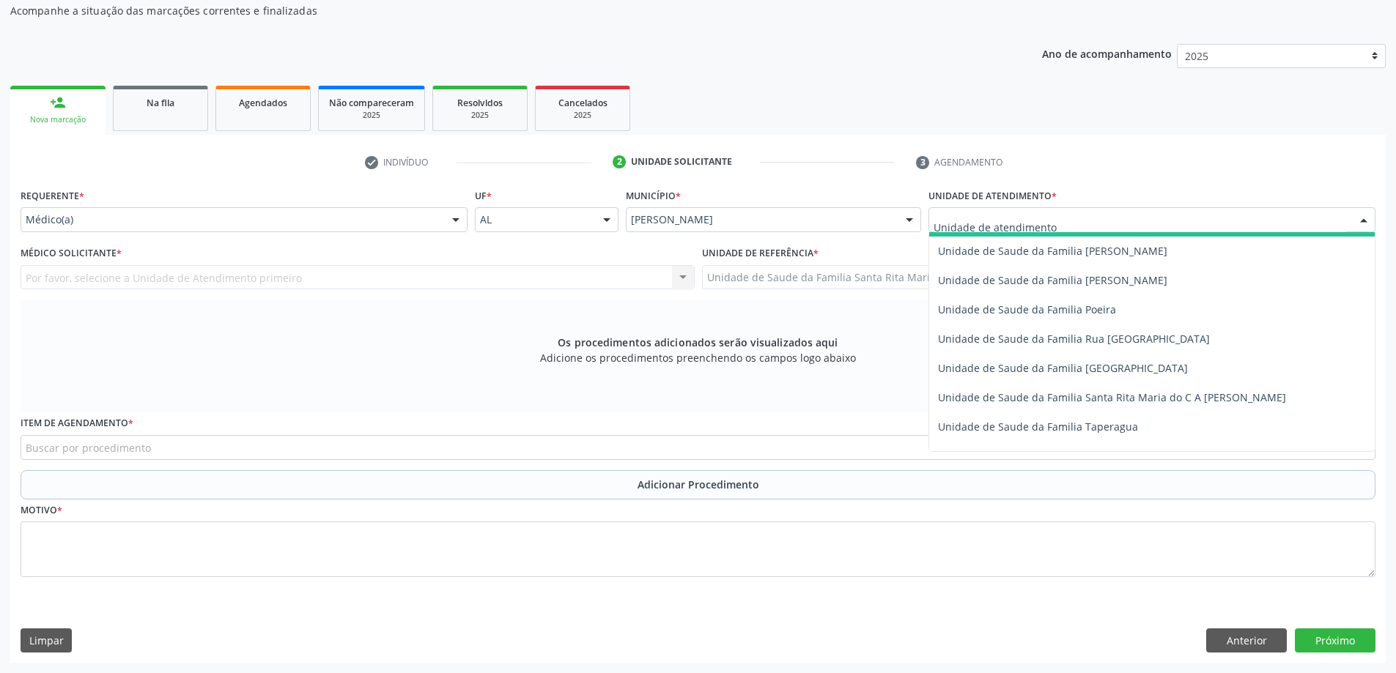
scroll to position [879, 0]
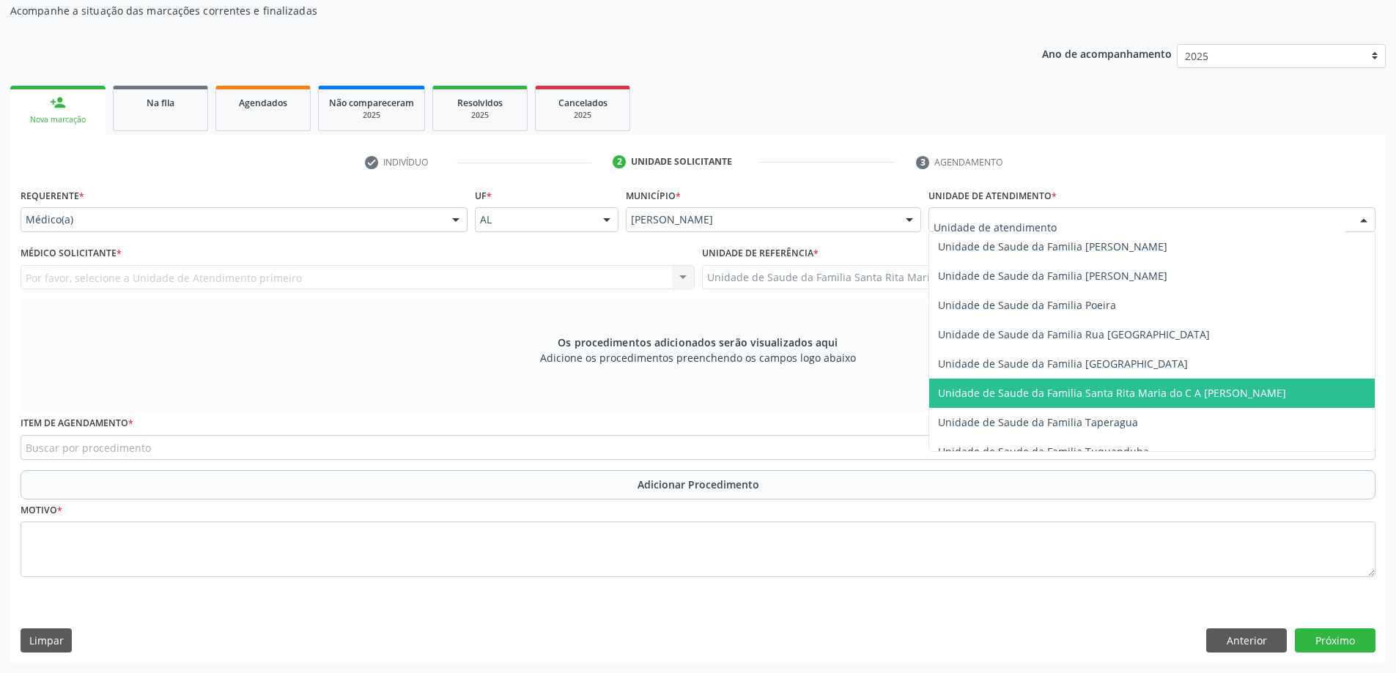
click at [1181, 393] on span "Unidade de Saude da Familia Santa Rita Maria do C A [PERSON_NAME]" at bounding box center [1112, 393] width 348 height 14
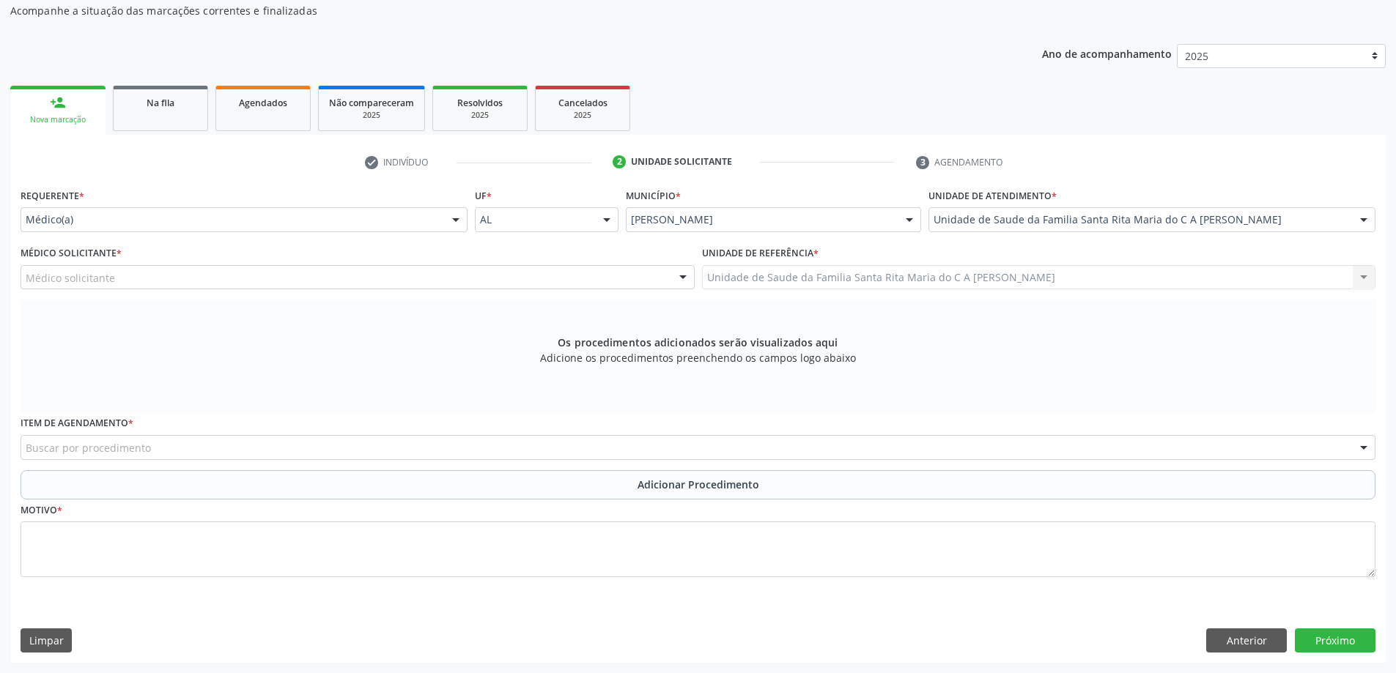
click at [374, 284] on div "Médico solicitante" at bounding box center [358, 277] width 674 height 25
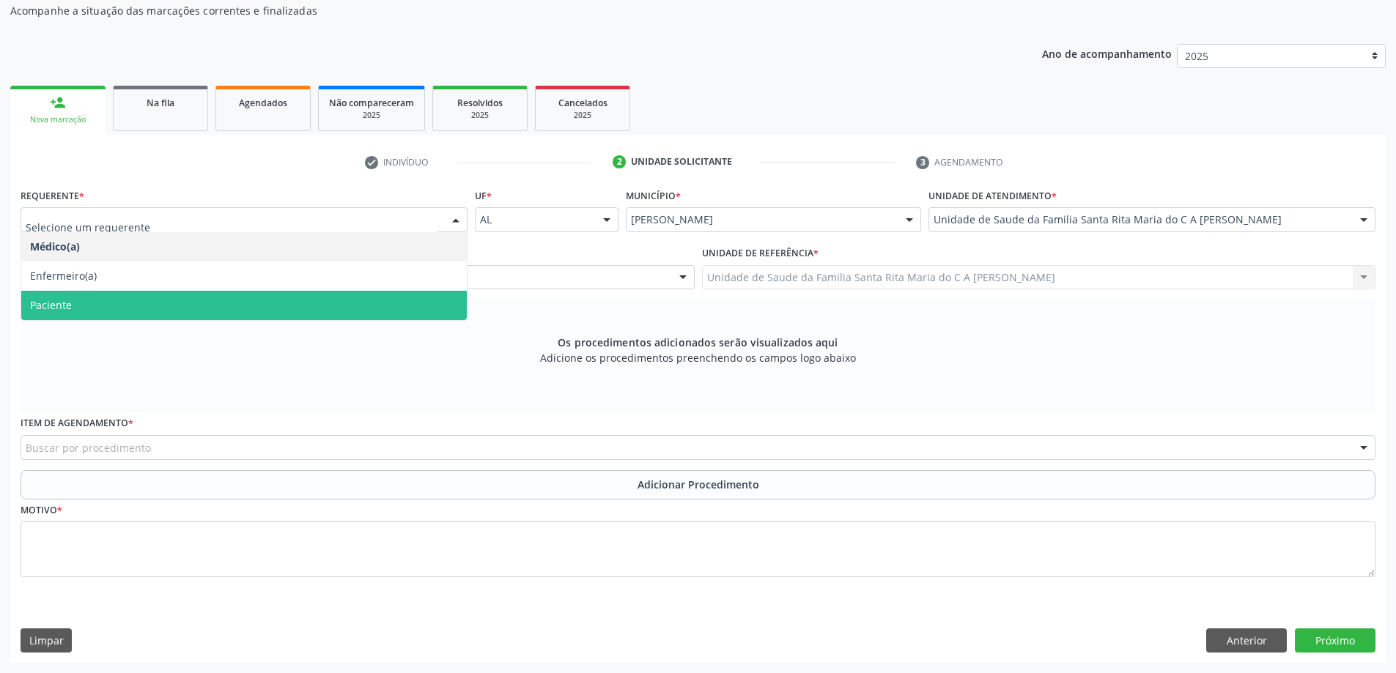
click at [255, 292] on span "Paciente" at bounding box center [243, 305] width 445 height 29
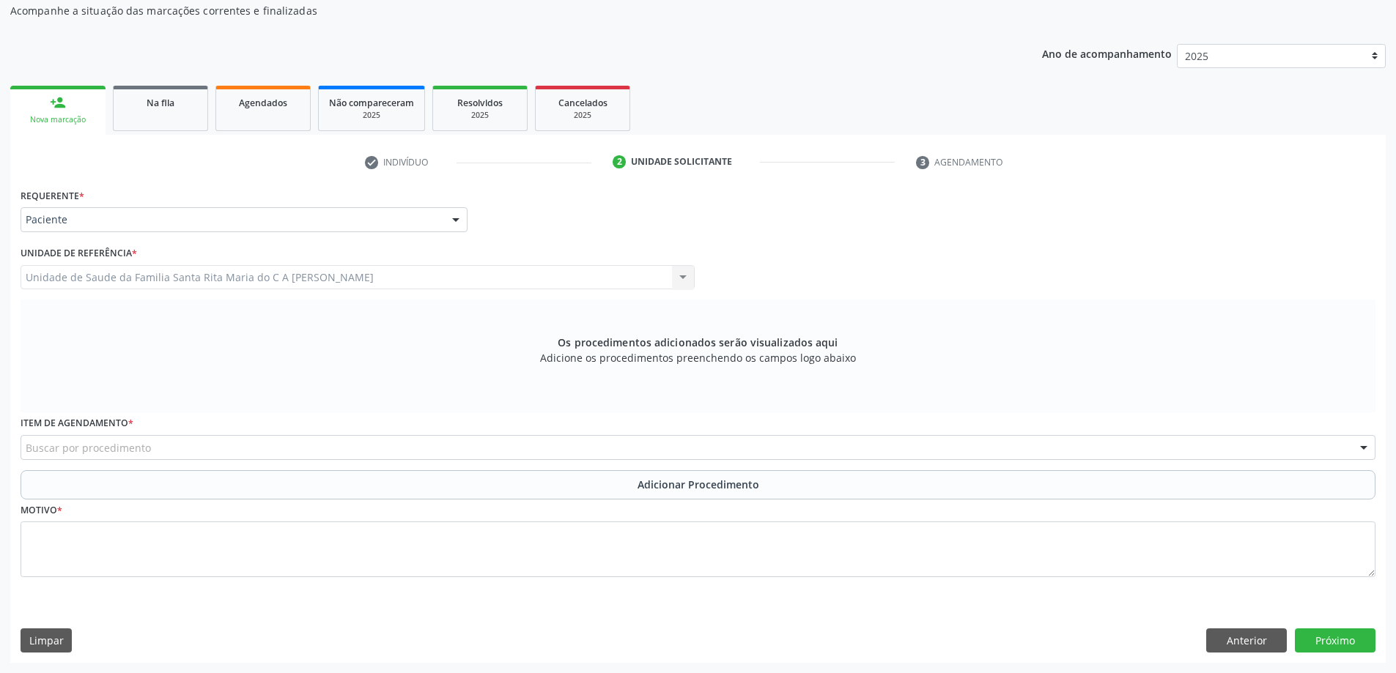
click at [270, 448] on div "Buscar por procedimento" at bounding box center [698, 447] width 1355 height 25
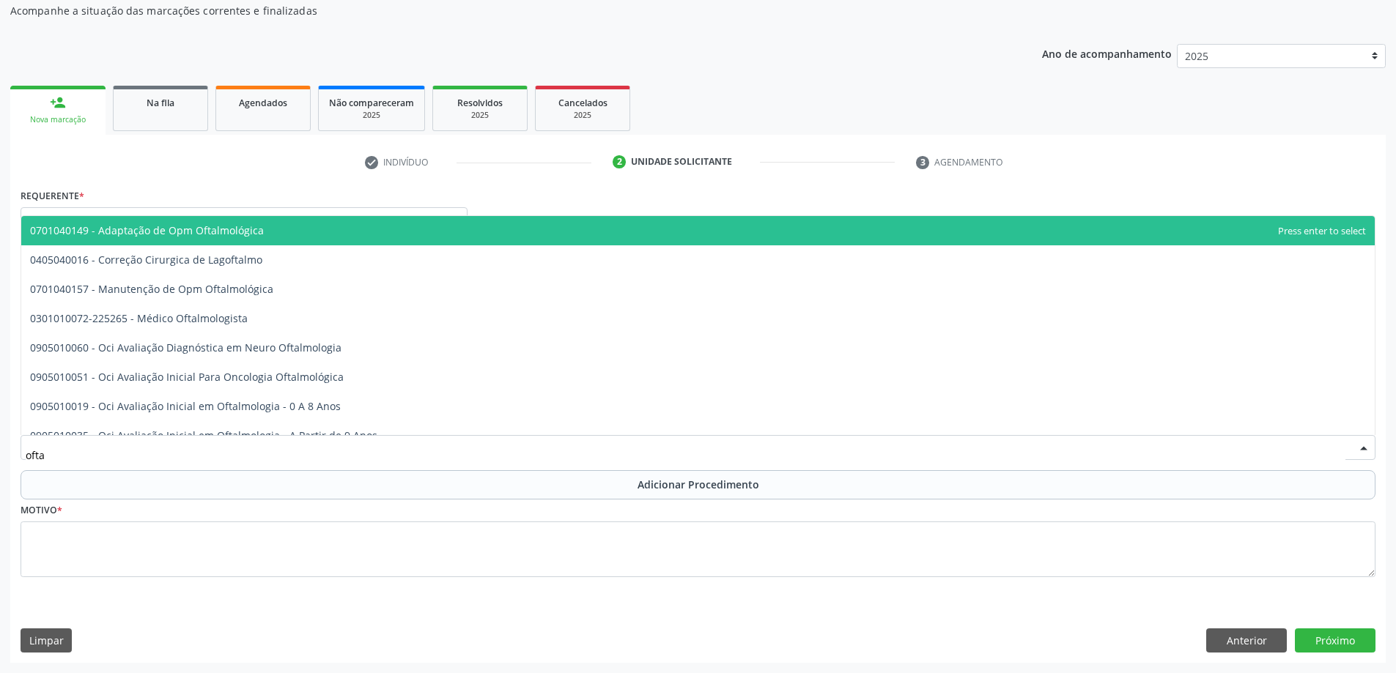
type input "oftal"
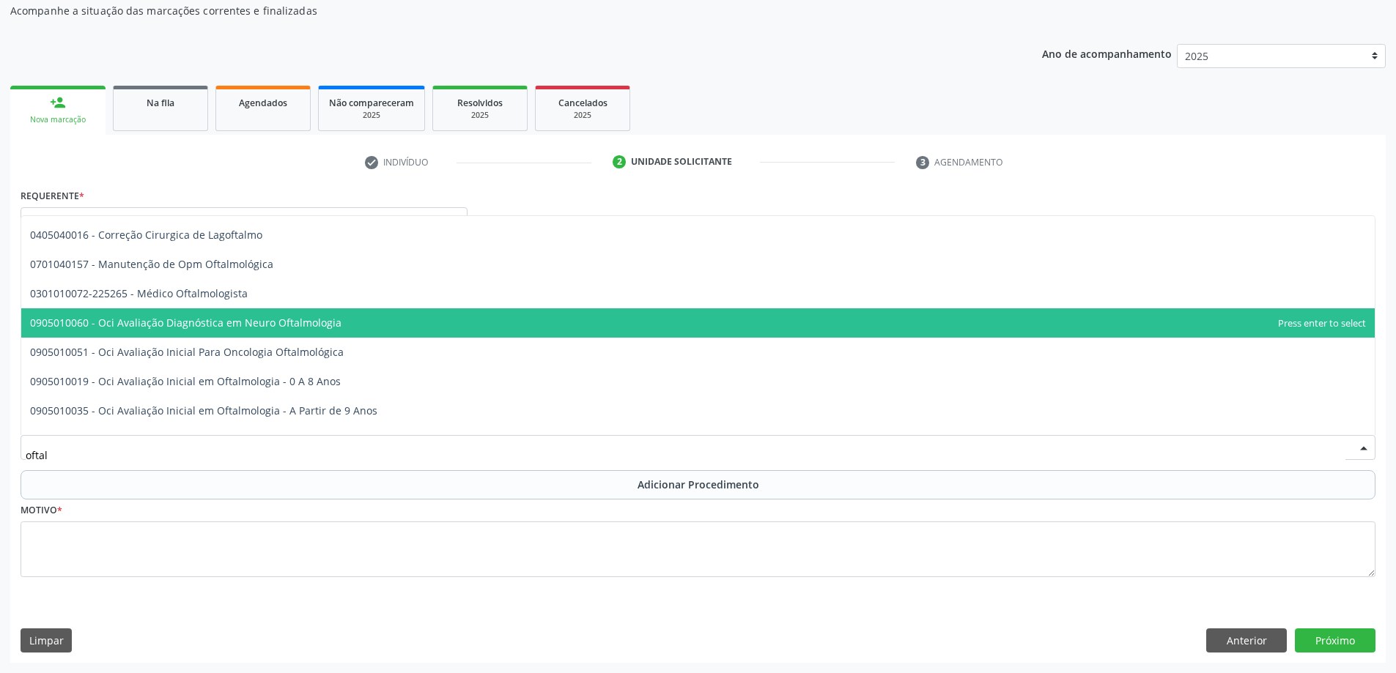
scroll to position [0, 0]
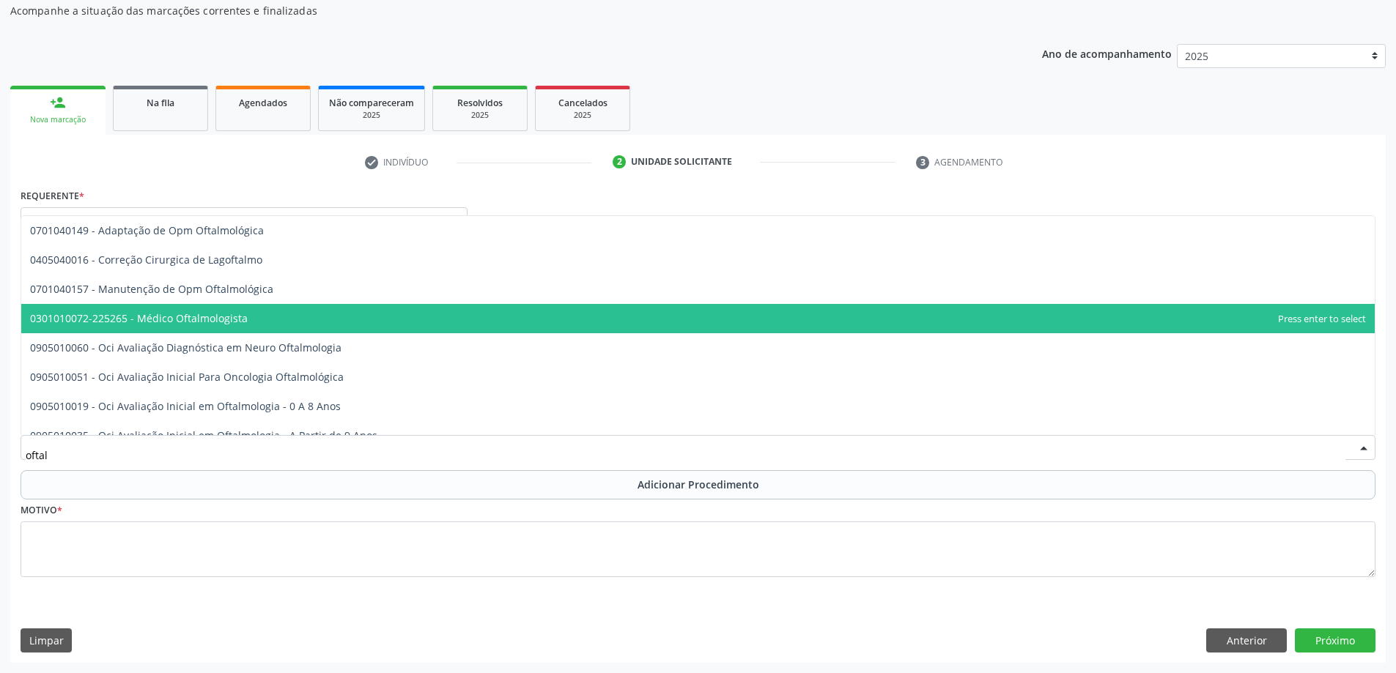
click at [295, 325] on span "0301010072-225265 - Médico Oftalmologista" at bounding box center [697, 318] width 1353 height 29
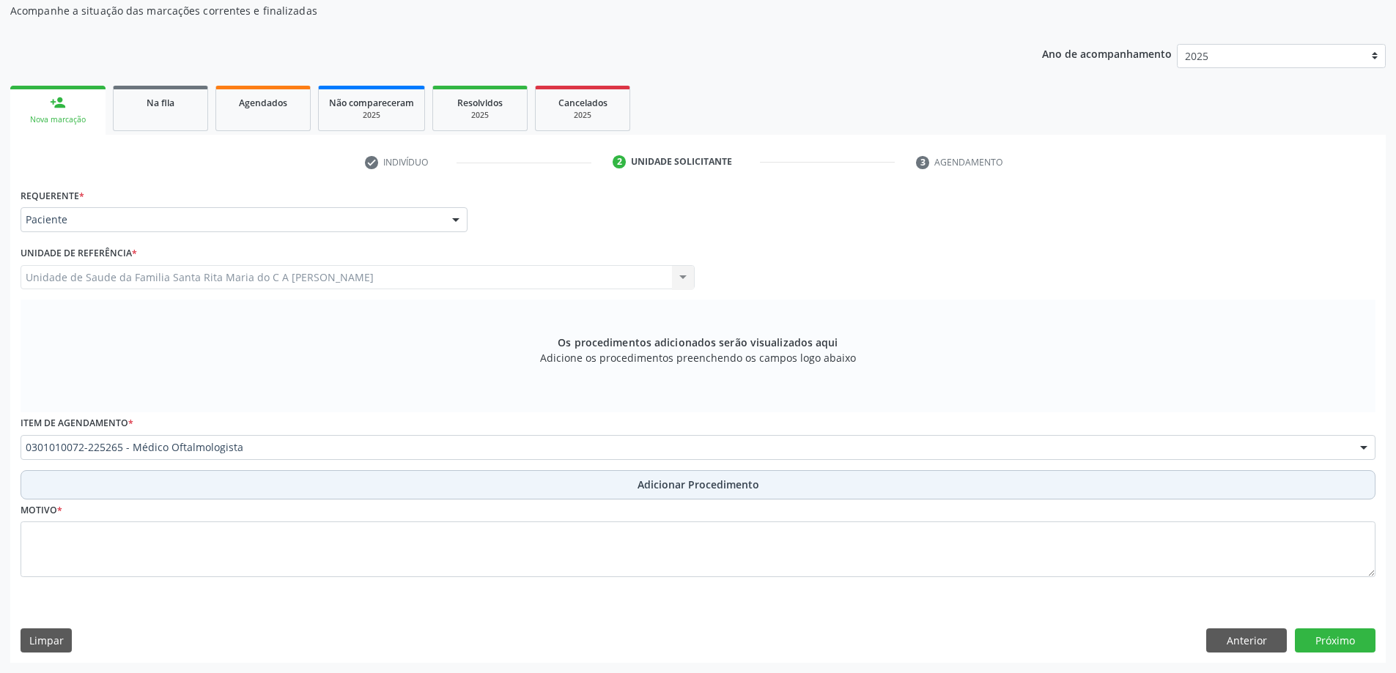
click at [275, 492] on button "Adicionar Procedimento" at bounding box center [698, 484] width 1355 height 29
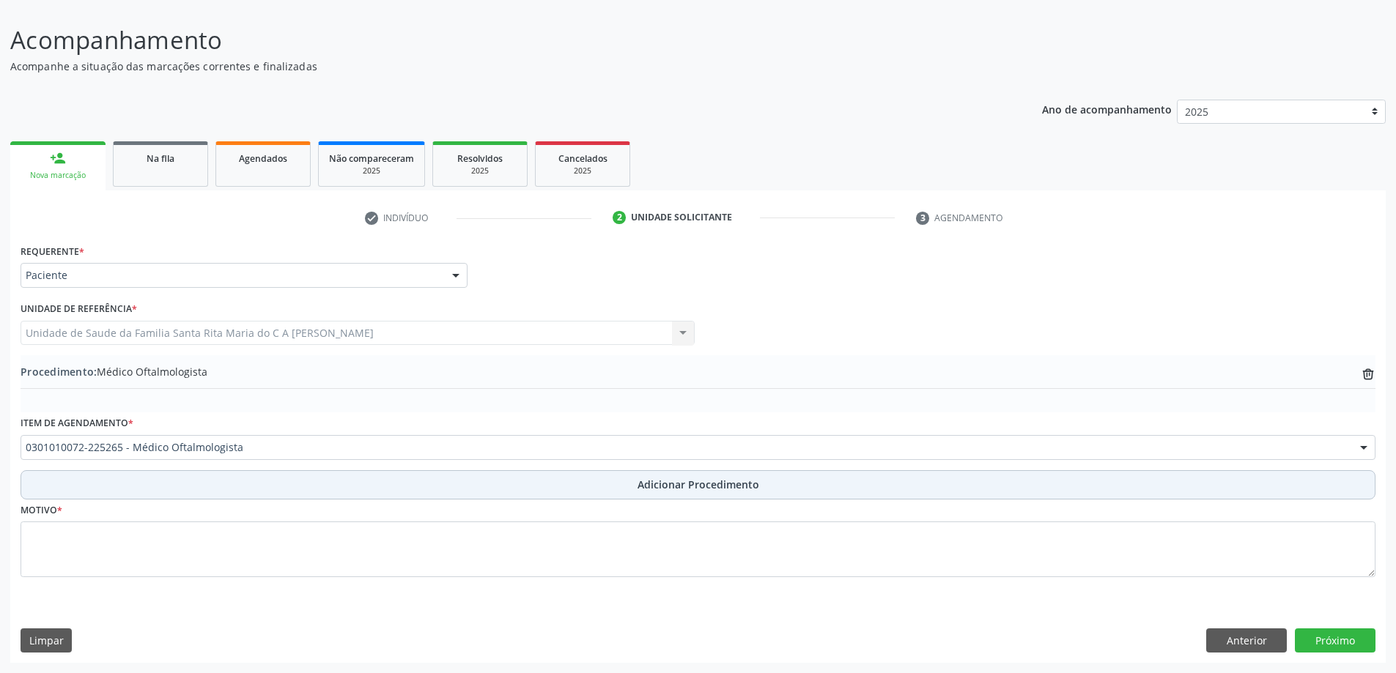
scroll to position [98, 0]
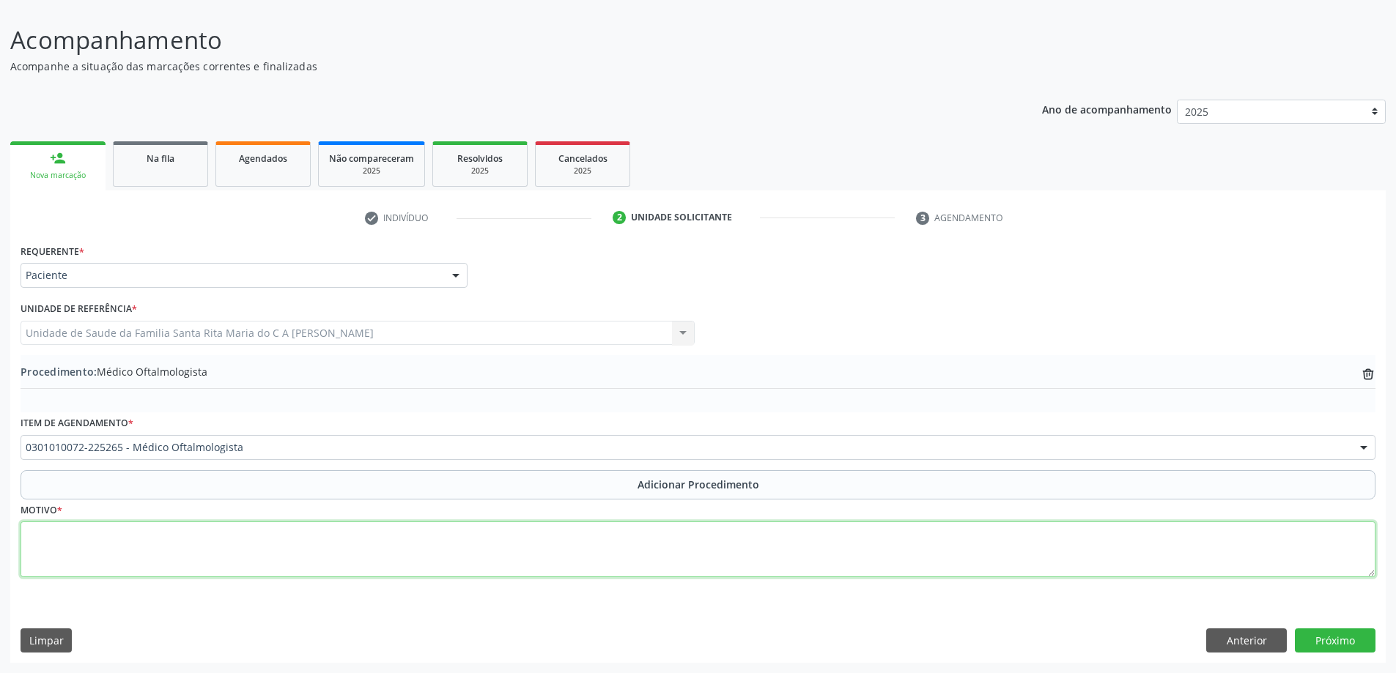
click at [263, 538] on textarea at bounding box center [698, 550] width 1355 height 56
type textarea "avalição e conduta"
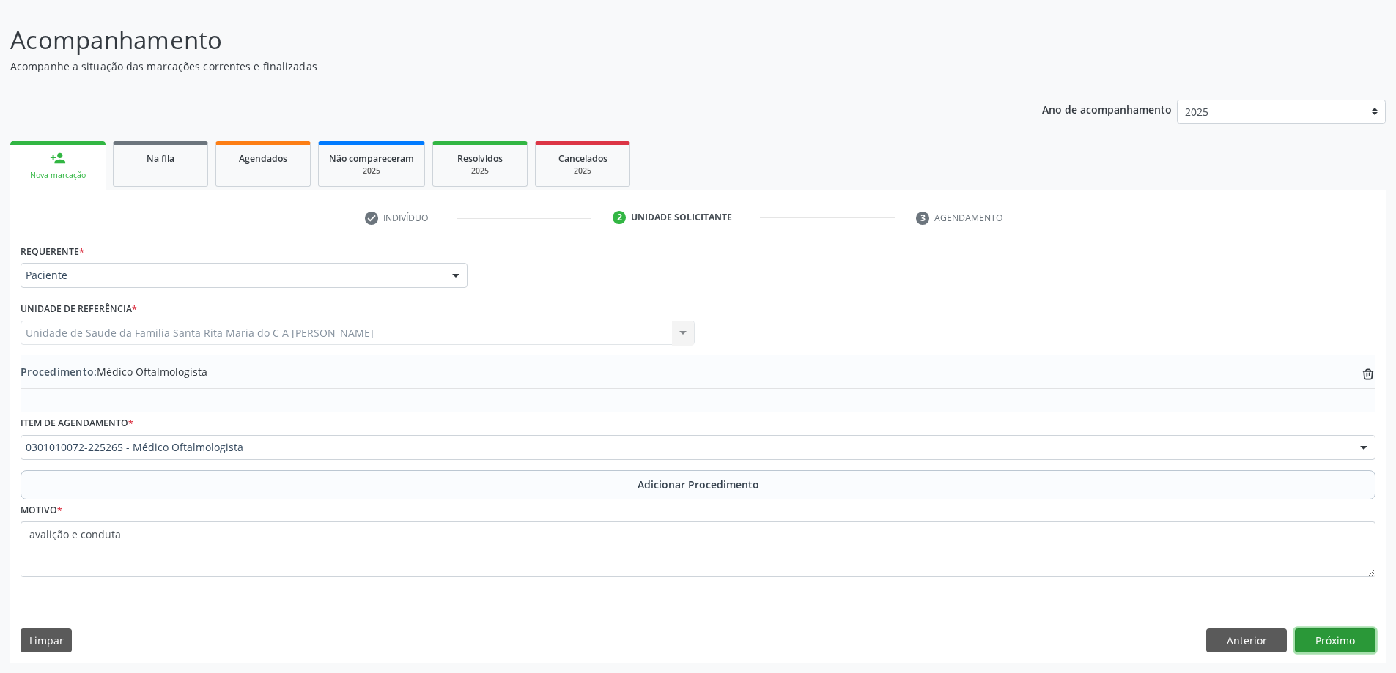
click at [1316, 645] on button "Próximo" at bounding box center [1334, 641] width 81 height 25
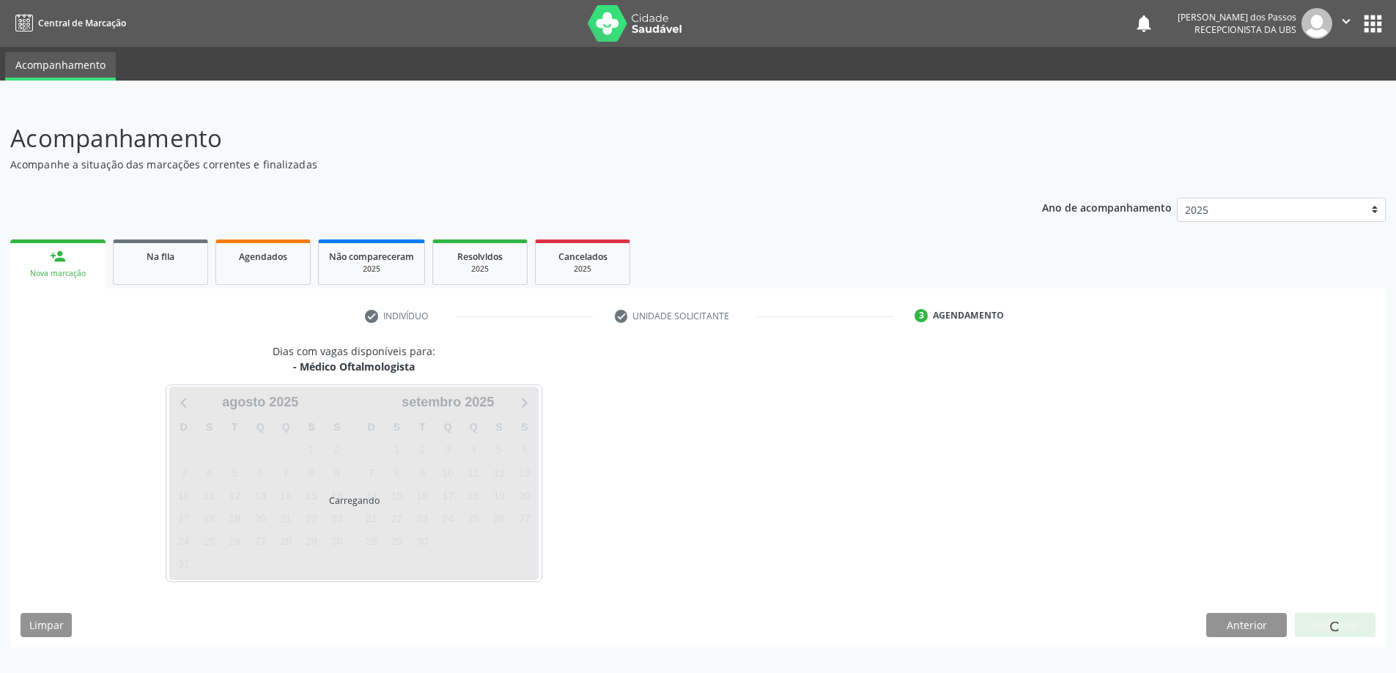
scroll to position [0, 0]
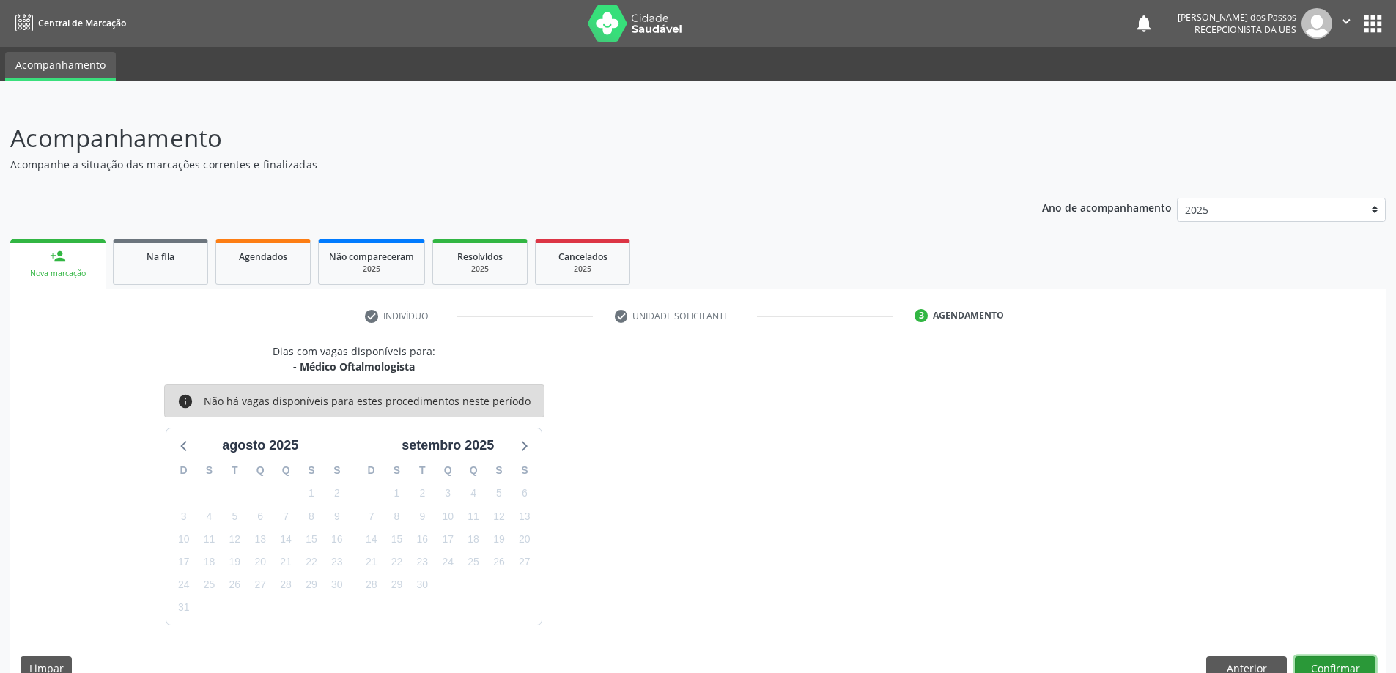
click at [1333, 670] on button "Confirmar" at bounding box center [1334, 668] width 81 height 25
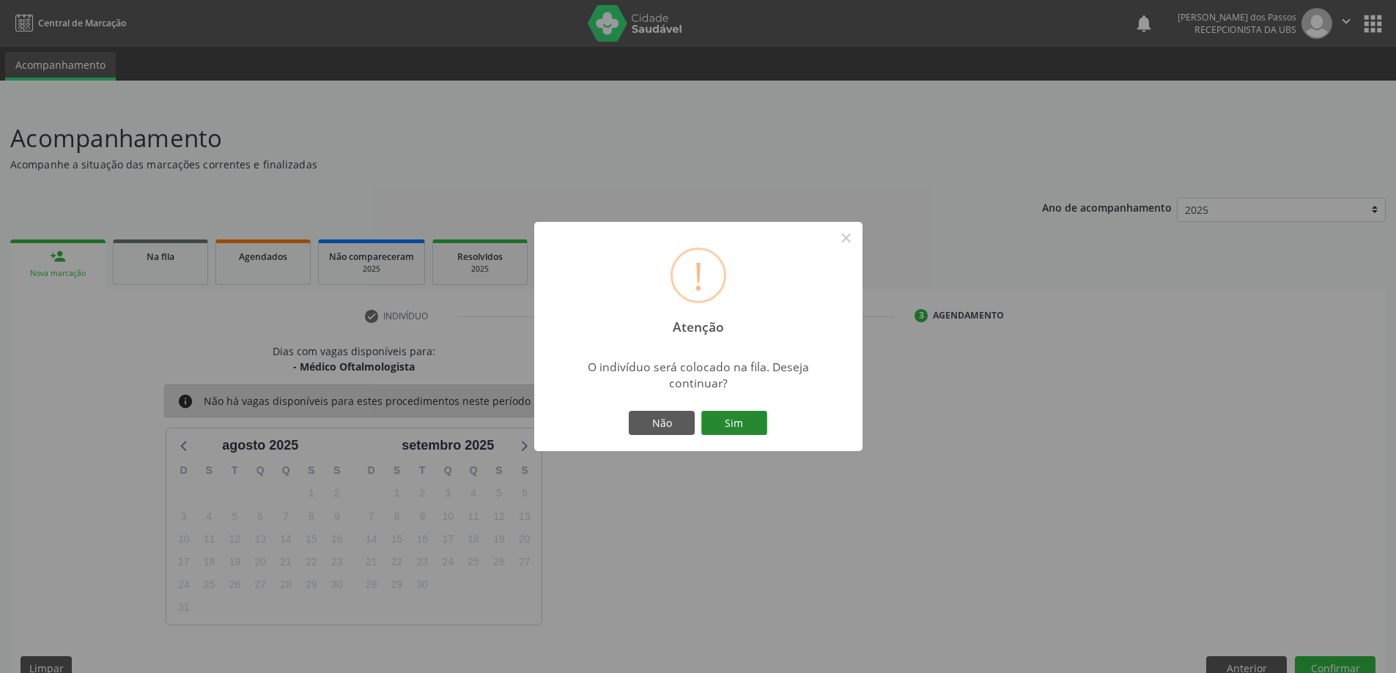
click at [725, 432] on button "Sim" at bounding box center [734, 423] width 66 height 25
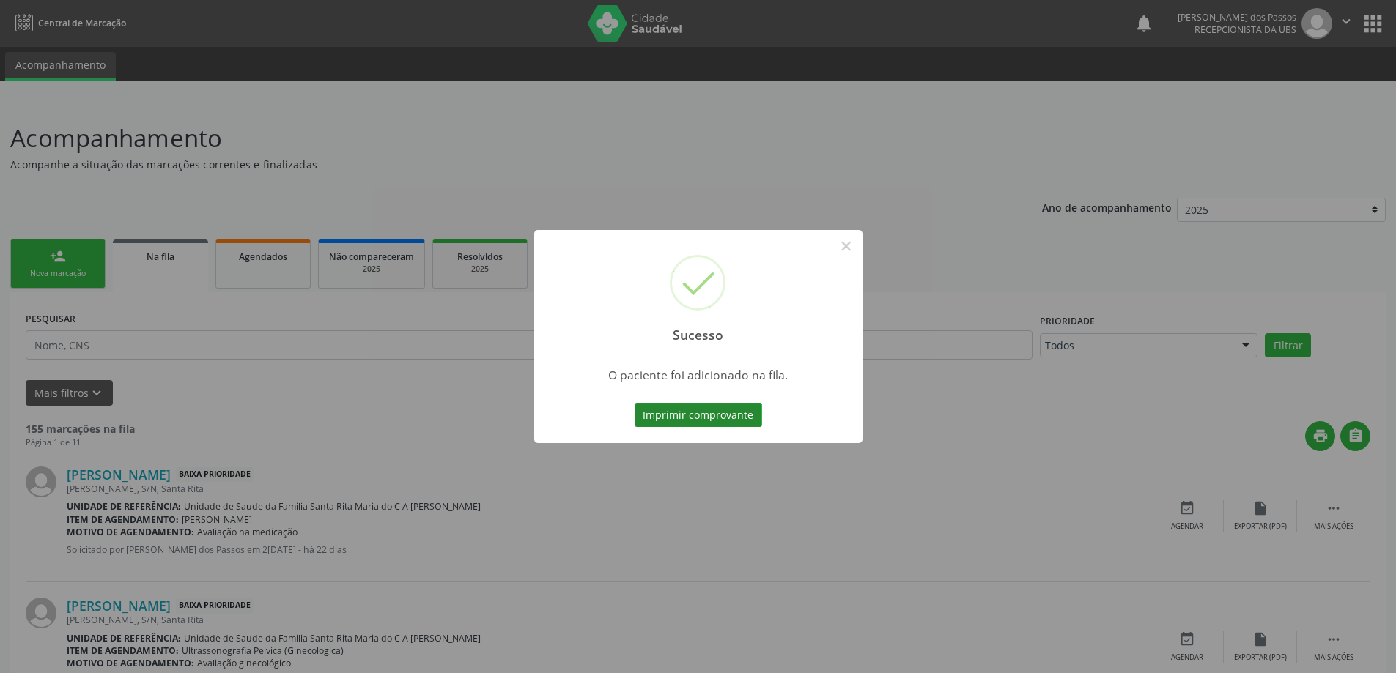
click at [727, 414] on button "Imprimir comprovante" at bounding box center [697, 415] width 127 height 25
